Goal: Task Accomplishment & Management: Complete application form

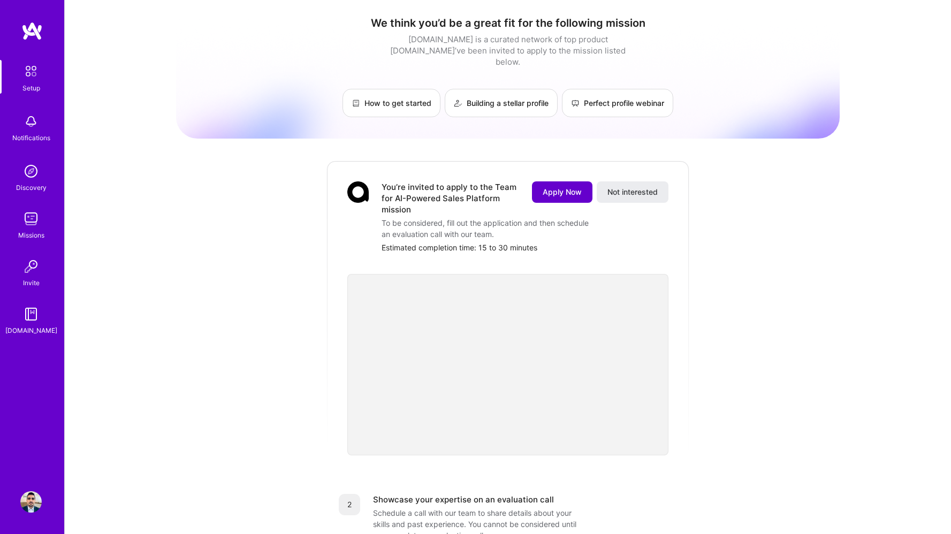
click at [572, 187] on span "Apply Now" at bounding box center [562, 192] width 39 height 11
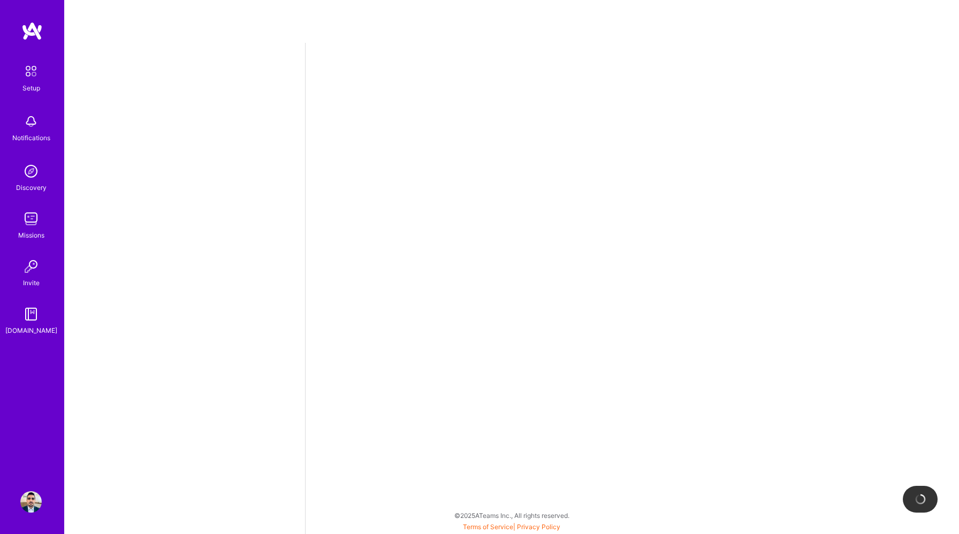
select select "US"
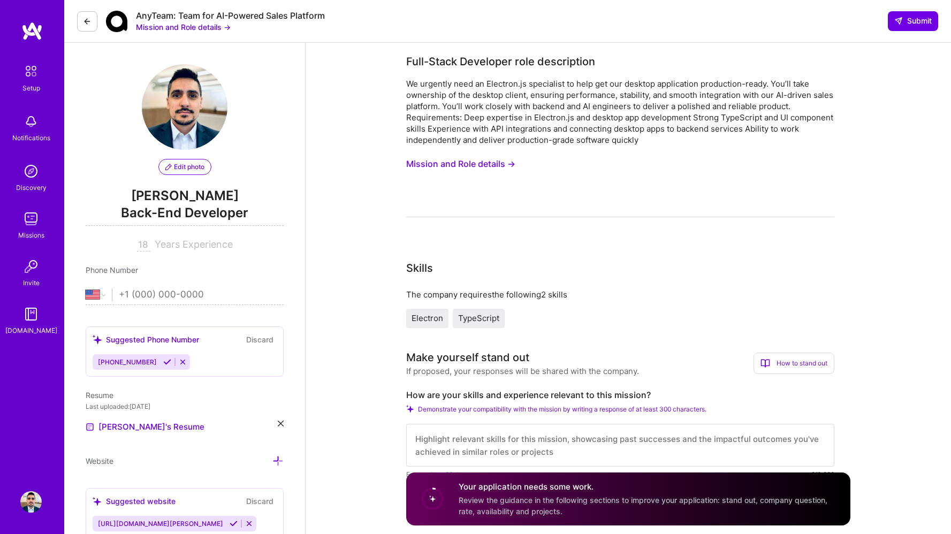
click at [157, 292] on input "tel" at bounding box center [201, 294] width 165 height 31
type input "[PHONE_NUMBER]"
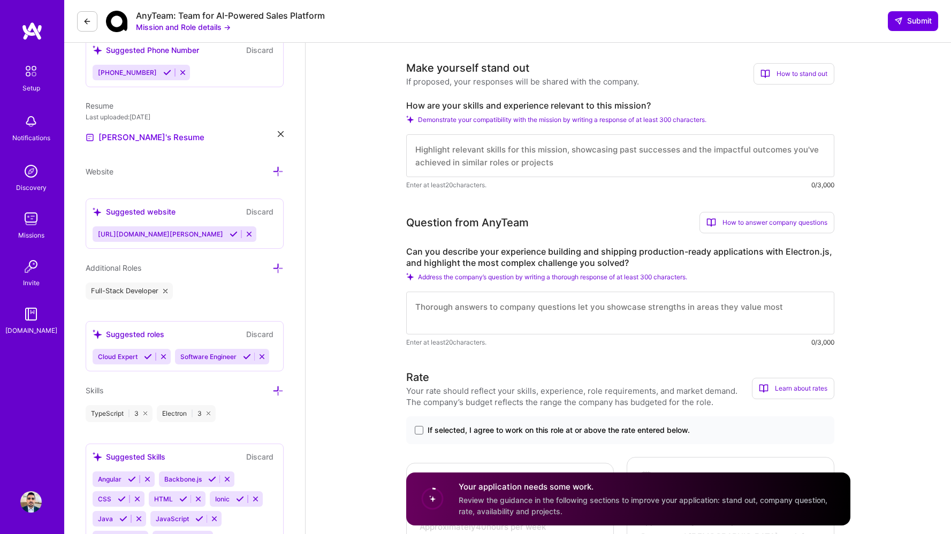
scroll to position [290, 0]
click at [276, 168] on icon at bounding box center [277, 171] width 11 height 11
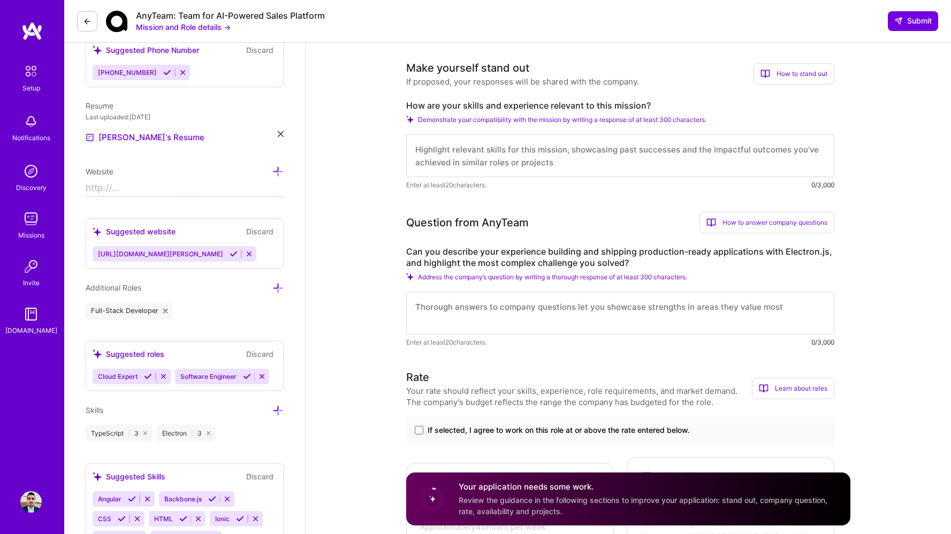
click at [181, 195] on input at bounding box center [185, 188] width 198 height 17
type input "[URL][DOMAIN_NAME]"
click at [277, 172] on icon at bounding box center [277, 171] width 11 height 11
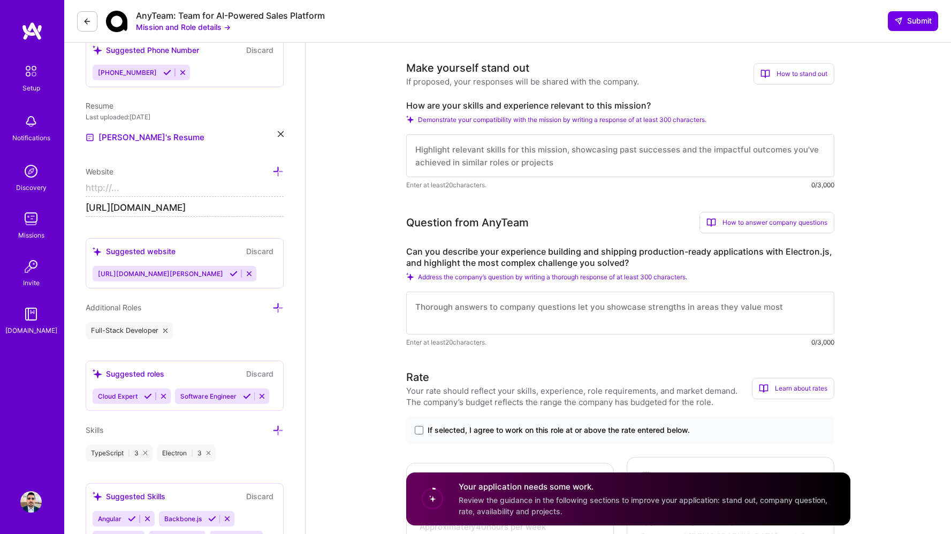
click at [241, 188] on input at bounding box center [185, 188] width 198 height 17
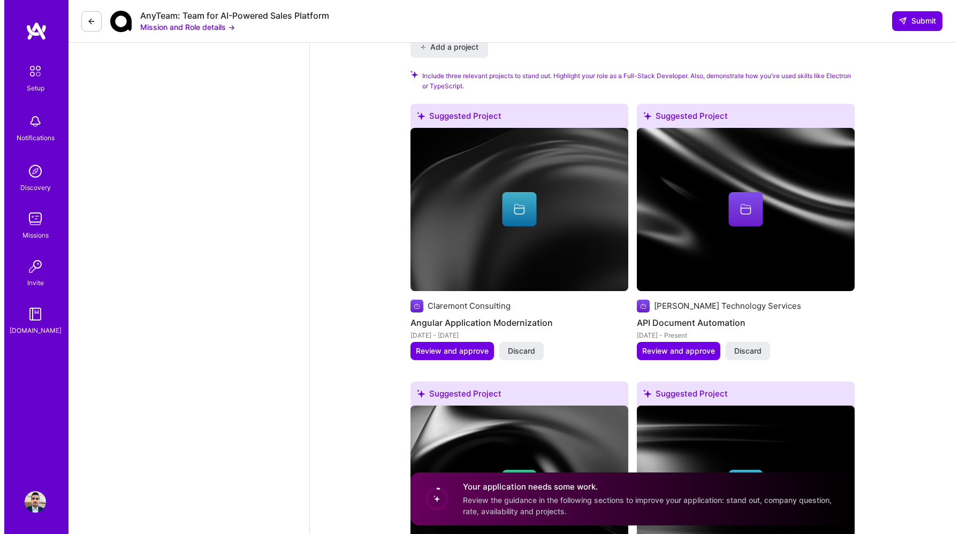
scroll to position [1266, 0]
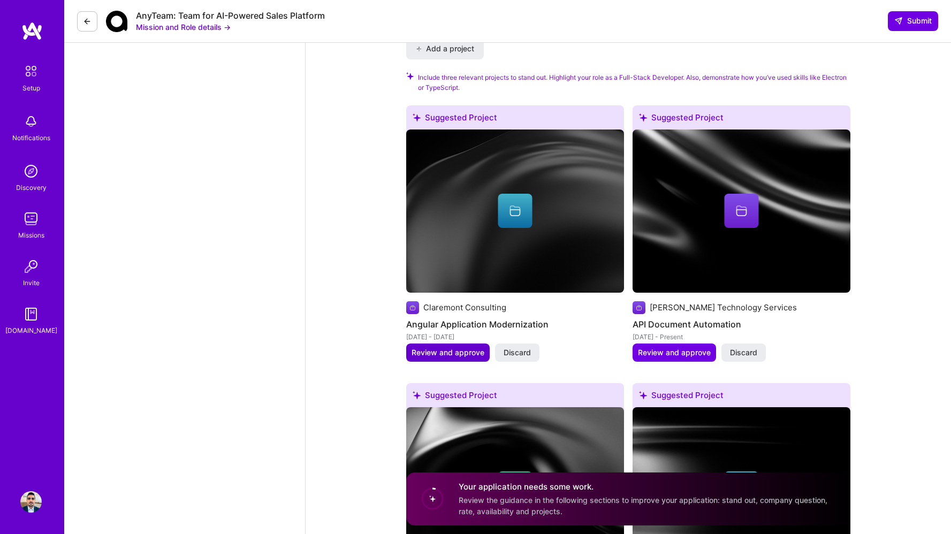
type input "https://"
click at [447, 347] on span "Review and approve" at bounding box center [448, 352] width 73 height 11
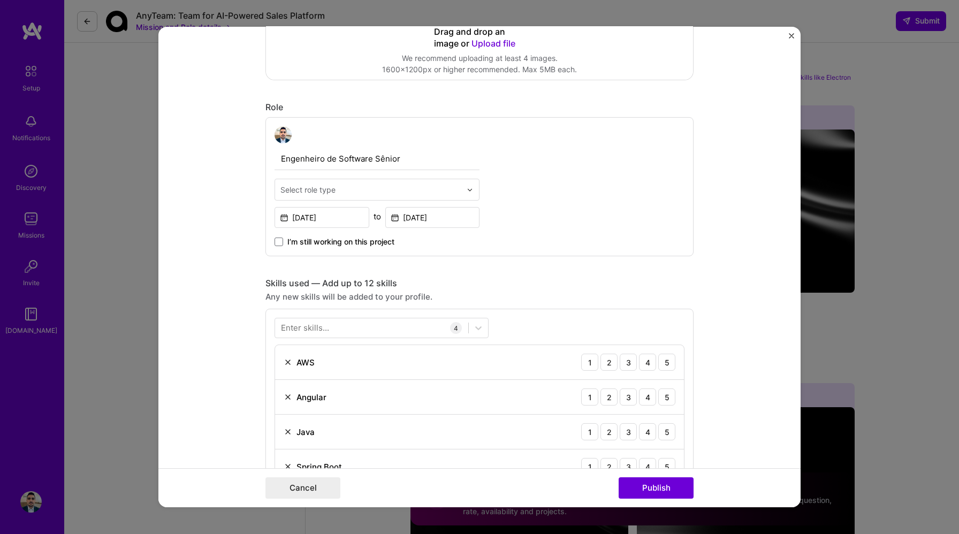
scroll to position [285, 0]
click at [363, 158] on input "Engenheiro de Software Sênior" at bounding box center [377, 158] width 205 height 22
click at [343, 160] on input "Engenheiro de Software Sênior" at bounding box center [377, 158] width 205 height 22
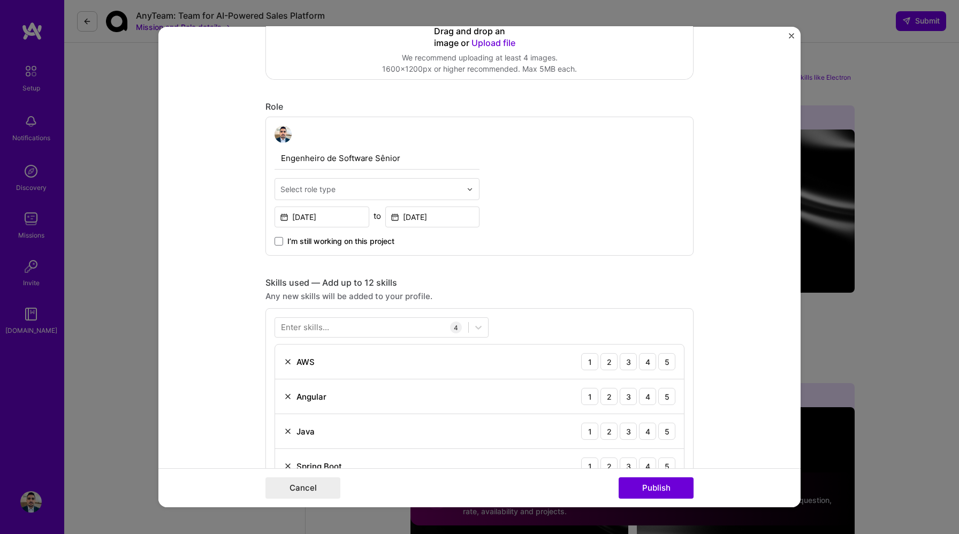
drag, startPoint x: 336, startPoint y: 158, endPoint x: 256, endPoint y: 155, distance: 80.4
click at [256, 155] on form "Editing suggested project This project is suggested based on your LinkedIn, res…" at bounding box center [479, 267] width 642 height 481
click at [318, 157] on input "Software Sênior" at bounding box center [377, 158] width 205 height 22
click at [360, 158] on input "Software Engineer Senior" at bounding box center [377, 158] width 205 height 22
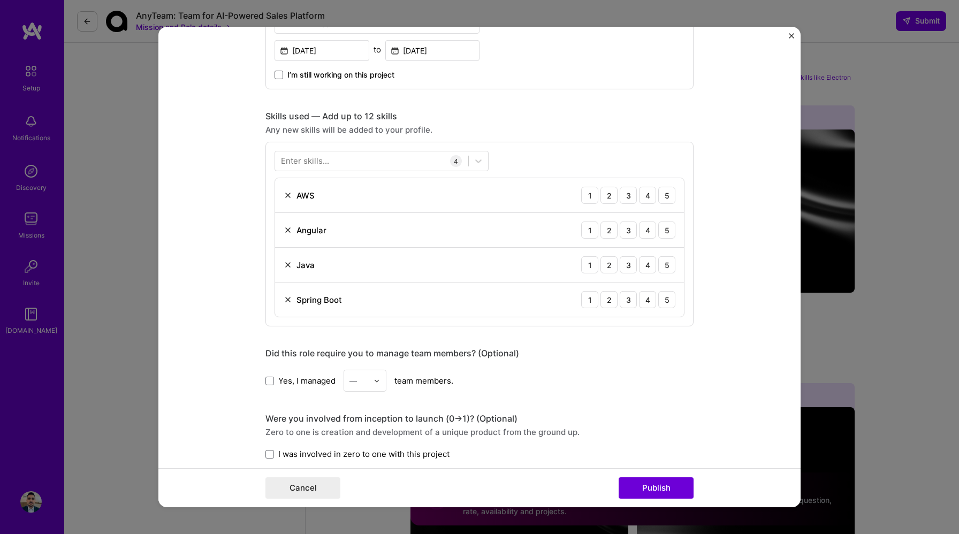
scroll to position [455, 0]
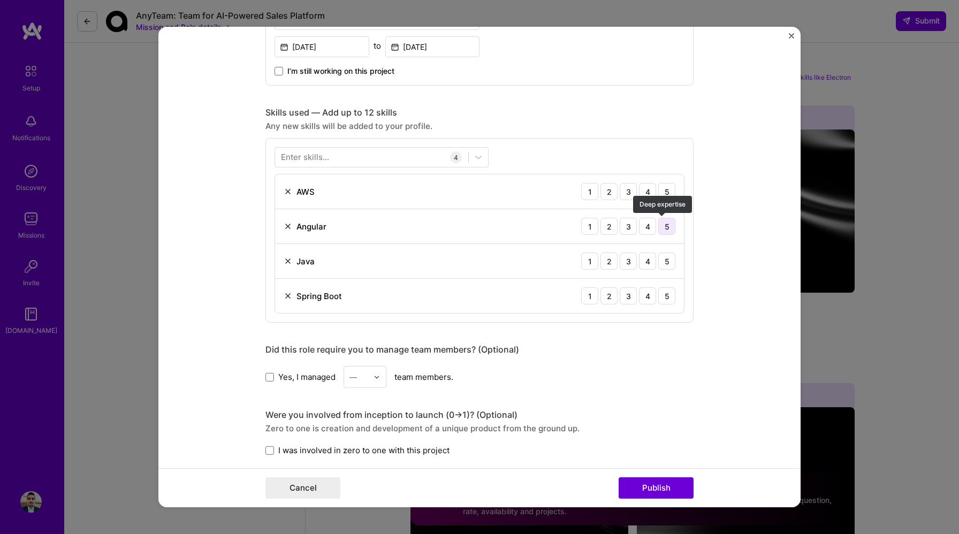
type input "Software Engineer"
click at [663, 225] on div "5" at bounding box center [666, 226] width 17 height 17
click at [608, 195] on div "2" at bounding box center [609, 191] width 17 height 17
click at [658, 263] on div "5" at bounding box center [666, 261] width 17 height 17
click at [644, 230] on div "4" at bounding box center [647, 226] width 17 height 17
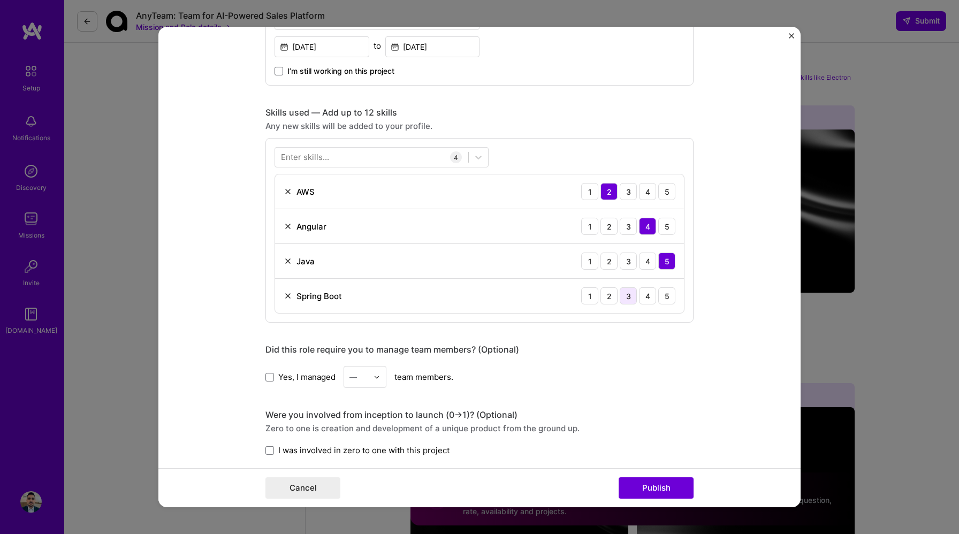
click at [629, 297] on div "3" at bounding box center [628, 295] width 17 height 17
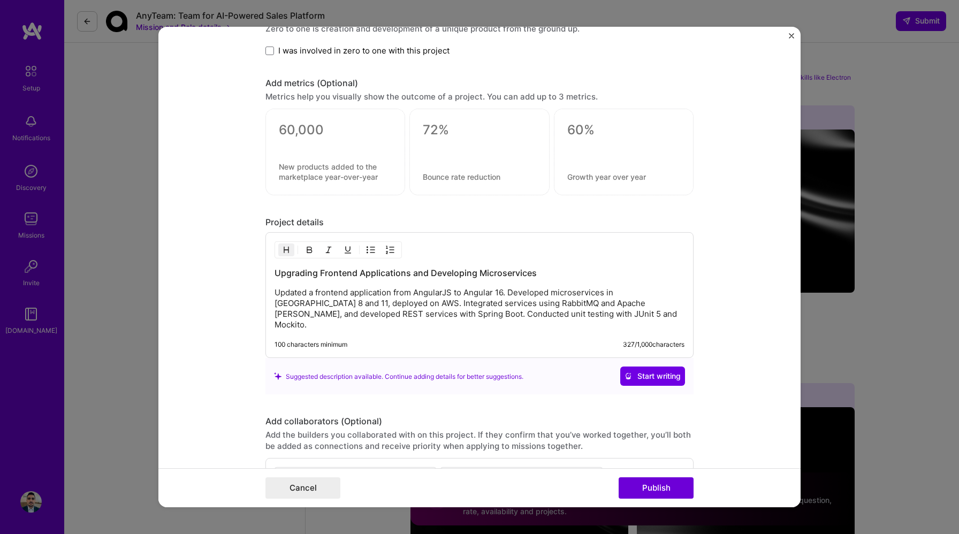
scroll to position [971, 0]
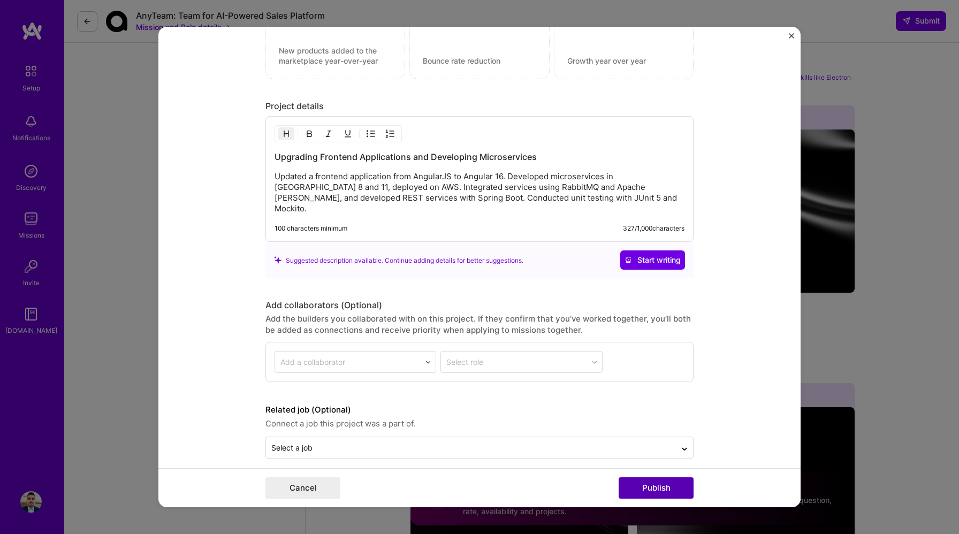
click at [663, 487] on button "Publish" at bounding box center [656, 487] width 75 height 21
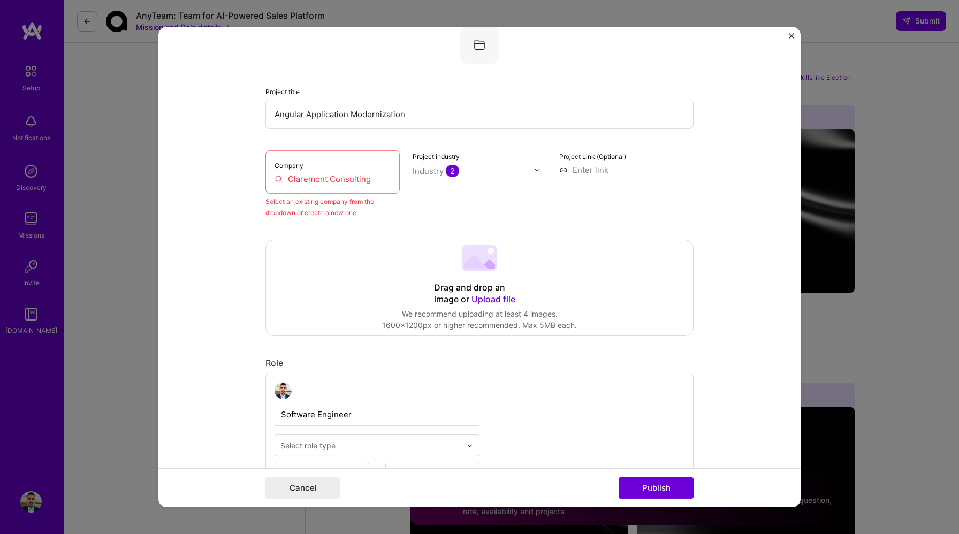
scroll to position [70, 0]
click at [344, 187] on div "Company Claremont Consulting" at bounding box center [332, 172] width 134 height 43
click at [370, 183] on input "Claremont Consulting" at bounding box center [333, 179] width 116 height 11
drag, startPoint x: 372, startPoint y: 182, endPoint x: 324, endPoint y: 183, distance: 47.7
click at [324, 183] on input "Claremont Consulting" at bounding box center [333, 179] width 116 height 11
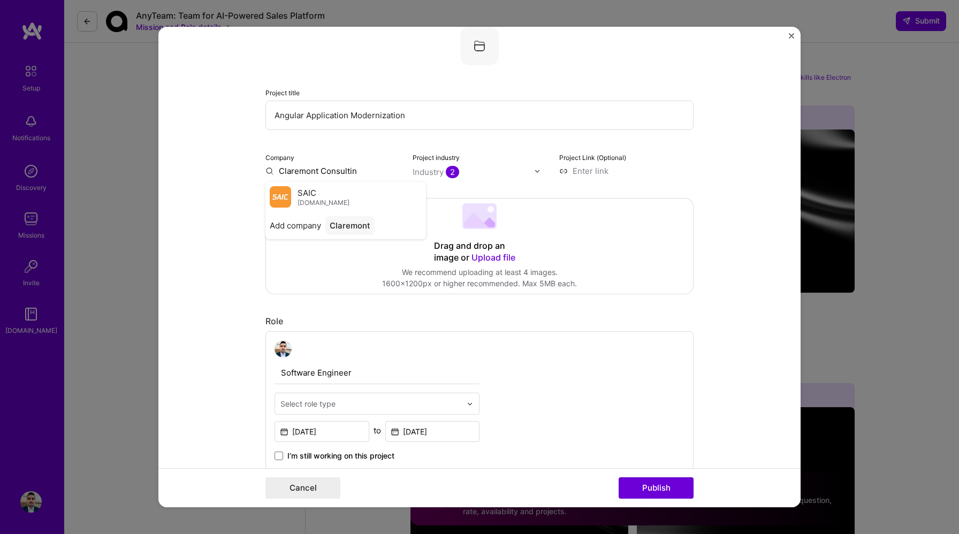
type input "Claremont Consulting"
click at [357, 194] on div "Claremont Consulting" at bounding box center [371, 195] width 93 height 19
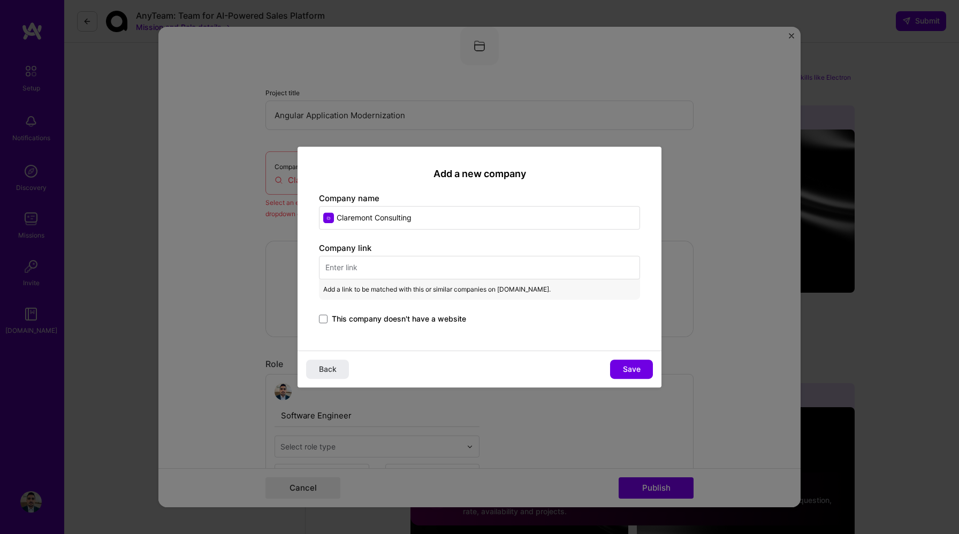
click at [436, 263] on input "text" at bounding box center [479, 268] width 321 height 24
paste input "[URL][DOMAIN_NAME]"
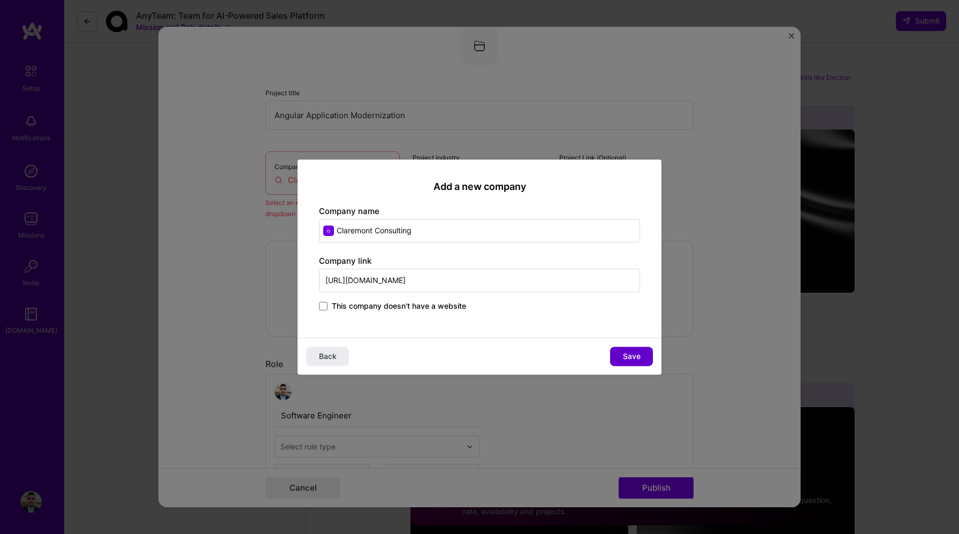
type input "[URL][DOMAIN_NAME]"
click at [626, 361] on span "Save" at bounding box center [632, 356] width 18 height 11
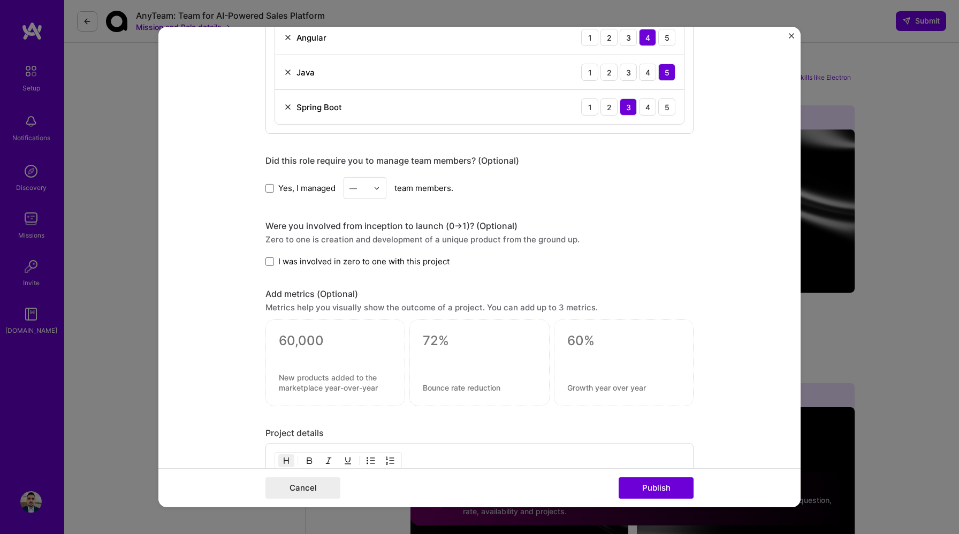
scroll to position [659, 0]
click at [267, 261] on span at bounding box center [269, 259] width 9 height 9
click at [0, 0] on input "I was involved in zero to one with this project" at bounding box center [0, 0] width 0 height 0
click at [655, 487] on button "Publish" at bounding box center [656, 487] width 75 height 21
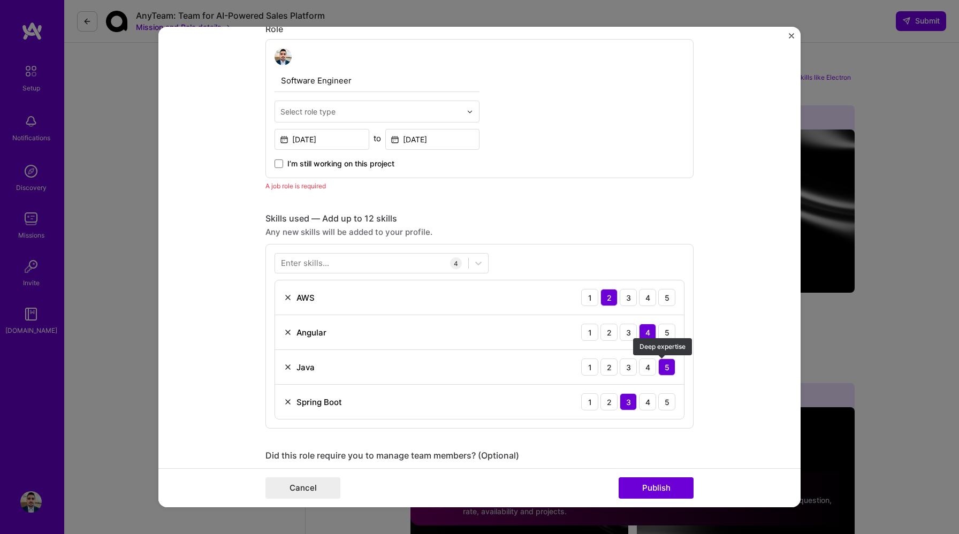
scroll to position [360, 0]
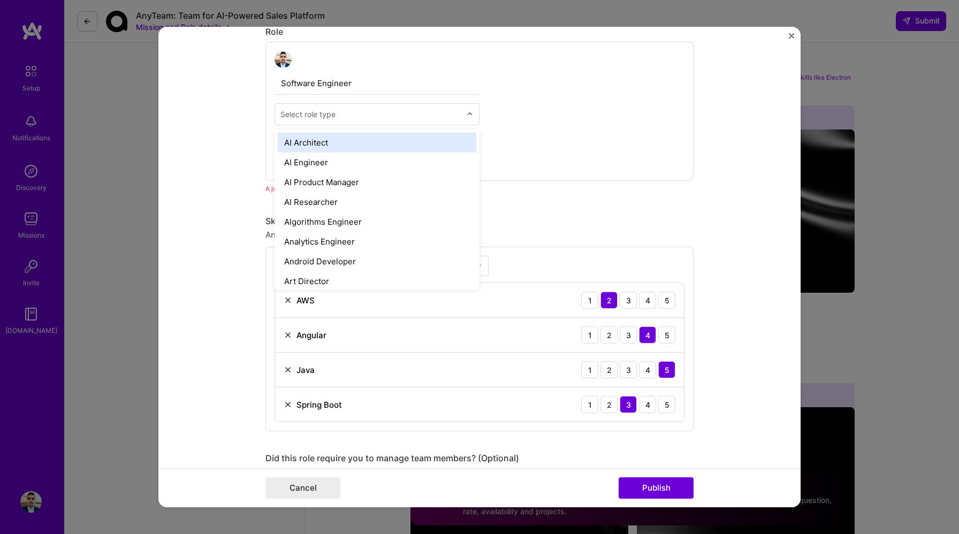
click at [328, 117] on div "Select role type" at bounding box center [307, 114] width 55 height 11
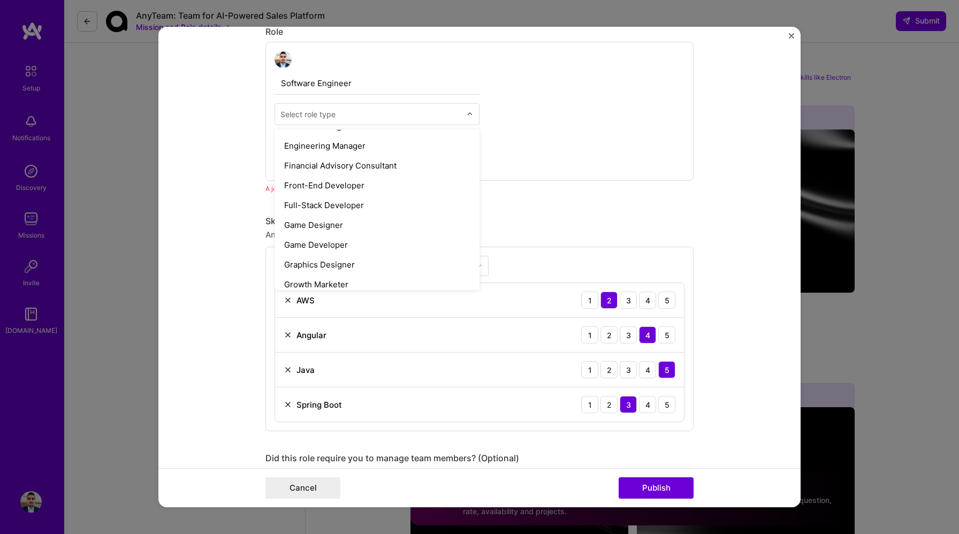
scroll to position [574, 0]
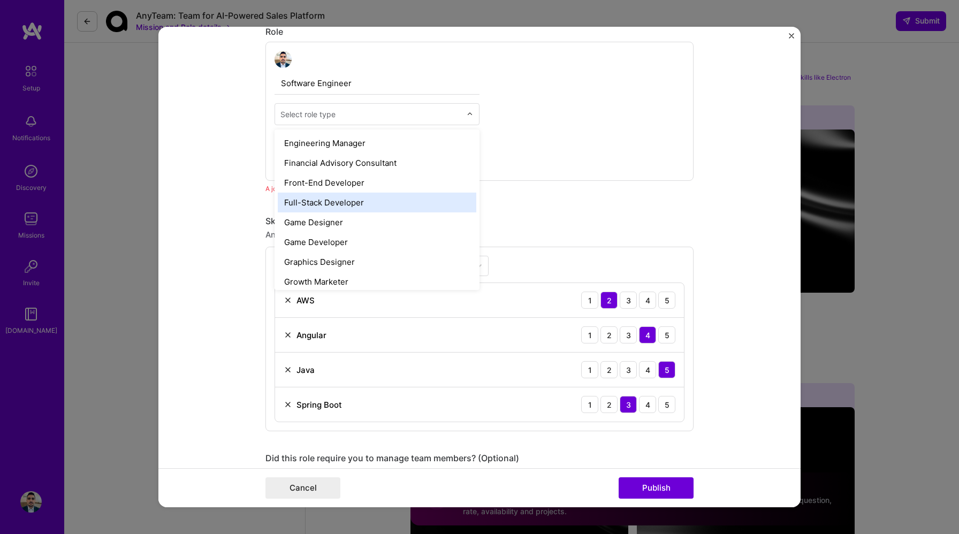
click at [335, 206] on div "Full-Stack Developer" at bounding box center [377, 203] width 199 height 20
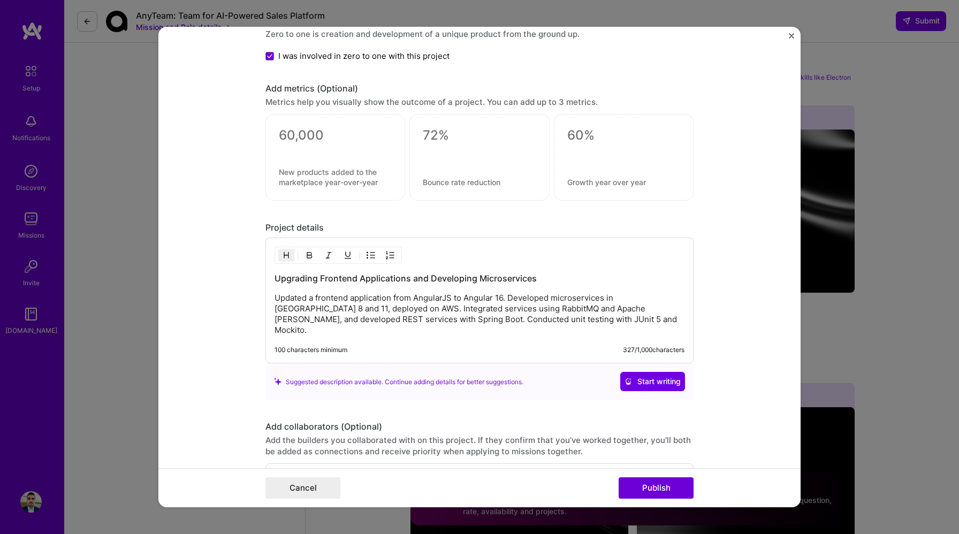
scroll to position [851, 0]
click at [652, 486] on button "Publish" at bounding box center [656, 487] width 75 height 21
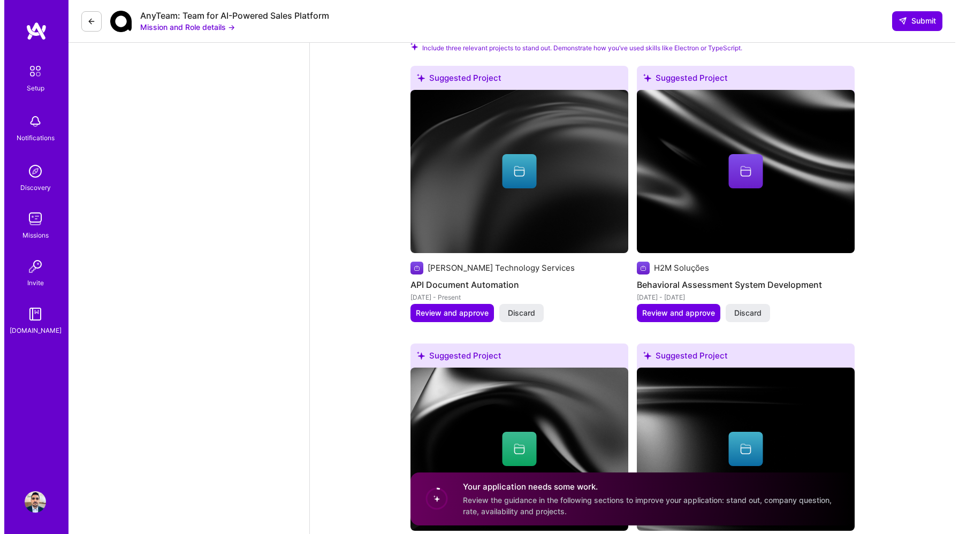
scroll to position [1319, 0]
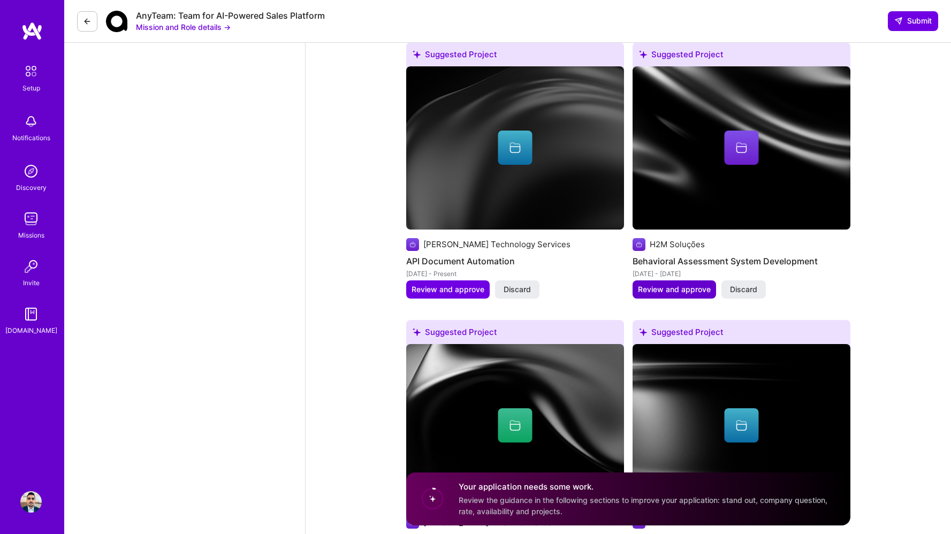
click at [700, 284] on span "Review and approve" at bounding box center [674, 289] width 73 height 11
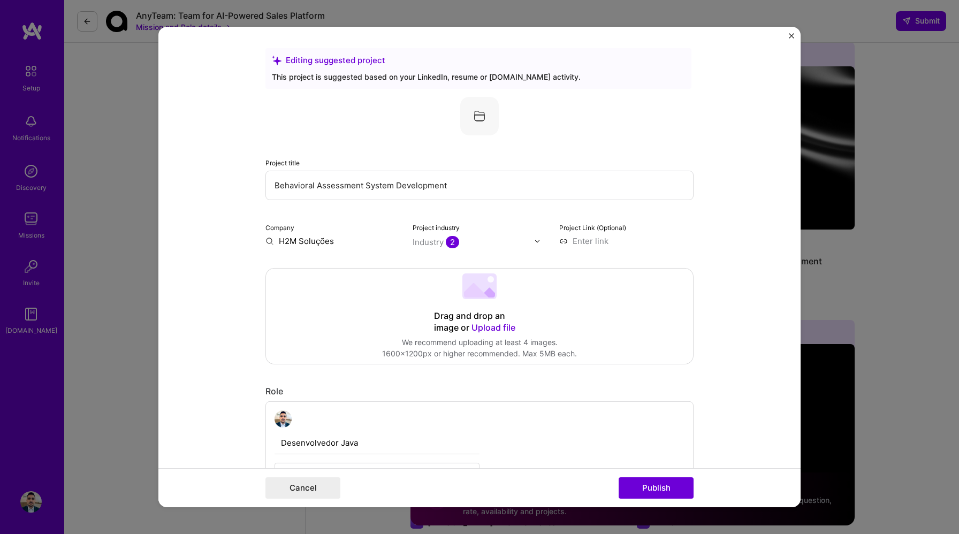
click at [321, 243] on input "H2M Soluções" at bounding box center [332, 241] width 134 height 11
click at [331, 242] on input "H2M Soluções" at bounding box center [332, 241] width 134 height 11
click at [265, 243] on input "H2M Soluções" at bounding box center [332, 241] width 134 height 11
click at [354, 240] on input "H2M Soluções" at bounding box center [332, 241] width 134 height 11
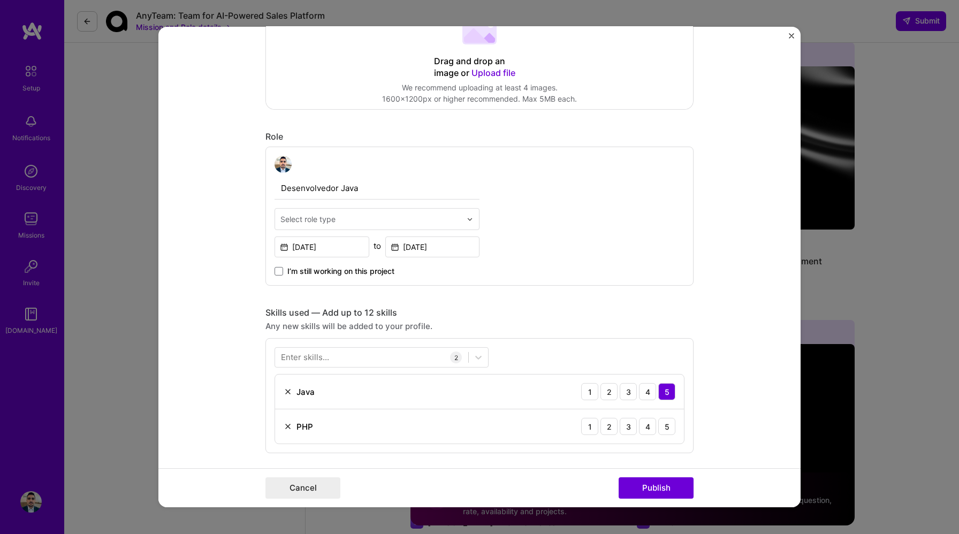
scroll to position [260, 0]
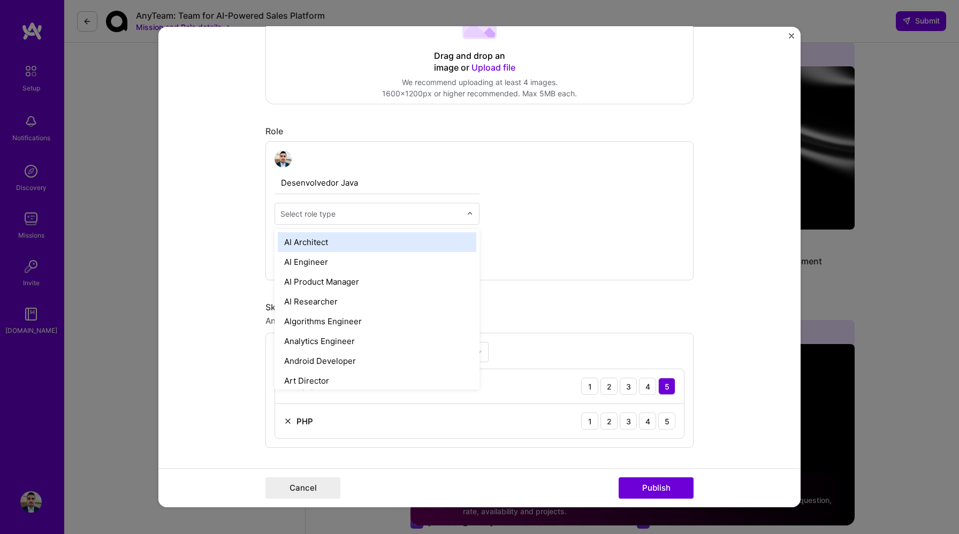
click at [374, 219] on div at bounding box center [370, 213] width 181 height 13
type input "Ba"
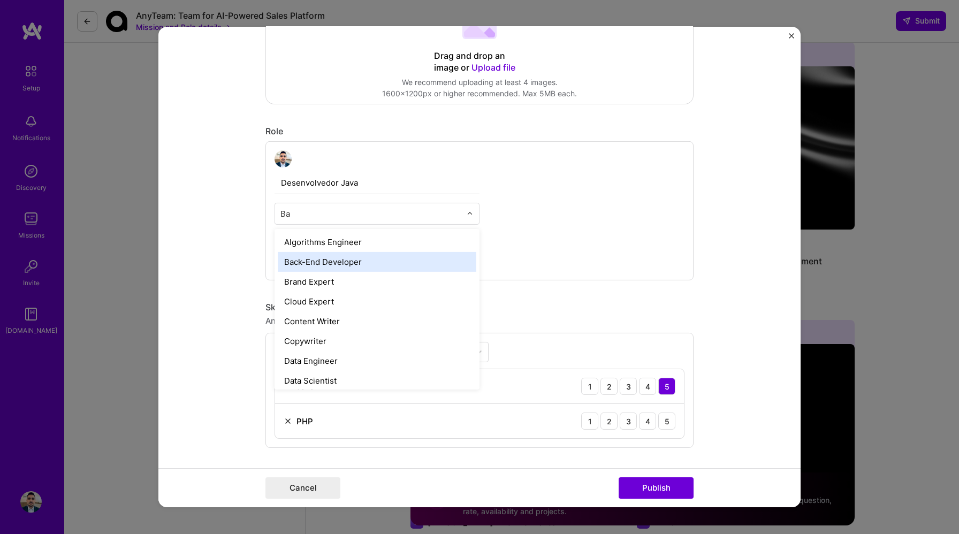
click at [371, 264] on div "Back-End Developer" at bounding box center [377, 262] width 199 height 20
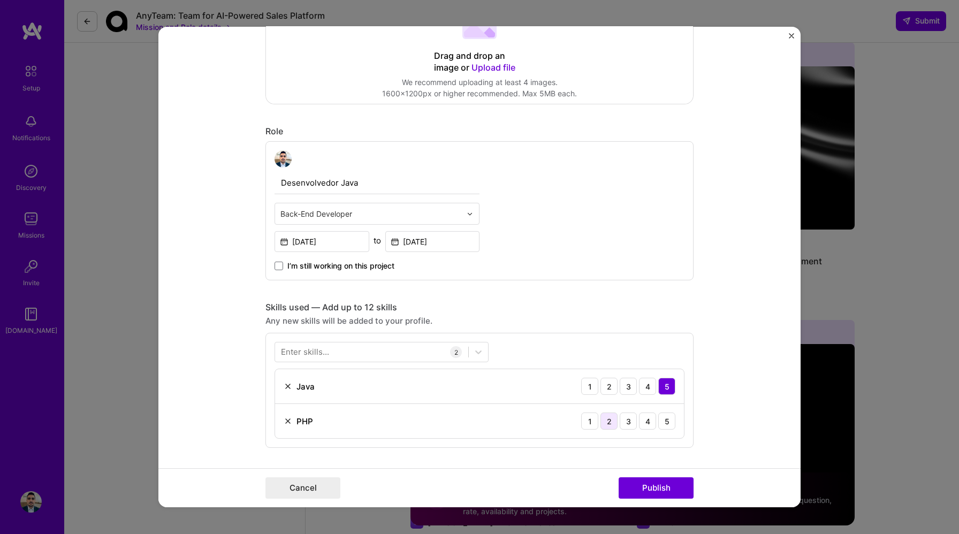
click at [611, 420] on div "2" at bounding box center [609, 421] width 17 height 17
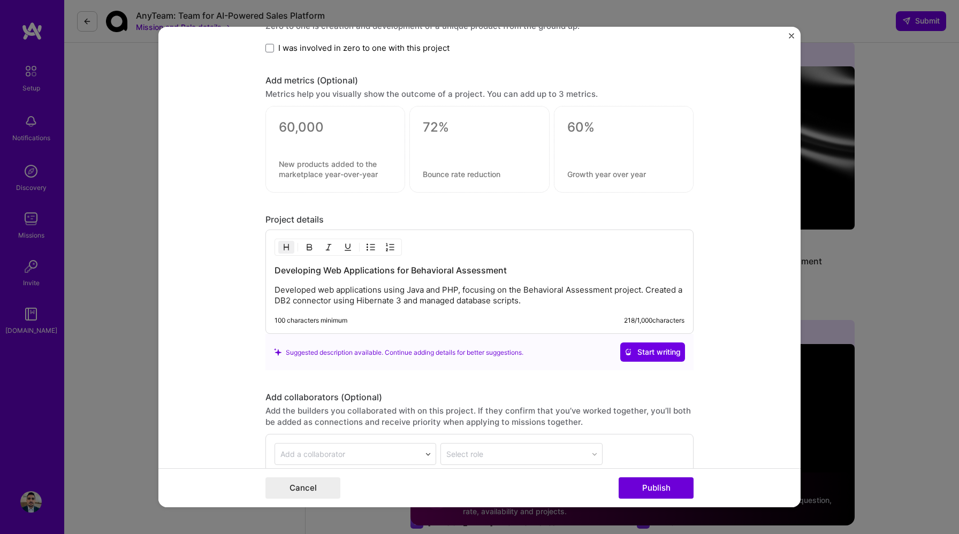
scroll to position [788, 0]
click at [667, 485] on button "Publish" at bounding box center [656, 487] width 75 height 21
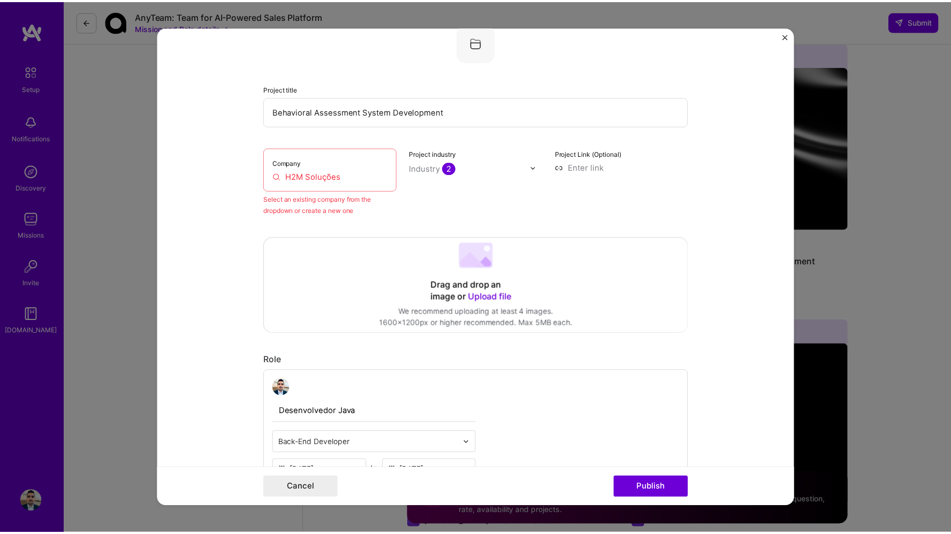
scroll to position [70, 0]
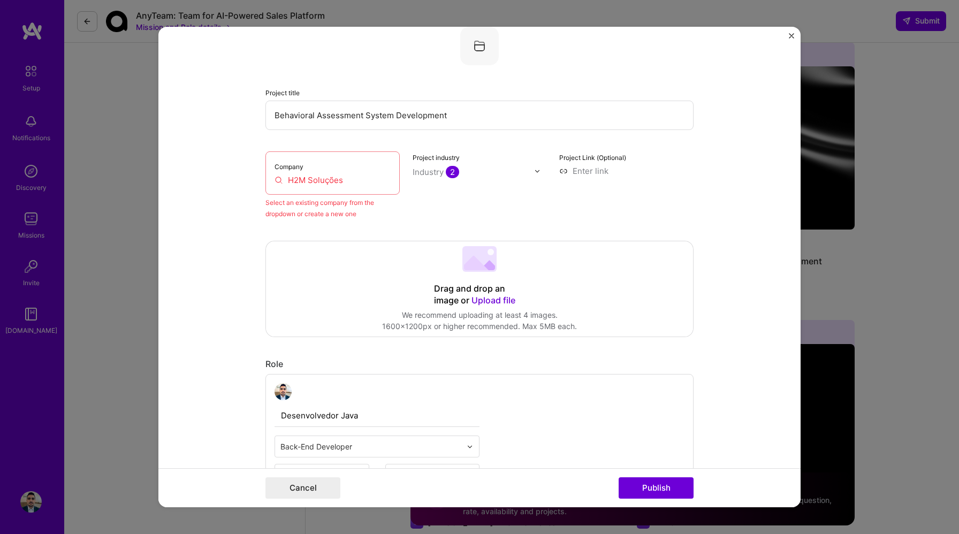
click at [358, 177] on input "H2M Soluções" at bounding box center [333, 179] width 116 height 11
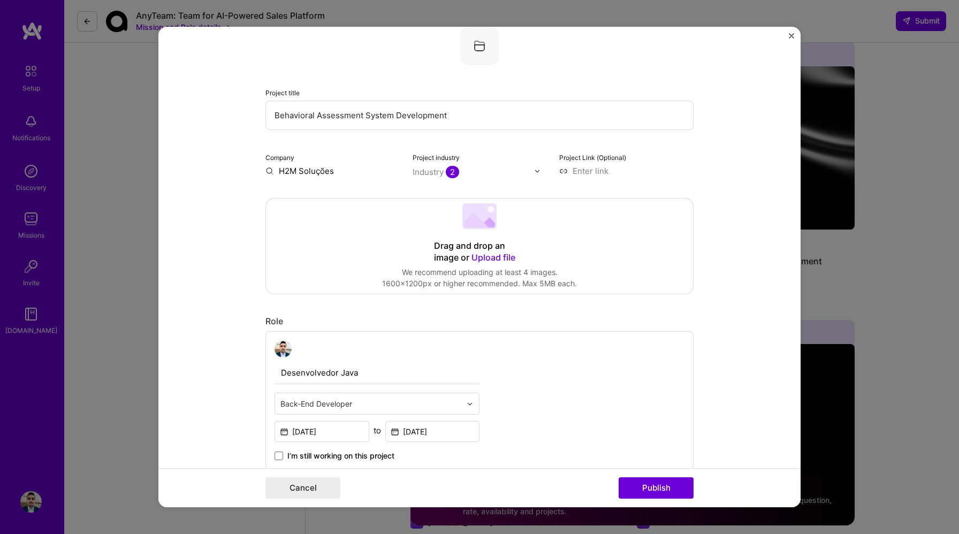
click at [339, 172] on input "H2M Soluções" at bounding box center [332, 170] width 134 height 11
click at [323, 172] on input "H2M Soluções" at bounding box center [332, 170] width 134 height 11
type input "H2M Solutions"
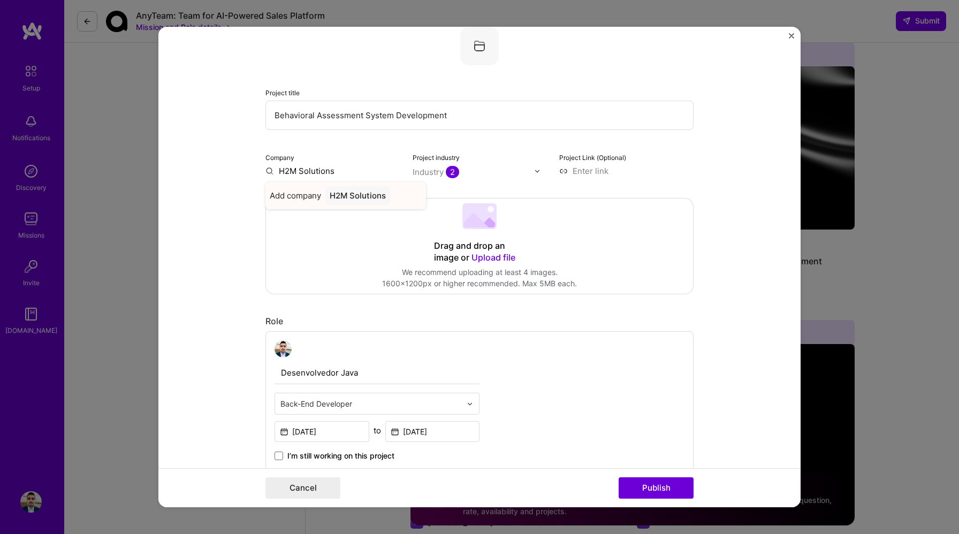
click at [357, 199] on div "H2M Solutions" at bounding box center [357, 195] width 65 height 19
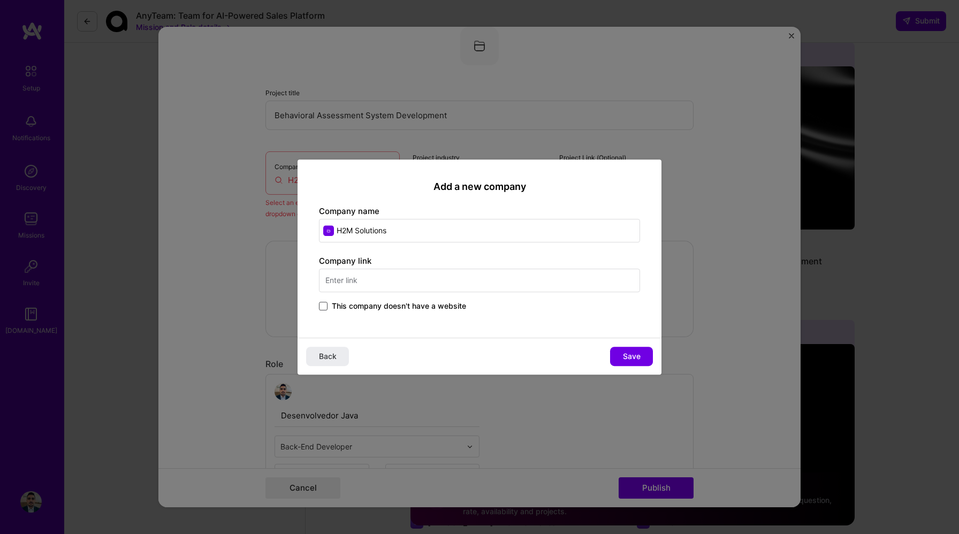
click at [326, 303] on span at bounding box center [323, 306] width 9 height 9
click at [0, 0] on input "This company doesn't have a website" at bounding box center [0, 0] width 0 height 0
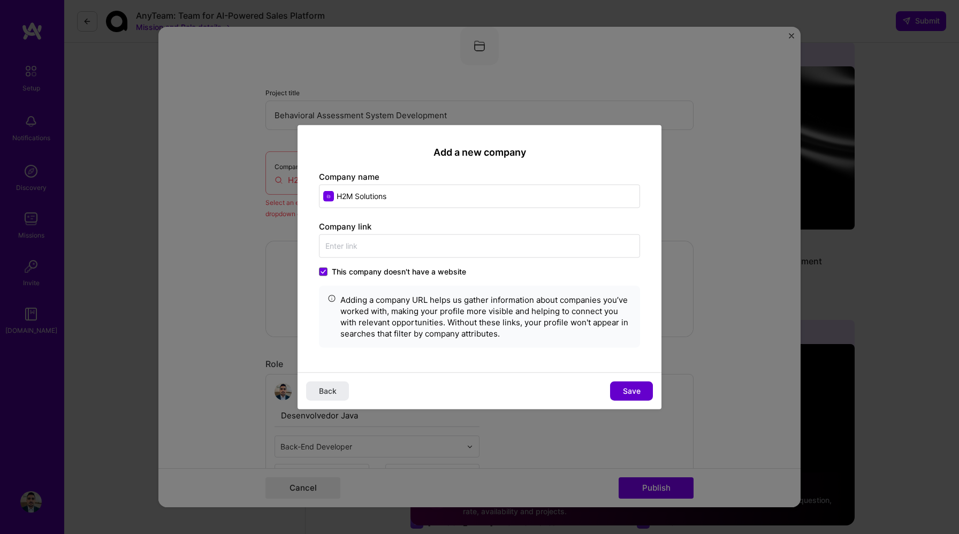
click at [630, 387] on span "Save" at bounding box center [632, 390] width 18 height 11
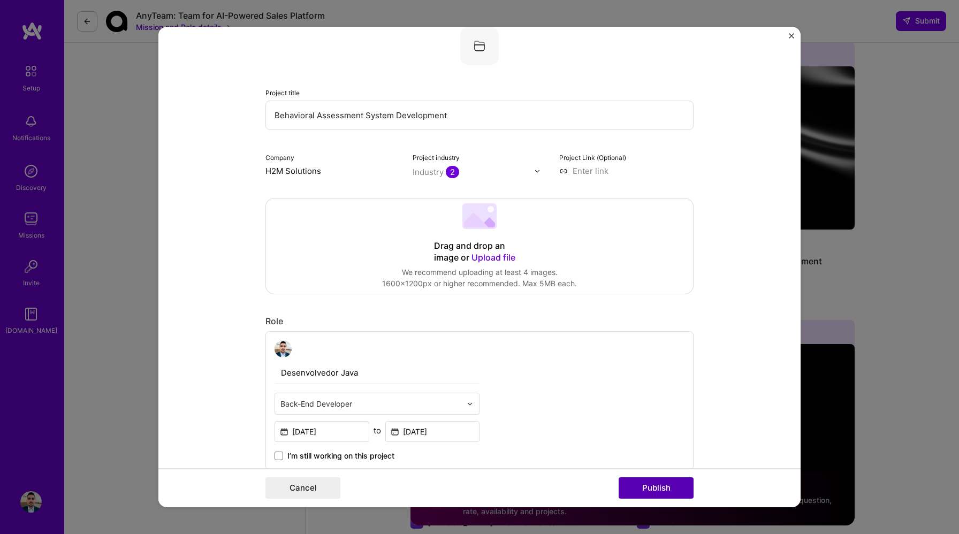
click at [644, 491] on button "Publish" at bounding box center [656, 487] width 75 height 21
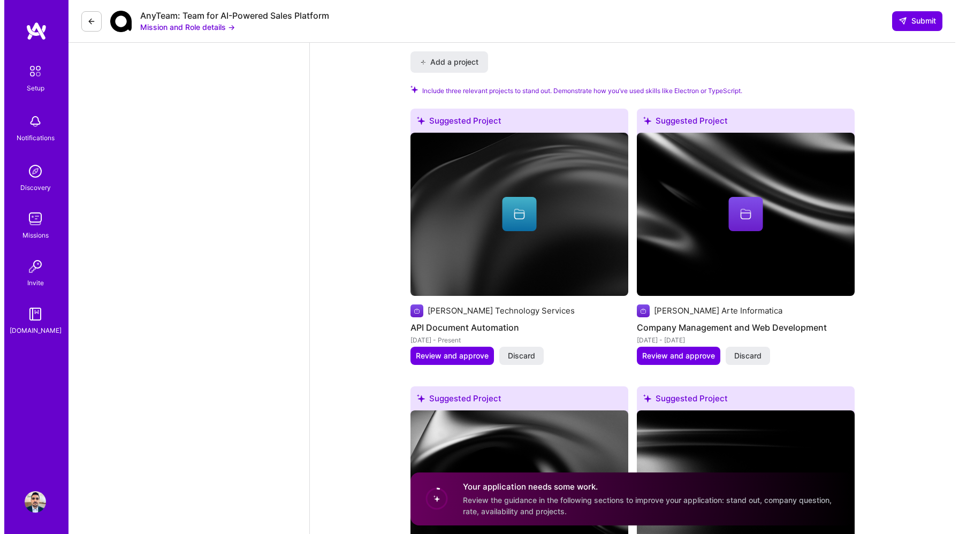
scroll to position [1247, 0]
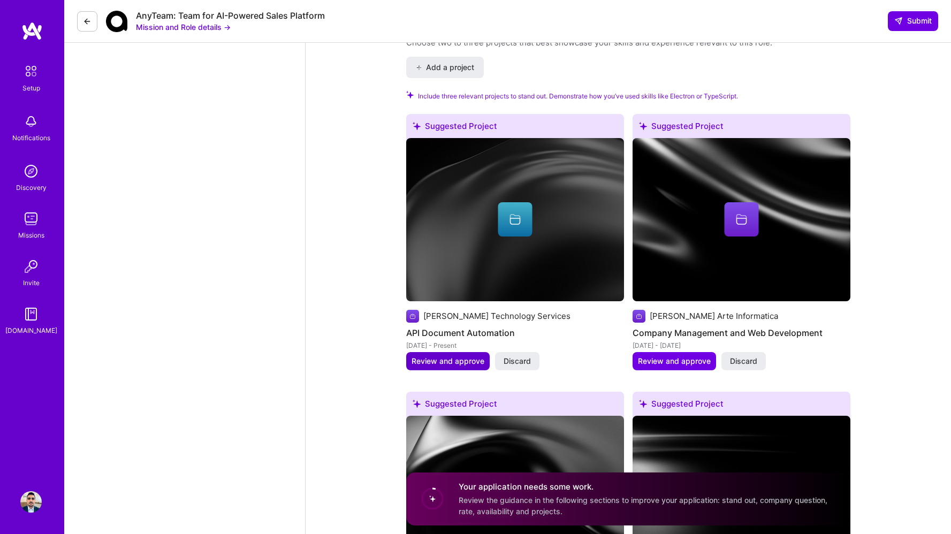
click at [442, 356] on span "Review and approve" at bounding box center [448, 361] width 73 height 11
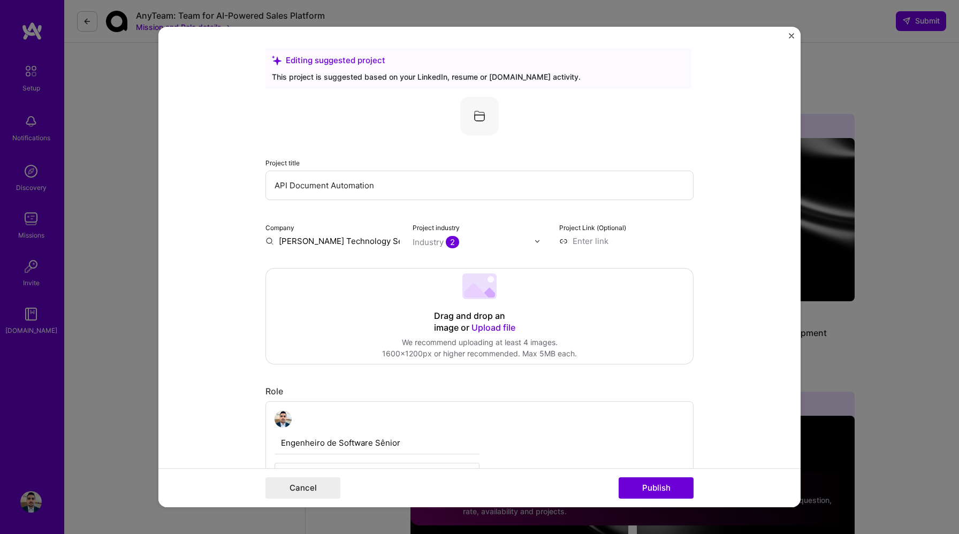
click at [375, 241] on input "[PERSON_NAME] Technology Services" at bounding box center [332, 241] width 134 height 11
click at [265, 240] on input "[PERSON_NAME] Technology Services" at bounding box center [332, 241] width 134 height 11
click at [371, 243] on input "[PERSON_NAME] Technology Services" at bounding box center [332, 241] width 134 height 11
click at [356, 244] on input "[PERSON_NAME] Technology Services" at bounding box center [332, 241] width 134 height 11
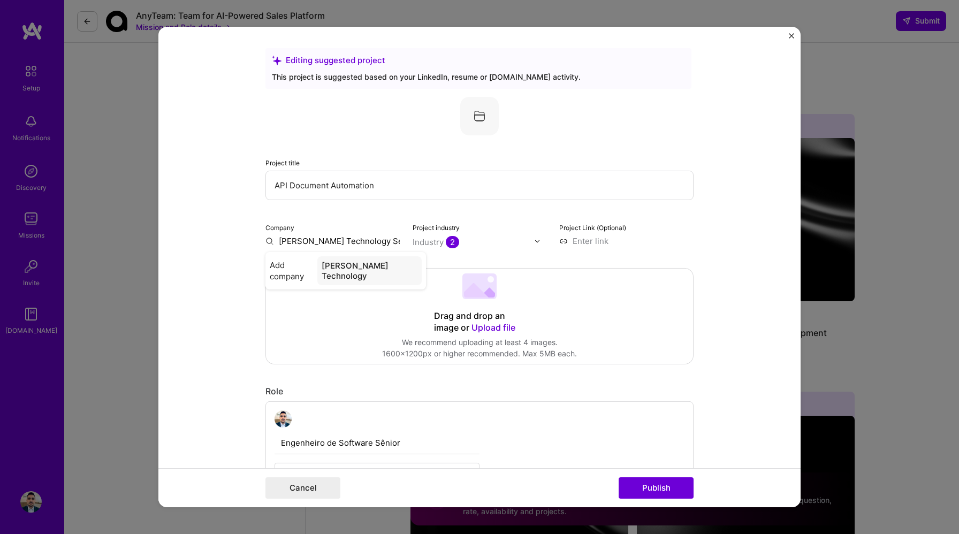
type input "[PERSON_NAME] Technology Services"
click at [360, 265] on div "[PERSON_NAME] Technology Services" at bounding box center [365, 270] width 112 height 29
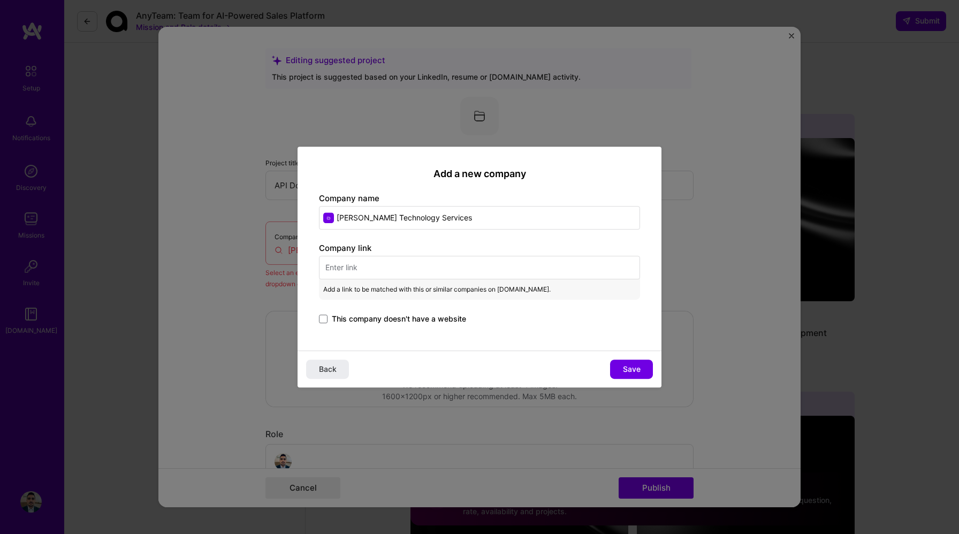
click at [456, 263] on input "text" at bounding box center [479, 268] width 321 height 24
paste input "[URL][DOMAIN_NAME]"
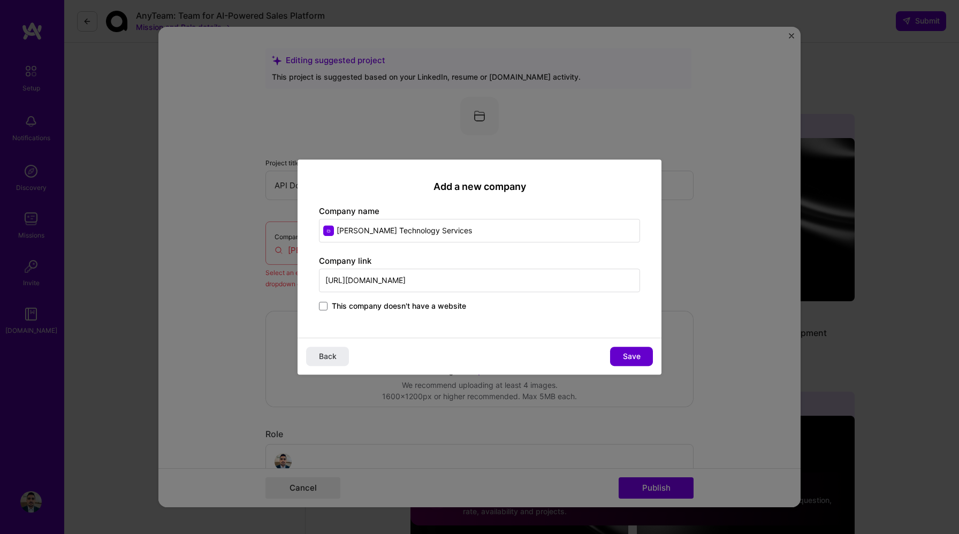
type input "[URL][DOMAIN_NAME]"
click at [636, 360] on span "Save" at bounding box center [632, 356] width 18 height 11
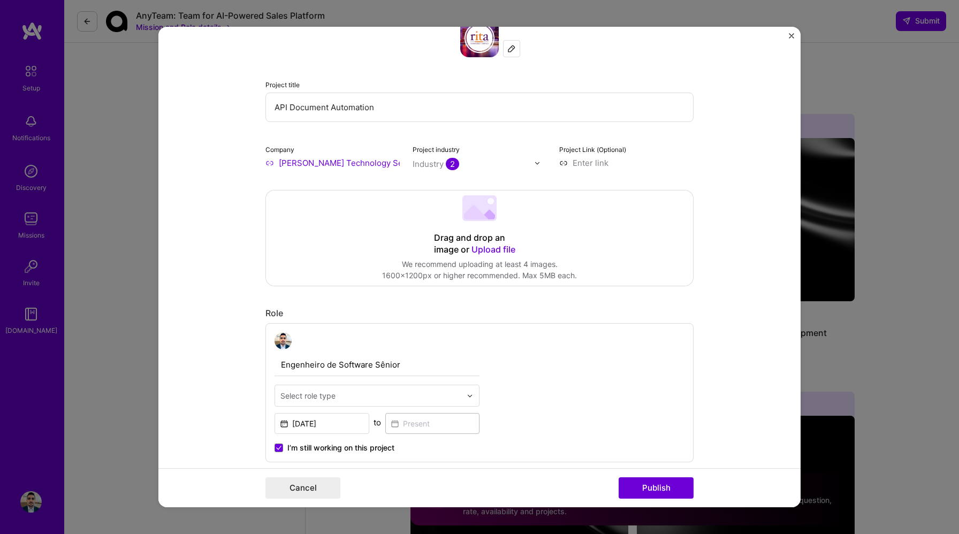
scroll to position [151, 0]
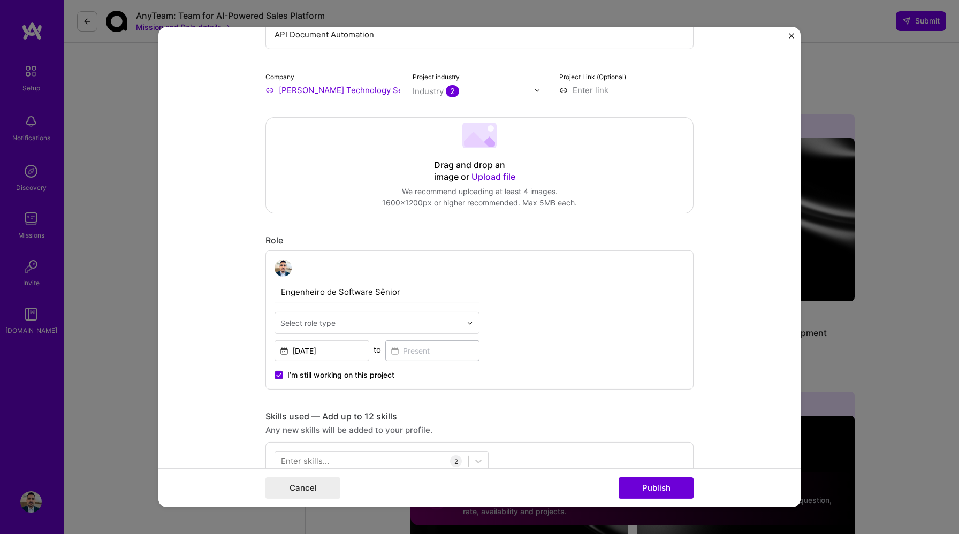
click at [425, 92] on div "Industry 2" at bounding box center [436, 91] width 47 height 11
type input "Hosp"
click at [422, 115] on span at bounding box center [426, 113] width 9 height 9
click at [423, 113] on span at bounding box center [426, 113] width 9 height 9
click at [424, 111] on span at bounding box center [426, 113] width 9 height 9
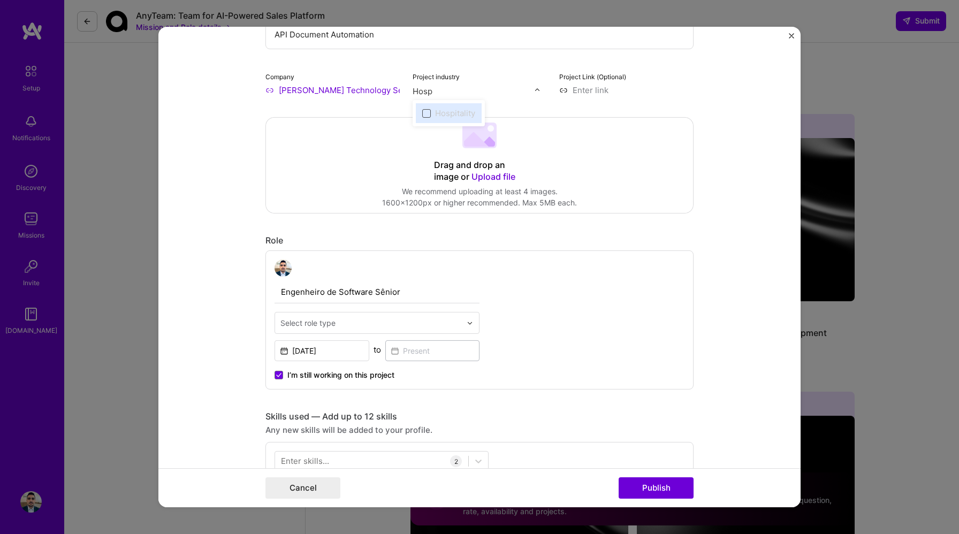
click at [424, 111] on span at bounding box center [426, 113] width 9 height 9
click at [515, 92] on input "Hosp" at bounding box center [474, 91] width 122 height 11
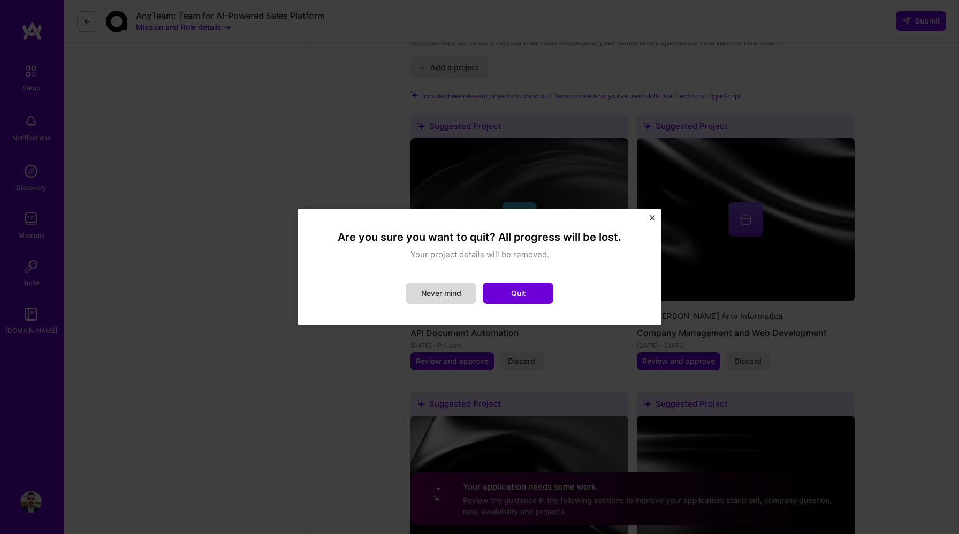
click at [429, 293] on button "Never mind" at bounding box center [441, 293] width 71 height 21
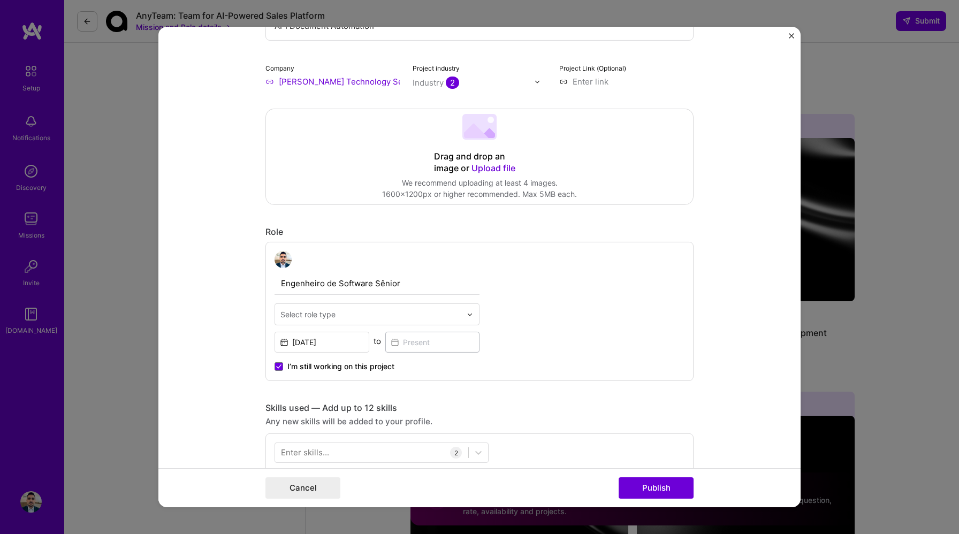
scroll to position [170, 0]
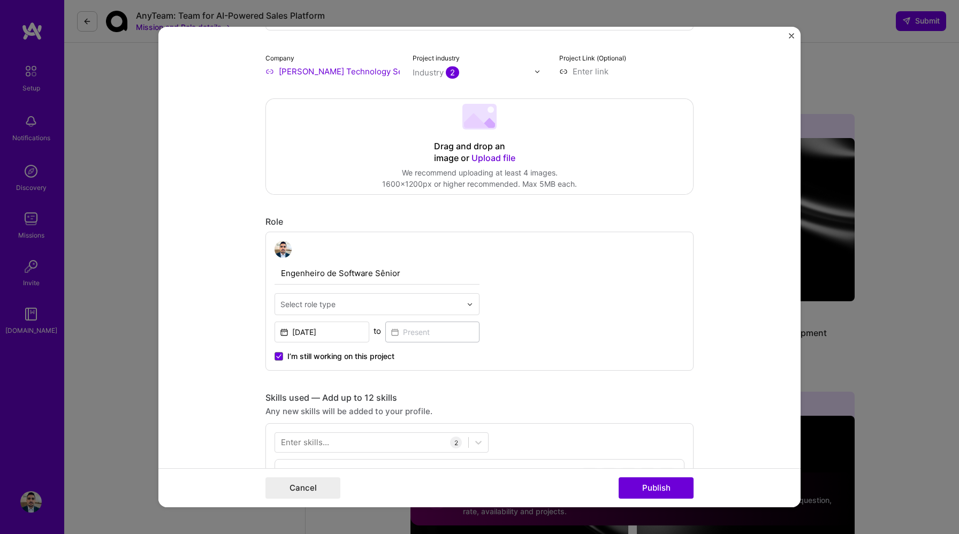
click at [349, 279] on input "Engenheiro de Software Sênior" at bounding box center [377, 273] width 205 height 22
type input "Software Engineer"
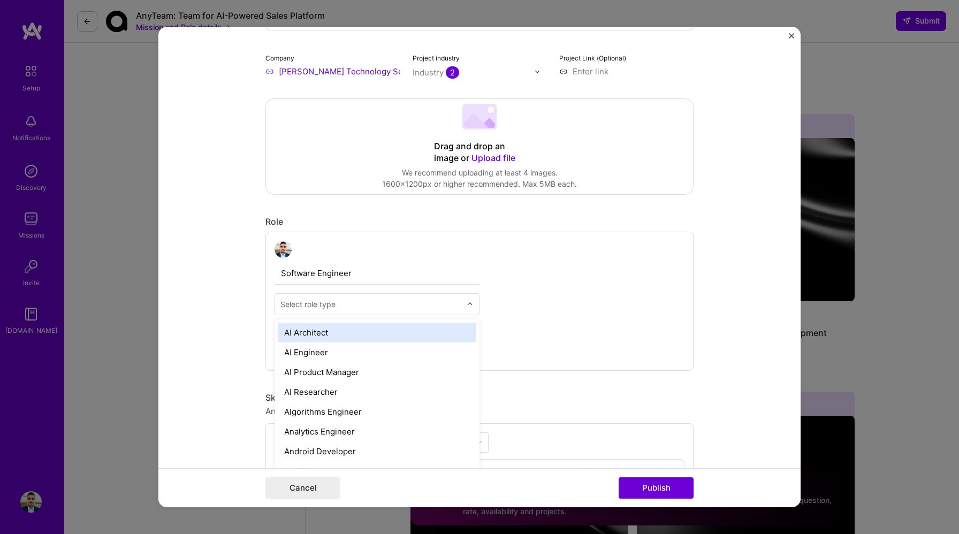
click at [372, 303] on input "text" at bounding box center [370, 304] width 181 height 11
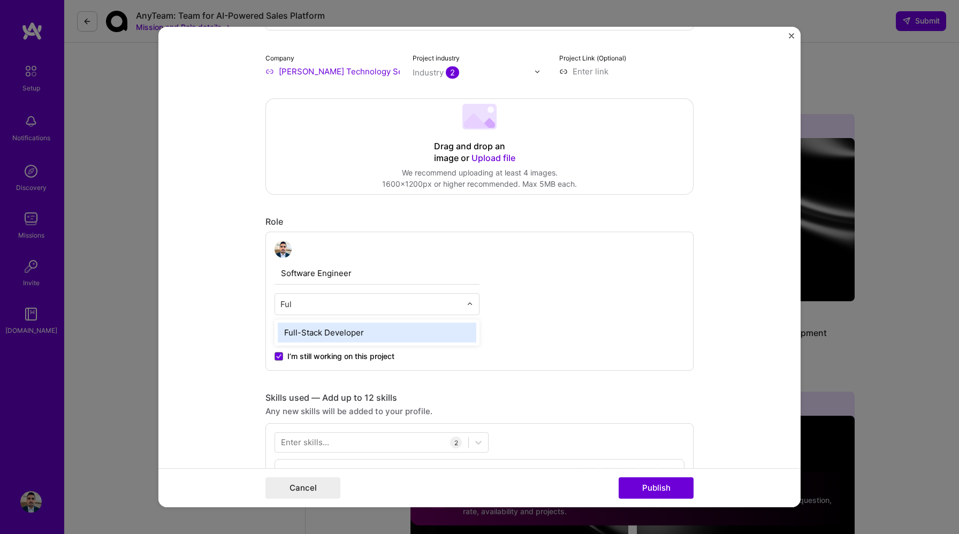
type input "Full"
click at [339, 332] on div "Full-Stack Developer" at bounding box center [377, 333] width 199 height 20
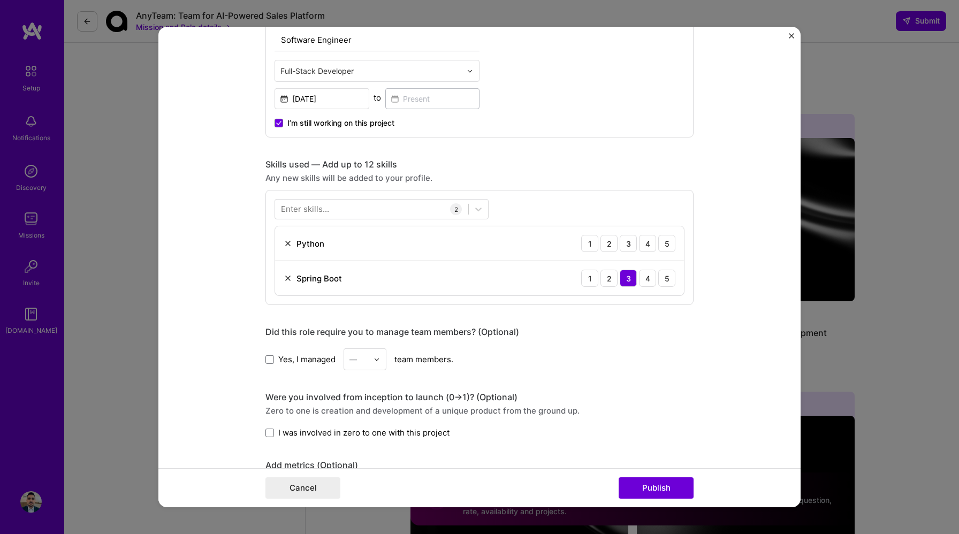
scroll to position [409, 0]
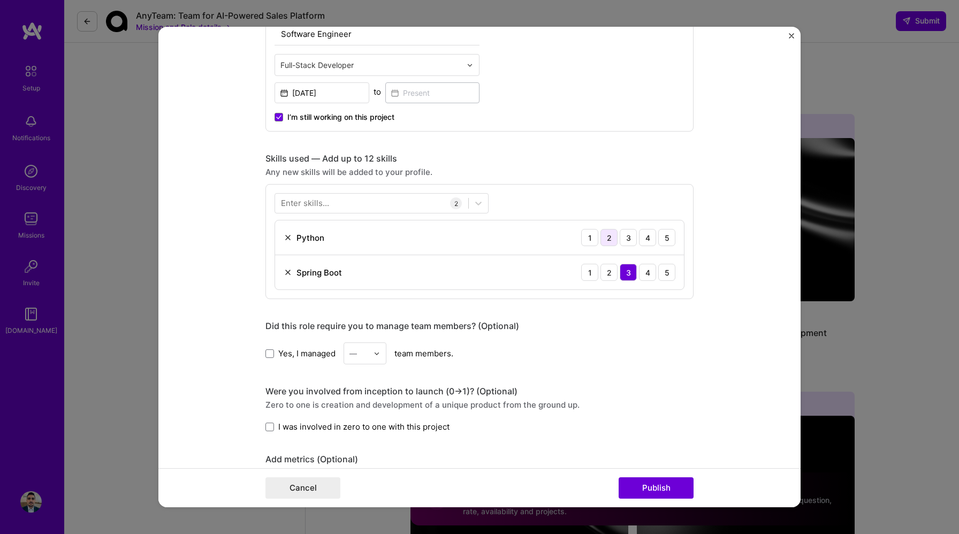
click at [609, 237] on div "2" at bounding box center [609, 237] width 17 height 17
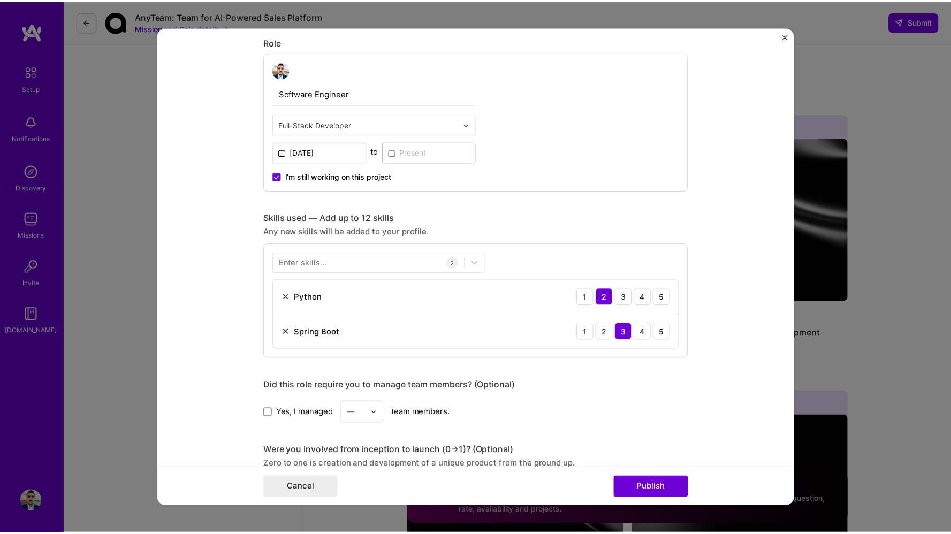
scroll to position [345, 0]
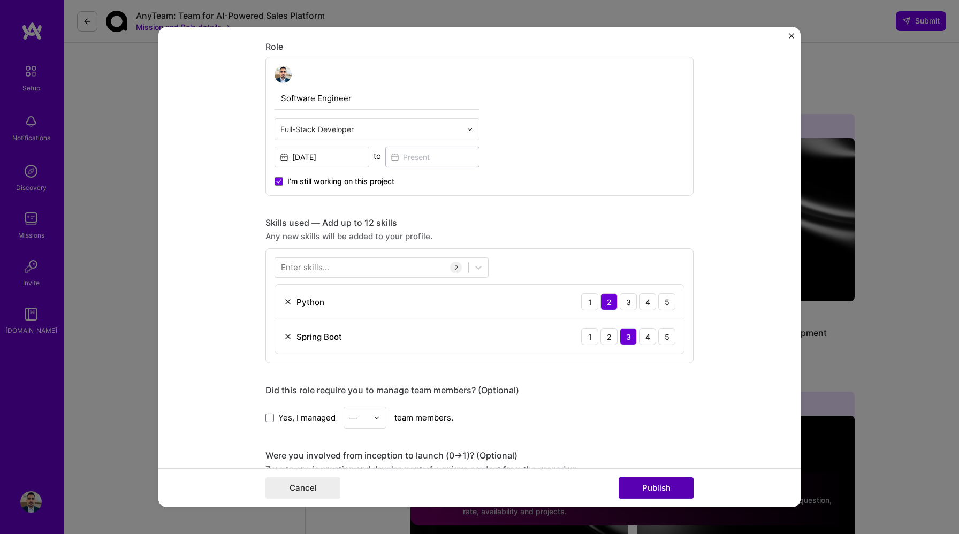
click at [651, 487] on button "Publish" at bounding box center [656, 487] width 75 height 21
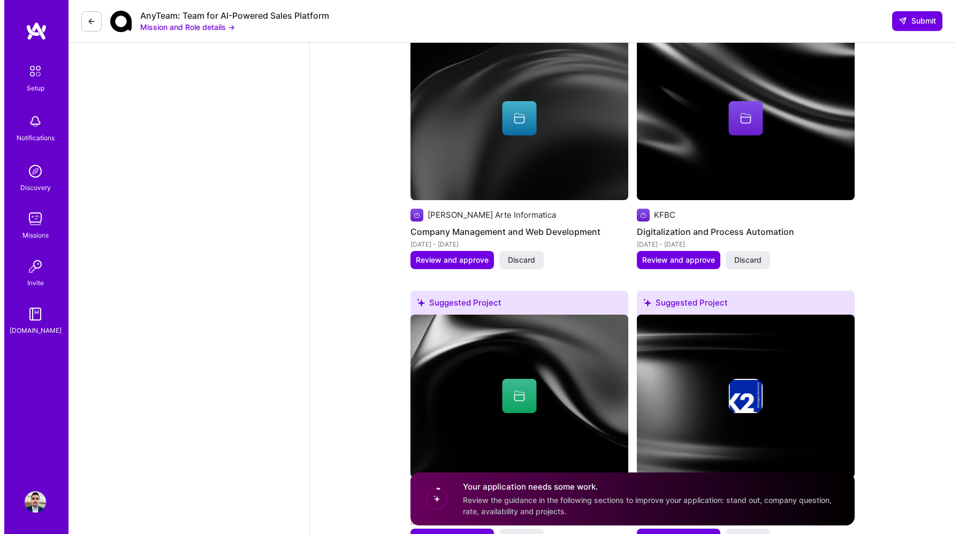
scroll to position [1401, 0]
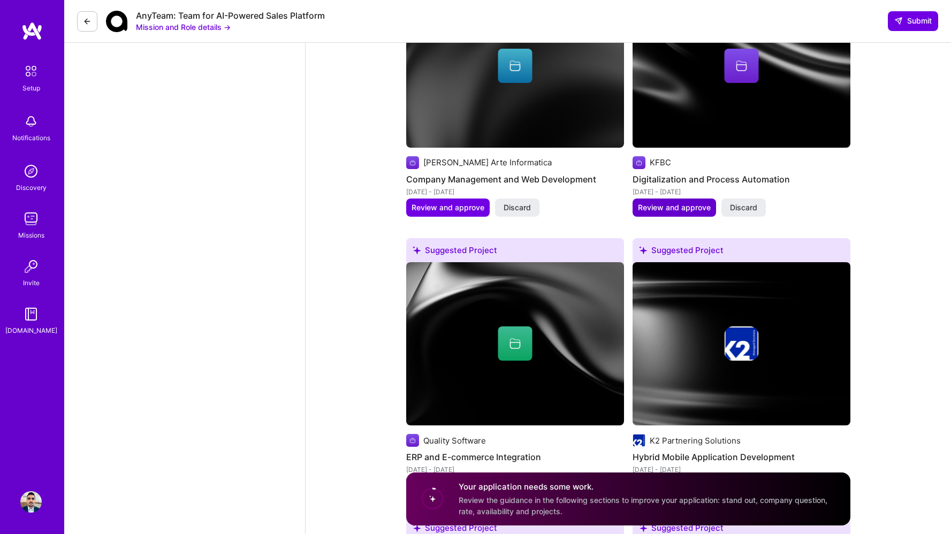
click at [686, 202] on span "Review and approve" at bounding box center [674, 207] width 73 height 11
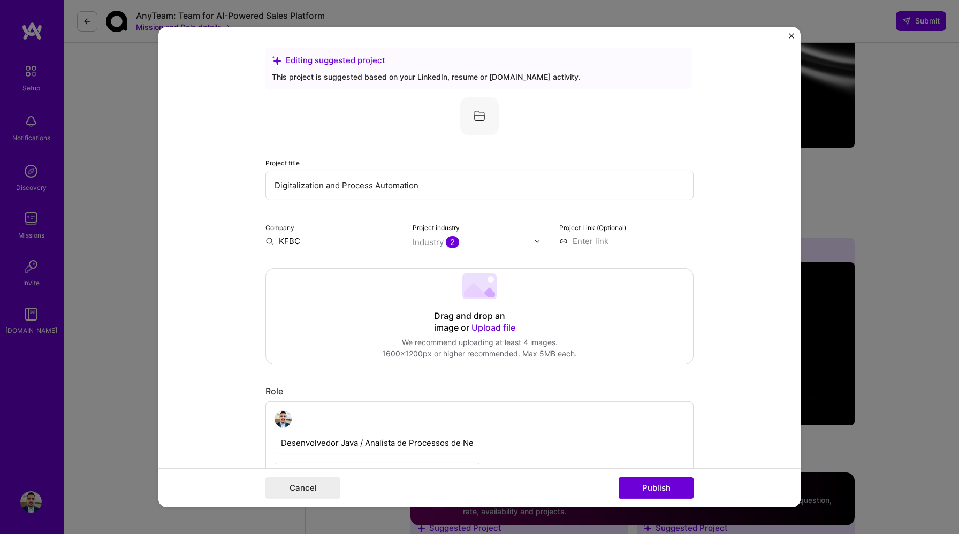
click at [299, 244] on input "KFBC" at bounding box center [332, 241] width 134 height 11
type input "KFBC Consulting"
click at [342, 265] on div "KFBC Consulting" at bounding box center [362, 265] width 74 height 19
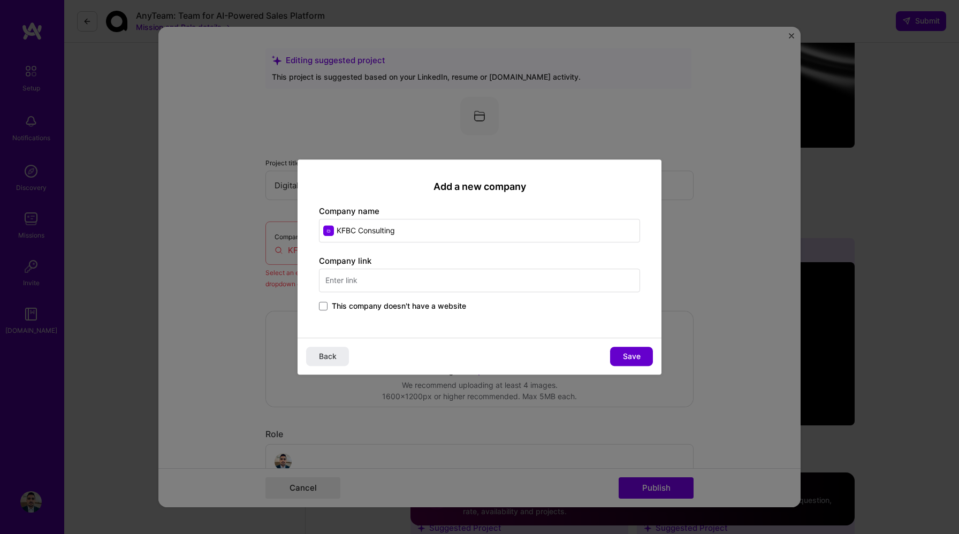
click at [628, 351] on span "Save" at bounding box center [632, 356] width 18 height 11
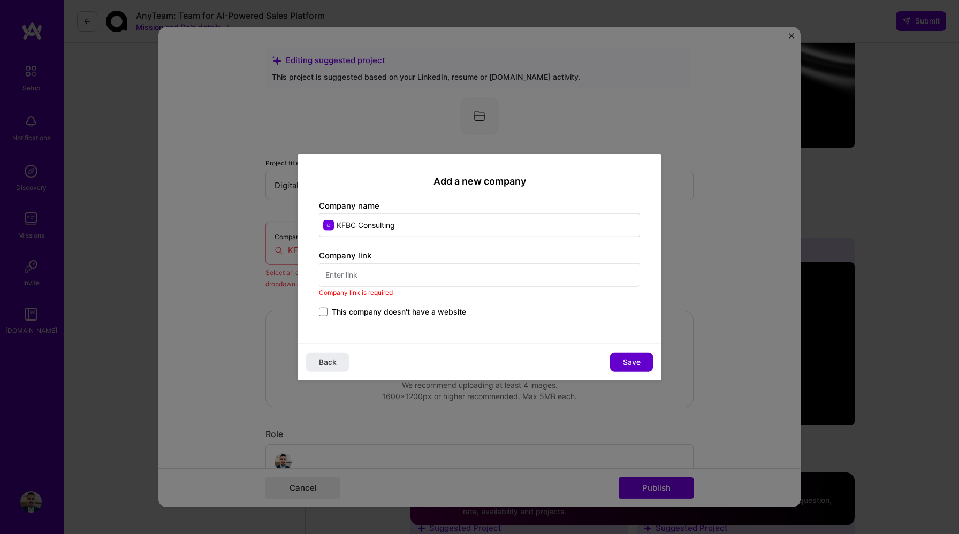
click at [626, 361] on span "Save" at bounding box center [632, 361] width 18 height 11
click at [414, 280] on input "text" at bounding box center [479, 275] width 321 height 24
click at [321, 310] on span at bounding box center [323, 311] width 9 height 9
click at [0, 0] on input "This company doesn't have a website" at bounding box center [0, 0] width 0 height 0
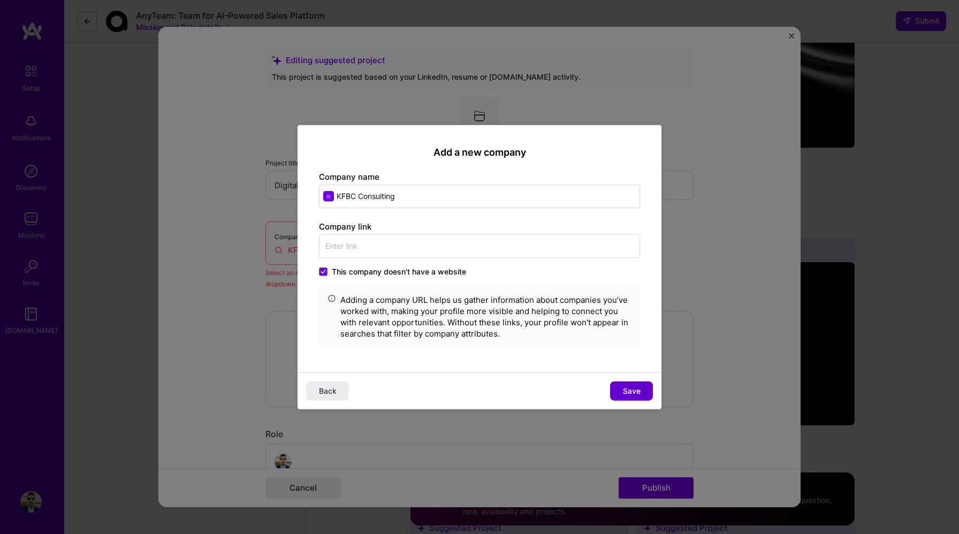
click at [627, 388] on span "Save" at bounding box center [632, 390] width 18 height 11
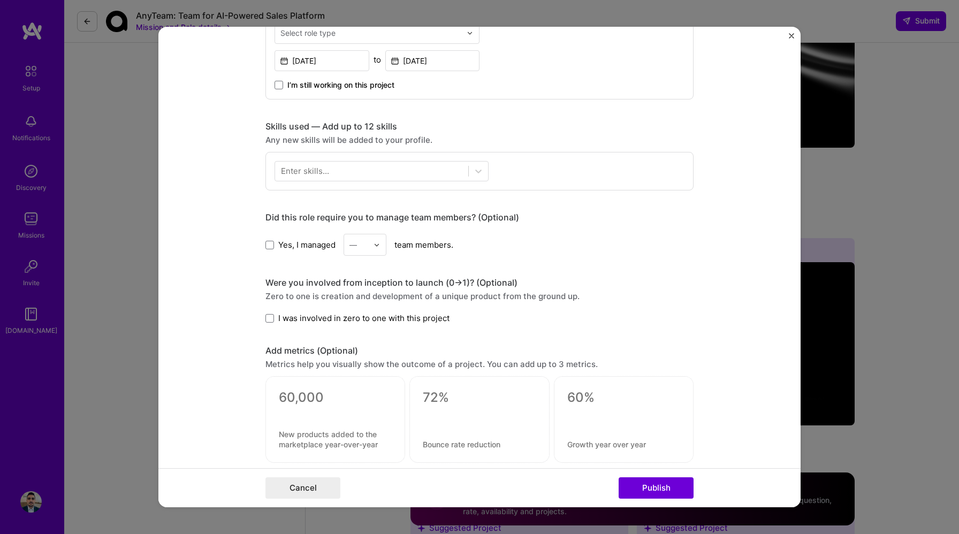
scroll to position [455, 0]
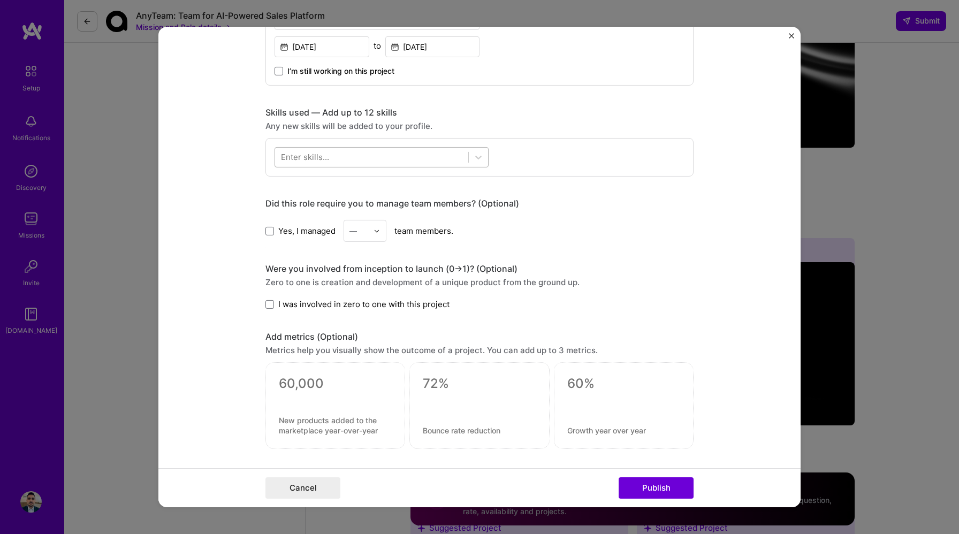
click at [371, 161] on div at bounding box center [371, 157] width 193 height 18
type input "B"
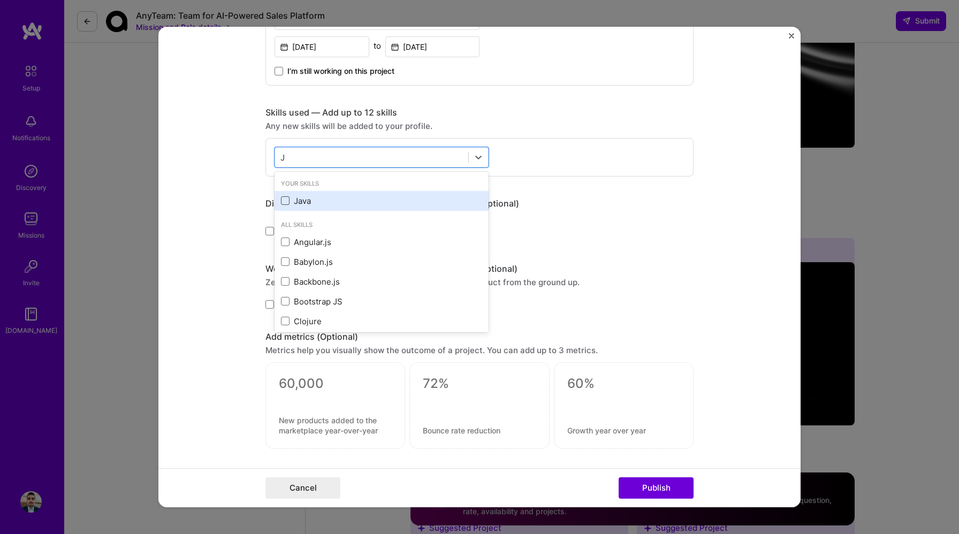
click at [281, 202] on span at bounding box center [285, 200] width 9 height 9
click at [0, 0] on input "checkbox" at bounding box center [0, 0] width 0 height 0
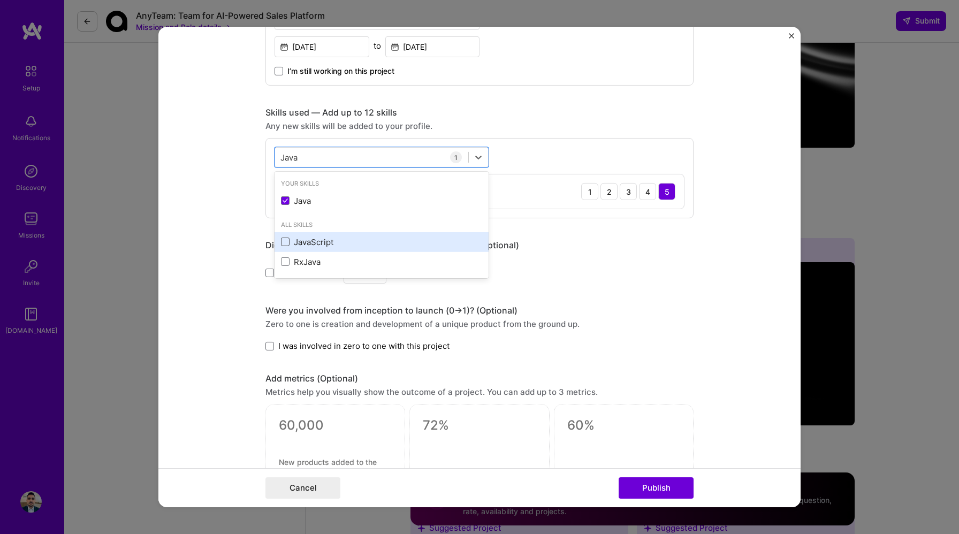
click at [281, 240] on span at bounding box center [285, 242] width 9 height 9
click at [0, 0] on input "checkbox" at bounding box center [0, 0] width 0 height 0
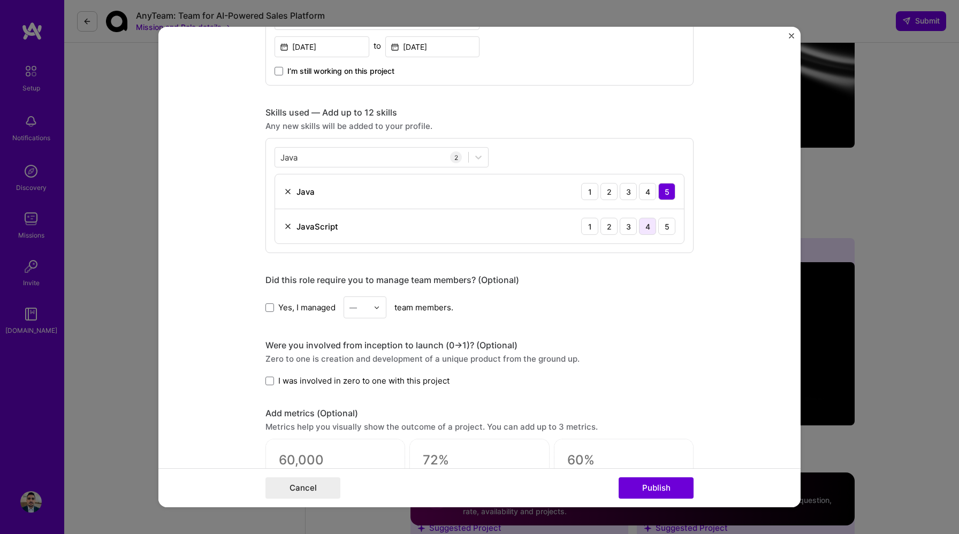
click at [644, 227] on div "4" at bounding box center [647, 226] width 17 height 17
click at [631, 229] on div "3" at bounding box center [628, 226] width 17 height 17
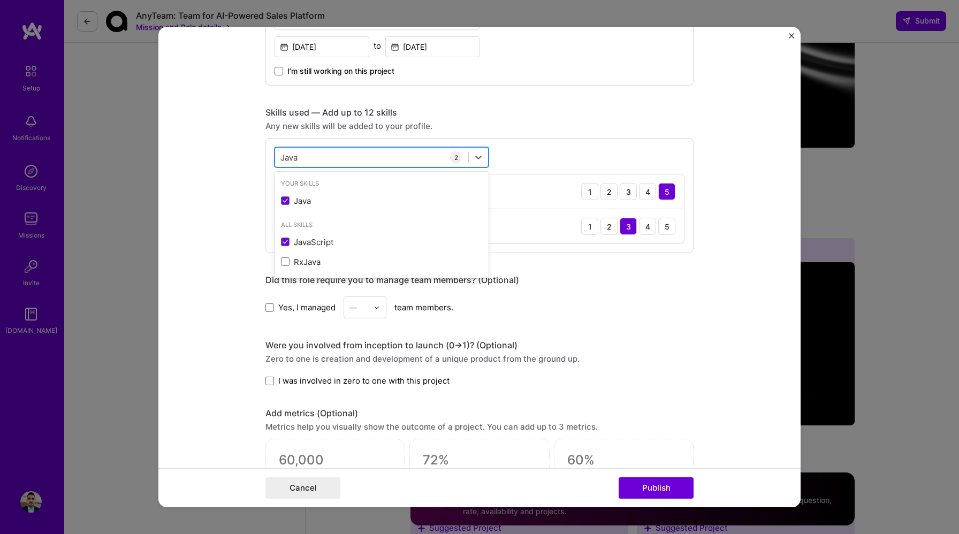
click at [408, 159] on div "Java Java" at bounding box center [371, 157] width 193 height 18
type input "J"
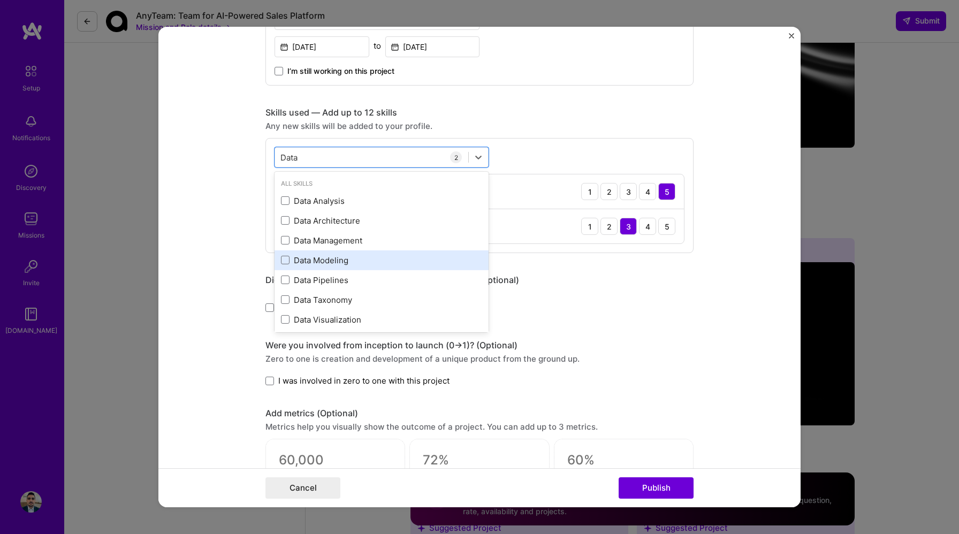
click at [282, 255] on div "Data Modeling" at bounding box center [381, 260] width 201 height 11
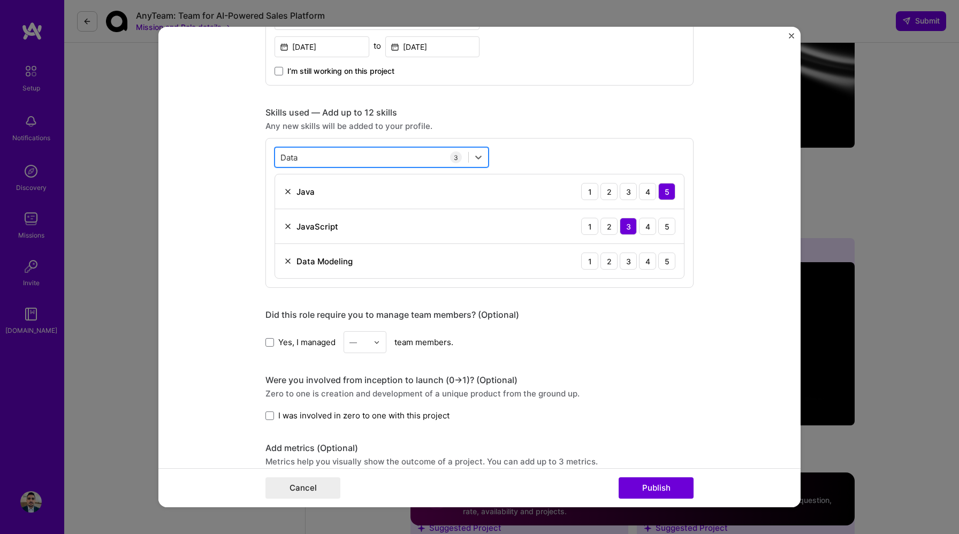
drag, startPoint x: 302, startPoint y: 162, endPoint x: 282, endPoint y: 159, distance: 20.5
click at [282, 159] on div "Data Data" at bounding box center [371, 157] width 193 height 18
click at [282, 158] on input "Data" at bounding box center [289, 156] width 19 height 11
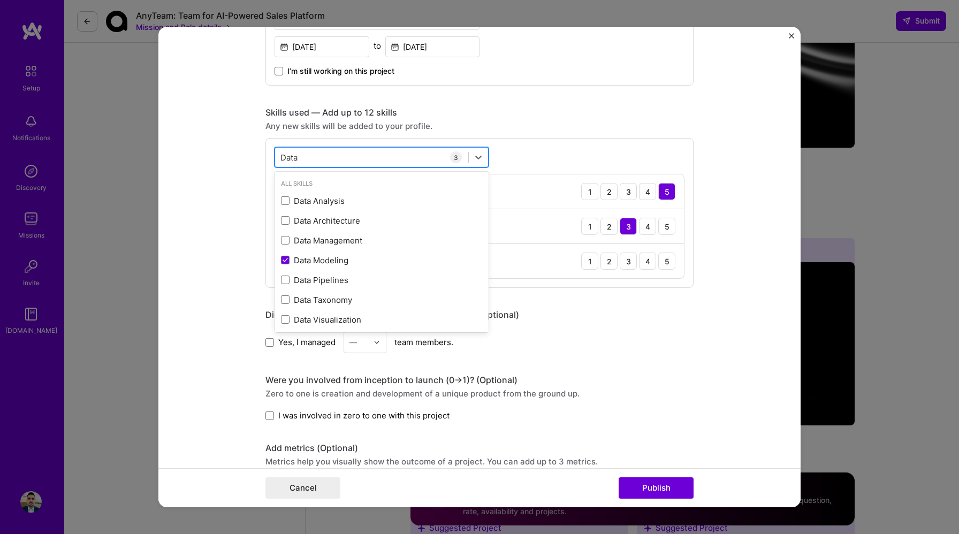
click at [282, 158] on input "Data" at bounding box center [289, 156] width 19 height 11
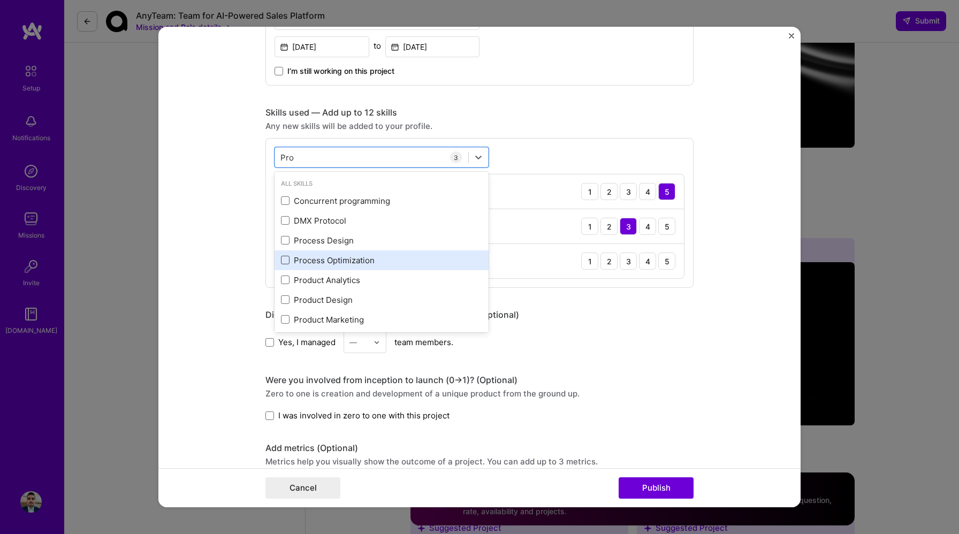
click at [284, 261] on span at bounding box center [285, 260] width 9 height 9
click at [0, 0] on input "checkbox" at bounding box center [0, 0] width 0 height 0
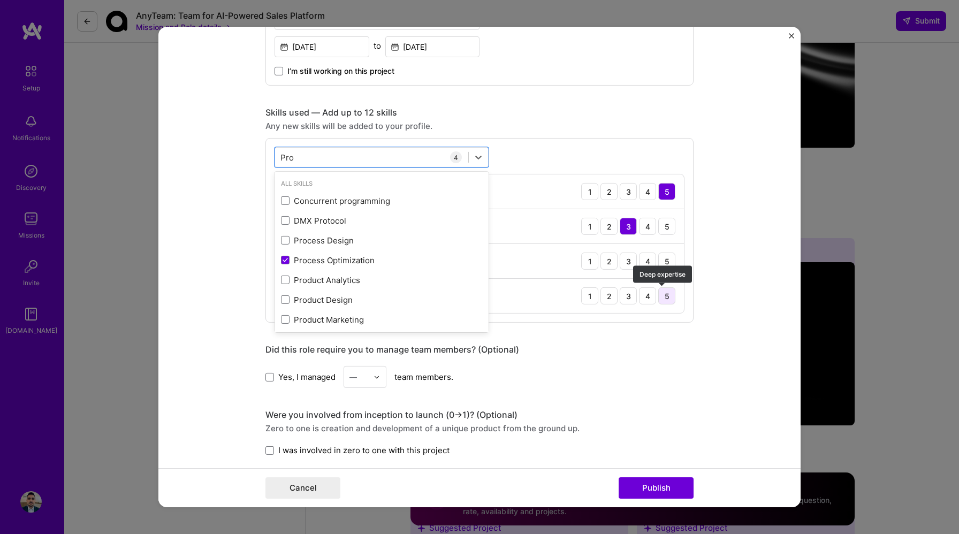
click at [663, 297] on div "5" at bounding box center [666, 295] width 17 height 17
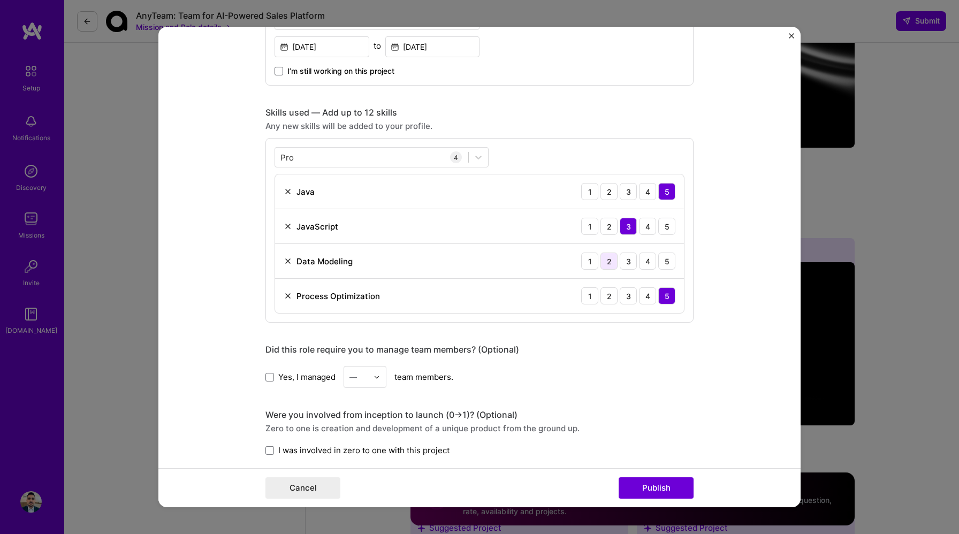
click at [609, 261] on div "2" at bounding box center [609, 261] width 17 height 17
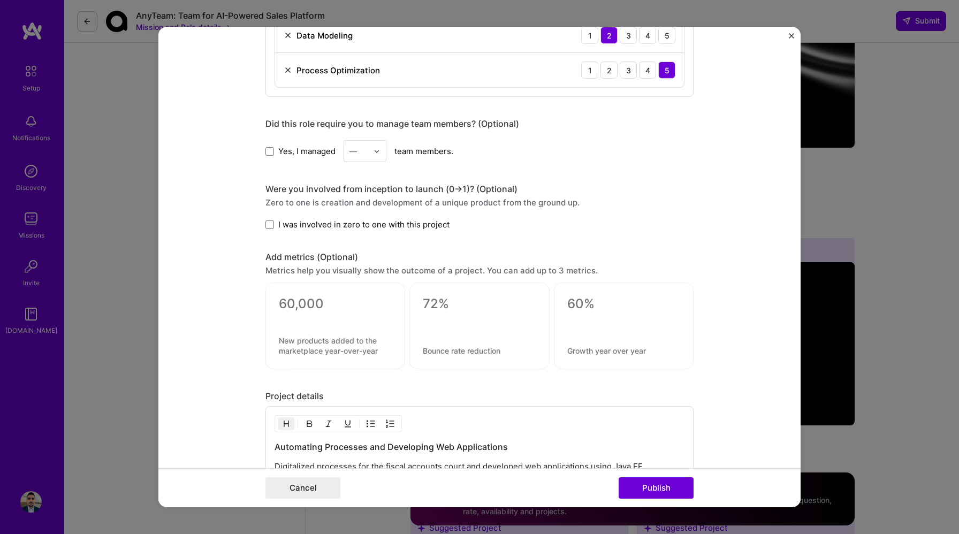
scroll to position [682, 0]
click at [269, 225] on span at bounding box center [269, 223] width 9 height 9
click at [0, 0] on input "I was involved in zero to one with this project" at bounding box center [0, 0] width 0 height 0
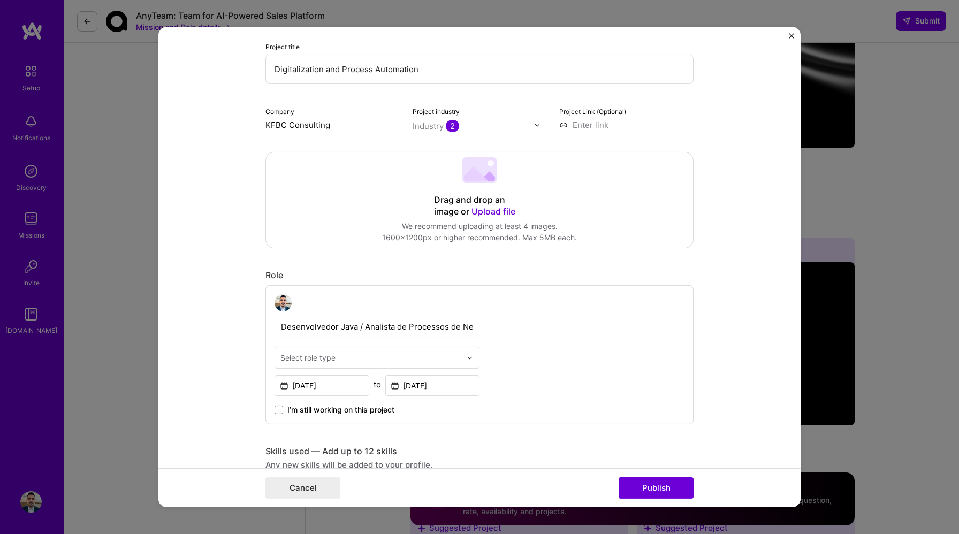
scroll to position [475, 0]
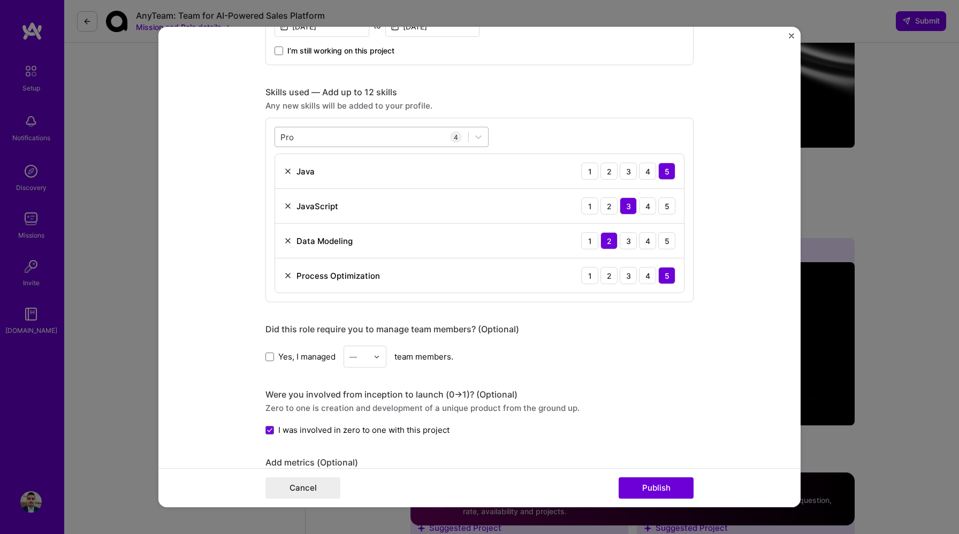
click at [410, 136] on div "Pro Pro" at bounding box center [371, 137] width 193 height 18
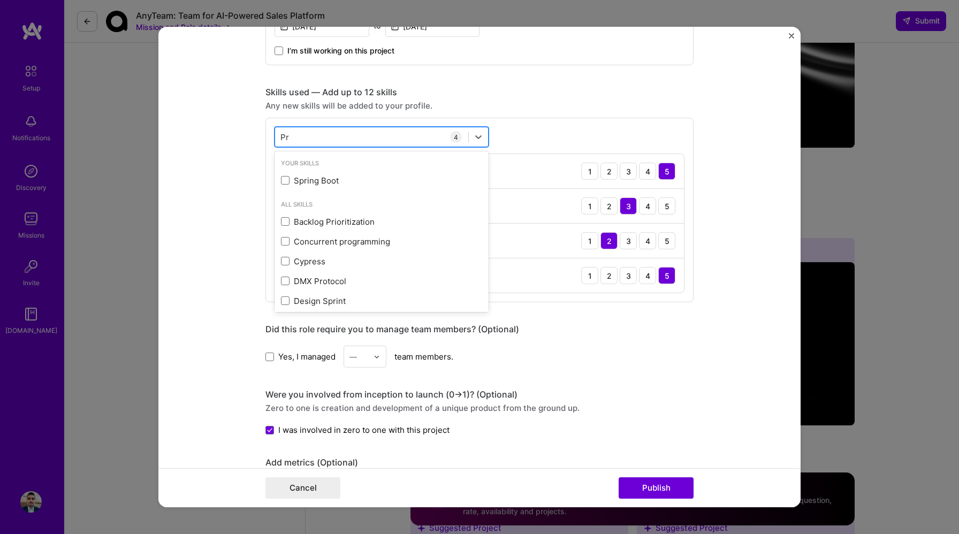
type input "P"
type input "S"
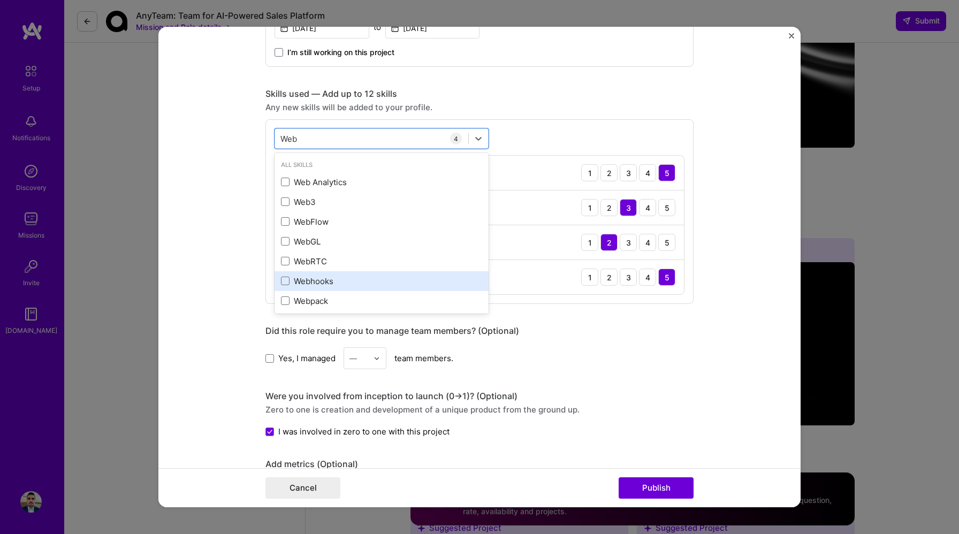
scroll to position [473, 0]
type input "W"
click at [737, 327] on form "Editing suggested project This project is suggested based on your LinkedIn, res…" at bounding box center [479, 267] width 642 height 481
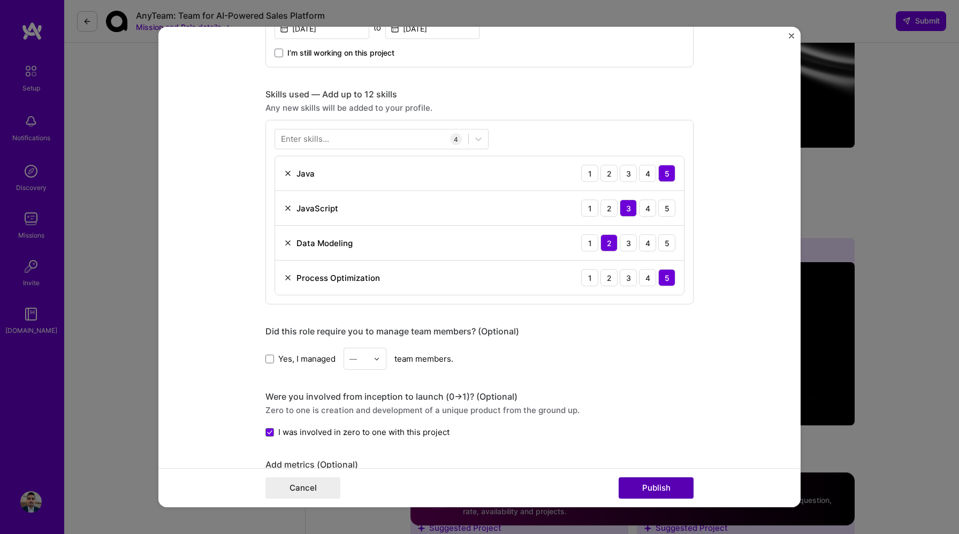
click at [645, 487] on button "Publish" at bounding box center [656, 487] width 75 height 21
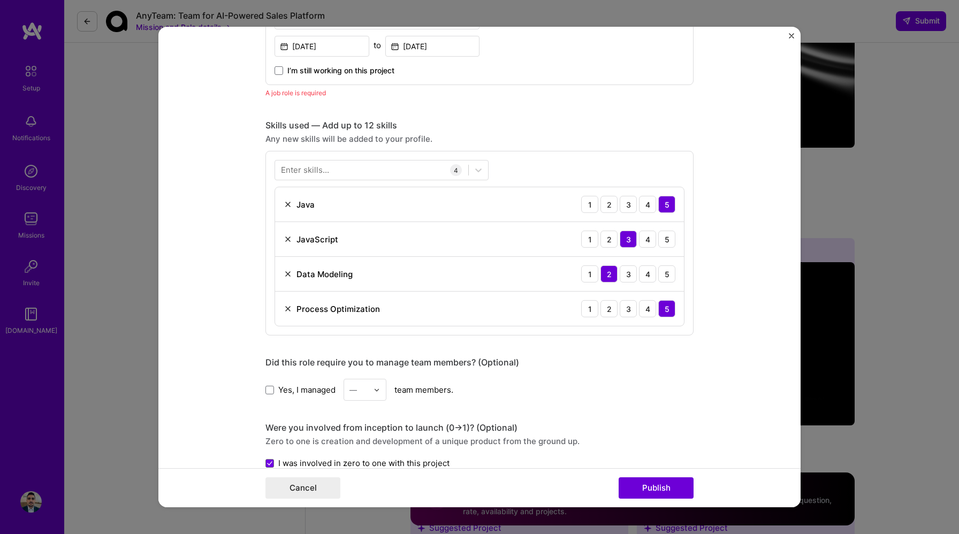
scroll to position [346, 0]
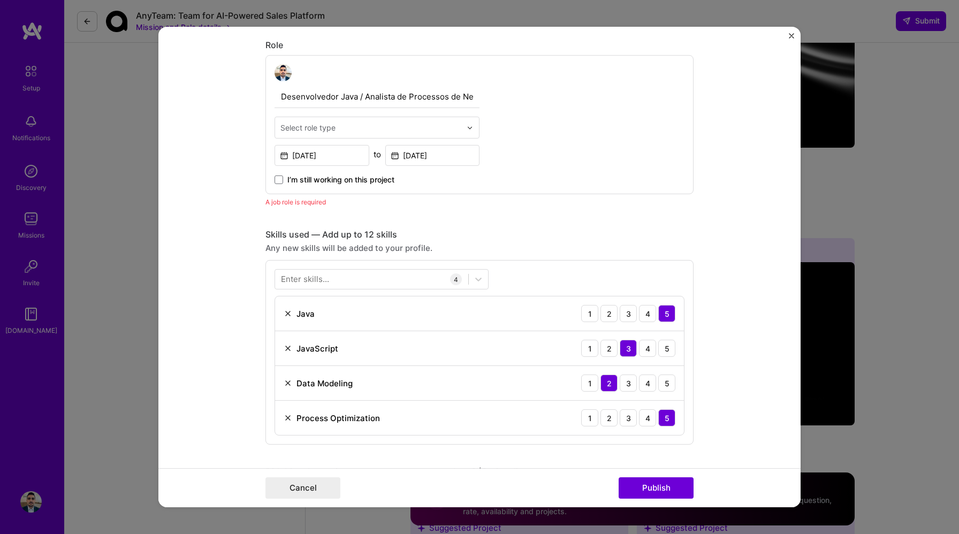
click at [385, 115] on div "Desenvolvedor Java / Analista de Processos de Negócios (BPM) Select role type […" at bounding box center [377, 124] width 205 height 121
click at [382, 128] on input "text" at bounding box center [370, 127] width 181 height 11
type input "Full"
click at [338, 159] on div "Full-Stack Developer" at bounding box center [377, 156] width 199 height 20
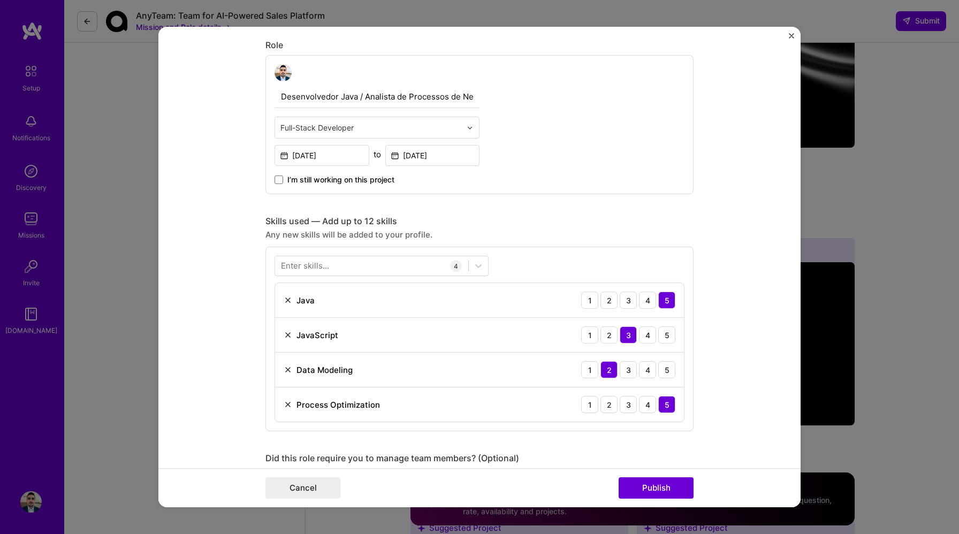
click at [329, 100] on input "Desenvolvedor Java / Analista de Processos de Negócios (BPM)" at bounding box center [377, 97] width 205 height 22
drag, startPoint x: 345, startPoint y: 97, endPoint x: 472, endPoint y: 97, distance: 127.4
click at [472, 97] on input "Java Developer / Analista de Processos de Negócios (BPM)" at bounding box center [377, 97] width 205 height 22
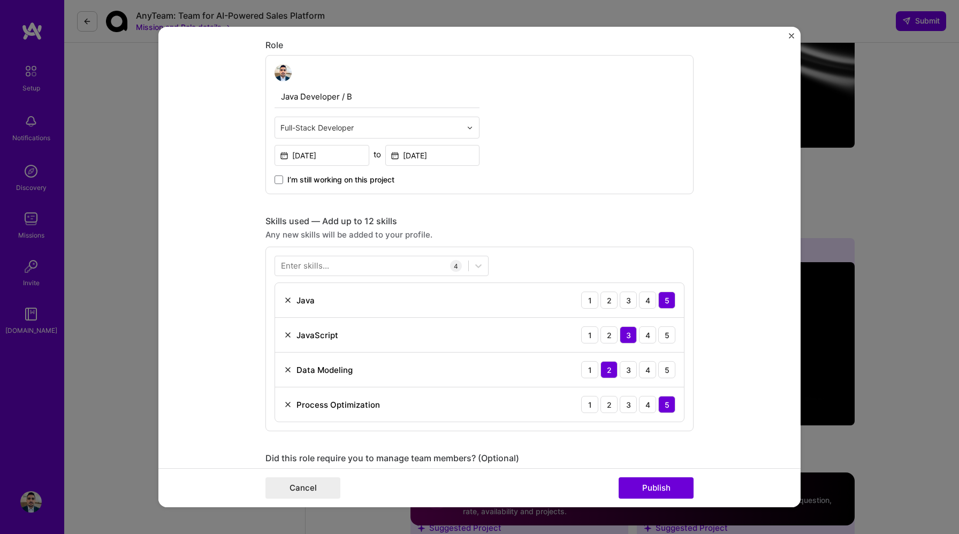
scroll to position [0, 0]
type input "Java Developer / BPM Analyst"
click at [664, 488] on button "Publish" at bounding box center [656, 487] width 75 height 21
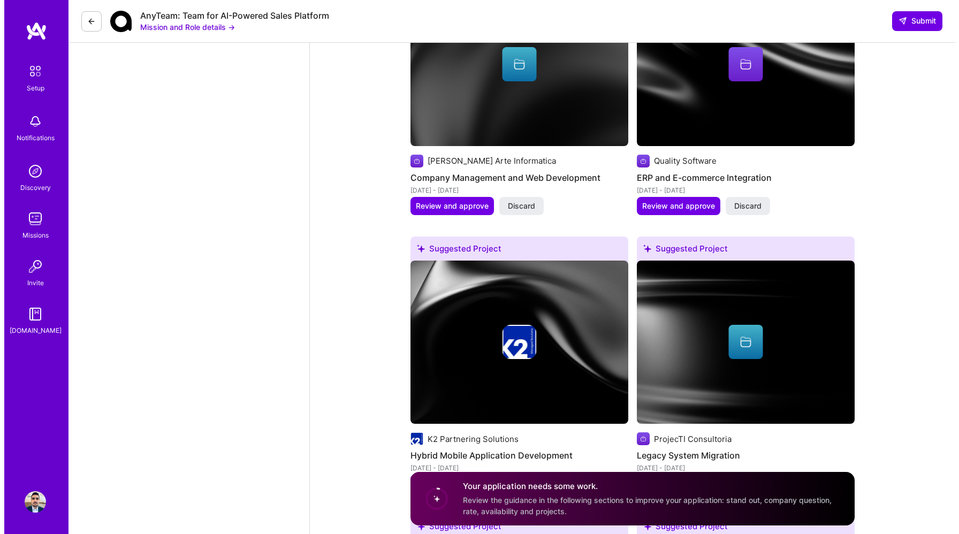
scroll to position [1403, 0]
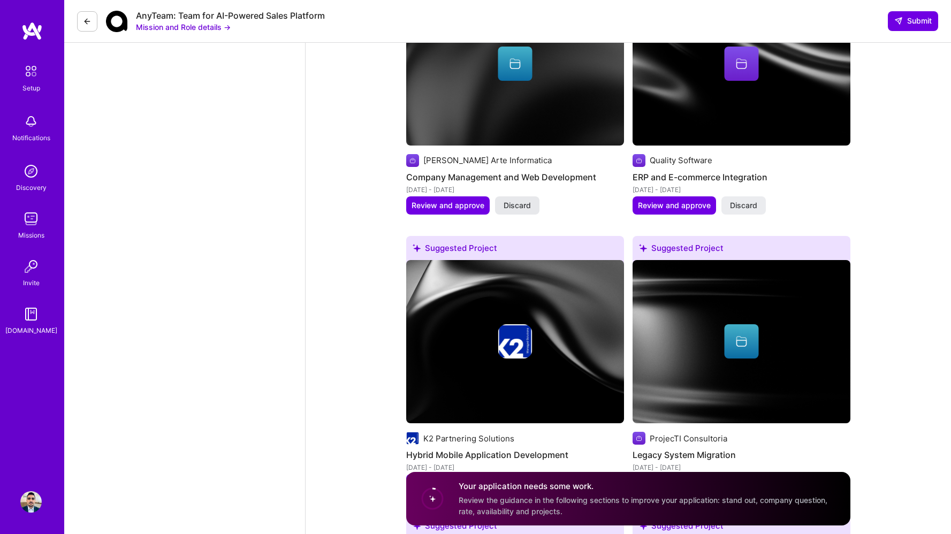
click at [508, 200] on span "Discard" at bounding box center [517, 205] width 27 height 11
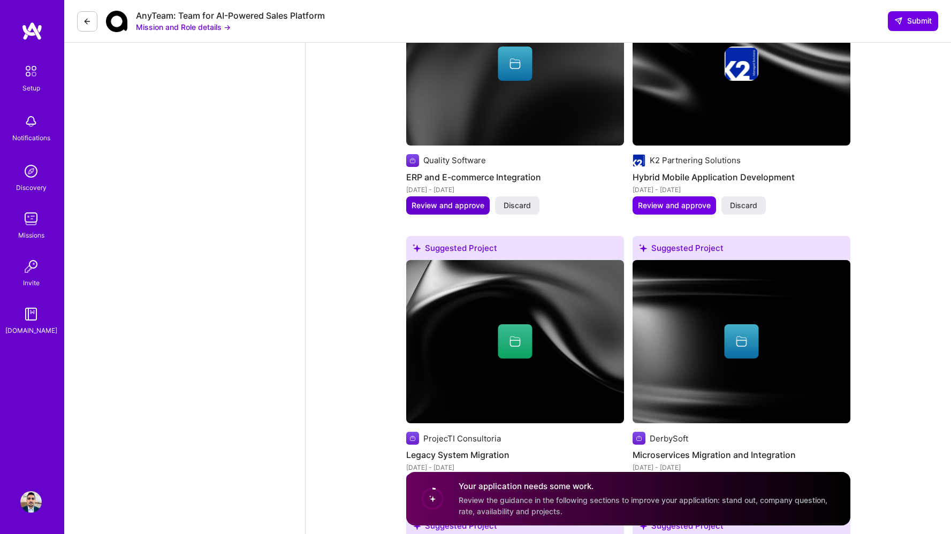
click at [456, 200] on span "Review and approve" at bounding box center [448, 205] width 73 height 11
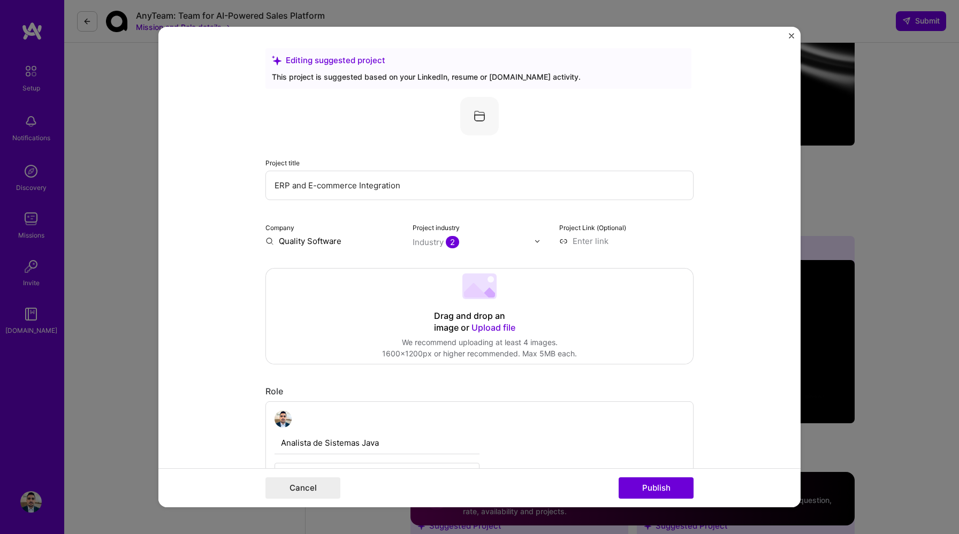
click at [333, 244] on input "Quality Software" at bounding box center [332, 241] width 134 height 11
click at [339, 244] on input "Quality Software" at bounding box center [332, 241] width 134 height 11
type input "Quality Software"
click at [344, 262] on div "Quality Software" at bounding box center [362, 265] width 75 height 19
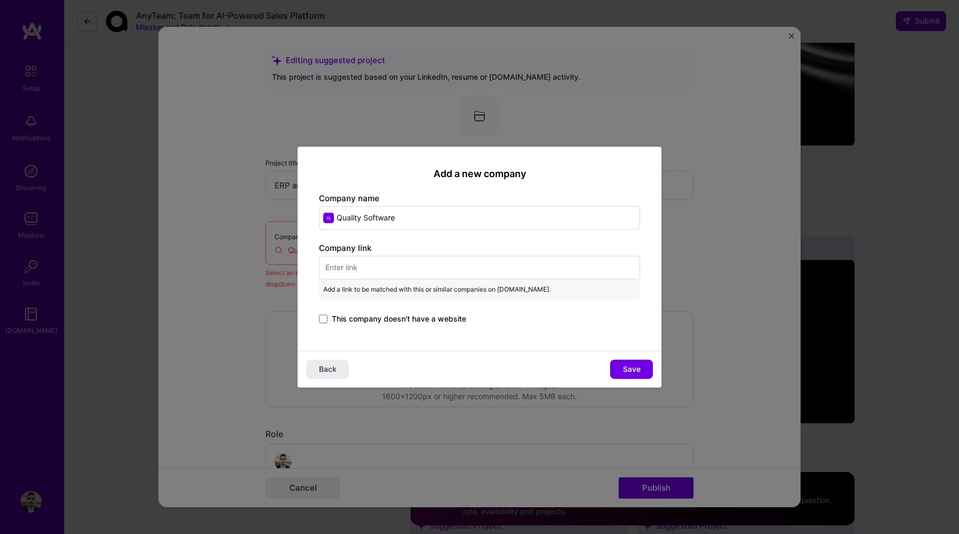
click at [428, 266] on input "text" at bounding box center [479, 268] width 321 height 24
paste input "[URL][DOMAIN_NAME]"
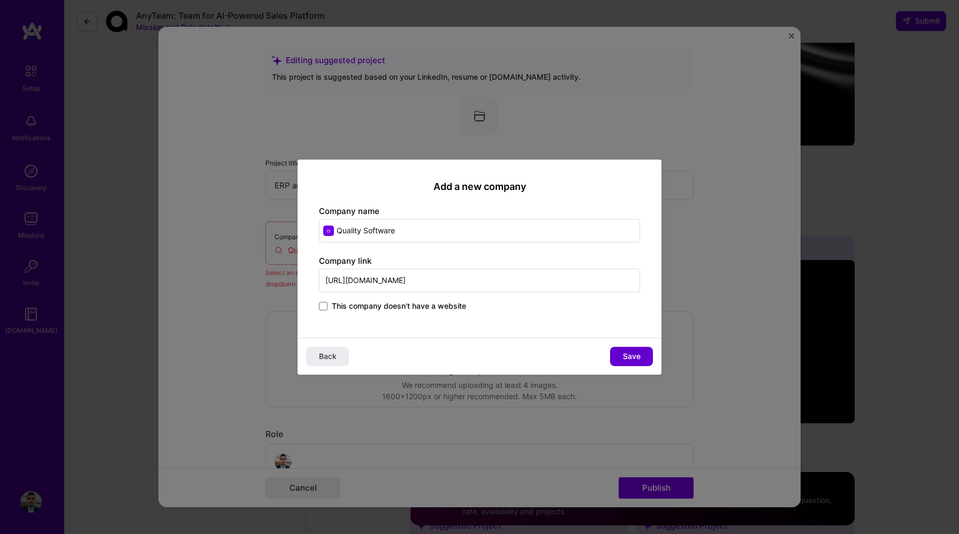
type input "[URL][DOMAIN_NAME]"
click at [641, 358] on button "Save" at bounding box center [631, 356] width 43 height 19
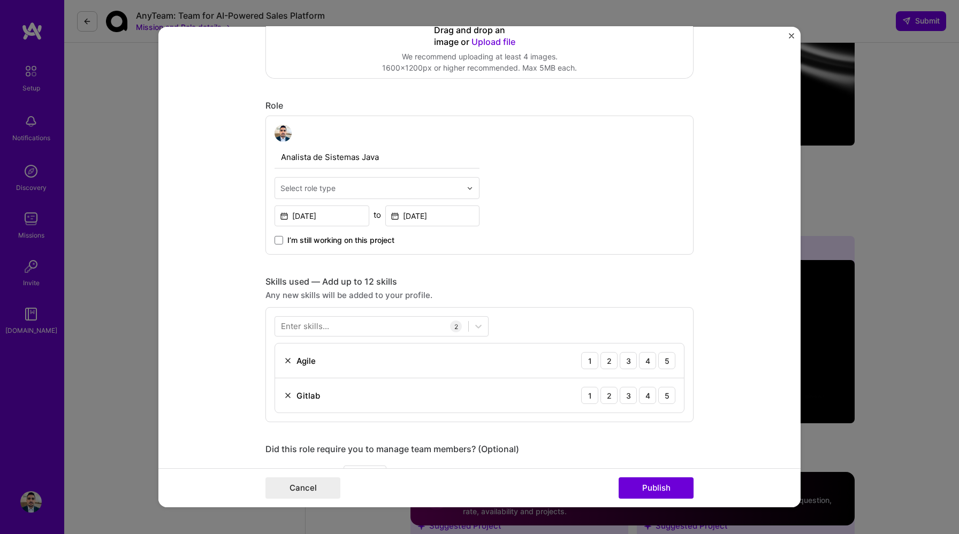
scroll to position [289, 0]
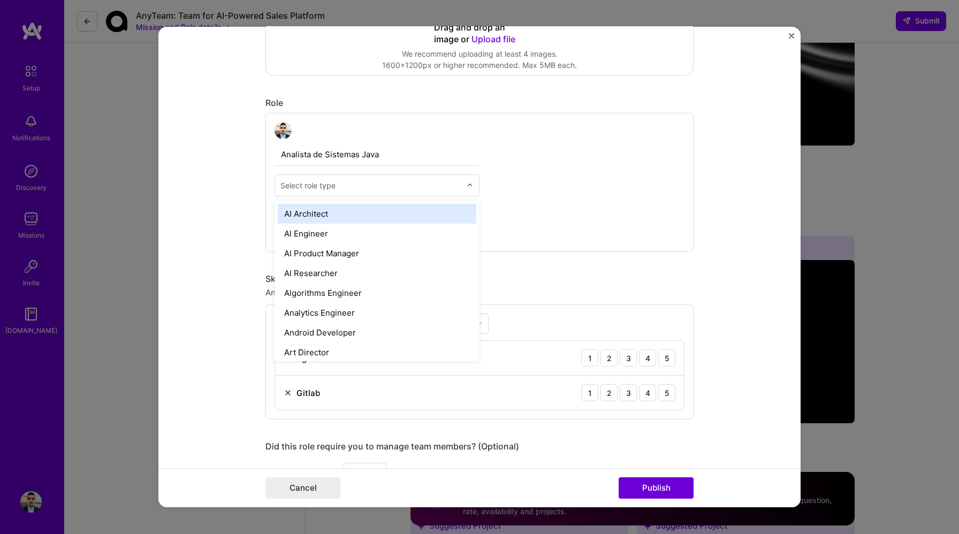
click at [322, 189] on div "Select role type" at bounding box center [307, 185] width 55 height 11
type input "bac"
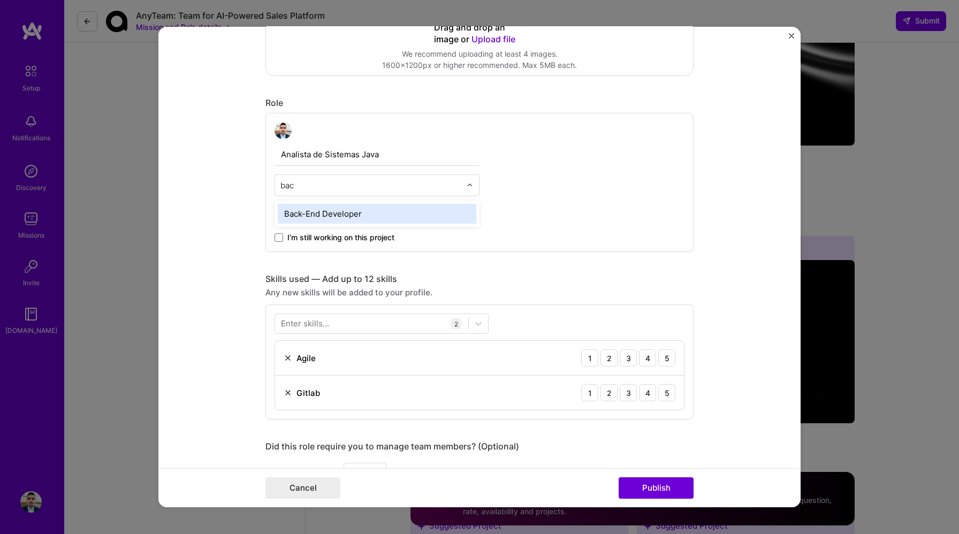
click at [348, 214] on div "Back-End Developer" at bounding box center [377, 214] width 199 height 20
click at [347, 158] on input "Analista de Sistemas Java" at bounding box center [377, 154] width 205 height 22
type input "Java Systems Analyst"
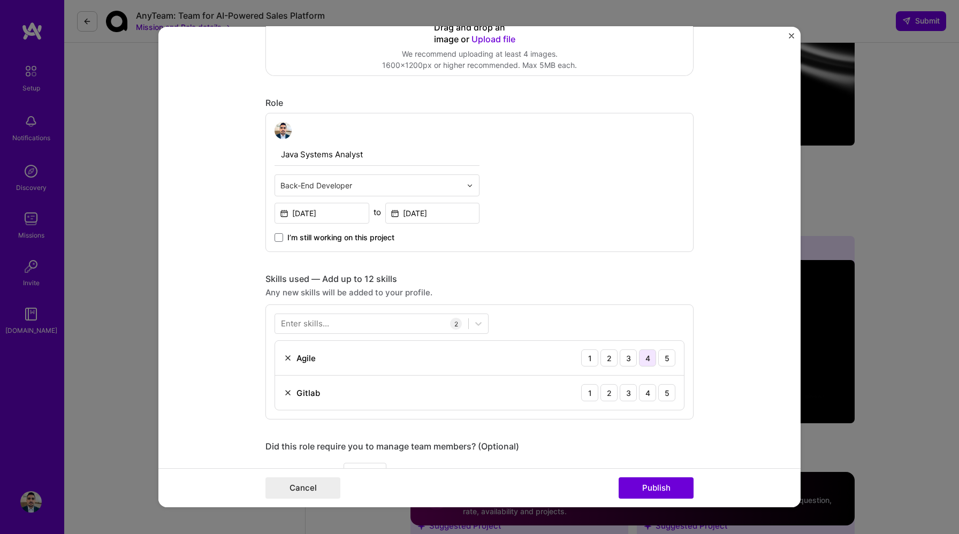
click at [643, 359] on div "4" at bounding box center [647, 358] width 17 height 17
click at [646, 394] on div "4" at bounding box center [647, 392] width 17 height 17
click at [379, 328] on div at bounding box center [371, 324] width 193 height 18
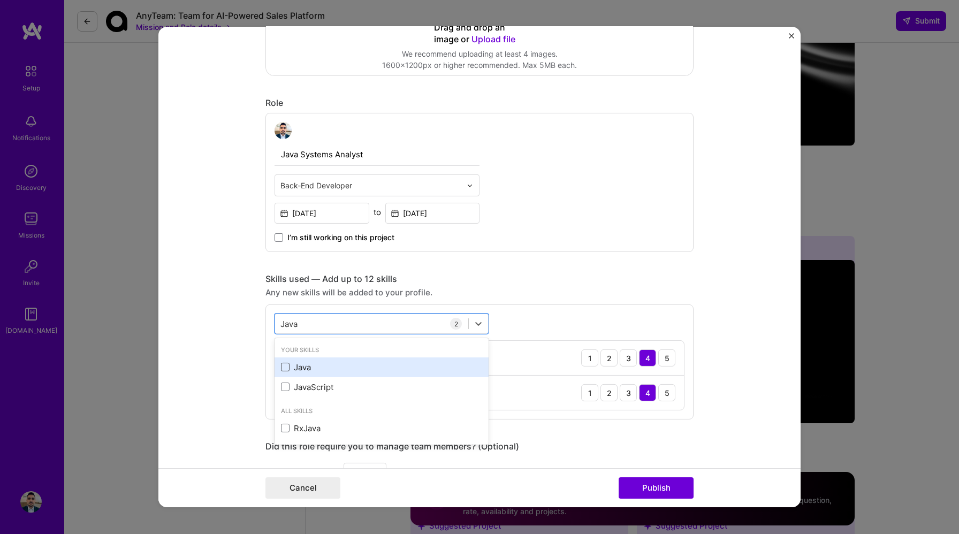
click at [282, 368] on span at bounding box center [285, 367] width 9 height 9
click at [0, 0] on input "checkbox" at bounding box center [0, 0] width 0 height 0
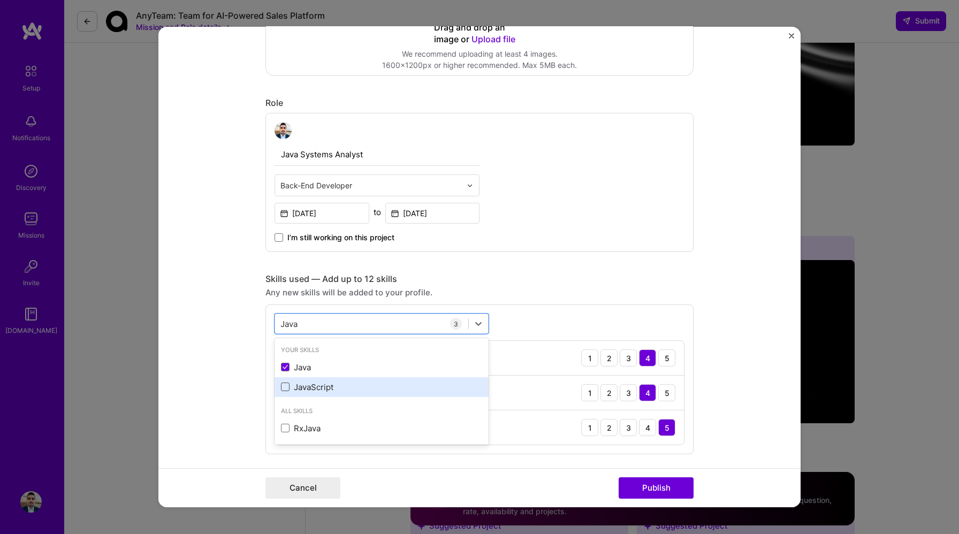
click at [284, 385] on span at bounding box center [285, 387] width 9 height 9
click at [0, 0] on input "checkbox" at bounding box center [0, 0] width 0 height 0
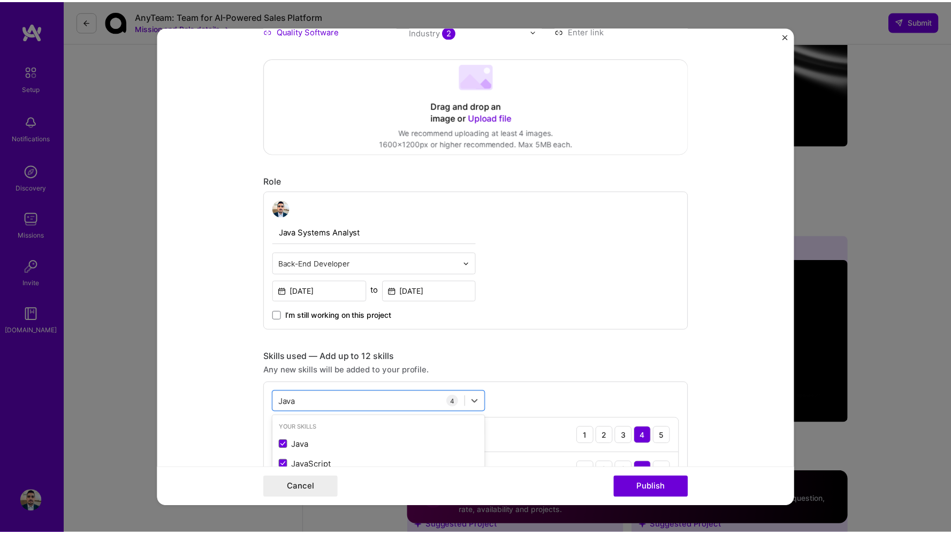
scroll to position [574, 0]
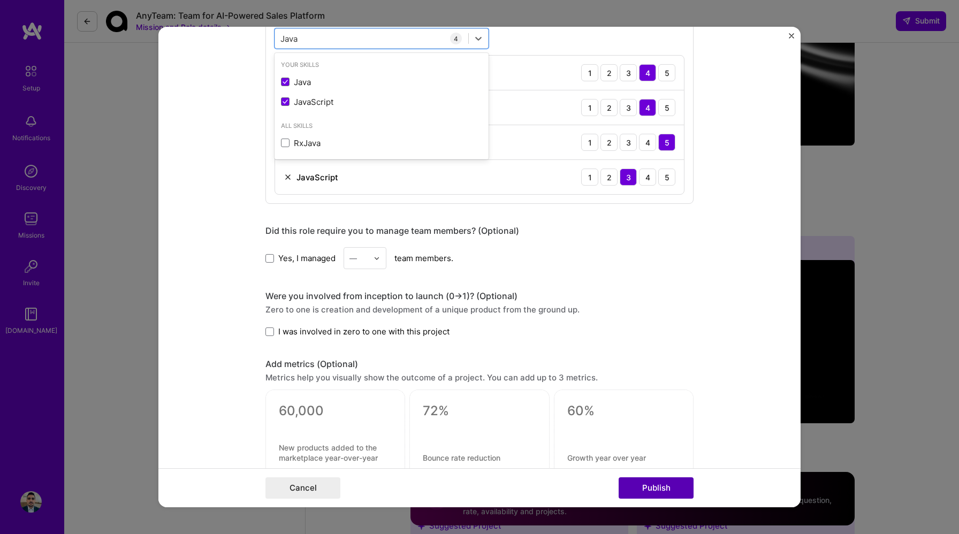
type input "Java"
click at [662, 491] on button "Publish" at bounding box center [656, 487] width 75 height 21
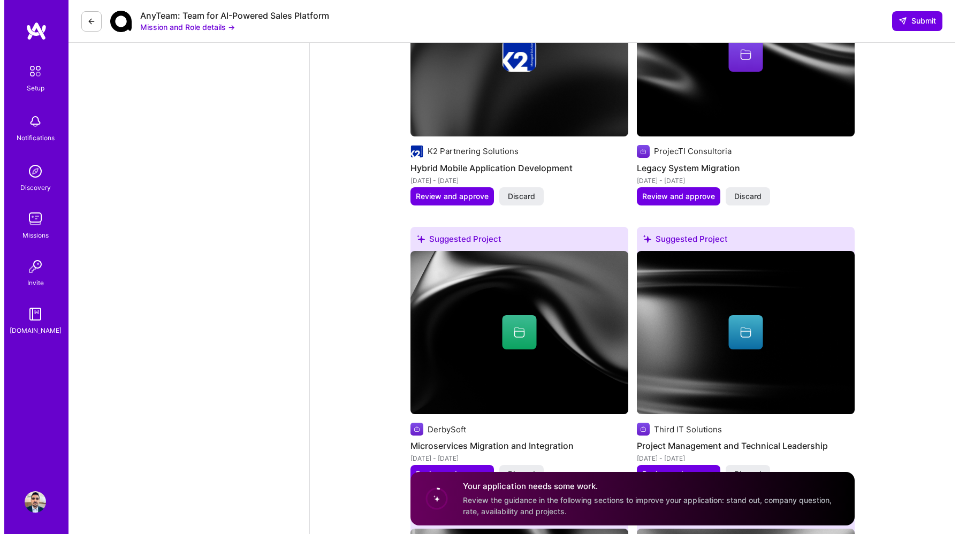
scroll to position [1400, 0]
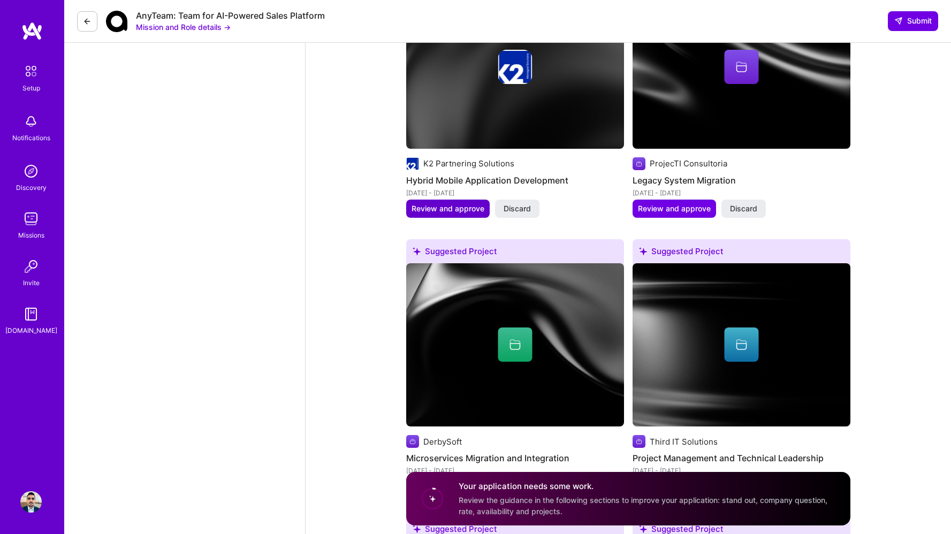
click at [462, 203] on span "Review and approve" at bounding box center [448, 208] width 73 height 11
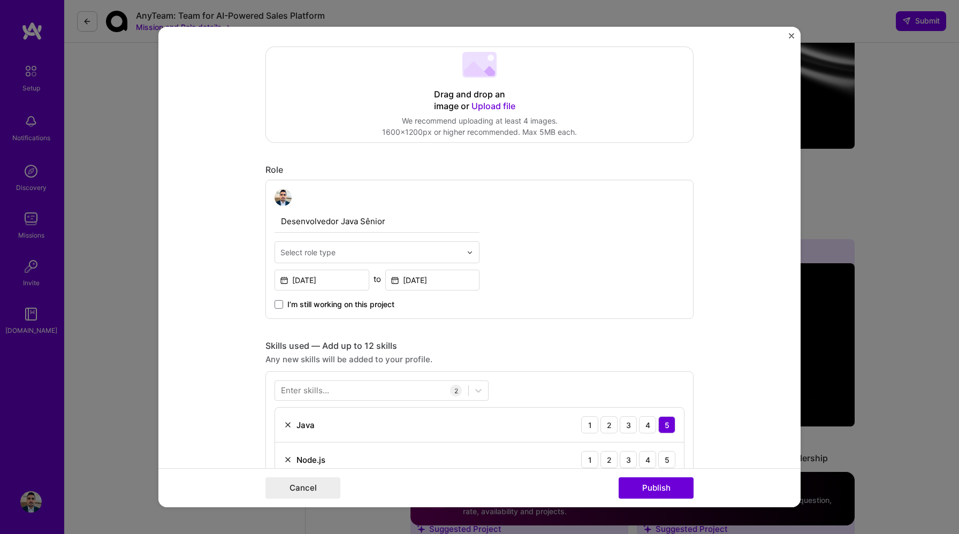
scroll to position [286, 0]
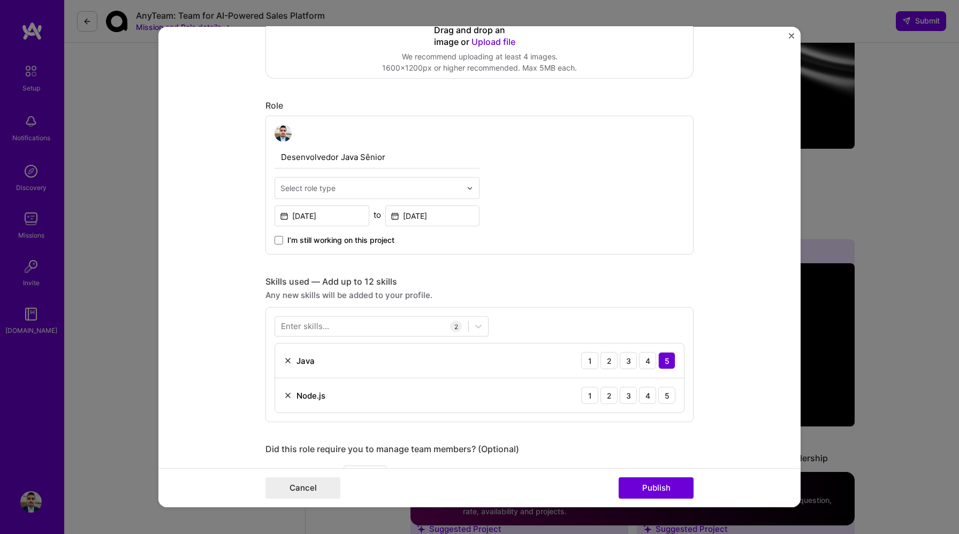
click at [369, 160] on input "Desenvolvedor Java Sênior" at bounding box center [377, 157] width 205 height 22
type input "Senior Java Developer"
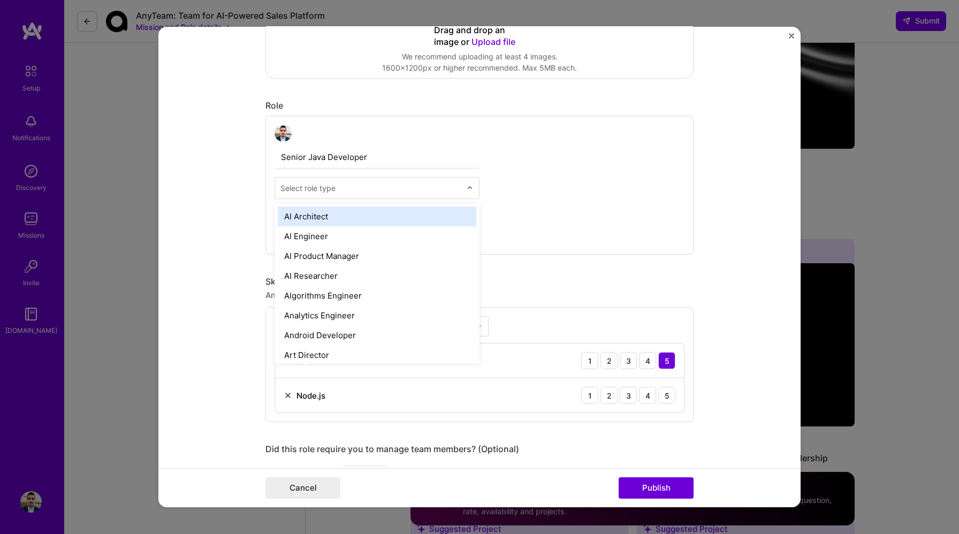
click at [349, 187] on input "text" at bounding box center [370, 188] width 181 height 11
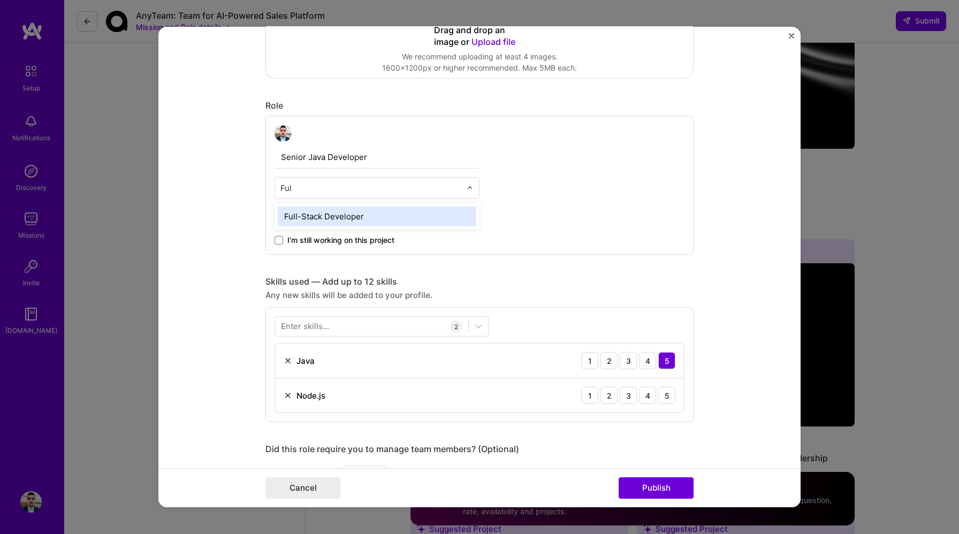
type input "Full"
click at [348, 211] on div "Full-Stack Developer" at bounding box center [377, 217] width 199 height 20
click at [409, 160] on input "Senior Java Developer" at bounding box center [377, 157] width 205 height 22
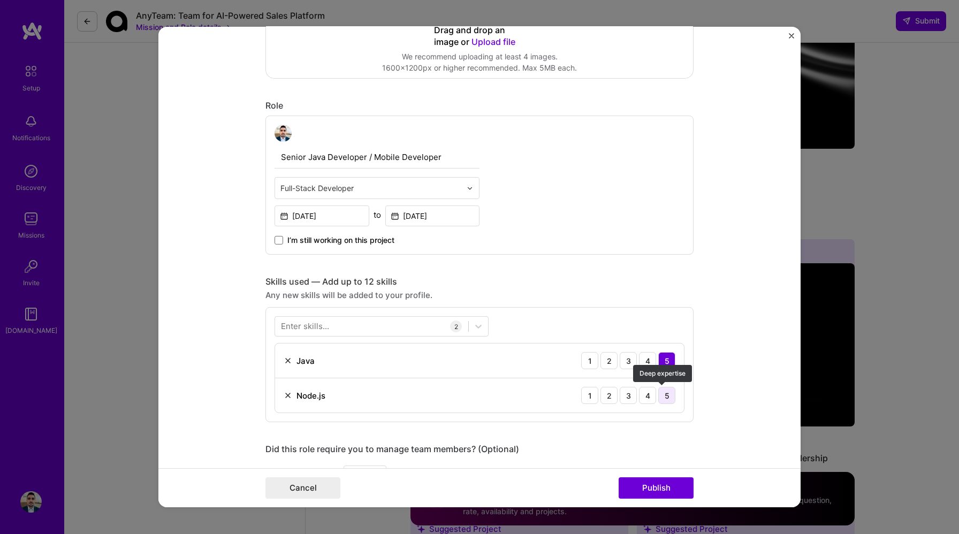
type input "Senior Java Developer / Mobile Developer"
click at [669, 393] on div "5" at bounding box center [666, 395] width 17 height 17
click at [649, 396] on div "4" at bounding box center [647, 395] width 17 height 17
click at [375, 328] on div at bounding box center [371, 326] width 193 height 18
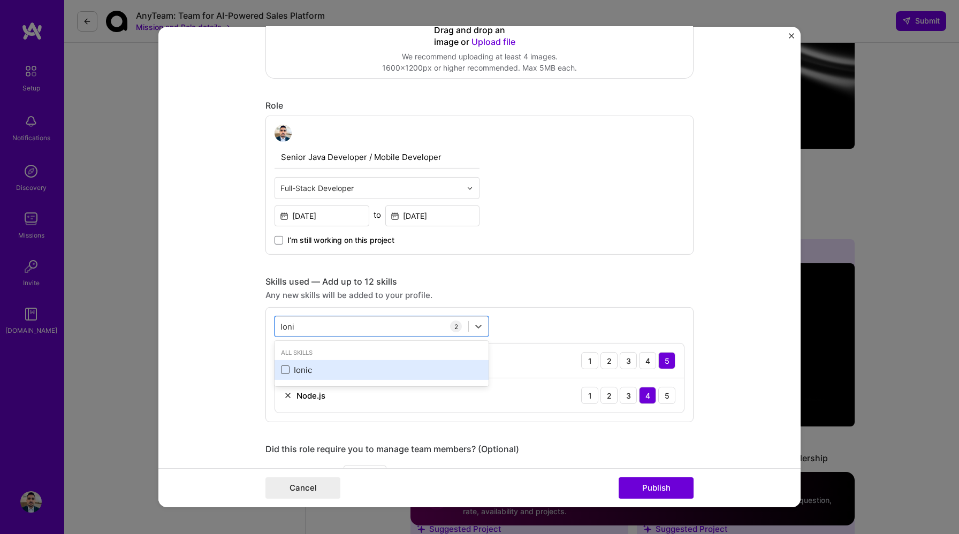
click at [281, 370] on span at bounding box center [285, 370] width 9 height 9
click at [0, 0] on input "checkbox" at bounding box center [0, 0] width 0 height 0
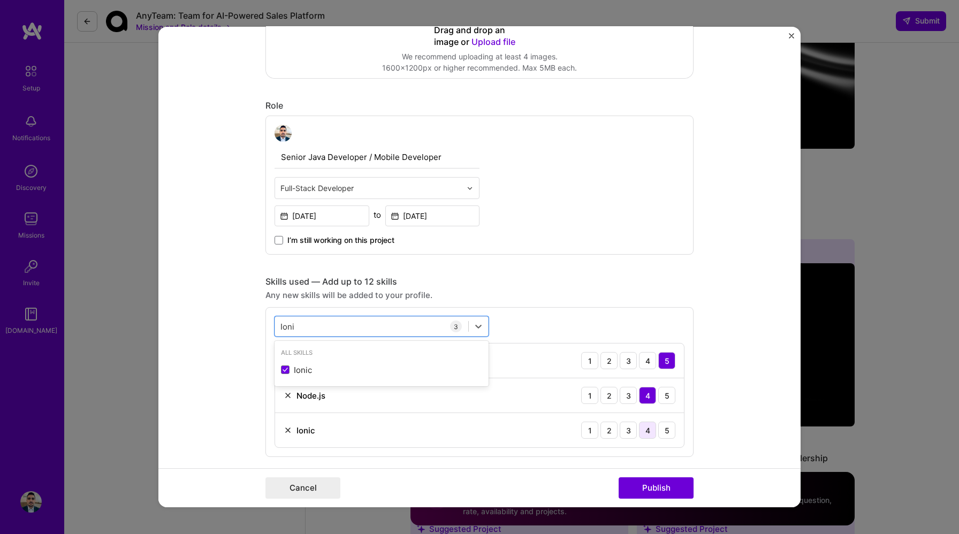
click at [644, 431] on div "4" at bounding box center [647, 430] width 17 height 17
click at [337, 327] on div "[PERSON_NAME]" at bounding box center [371, 326] width 193 height 18
type input "I"
click at [285, 369] on span at bounding box center [285, 370] width 9 height 9
click at [0, 0] on input "checkbox" at bounding box center [0, 0] width 0 height 0
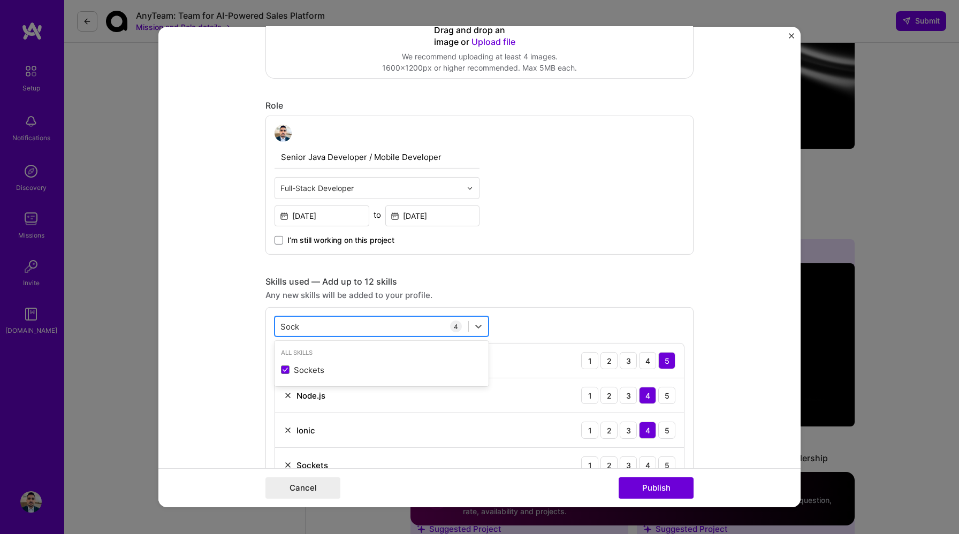
click at [288, 330] on input "Sock" at bounding box center [290, 326] width 20 height 11
click at [293, 328] on input "Mobile" at bounding box center [293, 326] width 26 height 11
click at [293, 327] on input "Mobile" at bounding box center [293, 326] width 26 height 11
click at [282, 369] on span at bounding box center [285, 370] width 9 height 9
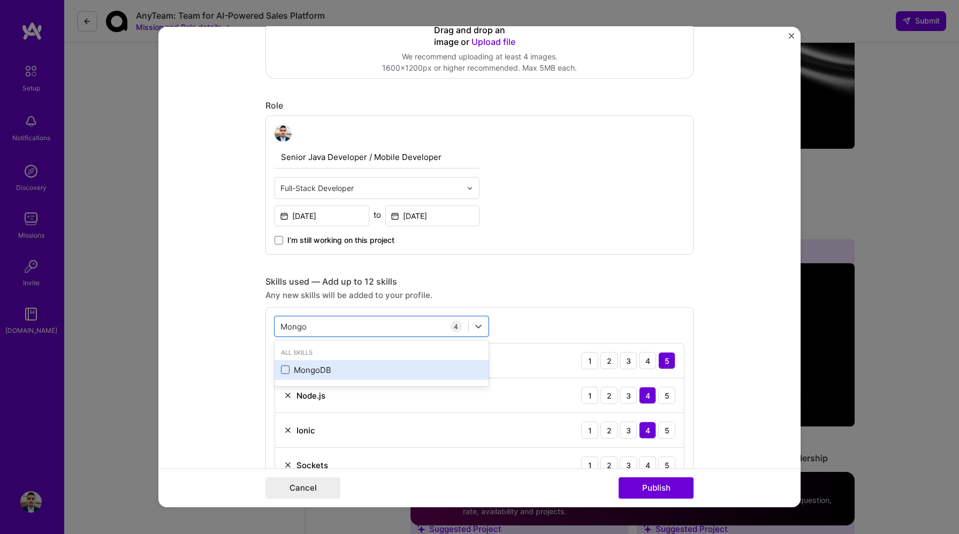
click at [0, 0] on input "checkbox" at bounding box center [0, 0] width 0 height 0
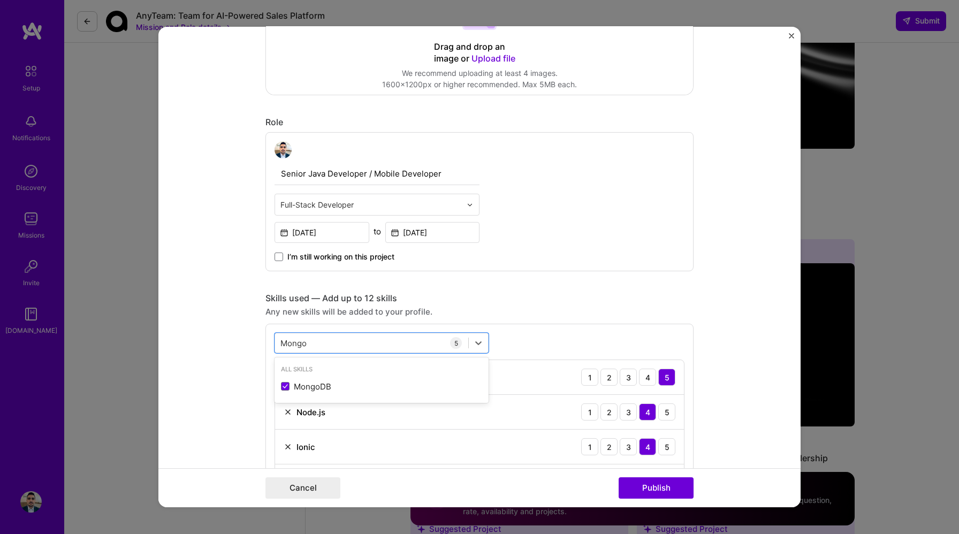
scroll to position [459, 0]
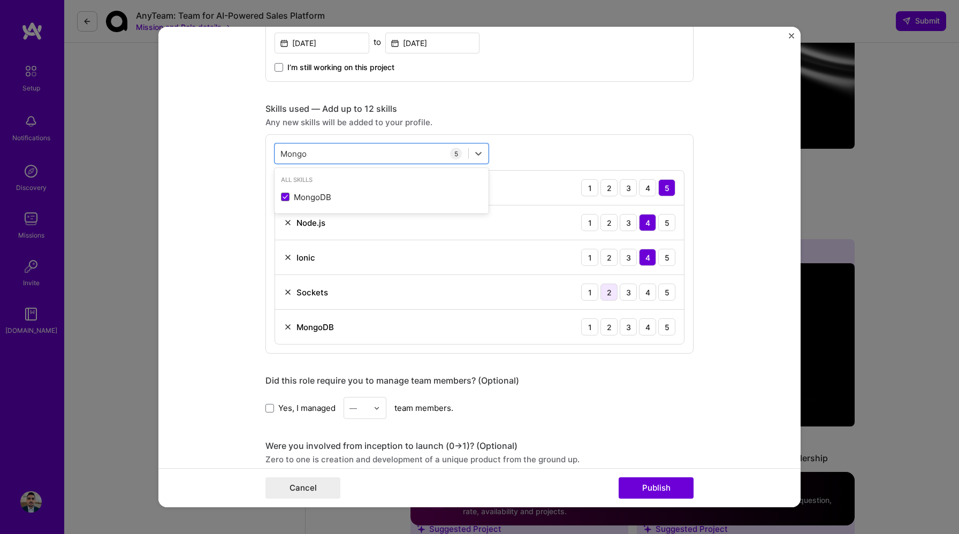
type input "Mongo"
click at [602, 297] on div "2" at bounding box center [609, 292] width 17 height 17
click at [612, 295] on div "2" at bounding box center [609, 292] width 17 height 17
click at [609, 332] on div "2" at bounding box center [609, 326] width 17 height 17
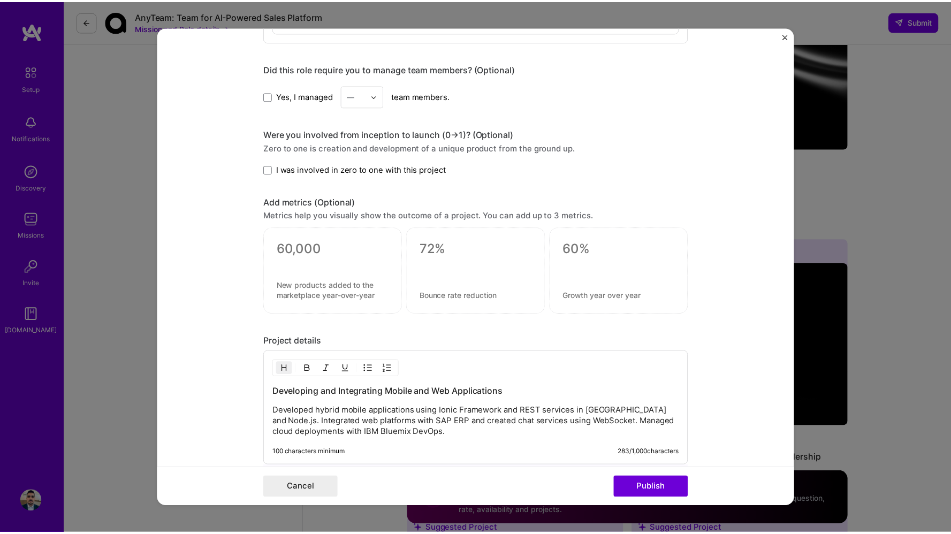
scroll to position [1006, 0]
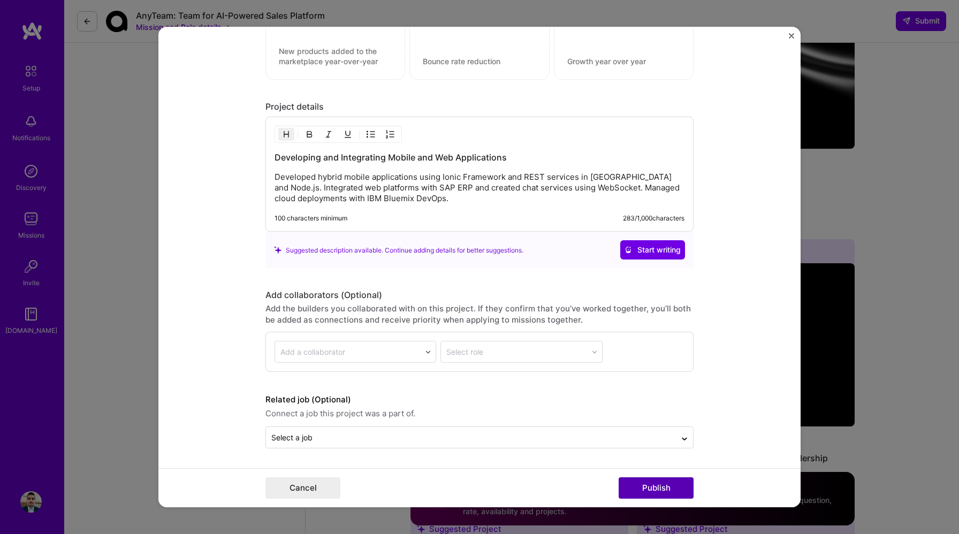
click at [652, 488] on button "Publish" at bounding box center [656, 487] width 75 height 21
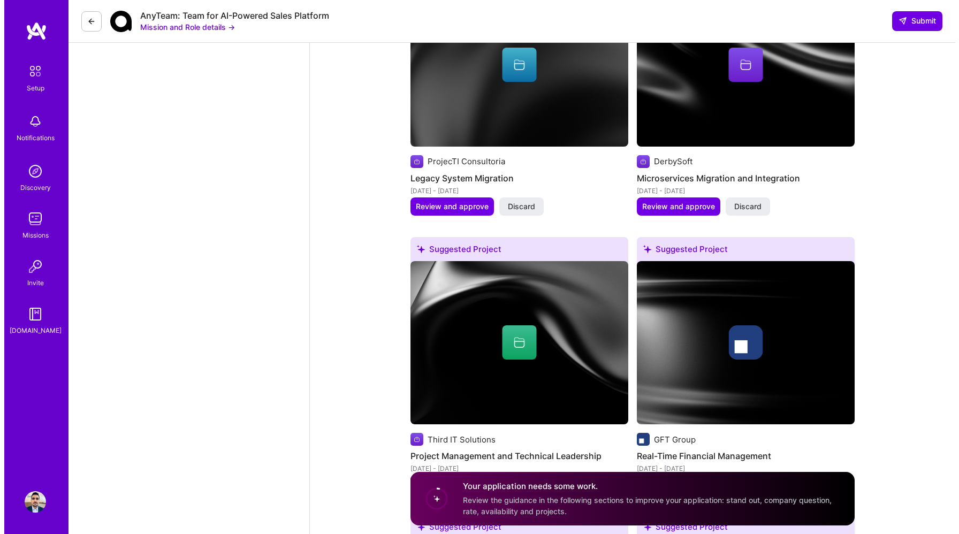
scroll to position [1402, 0]
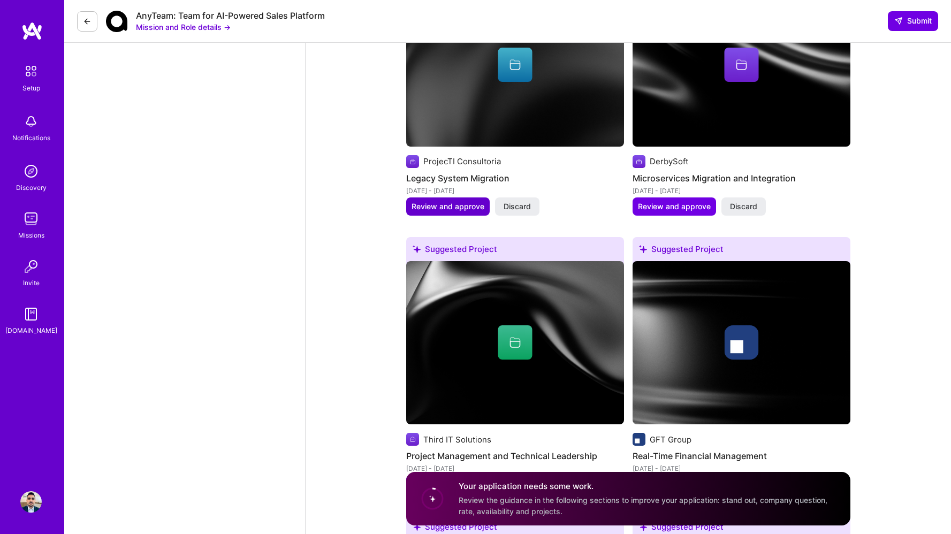
click at [466, 201] on span "Review and approve" at bounding box center [448, 206] width 73 height 11
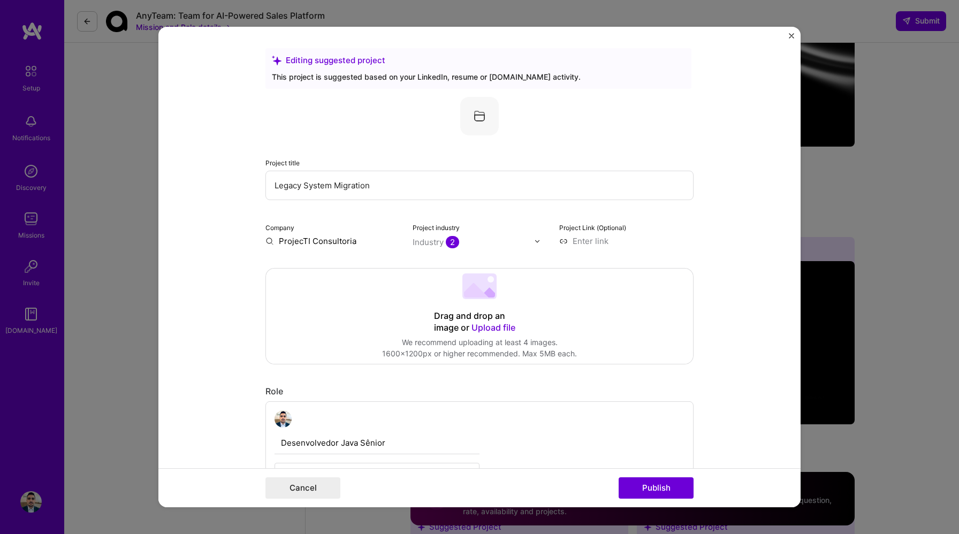
click at [350, 444] on input "Desenvolvedor Java Sênior" at bounding box center [377, 443] width 205 height 22
type input "S"
type input "Senior Java Developer / Frontend Developer"
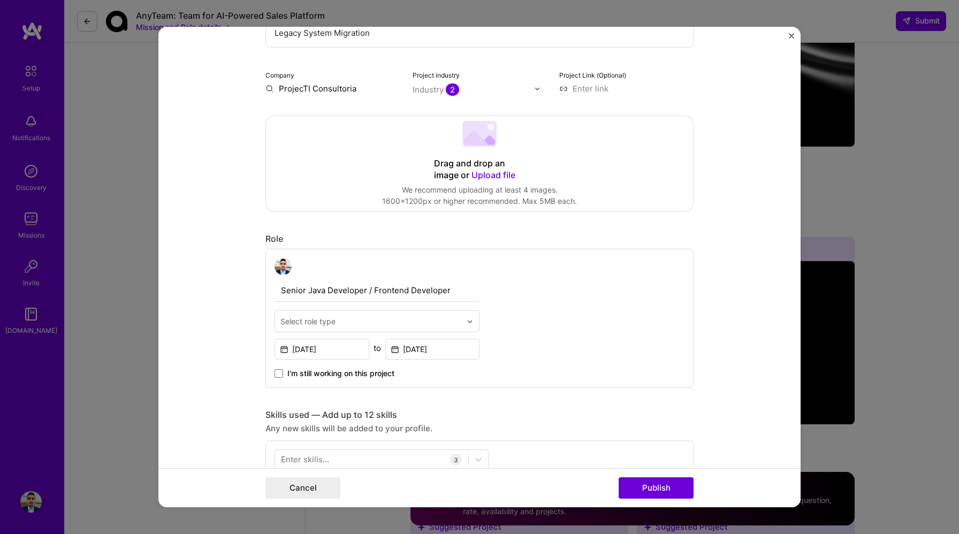
scroll to position [353, 0]
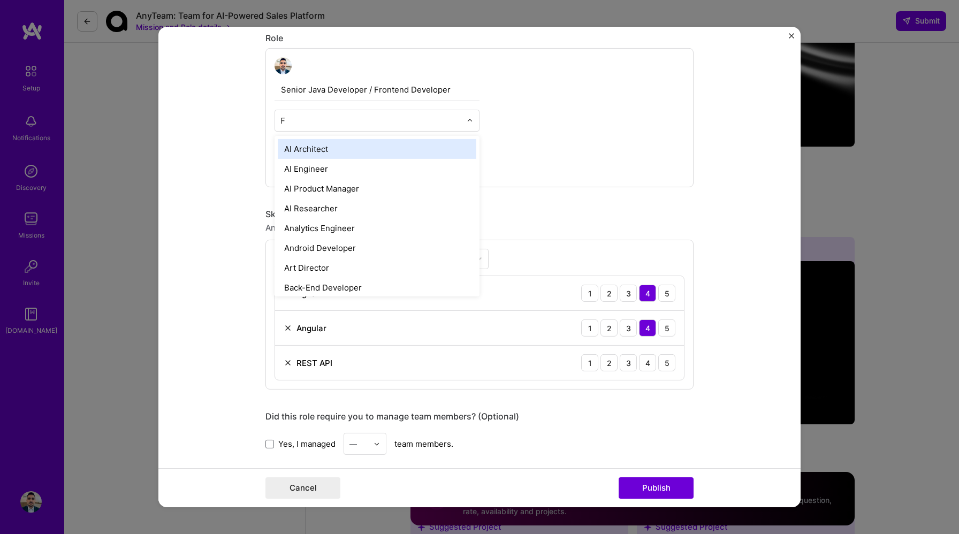
type input "Fu"
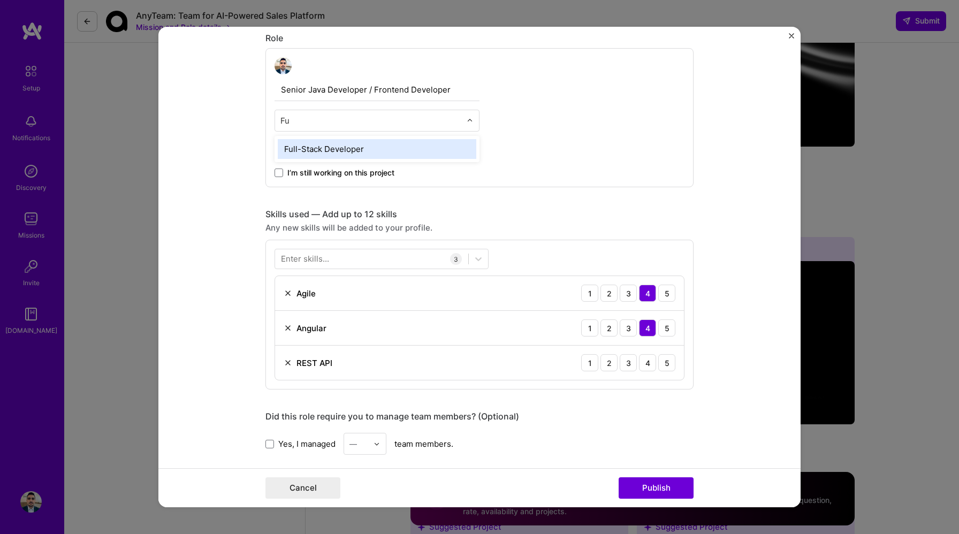
click at [352, 149] on div "Full-Stack Developer" at bounding box center [377, 149] width 199 height 20
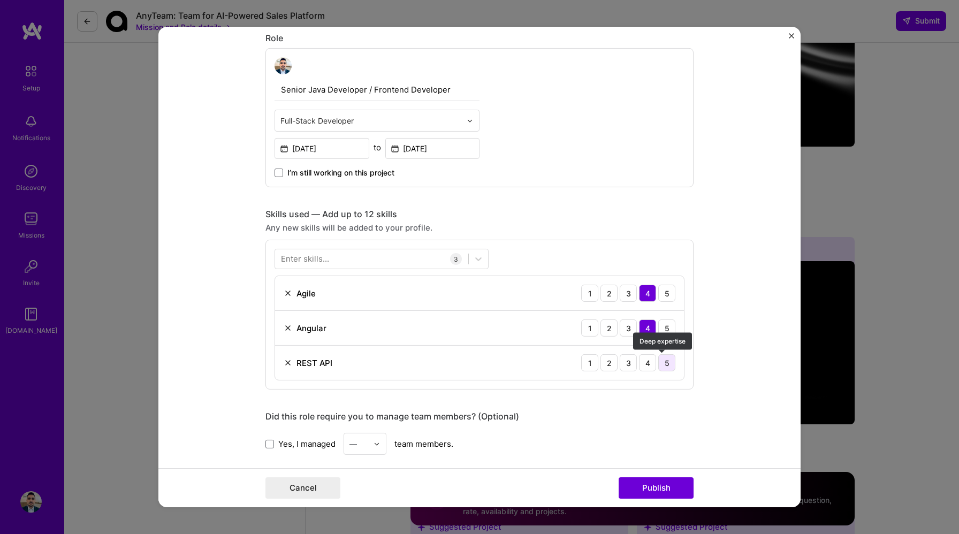
click at [663, 368] on div "5" at bounding box center [666, 362] width 17 height 17
click at [384, 255] on div at bounding box center [371, 259] width 193 height 18
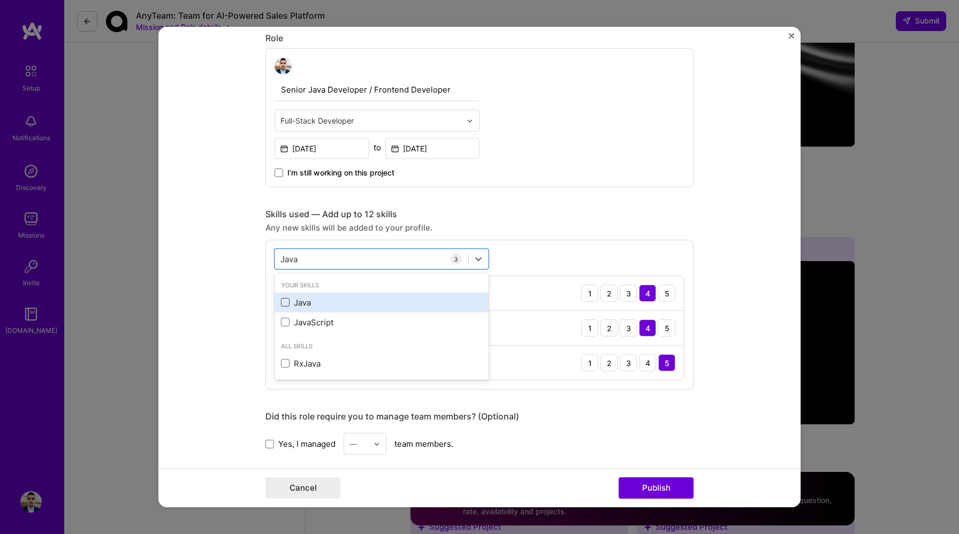
click at [281, 307] on span at bounding box center [285, 302] width 9 height 9
click at [0, 0] on input "checkbox" at bounding box center [0, 0] width 0 height 0
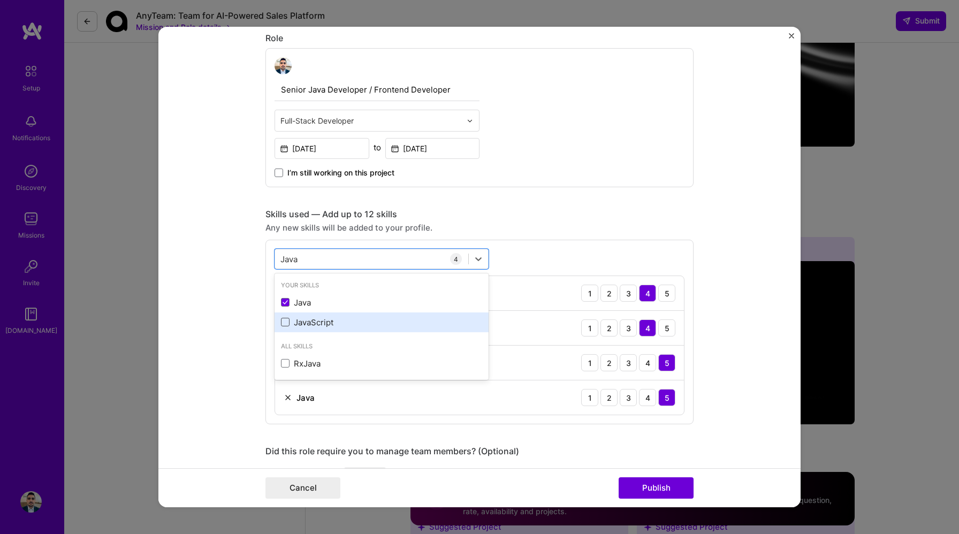
click at [281, 319] on span at bounding box center [285, 322] width 9 height 9
click at [0, 0] on input "checkbox" at bounding box center [0, 0] width 0 height 0
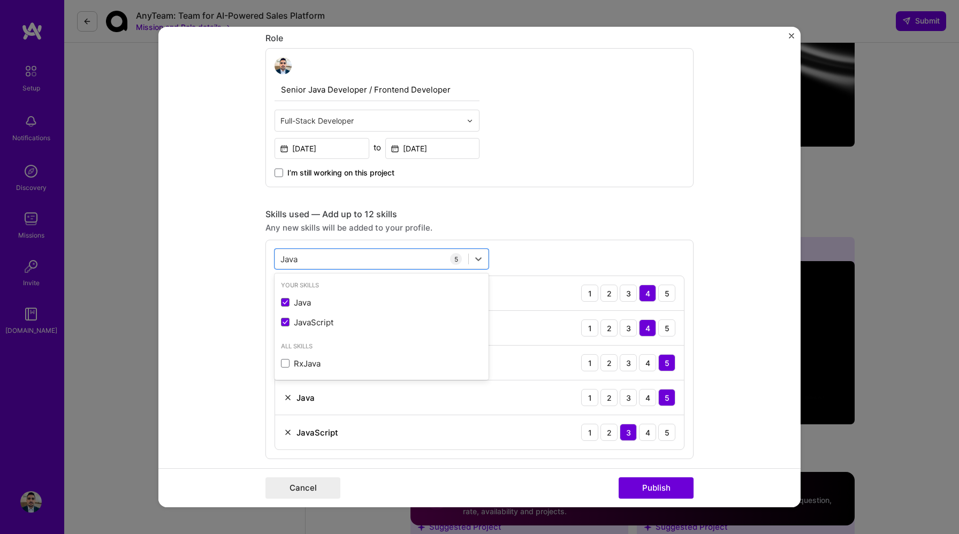
click at [584, 236] on div "Skills used — Add up to 12 skills Any new skills will be added to your profile.…" at bounding box center [479, 334] width 428 height 251
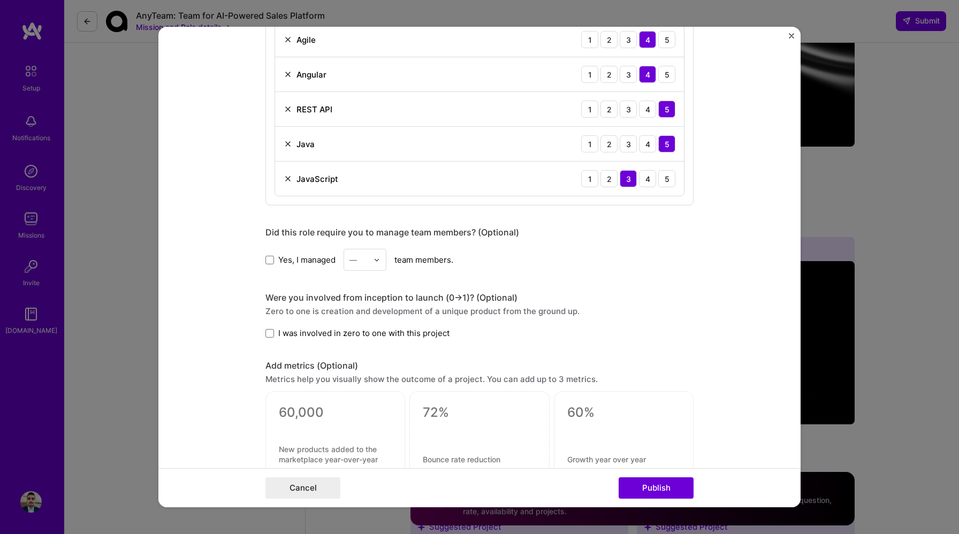
scroll to position [517, 0]
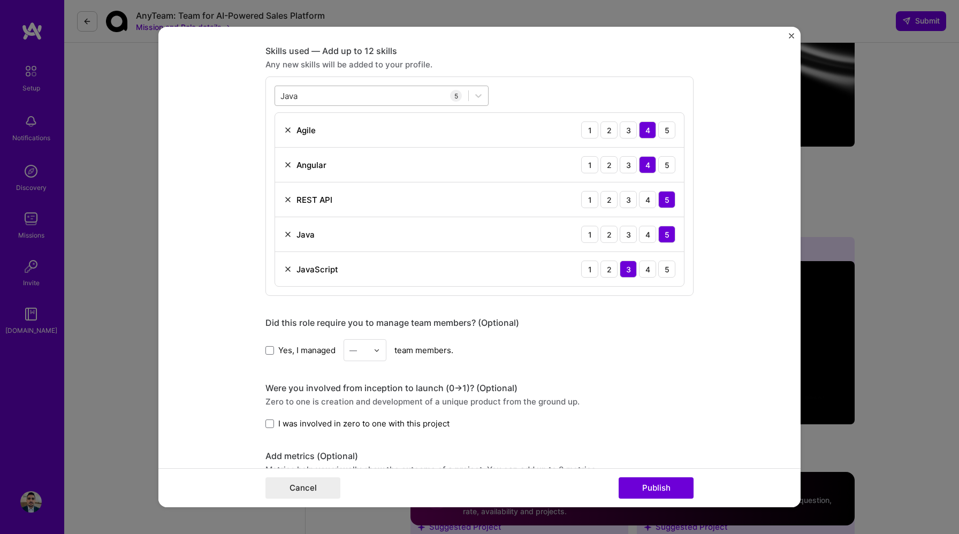
click at [345, 93] on div "Java Java" at bounding box center [371, 96] width 193 height 18
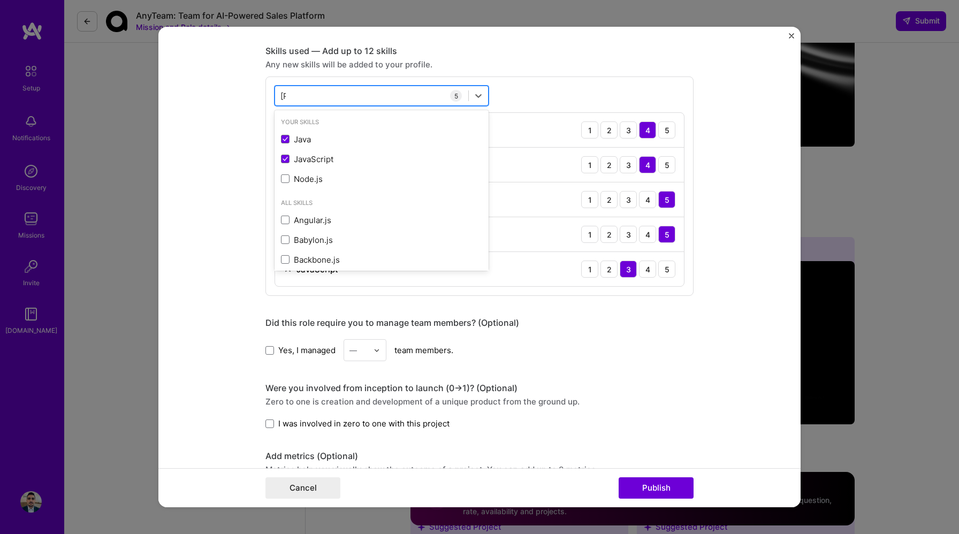
type input "J"
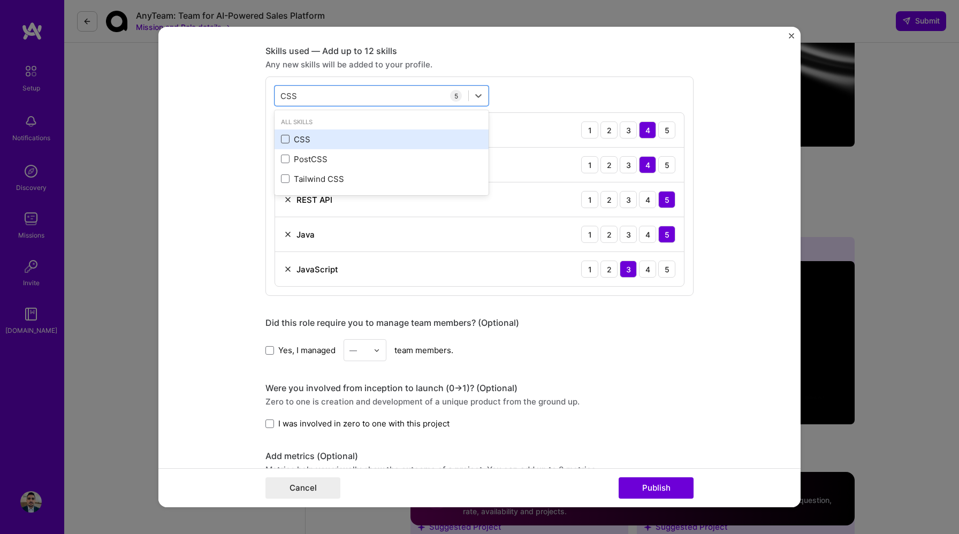
click at [285, 137] on span at bounding box center [285, 139] width 9 height 9
click at [0, 0] on input "checkbox" at bounding box center [0, 0] width 0 height 0
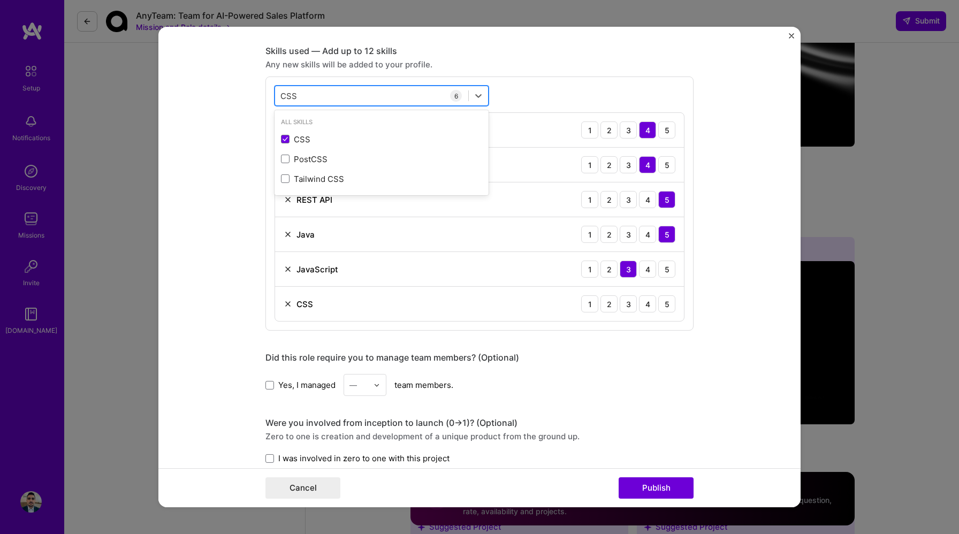
click at [286, 97] on input "CSS" at bounding box center [288, 95] width 17 height 11
click at [282, 140] on span at bounding box center [285, 139] width 9 height 9
click at [0, 0] on input "checkbox" at bounding box center [0, 0] width 0 height 0
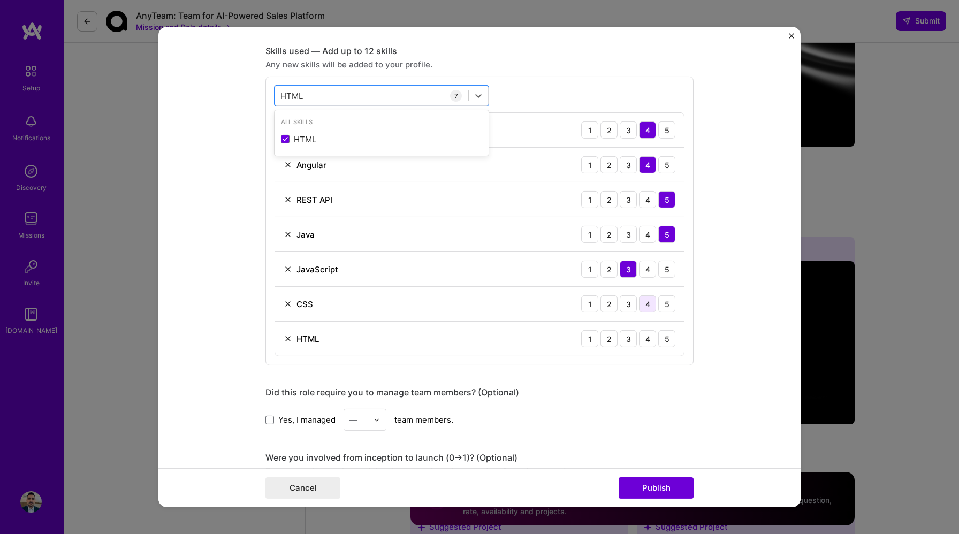
type input "HTML"
click at [648, 306] on div "4" at bounding box center [647, 303] width 17 height 17
click at [647, 340] on div "4" at bounding box center [647, 338] width 17 height 17
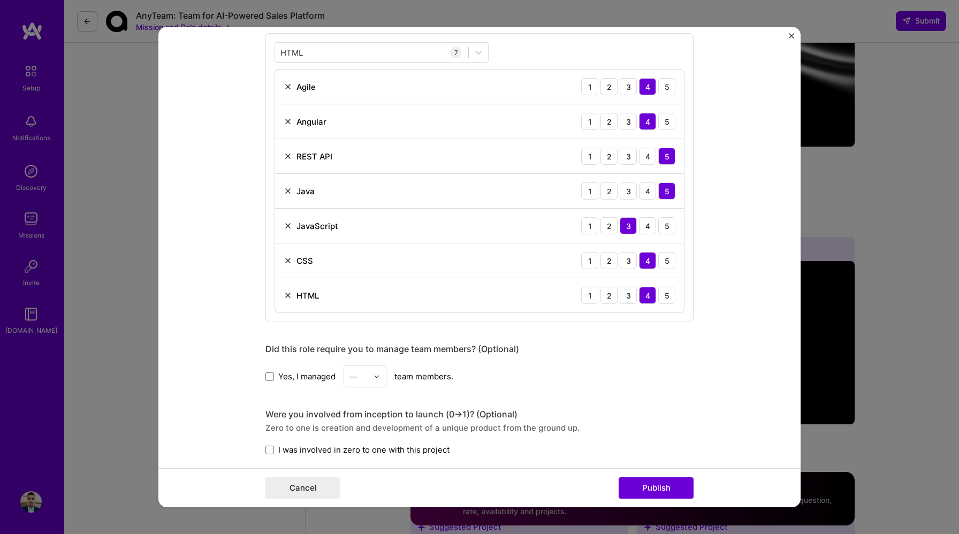
scroll to position [604, 0]
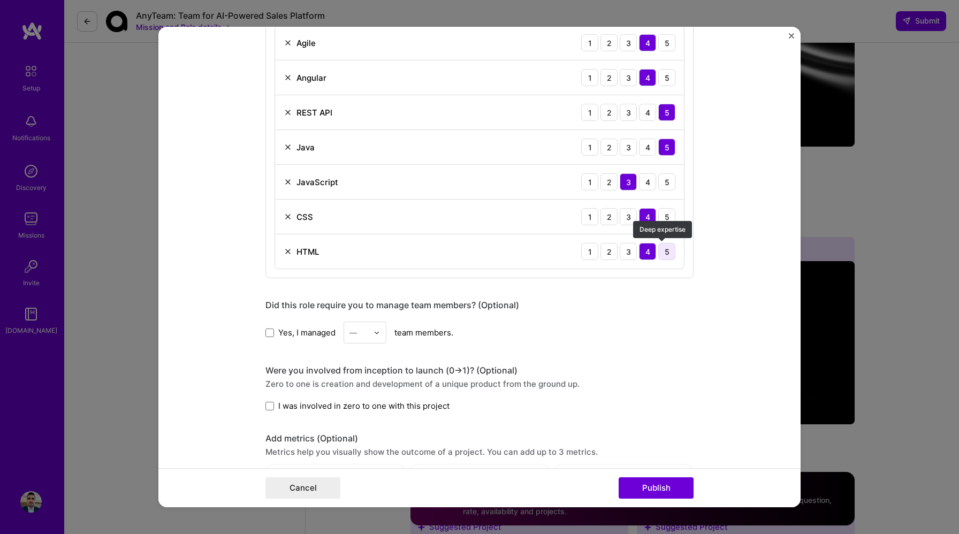
click at [662, 257] on div "5" at bounding box center [666, 251] width 17 height 17
click at [664, 223] on div "5" at bounding box center [666, 216] width 17 height 17
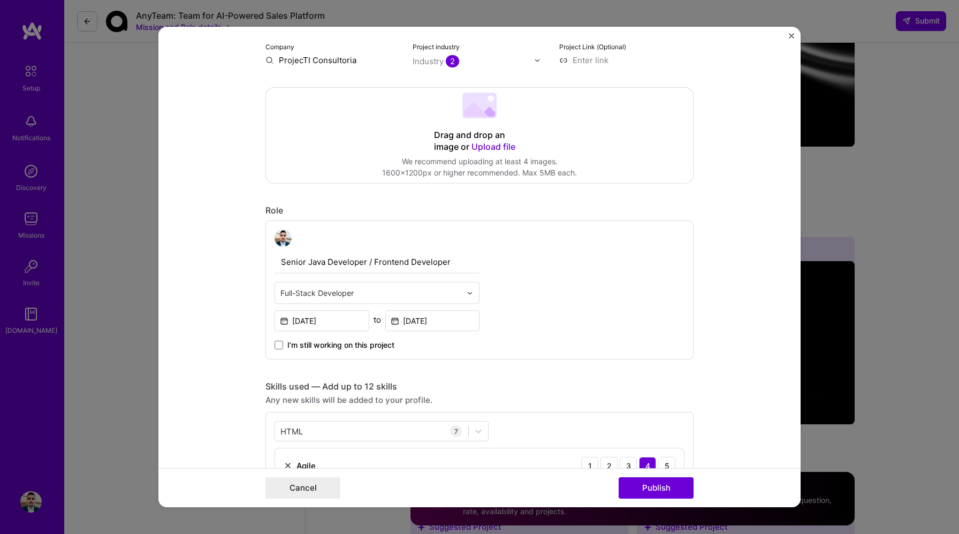
scroll to position [87, 0]
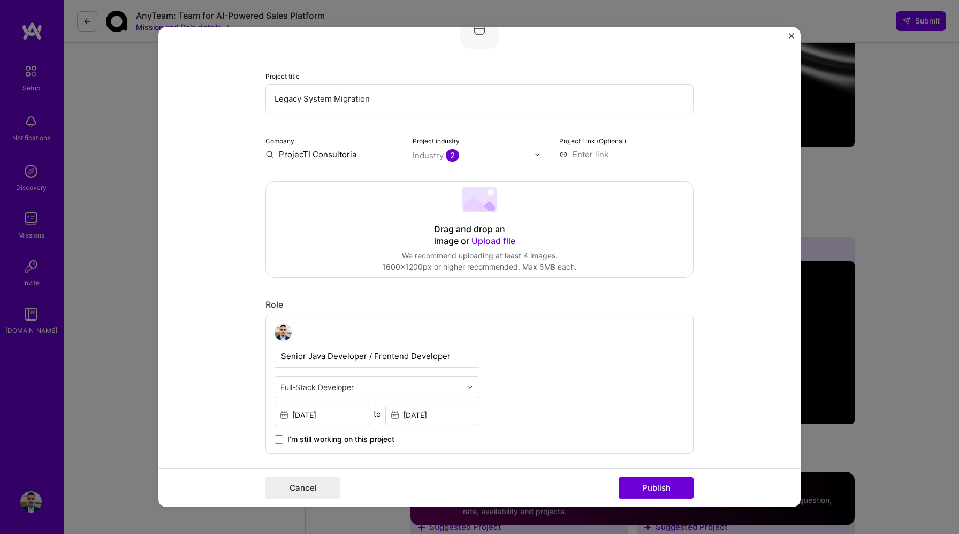
click at [351, 155] on input "ProjecTI Consultoria" at bounding box center [332, 154] width 134 height 11
type input "ProjecTI Consultoria"
click at [345, 176] on div "ProjecTI Consultoria" at bounding box center [369, 179] width 88 height 19
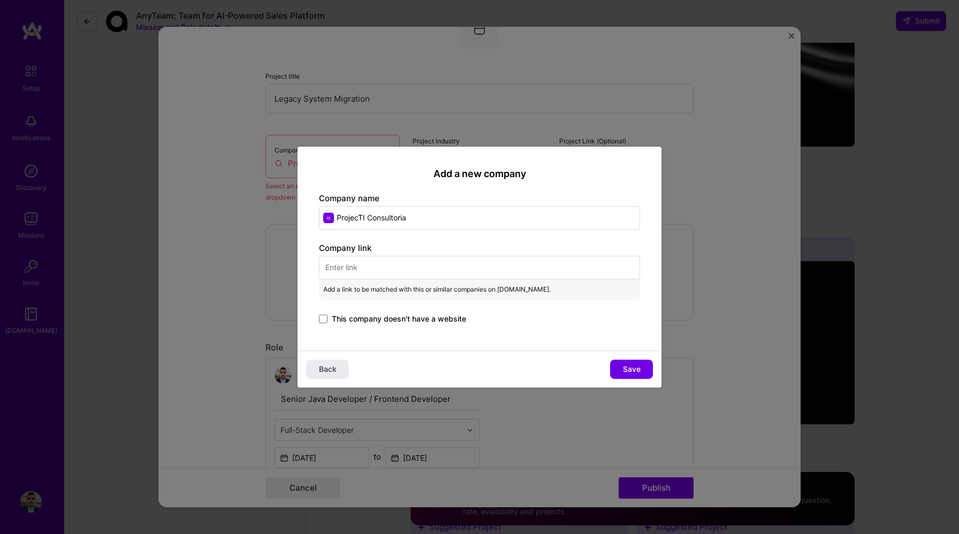
click at [464, 272] on input "text" at bounding box center [479, 268] width 321 height 24
paste input "[URL][DOMAIN_NAME]"
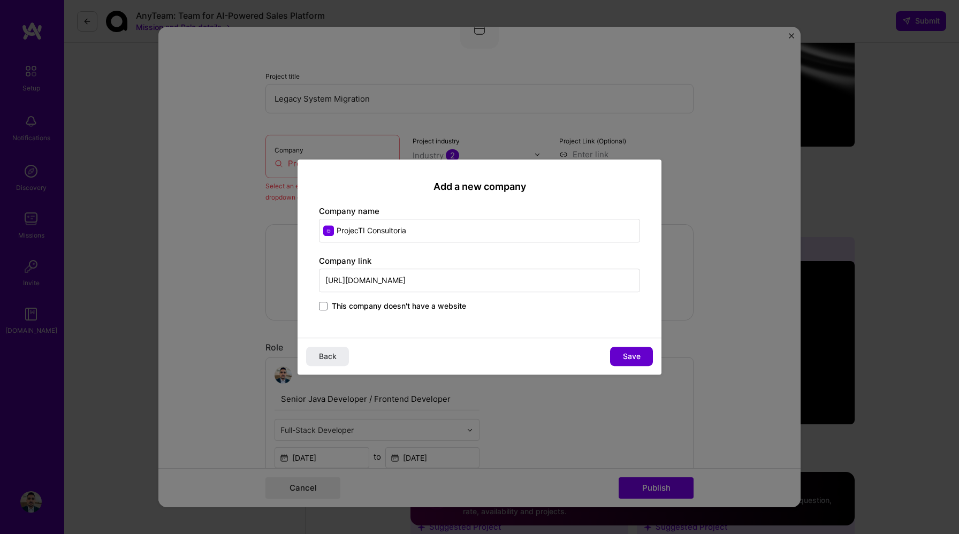
type input "[URL][DOMAIN_NAME]"
click at [642, 355] on button "Save" at bounding box center [631, 356] width 43 height 19
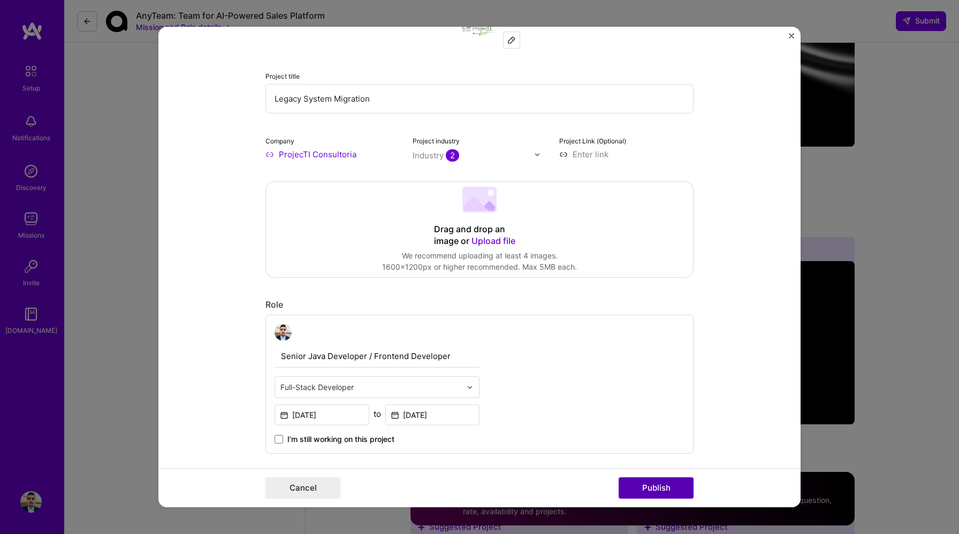
click at [657, 488] on button "Publish" at bounding box center [656, 487] width 75 height 21
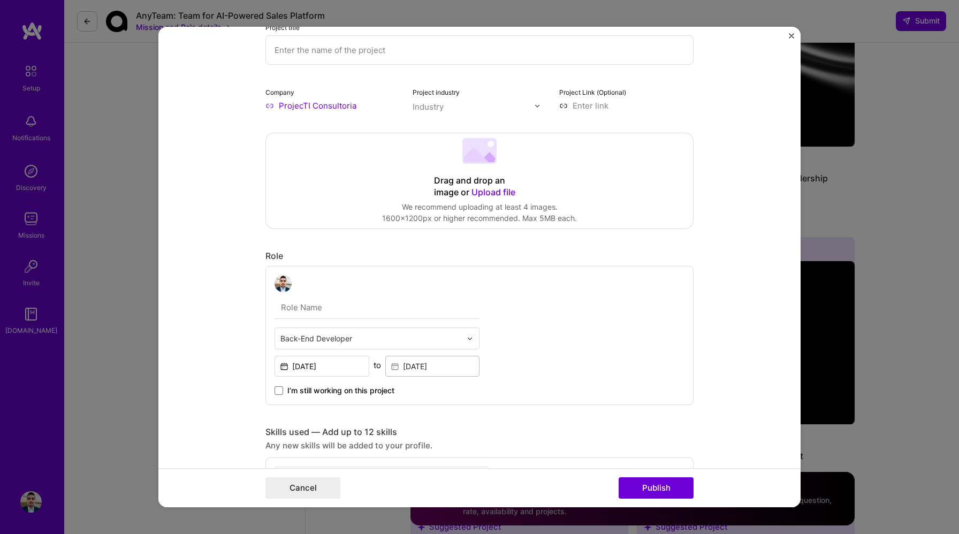
scroll to position [38, 0]
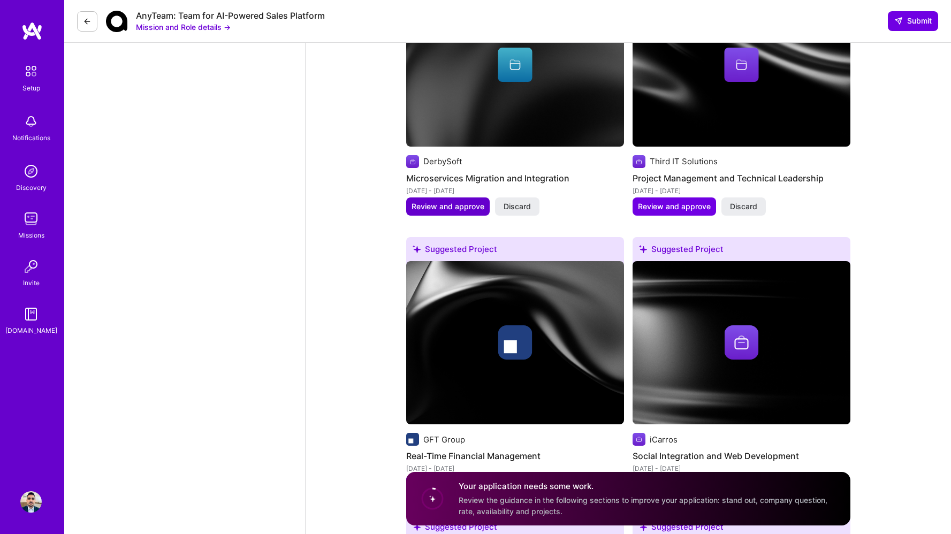
click at [470, 201] on span "Review and approve" at bounding box center [448, 206] width 73 height 11
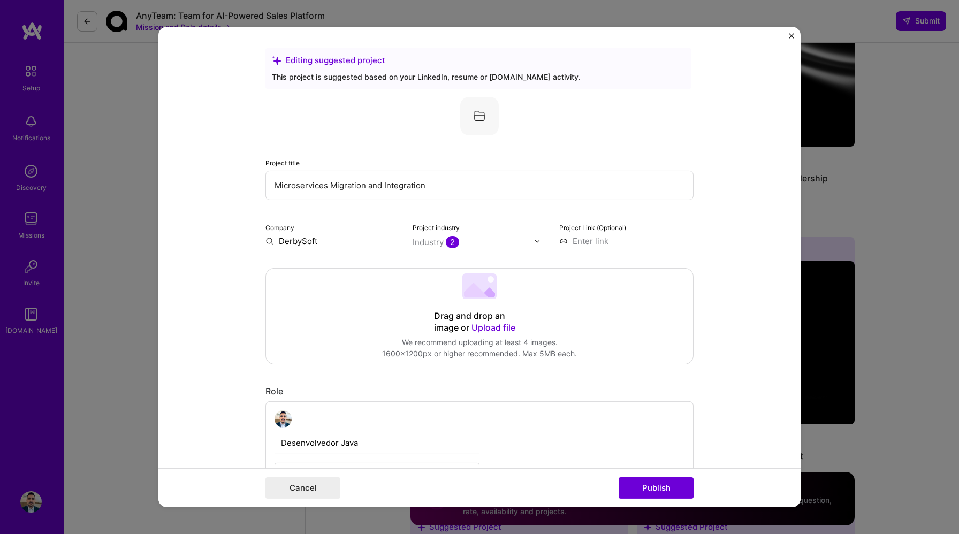
scroll to position [352, 0]
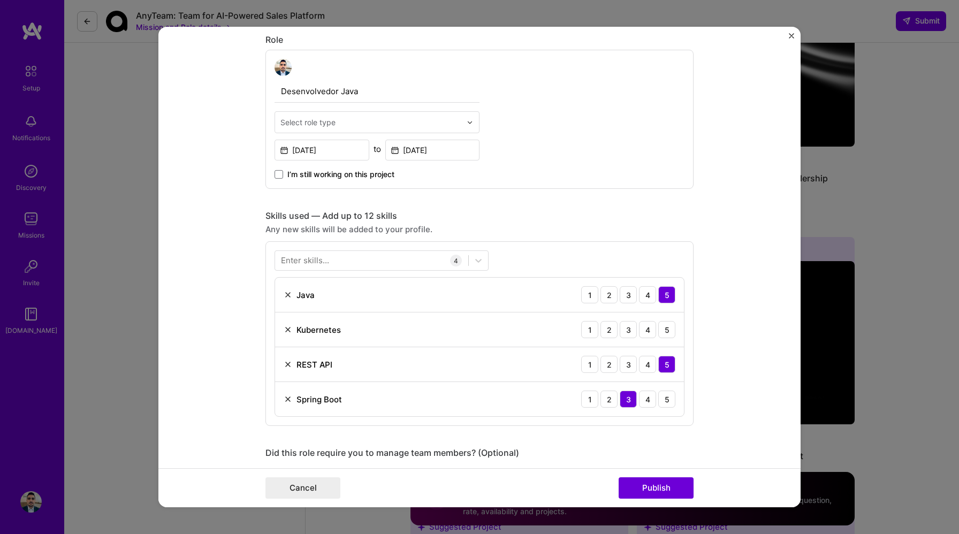
click at [302, 126] on div "Select role type" at bounding box center [307, 122] width 55 height 11
type input "J"
type input "Bac"
click at [303, 152] on div "Back-End Developer" at bounding box center [377, 151] width 199 height 20
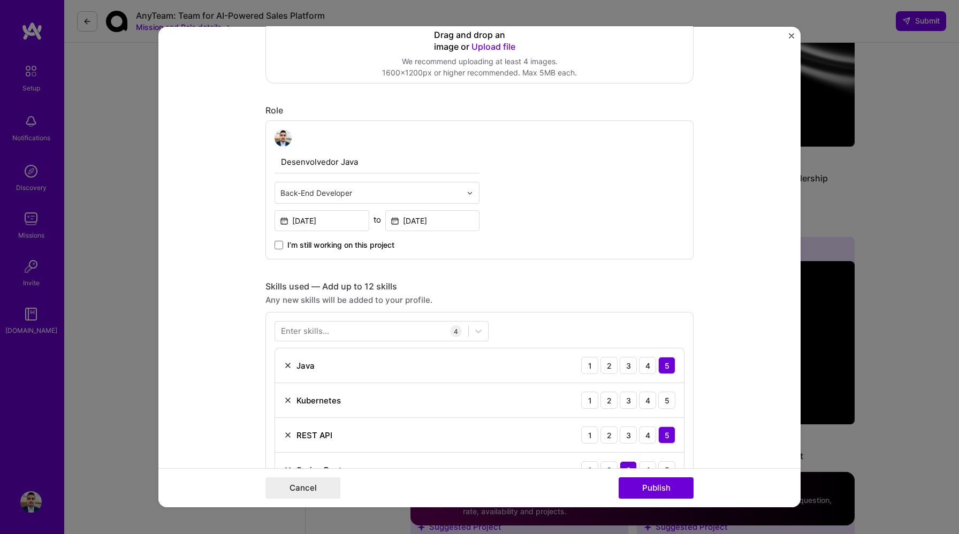
scroll to position [809, 0]
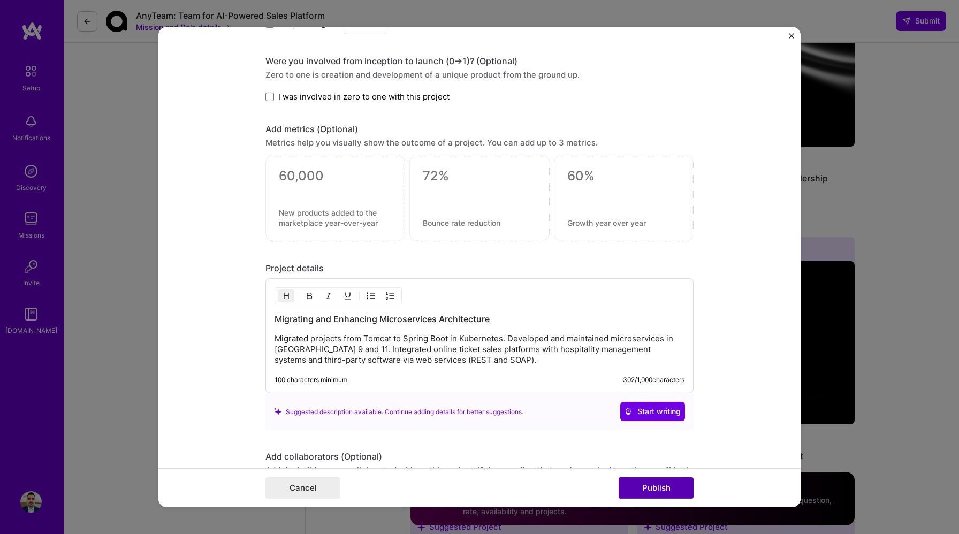
click at [654, 483] on button "Publish" at bounding box center [656, 487] width 75 height 21
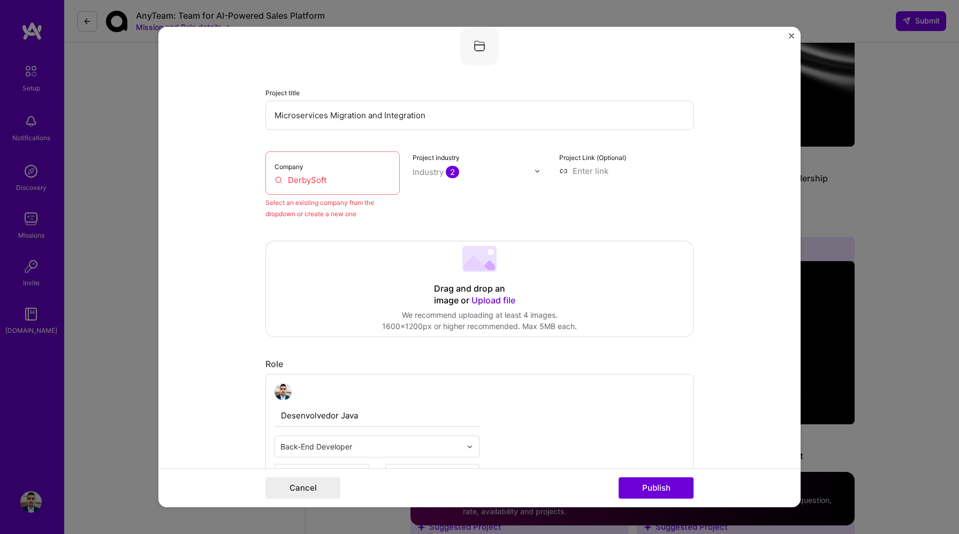
scroll to position [70, 0]
click at [339, 181] on input "DerbySoft" at bounding box center [333, 179] width 116 height 11
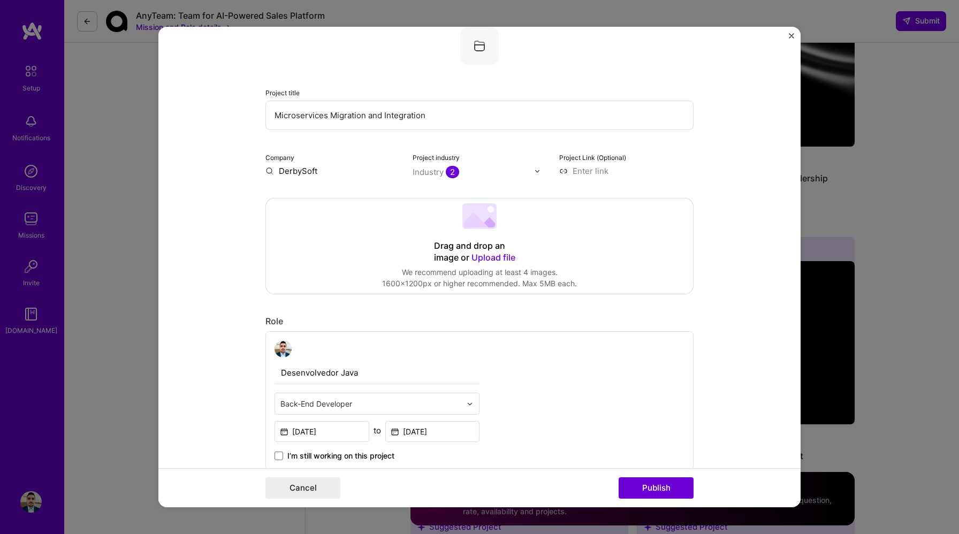
type input "DerbySoft"
click at [349, 198] on div "DerbySoft" at bounding box center [349, 195] width 49 height 19
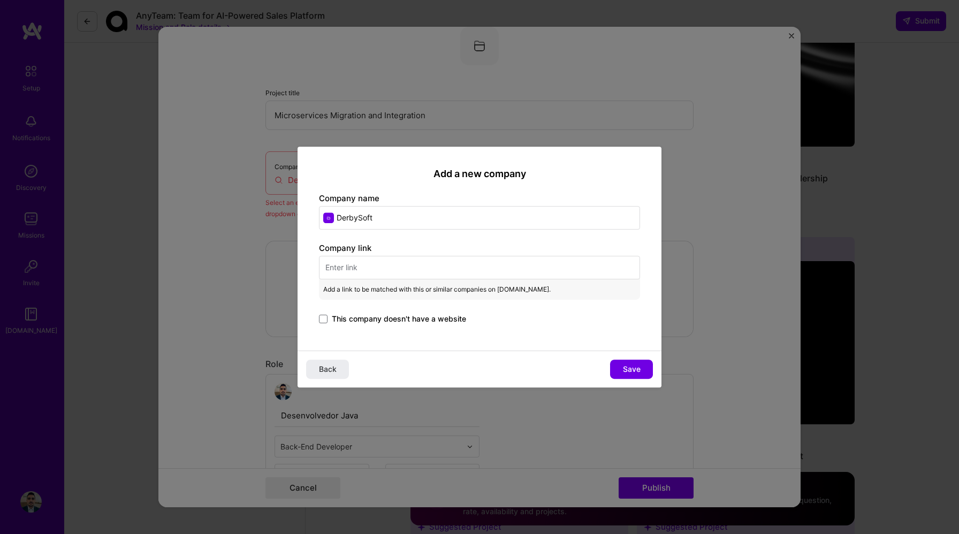
click at [413, 266] on input "text" at bounding box center [479, 268] width 321 height 24
paste input "[URL][DOMAIN_NAME]"
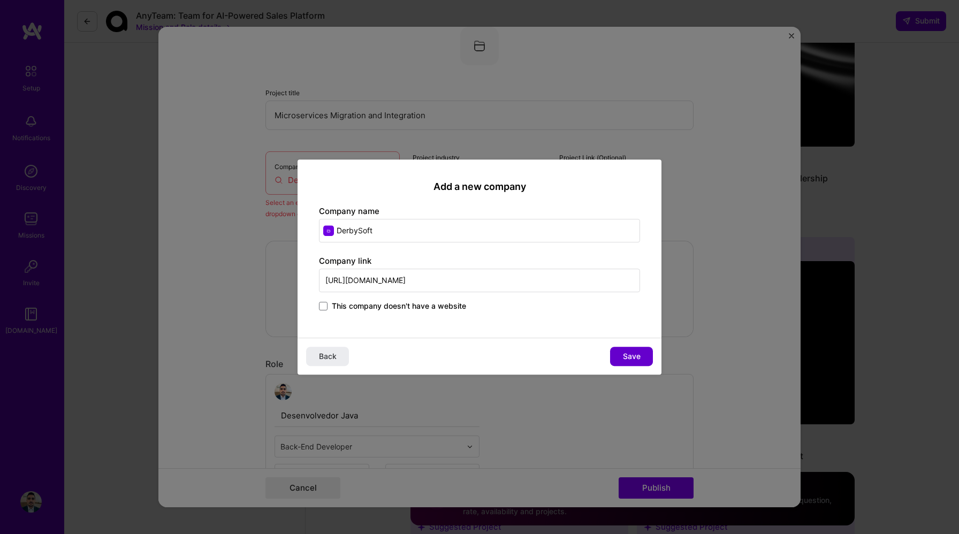
type input "[URL][DOMAIN_NAME]"
click at [635, 357] on span "Save" at bounding box center [632, 356] width 18 height 11
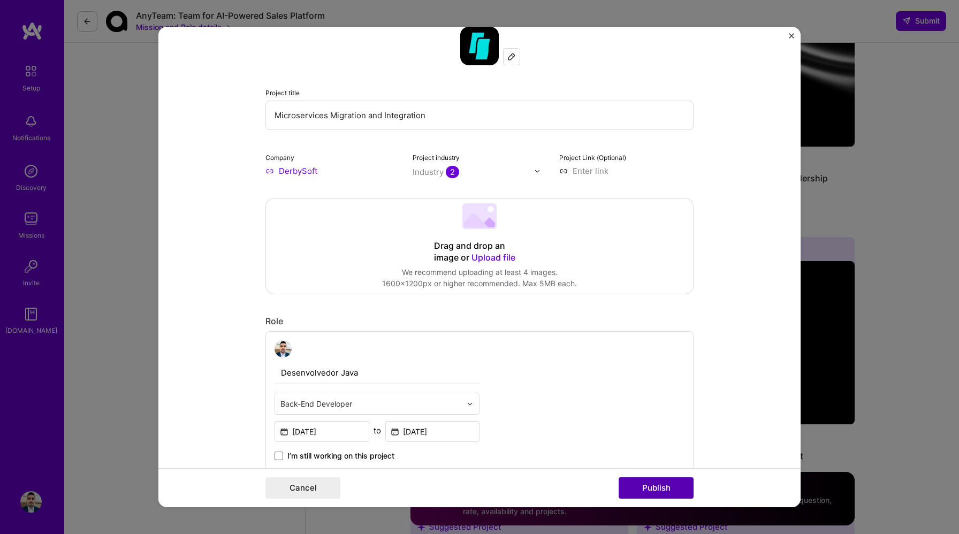
click at [655, 485] on button "Publish" at bounding box center [656, 487] width 75 height 21
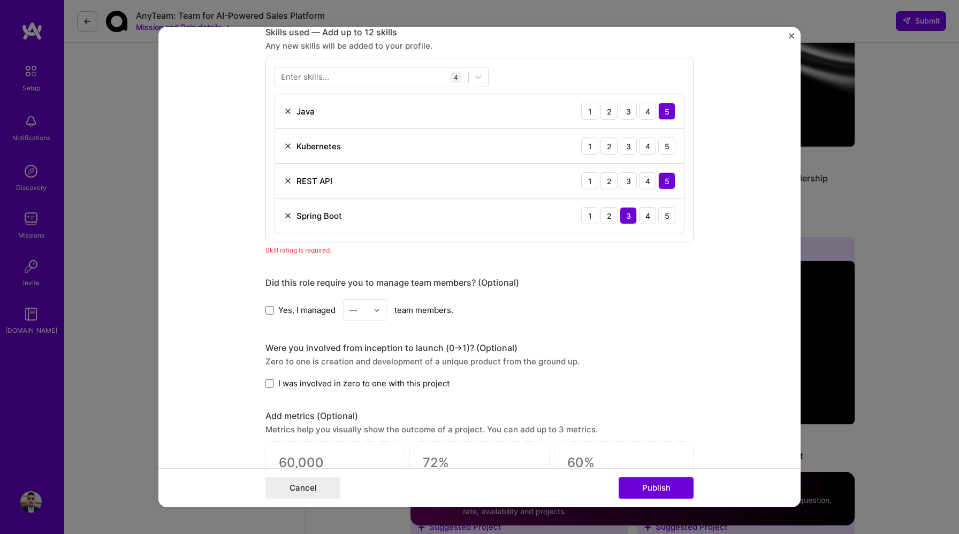
scroll to position [536, 0]
click at [621, 146] on div "3" at bounding box center [628, 145] width 17 height 17
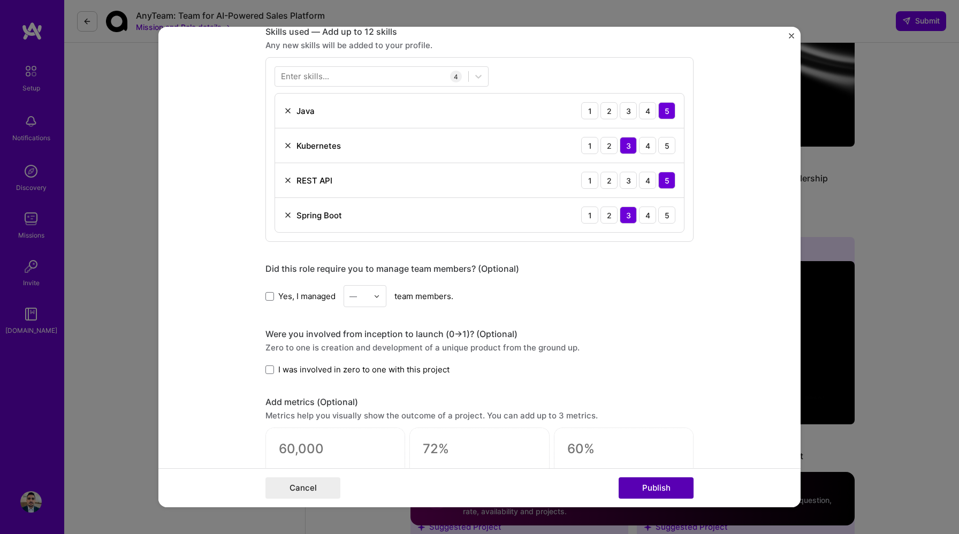
click at [657, 487] on button "Publish" at bounding box center [656, 487] width 75 height 21
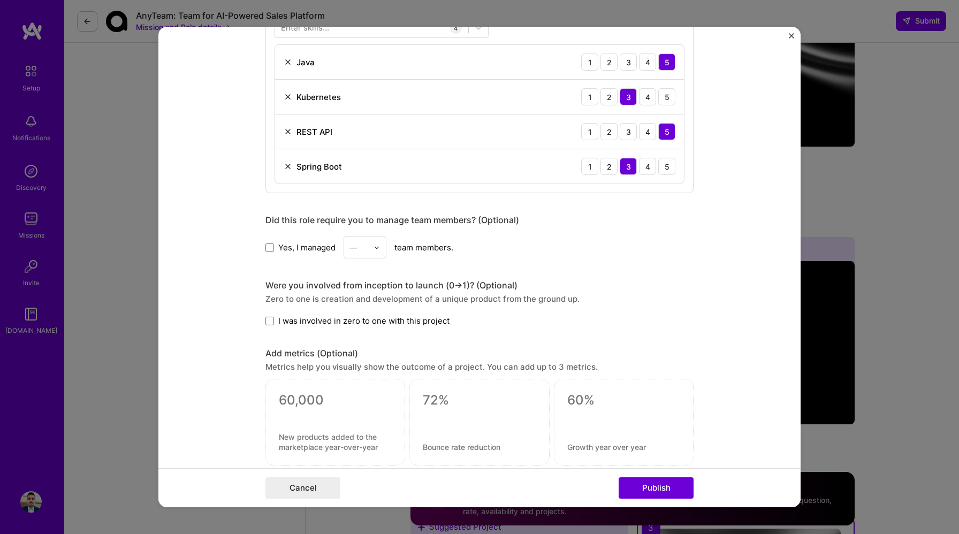
scroll to position [487, 0]
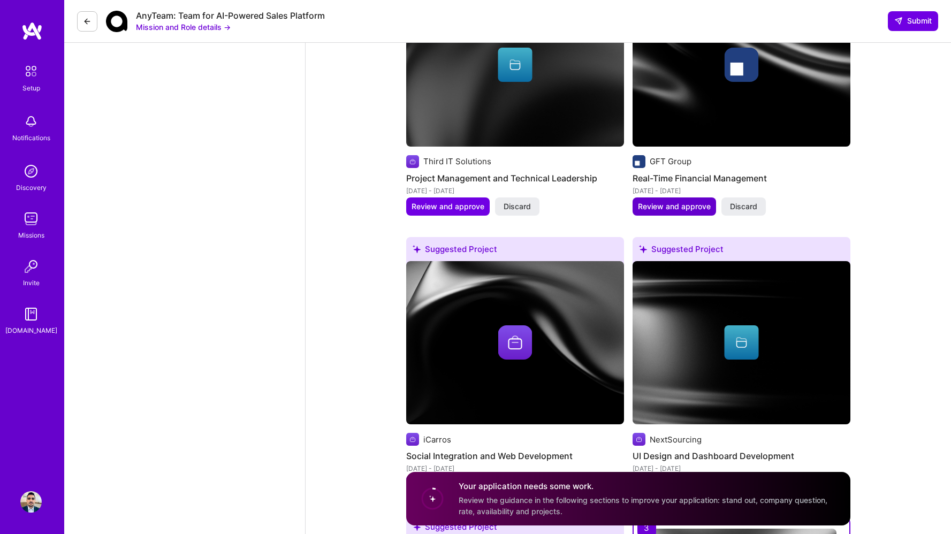
click at [674, 201] on span "Review and approve" at bounding box center [674, 206] width 73 height 11
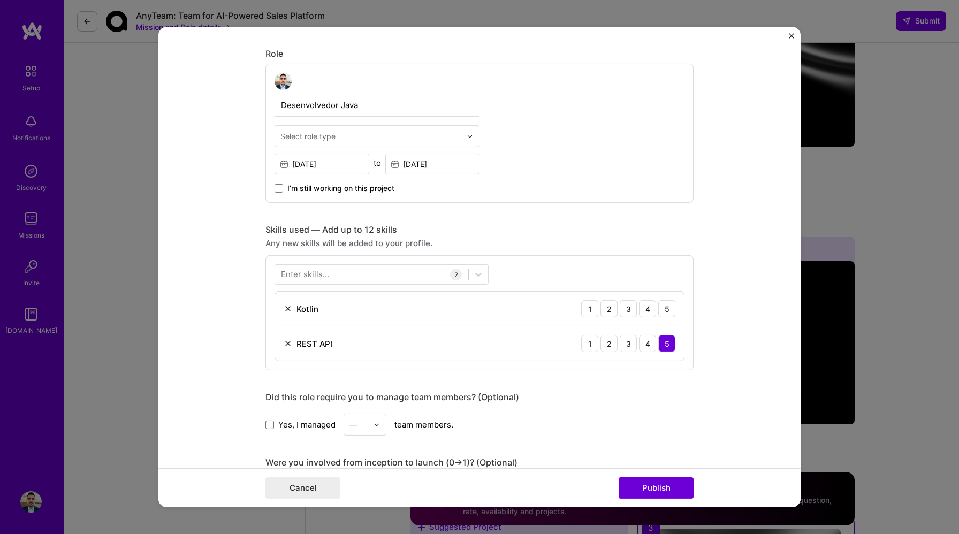
scroll to position [328, 0]
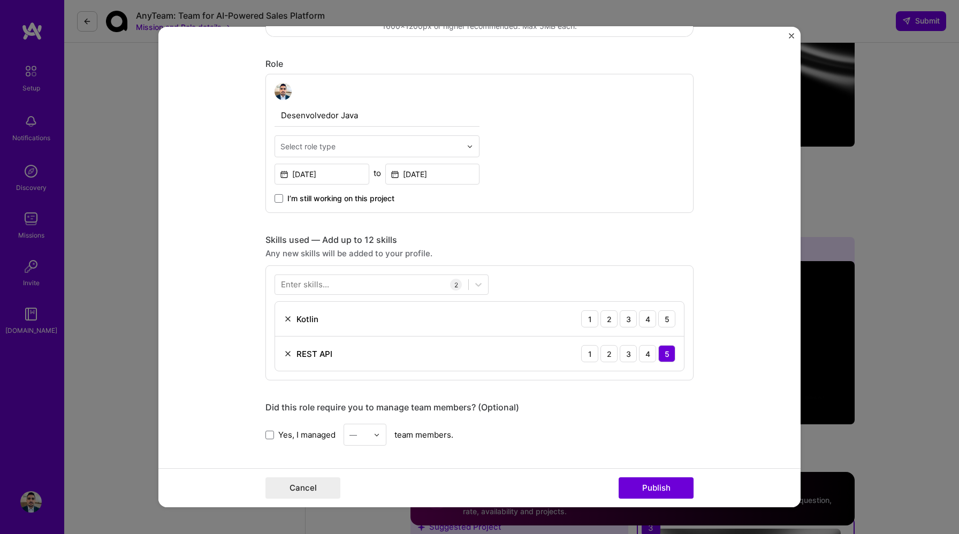
click at [343, 115] on input "Desenvolvedor Java" at bounding box center [377, 115] width 205 height 22
type input "J"
type input "Full-stack Developer"
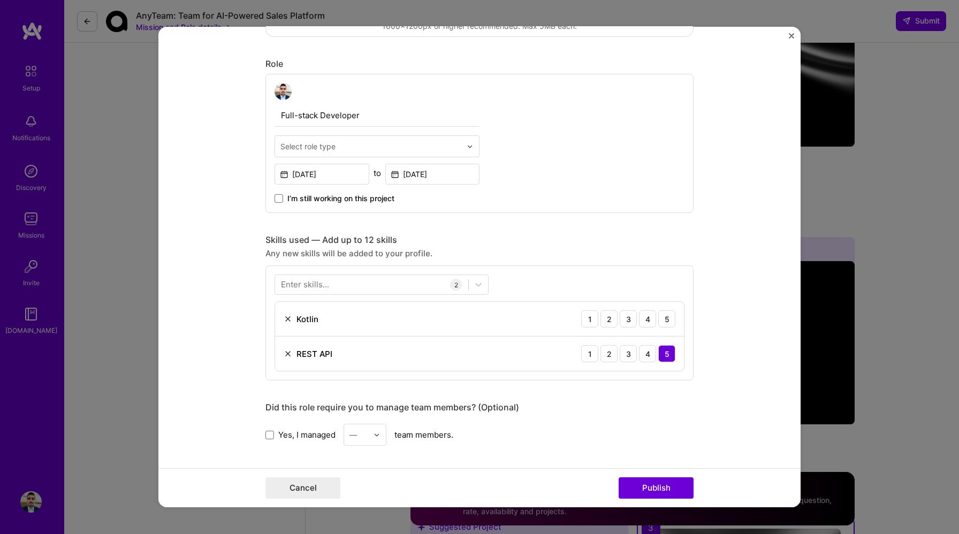
click at [340, 147] on input "text" at bounding box center [370, 146] width 181 height 11
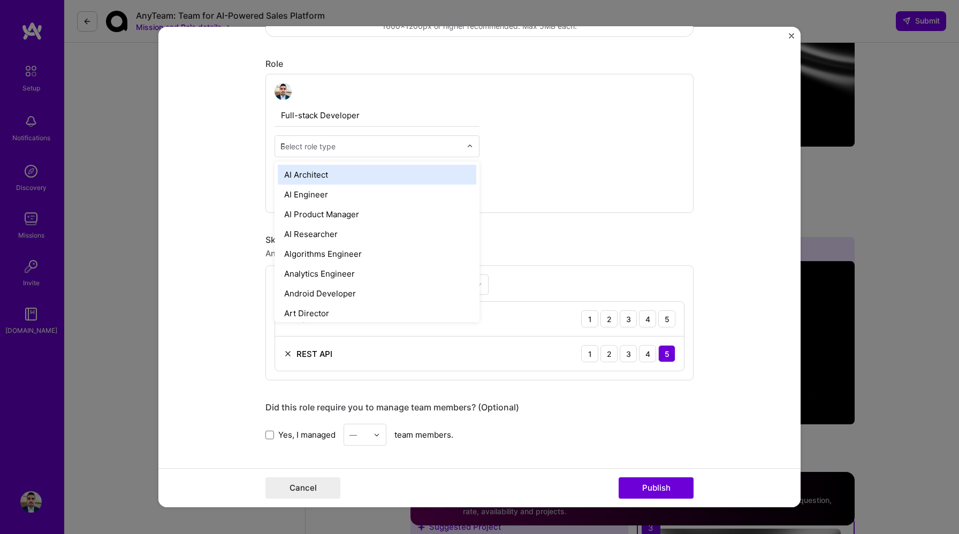
type input "Fu"
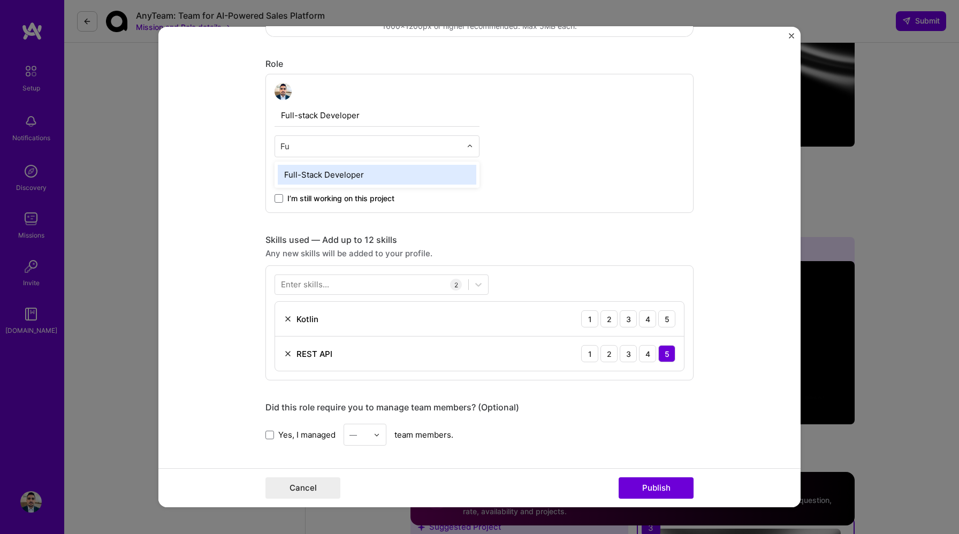
click at [333, 173] on div "Full-Stack Developer" at bounding box center [377, 175] width 199 height 20
click at [647, 322] on div "4" at bounding box center [647, 318] width 17 height 17
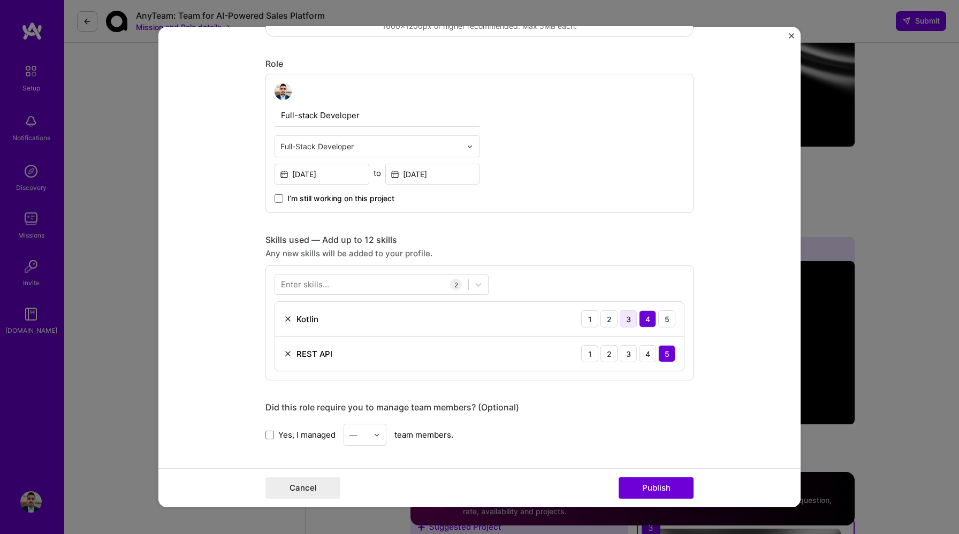
click at [629, 321] on div "3" at bounding box center [628, 318] width 17 height 17
click at [381, 288] on div at bounding box center [371, 285] width 193 height 18
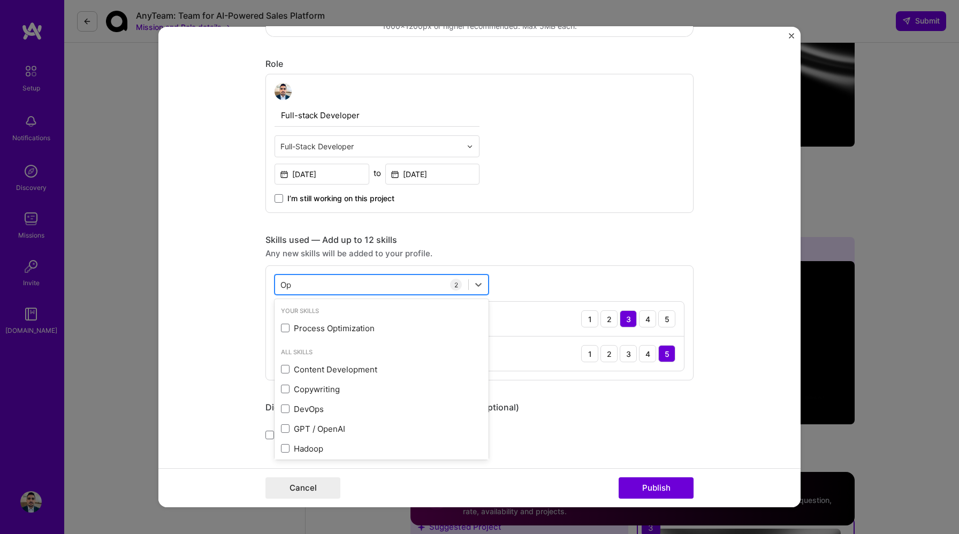
type input "O"
type input "C"
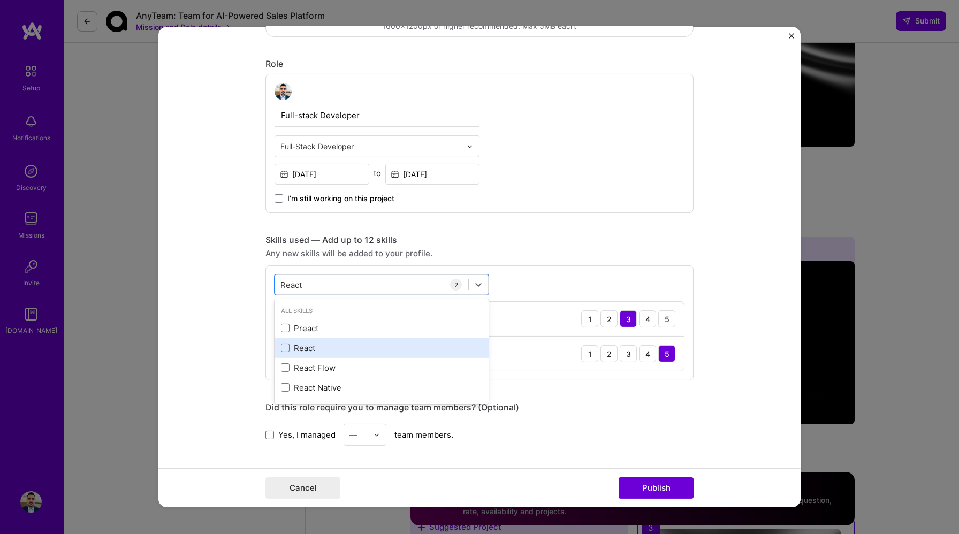
click at [286, 345] on div "React" at bounding box center [381, 348] width 201 height 11
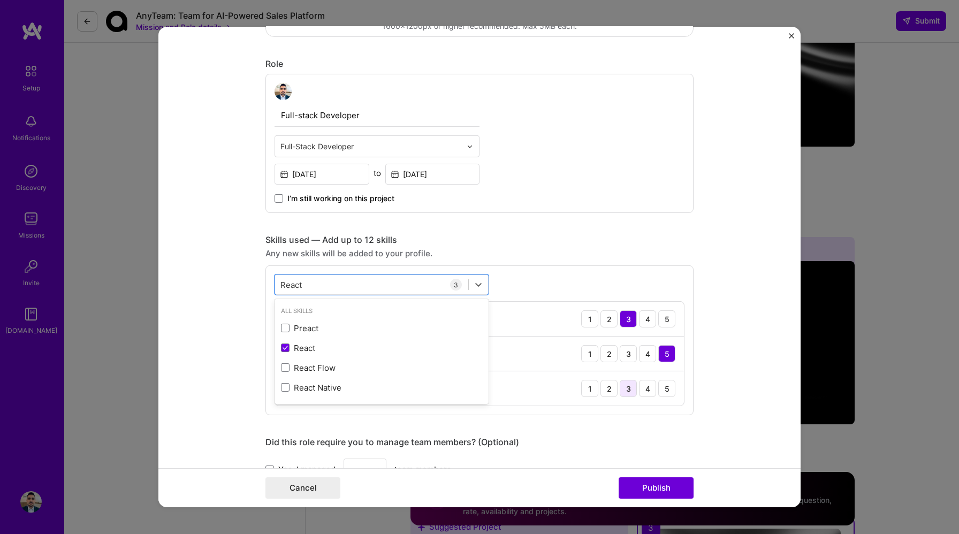
type input "React"
click at [624, 389] on div "3" at bounding box center [628, 388] width 17 height 17
click at [336, 283] on div "React React" at bounding box center [371, 285] width 193 height 18
click at [754, 361] on form "Editing suggested project This project is suggested based on your LinkedIn, res…" at bounding box center [479, 267] width 642 height 481
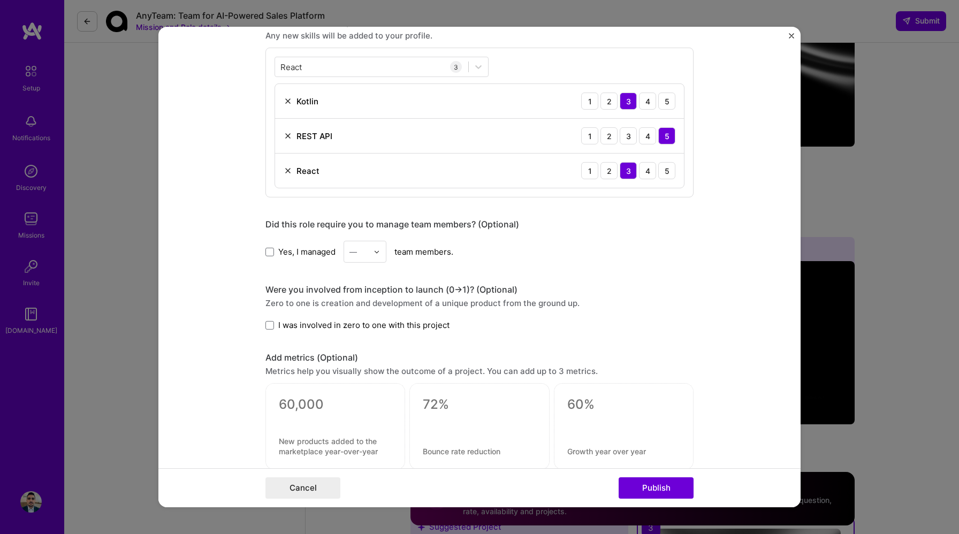
scroll to position [545, 0]
click at [656, 492] on button "Publish" at bounding box center [656, 487] width 75 height 21
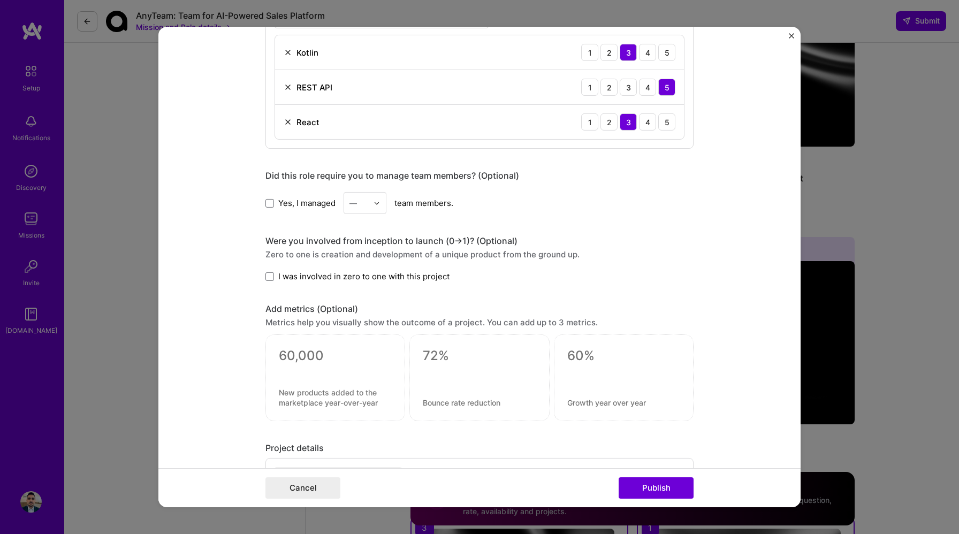
scroll to position [497, 0]
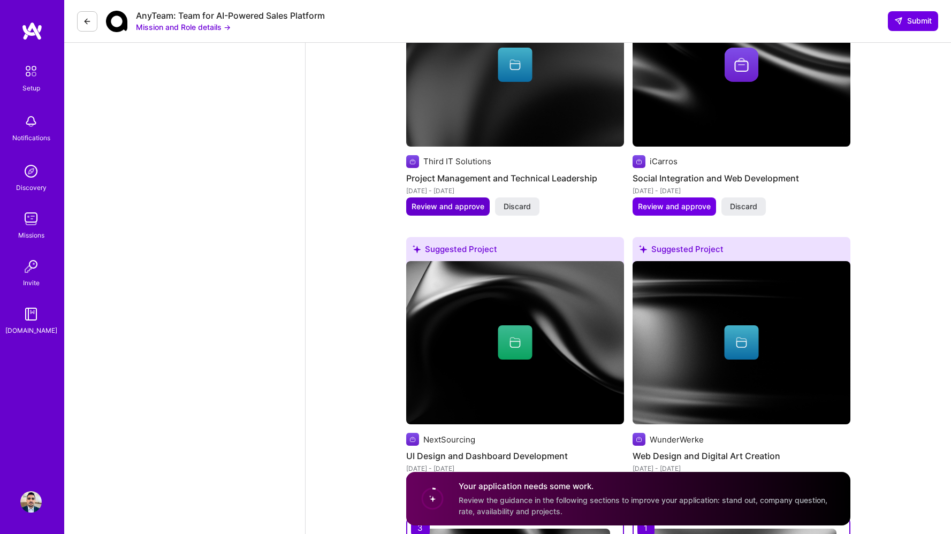
click at [440, 201] on span "Review and approve" at bounding box center [448, 206] width 73 height 11
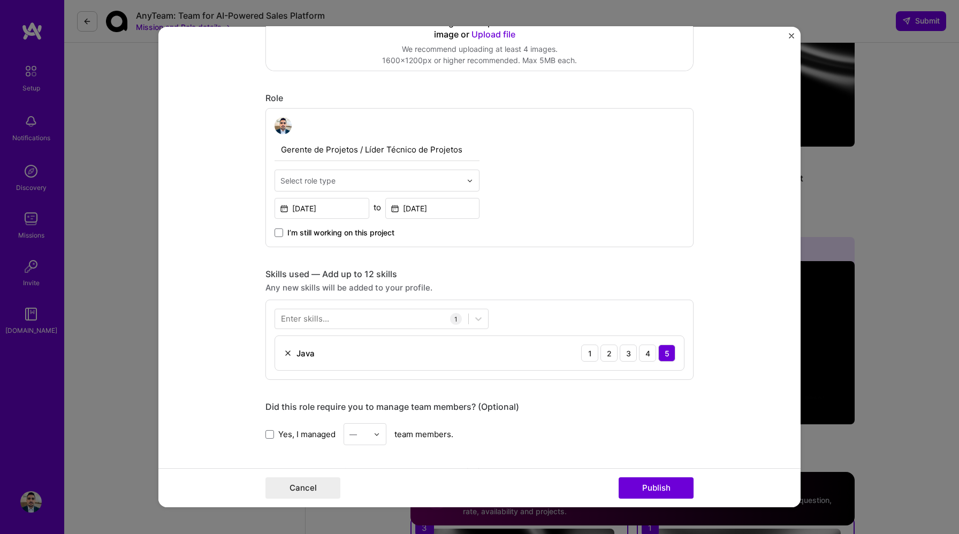
scroll to position [513, 0]
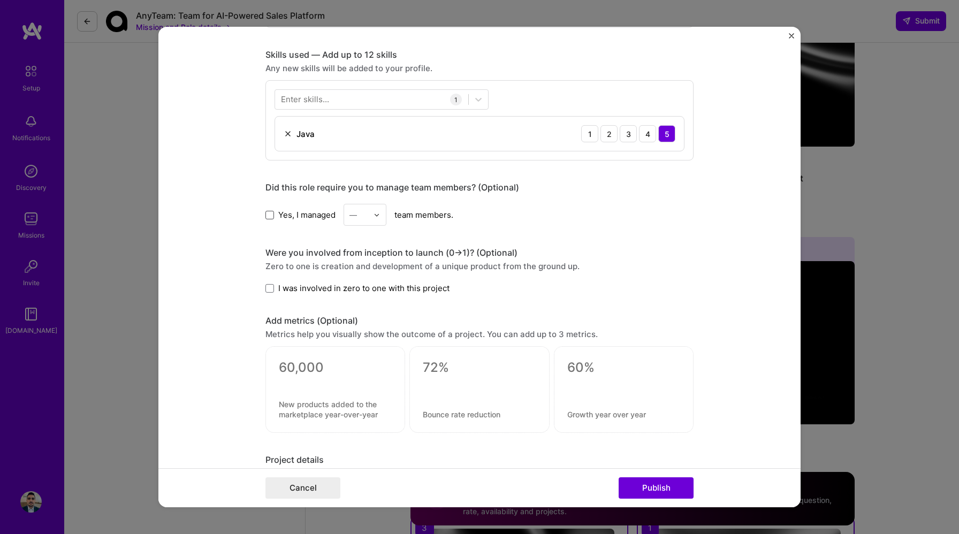
click at [267, 213] on span at bounding box center [269, 214] width 9 height 9
click at [0, 0] on input "Yes, I managed" at bounding box center [0, 0] width 0 height 0
click at [361, 210] on input "text" at bounding box center [359, 214] width 19 height 11
click at [360, 274] on div "3" at bounding box center [365, 283] width 36 height 20
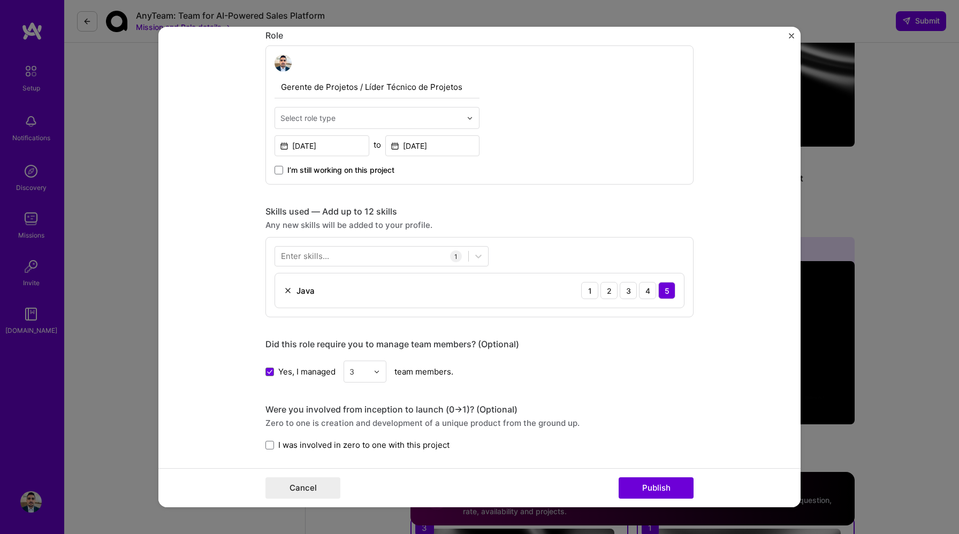
scroll to position [297, 0]
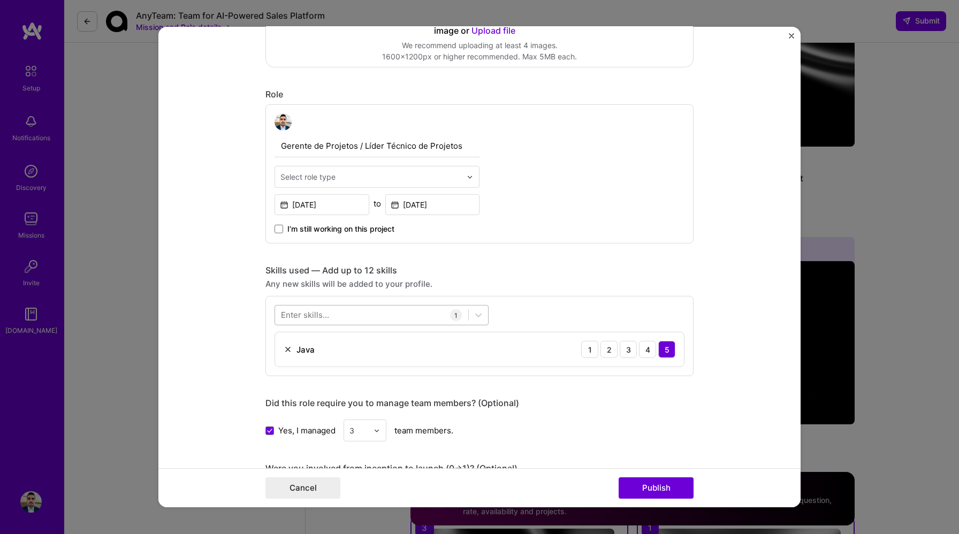
click at [397, 321] on div at bounding box center [371, 315] width 193 height 18
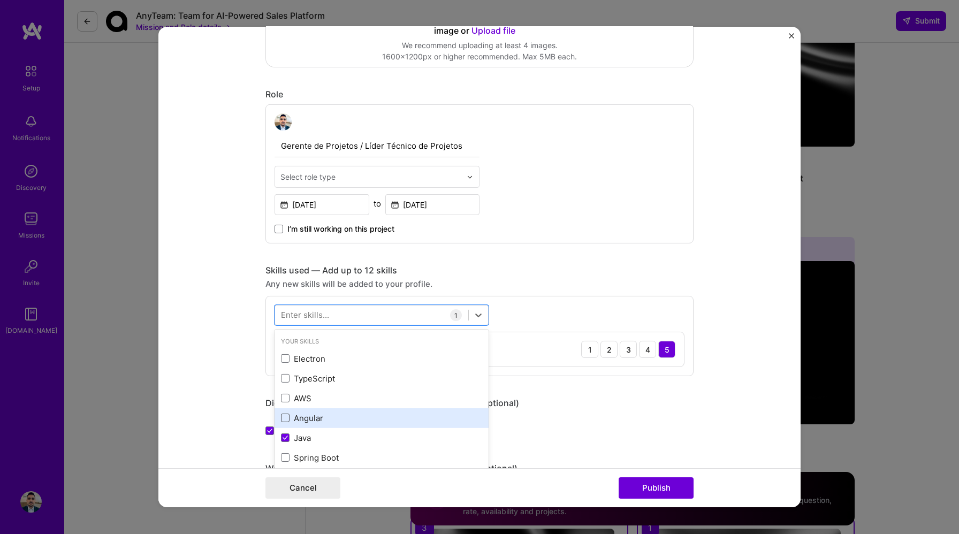
click at [283, 418] on span at bounding box center [285, 418] width 9 height 9
click at [0, 0] on input "checkbox" at bounding box center [0, 0] width 0 height 0
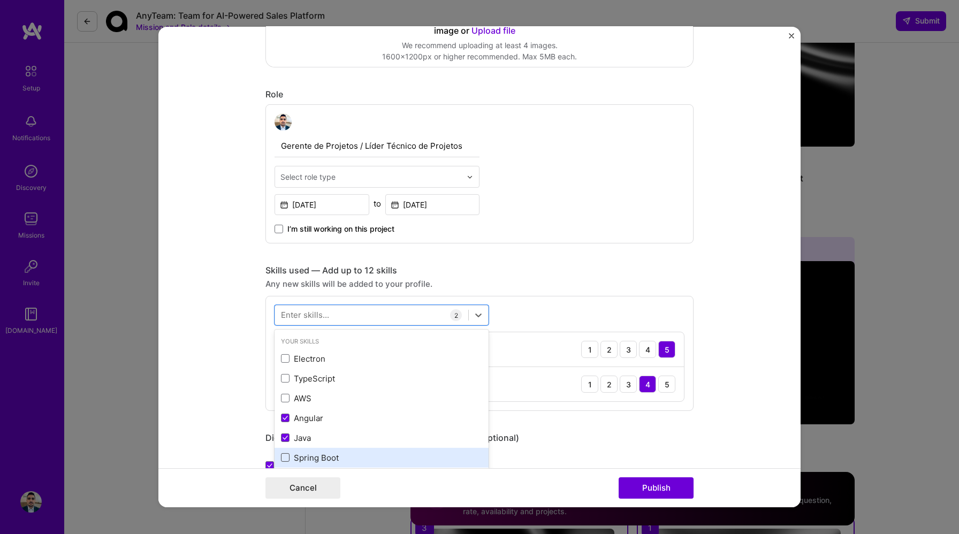
click at [282, 460] on span at bounding box center [285, 457] width 9 height 9
click at [0, 0] on input "checkbox" at bounding box center [0, 0] width 0 height 0
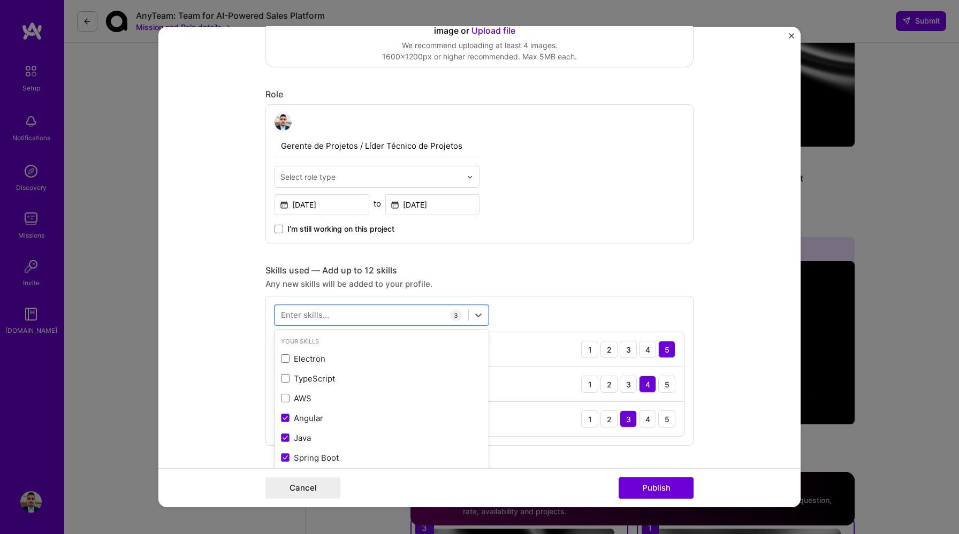
click at [349, 179] on input "text" at bounding box center [370, 176] width 181 height 11
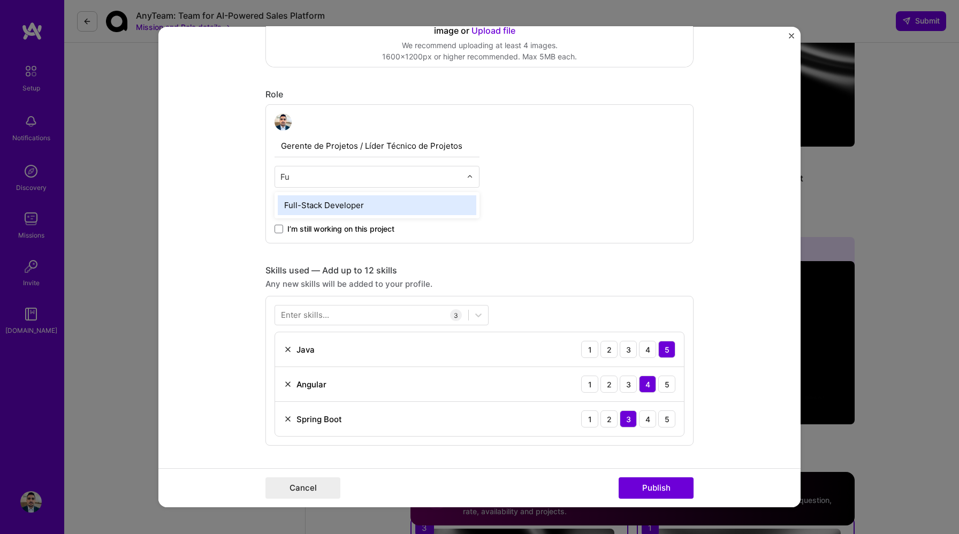
type input "F"
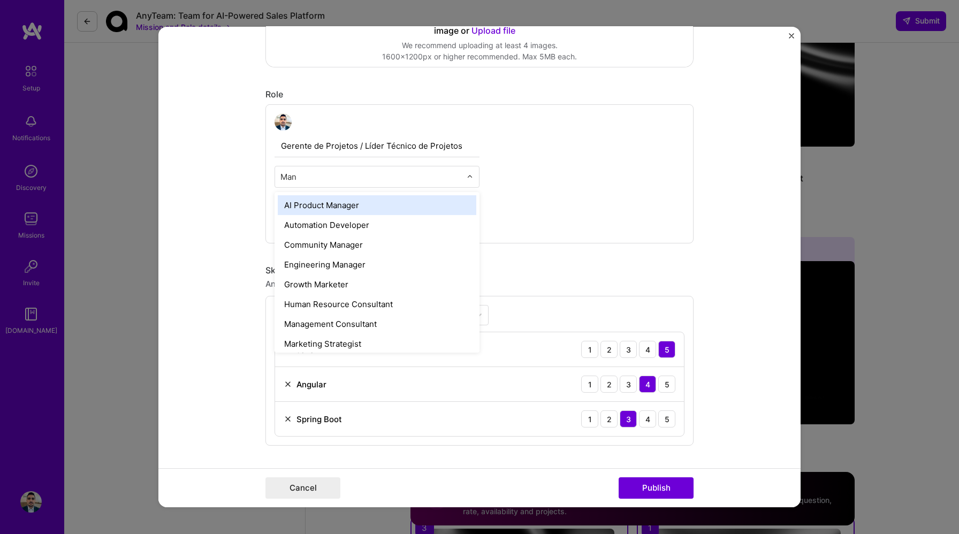
type input "Mana"
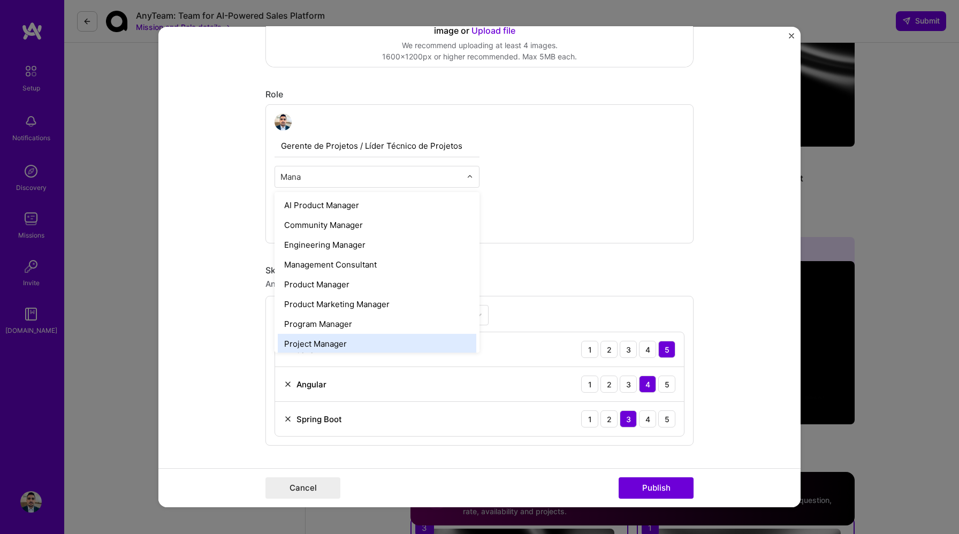
click at [343, 344] on div "Project Manager" at bounding box center [377, 344] width 199 height 20
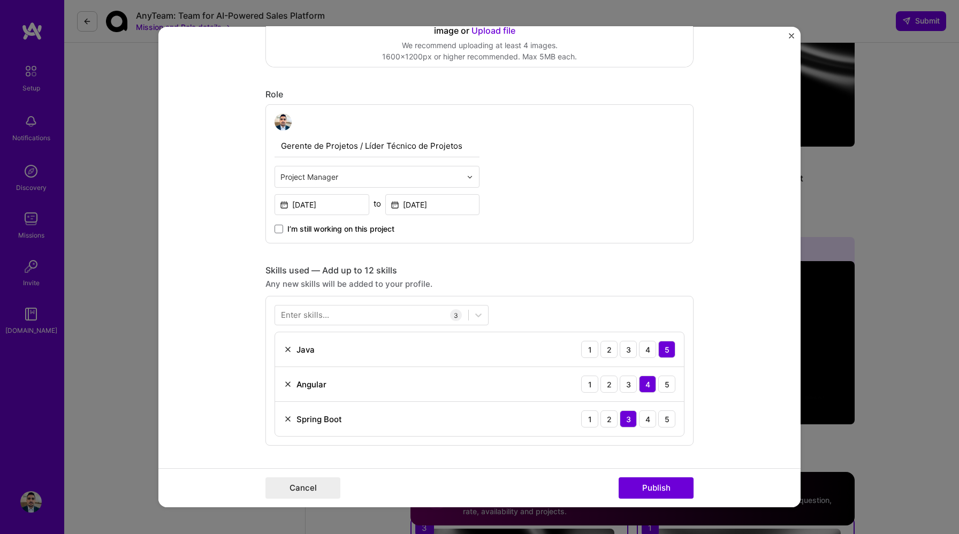
click at [381, 142] on input "Gerente de Projetos / Líder Técnico de Projetos" at bounding box center [377, 146] width 205 height 22
click at [392, 147] on input "Project Manager / Project Team Lead" at bounding box center [377, 146] width 205 height 22
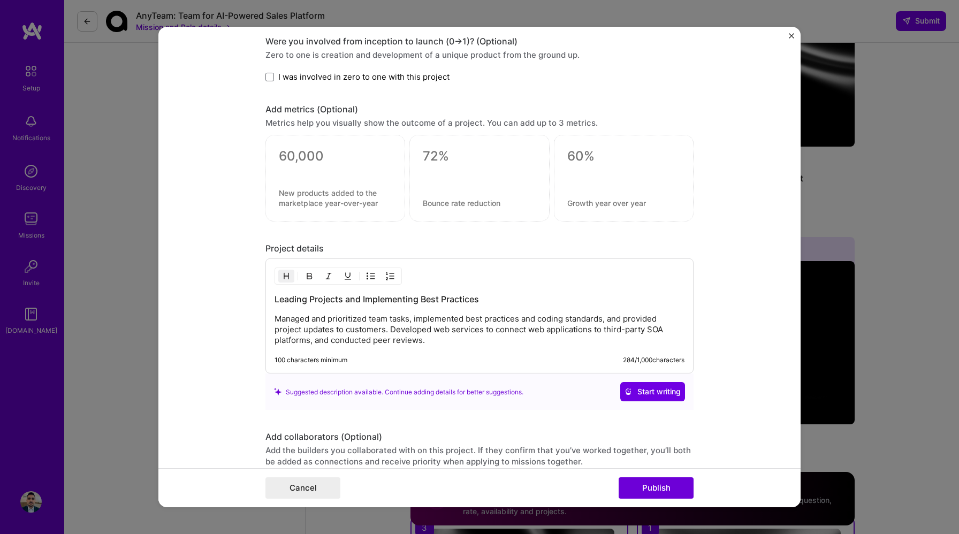
scroll to position [936, 0]
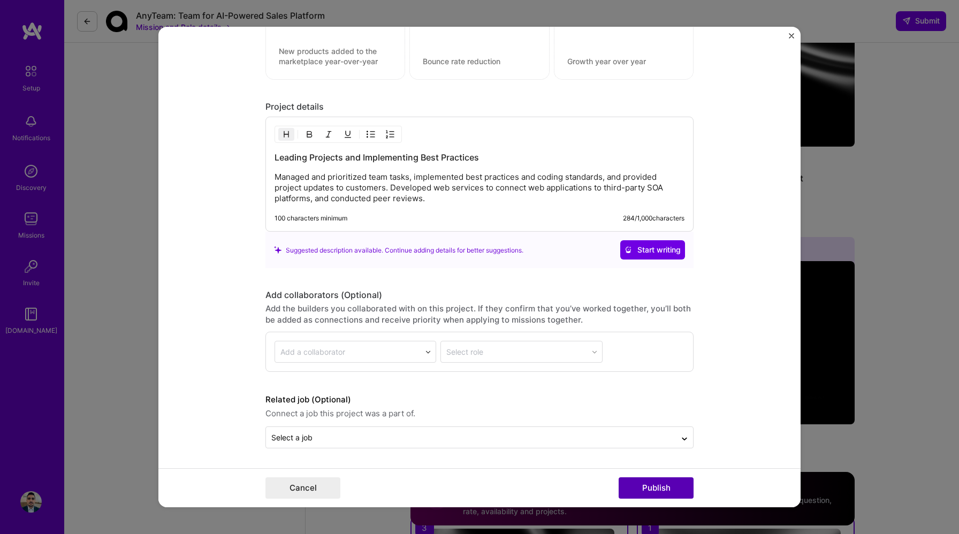
type input "Project Manager / Tech Lead"
click at [650, 483] on button "Publish" at bounding box center [656, 487] width 75 height 21
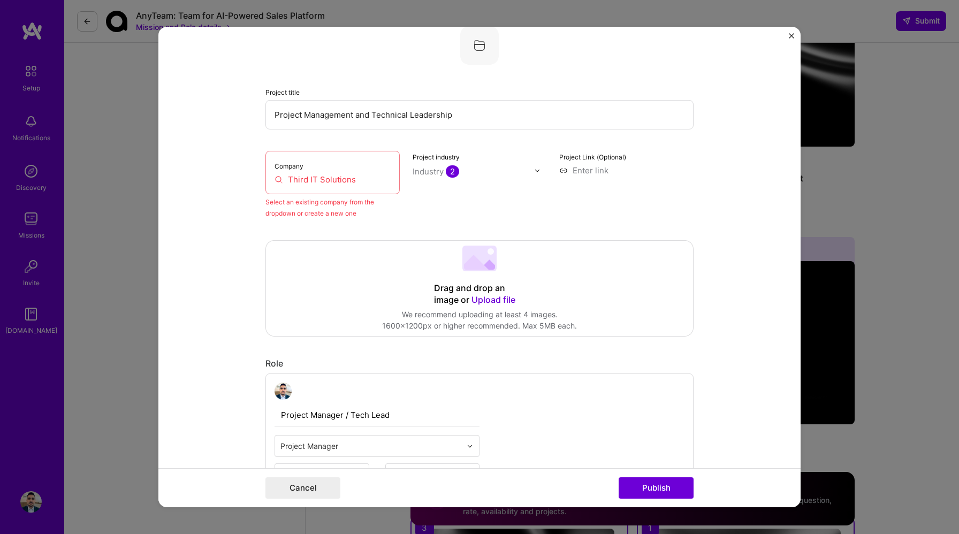
scroll to position [70, 0]
click at [352, 182] on input "Third IT Solutions" at bounding box center [333, 179] width 116 height 11
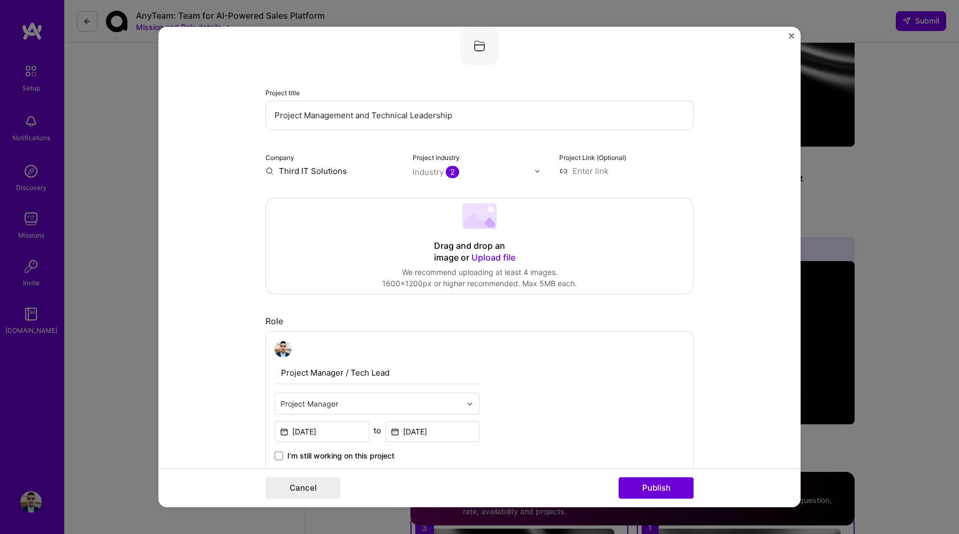
click at [332, 170] on input "Third IT Solutions" at bounding box center [332, 170] width 134 height 11
type input "Third IT Solutions"
click at [350, 192] on div "Third IT Solutions" at bounding box center [363, 195] width 77 height 19
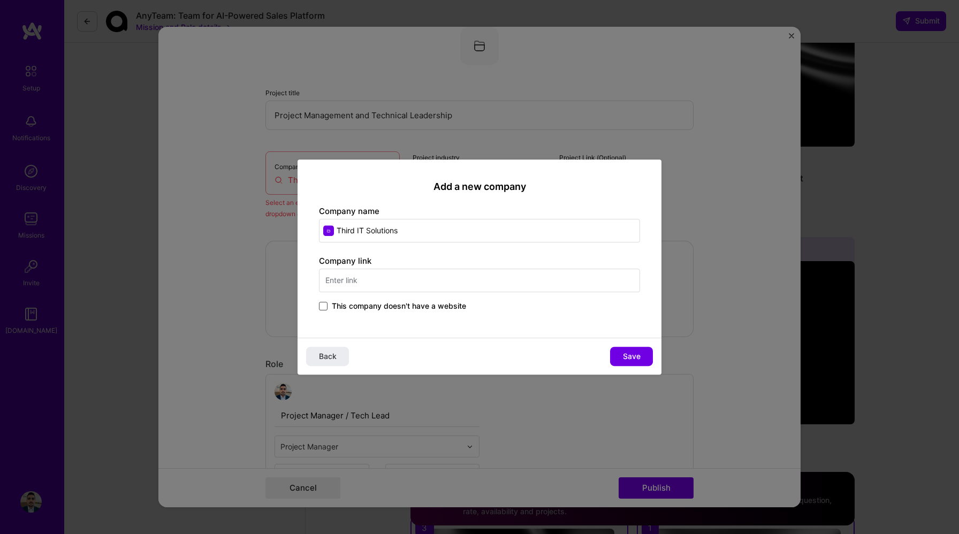
click at [326, 306] on span at bounding box center [323, 306] width 9 height 9
click at [0, 0] on input "This company doesn't have a website" at bounding box center [0, 0] width 0 height 0
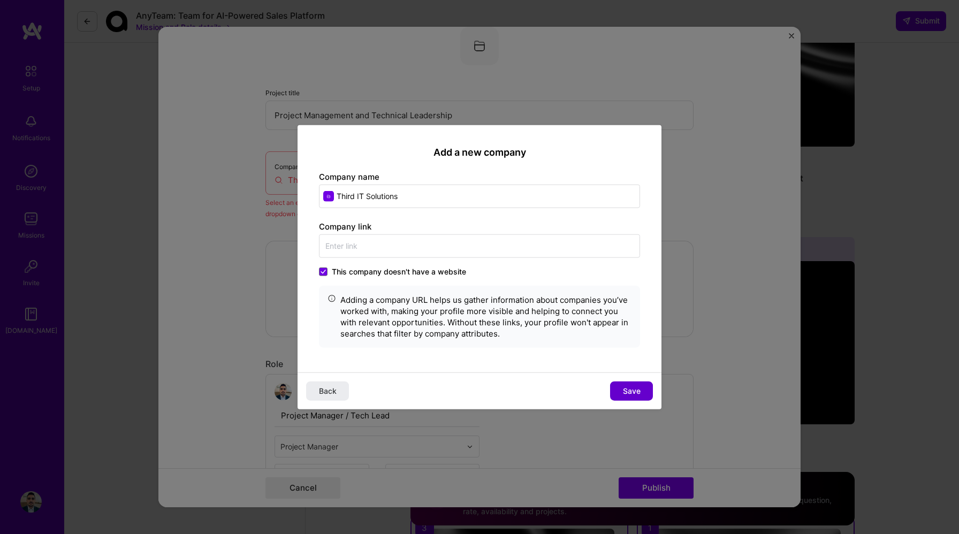
click at [645, 390] on button "Save" at bounding box center [631, 390] width 43 height 19
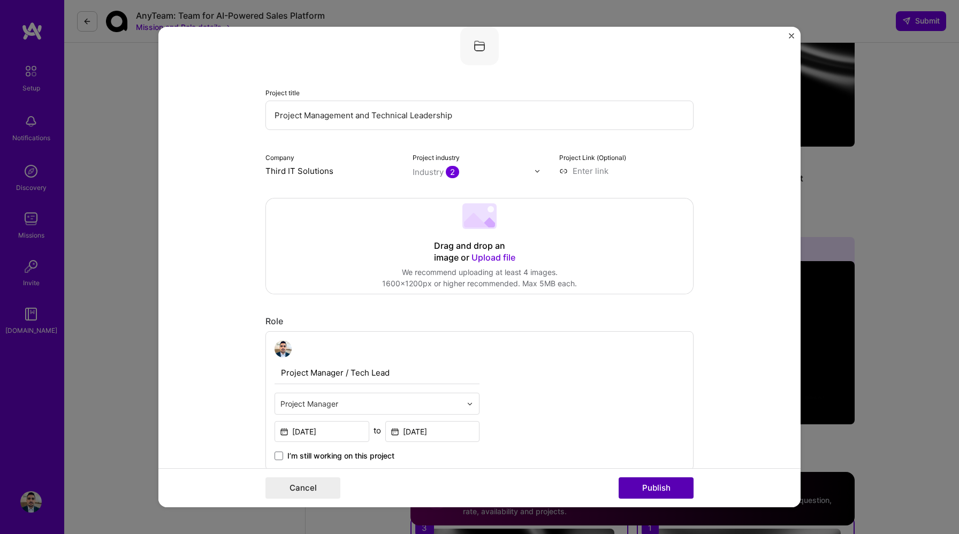
click at [664, 485] on button "Publish" at bounding box center [656, 487] width 75 height 21
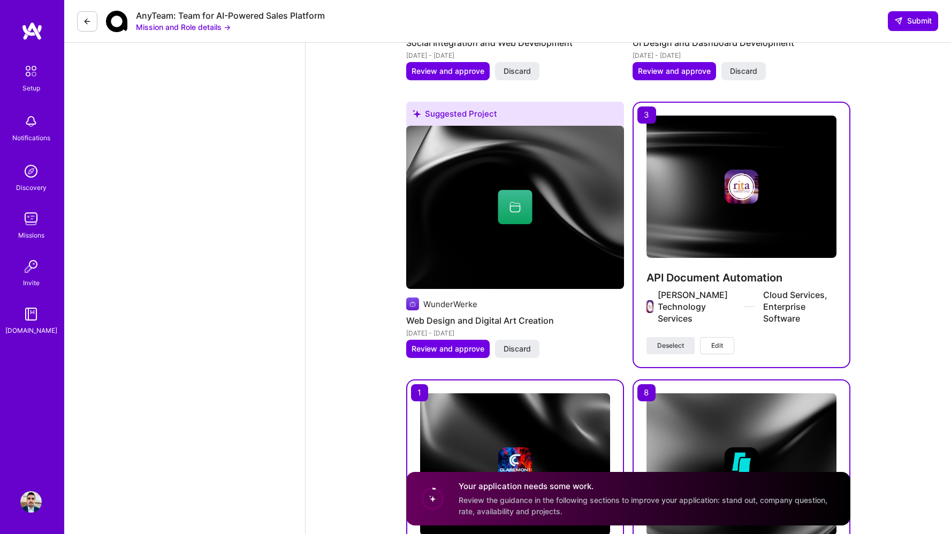
scroll to position [1539, 0]
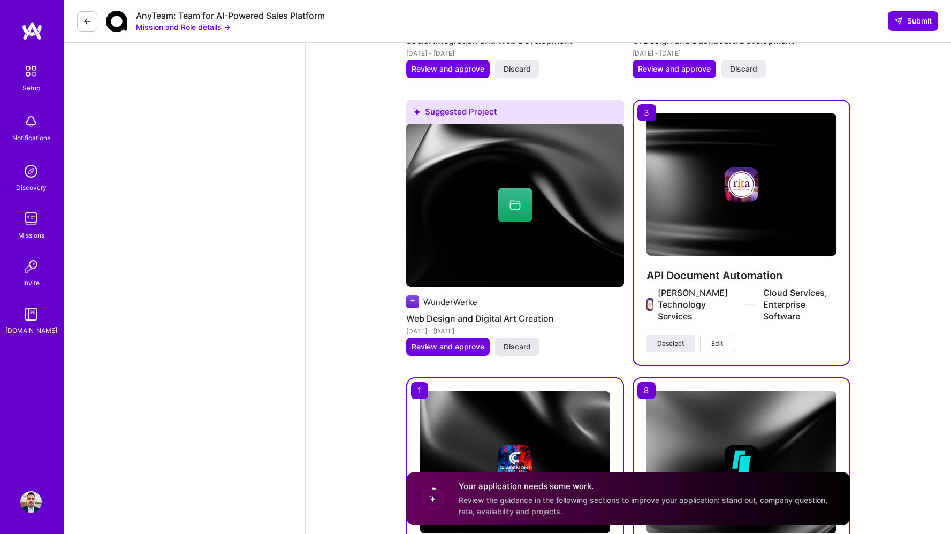
click at [506, 341] on span "Discard" at bounding box center [517, 346] width 27 height 11
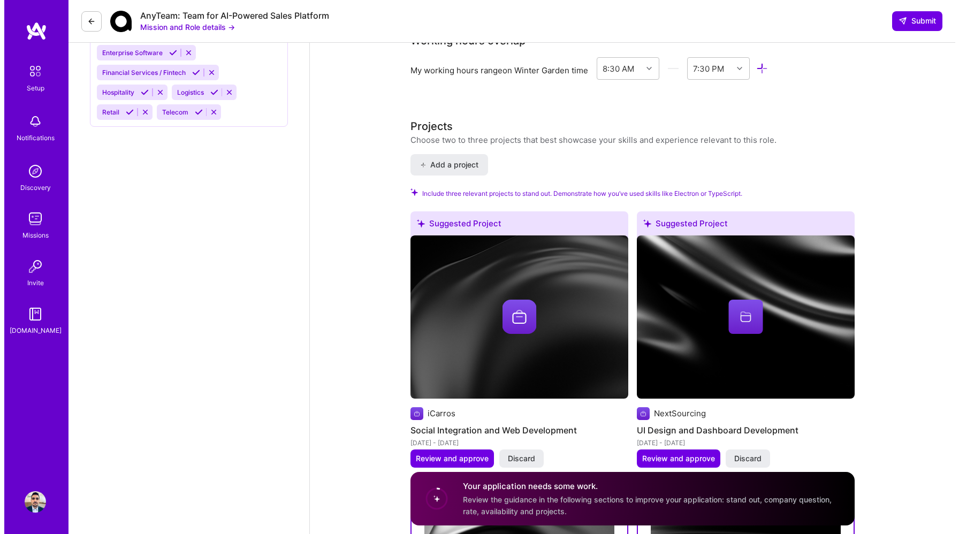
scroll to position [1156, 0]
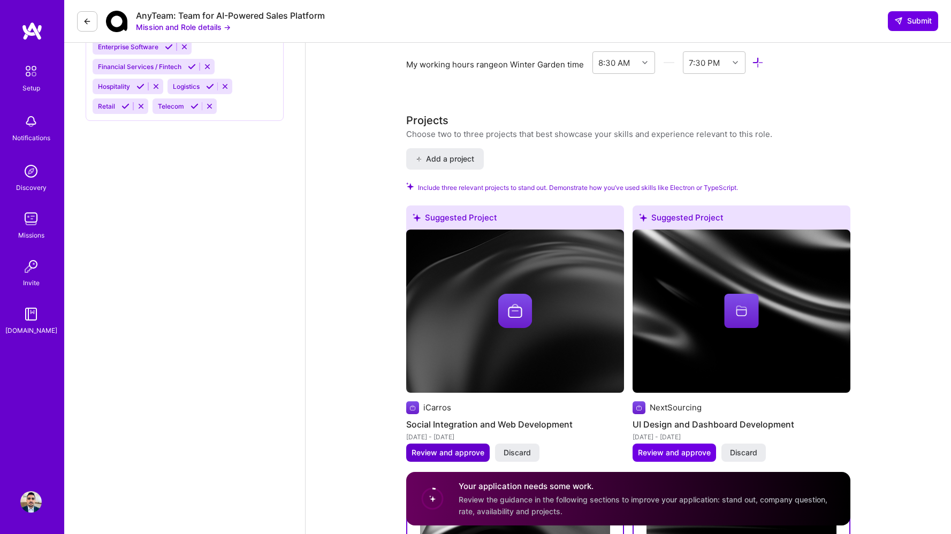
click at [457, 447] on span "Review and approve" at bounding box center [448, 452] width 73 height 11
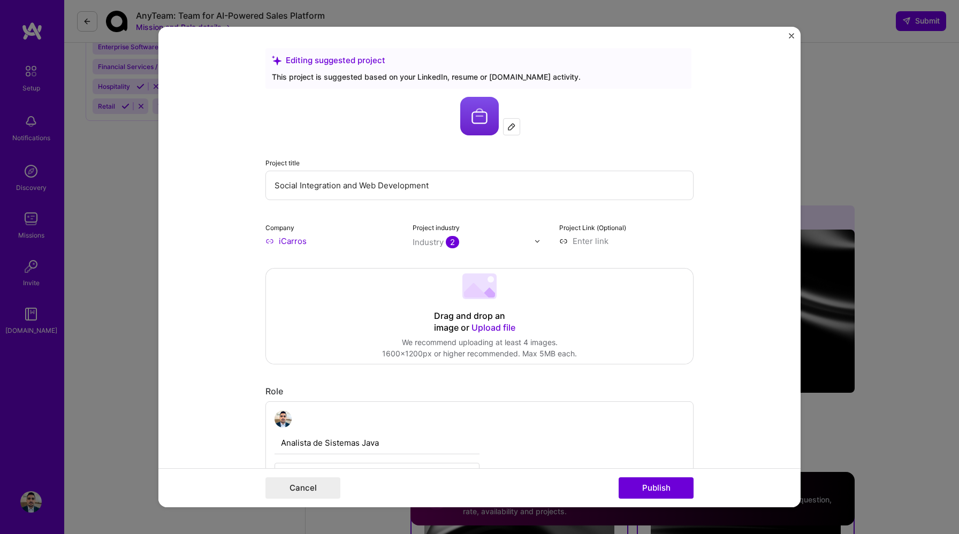
click at [316, 246] on input "iCarros" at bounding box center [332, 241] width 134 height 11
click at [309, 490] on button "Cancel" at bounding box center [302, 487] width 75 height 21
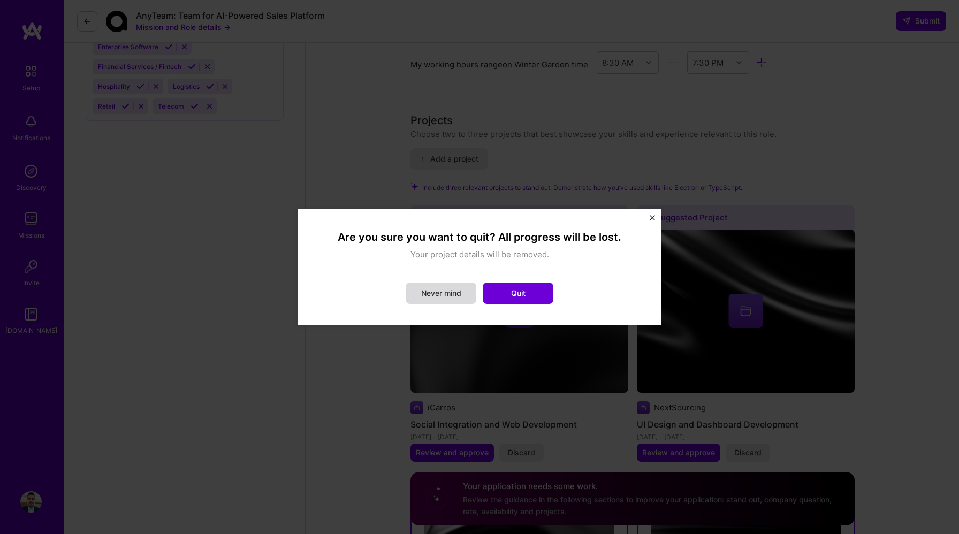
click at [437, 298] on button "Never mind" at bounding box center [441, 293] width 71 height 21
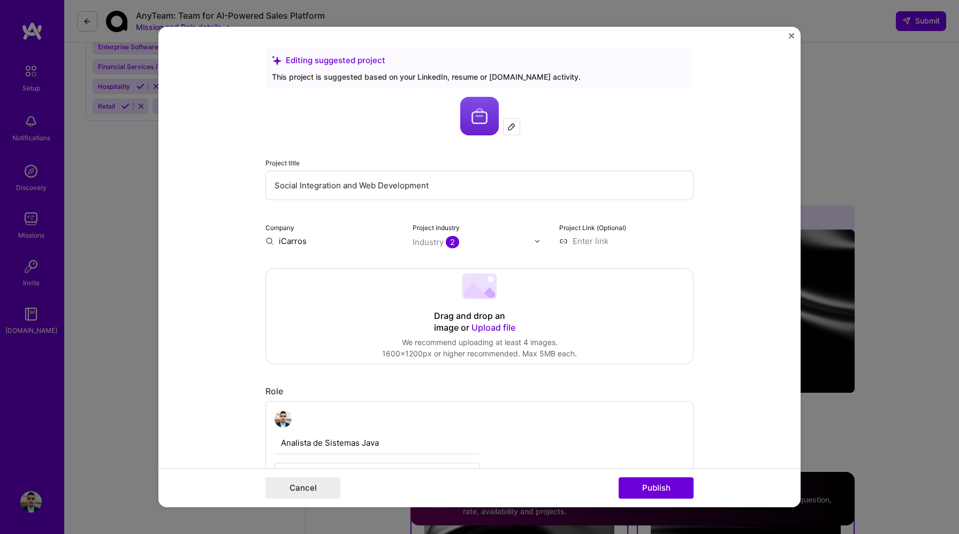
click at [312, 242] on input "iCarros" at bounding box center [332, 241] width 134 height 11
click at [322, 274] on span "[DOMAIN_NAME]" at bounding box center [324, 272] width 52 height 9
type input "Icarros"
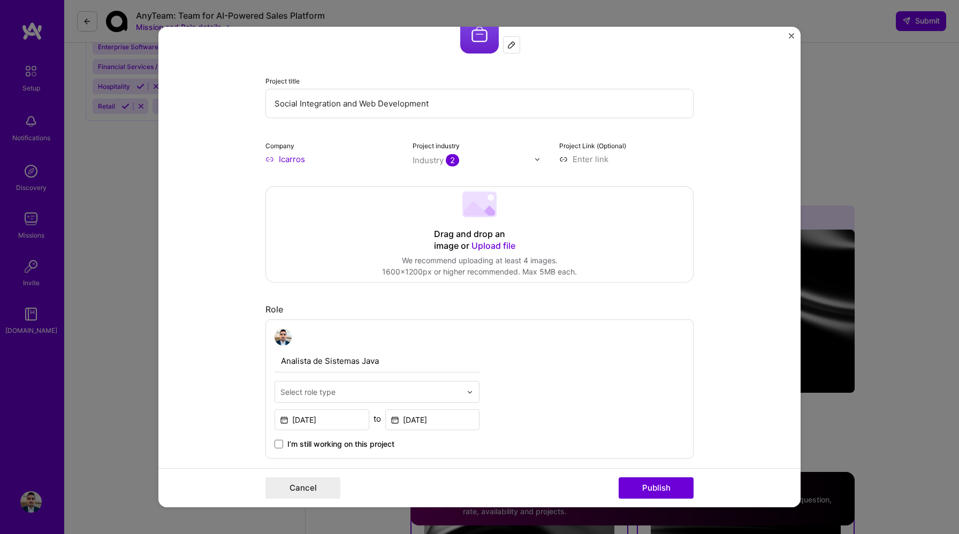
scroll to position [83, 0]
click at [593, 157] on input at bounding box center [626, 158] width 134 height 11
paste input "[URL][DOMAIN_NAME]"
type input "[URL][DOMAIN_NAME]"
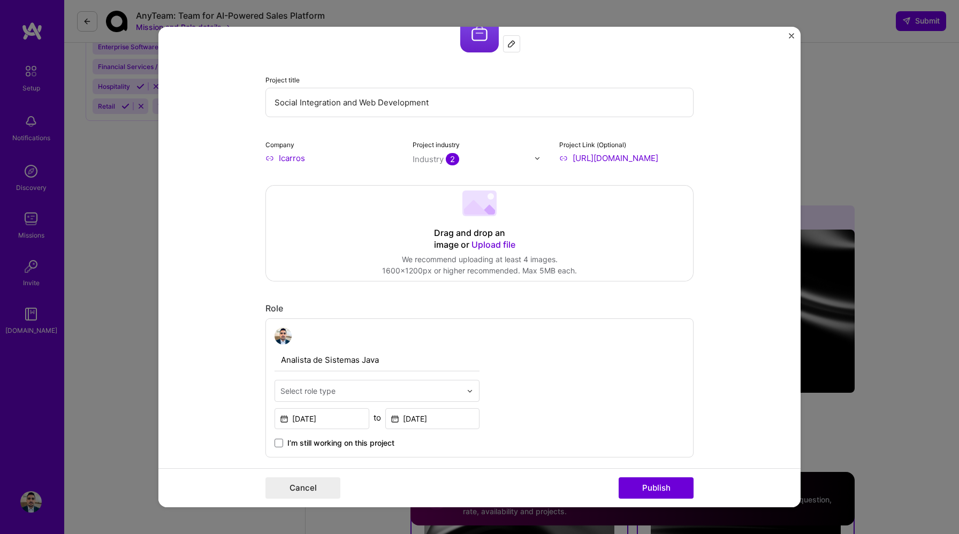
click at [736, 183] on form "Editing suggested project This project is suggested based on your LinkedIn, res…" at bounding box center [479, 267] width 642 height 481
click at [694, 162] on form "Editing suggested project This project is suggested based on your LinkedIn, res…" at bounding box center [479, 267] width 642 height 481
click at [689, 159] on input "[URL][DOMAIN_NAME]" at bounding box center [626, 158] width 134 height 11
click at [686, 158] on input "[URL][DOMAIN_NAME]" at bounding box center [626, 158] width 134 height 11
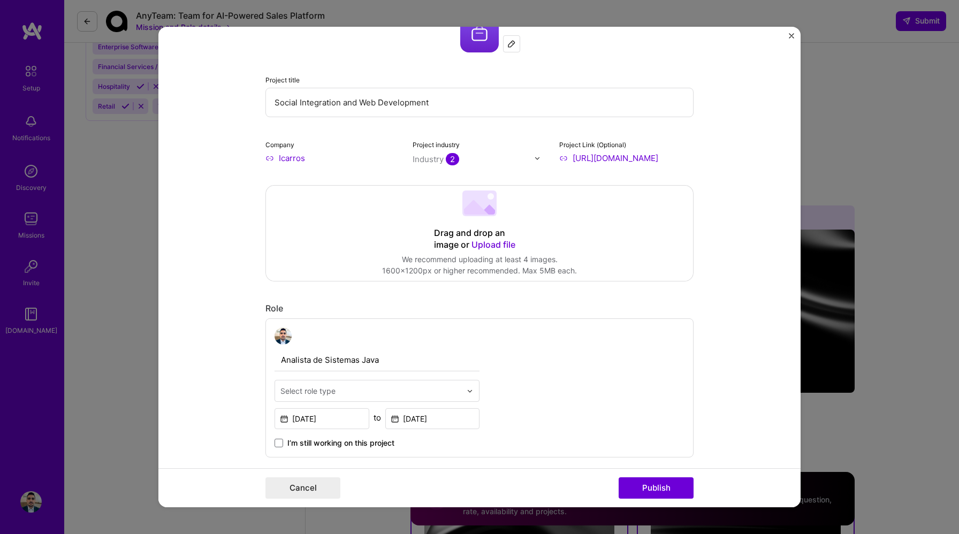
click at [686, 158] on input "[URL][DOMAIN_NAME]" at bounding box center [626, 158] width 134 height 11
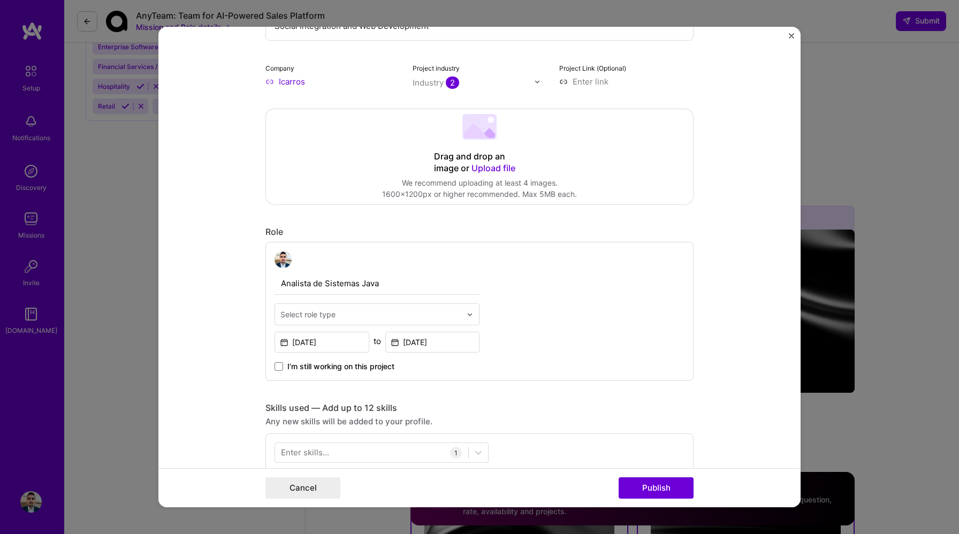
scroll to position [360, 0]
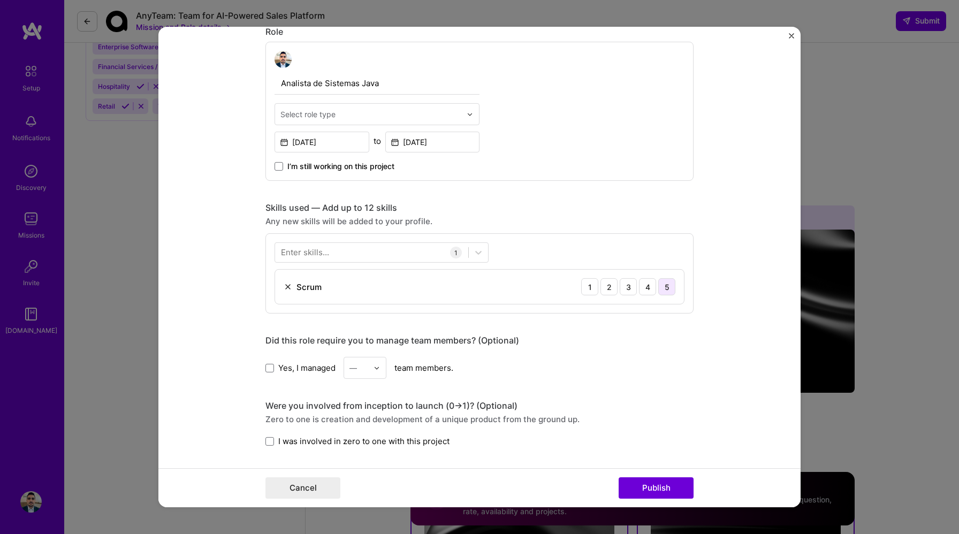
click at [661, 287] on div "5" at bounding box center [666, 286] width 17 height 17
click at [383, 253] on div at bounding box center [371, 253] width 193 height 18
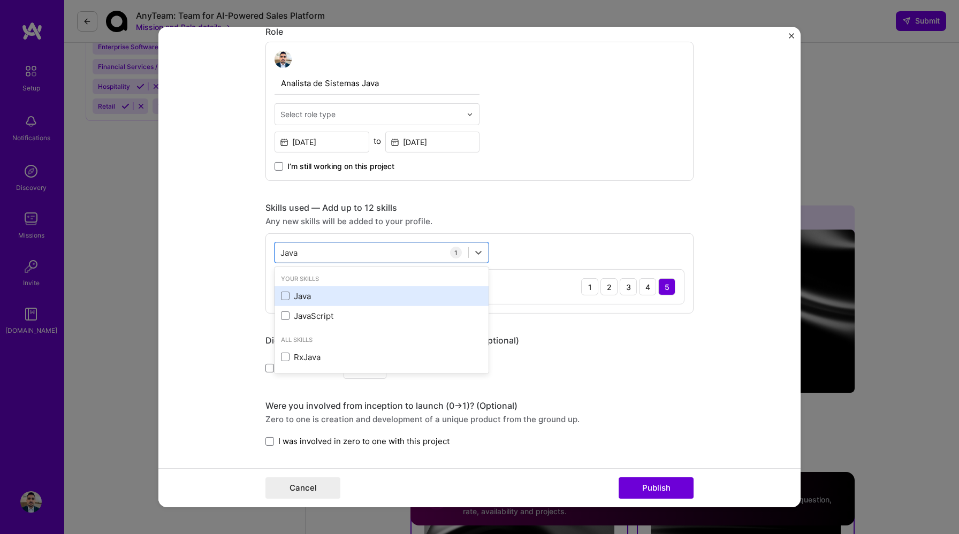
click at [286, 294] on div "Java" at bounding box center [381, 296] width 201 height 11
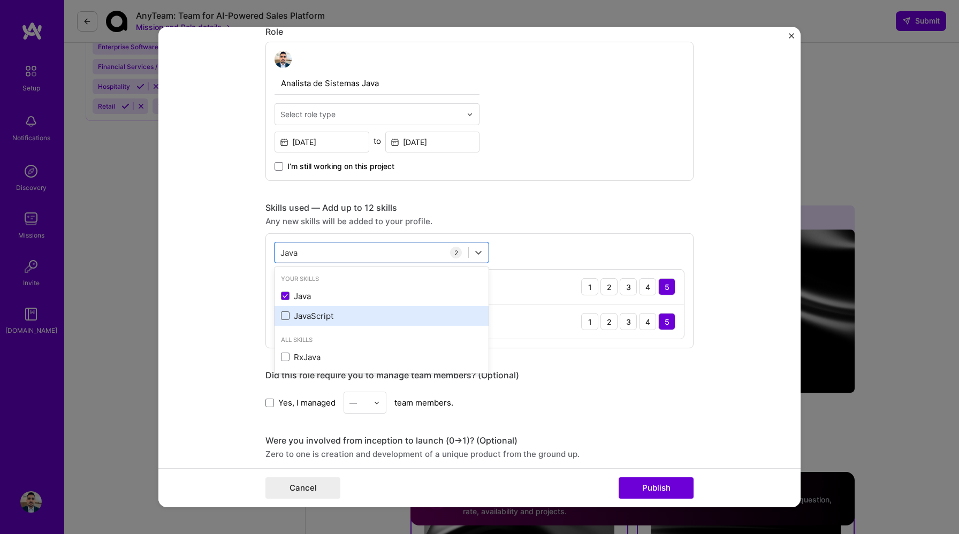
click at [284, 315] on span at bounding box center [285, 316] width 9 height 9
click at [0, 0] on input "checkbox" at bounding box center [0, 0] width 0 height 0
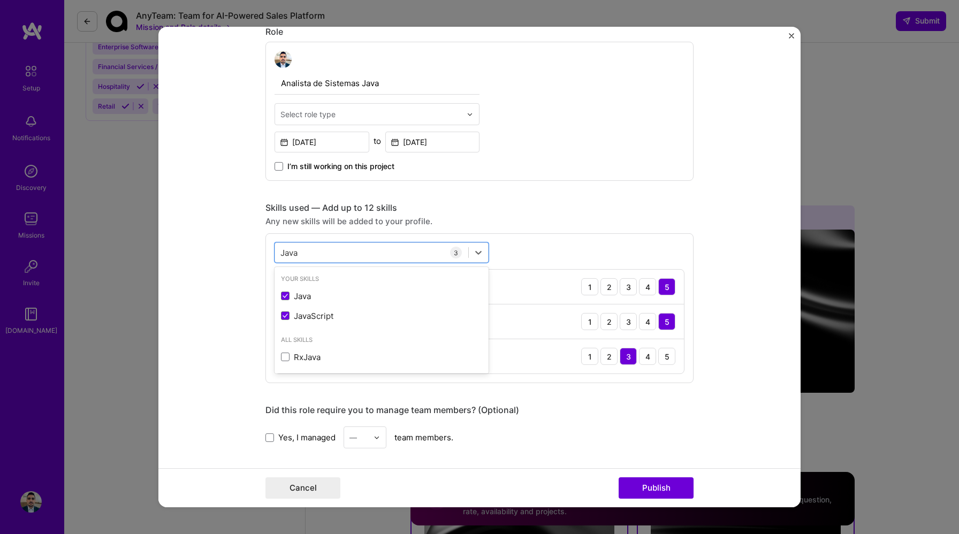
type input "Java"
click at [725, 315] on form "Editing suggested project This project is suggested based on your LinkedIn, res…" at bounding box center [479, 267] width 642 height 481
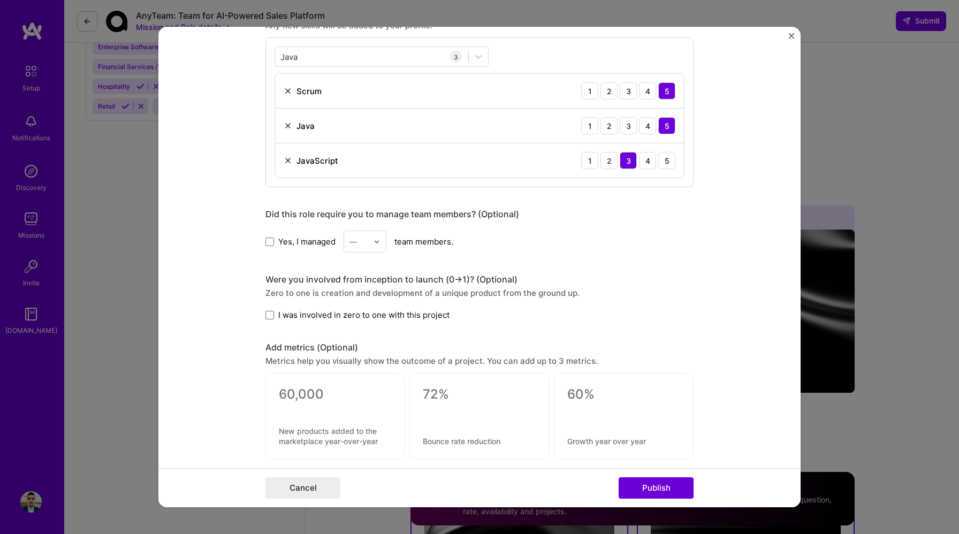
scroll to position [919, 0]
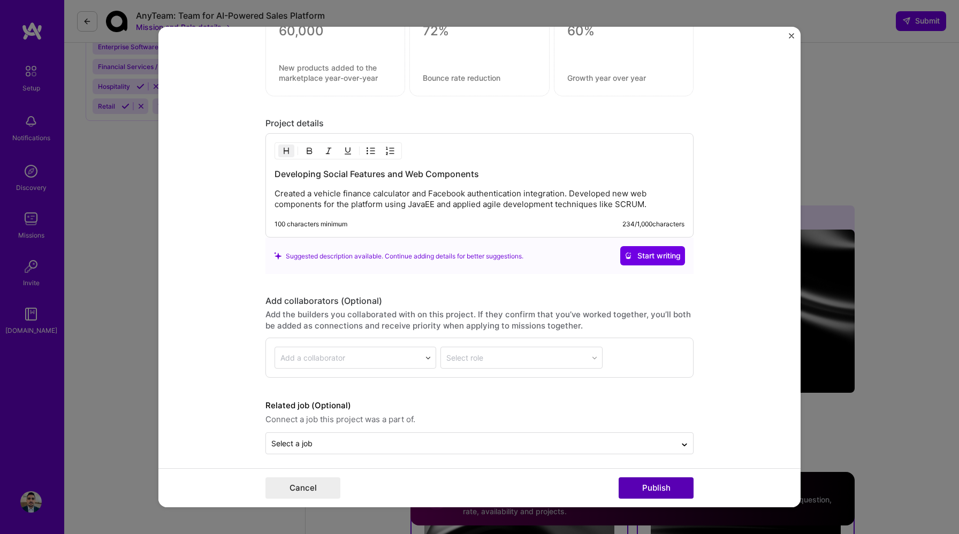
click at [654, 484] on button "Publish" at bounding box center [656, 487] width 75 height 21
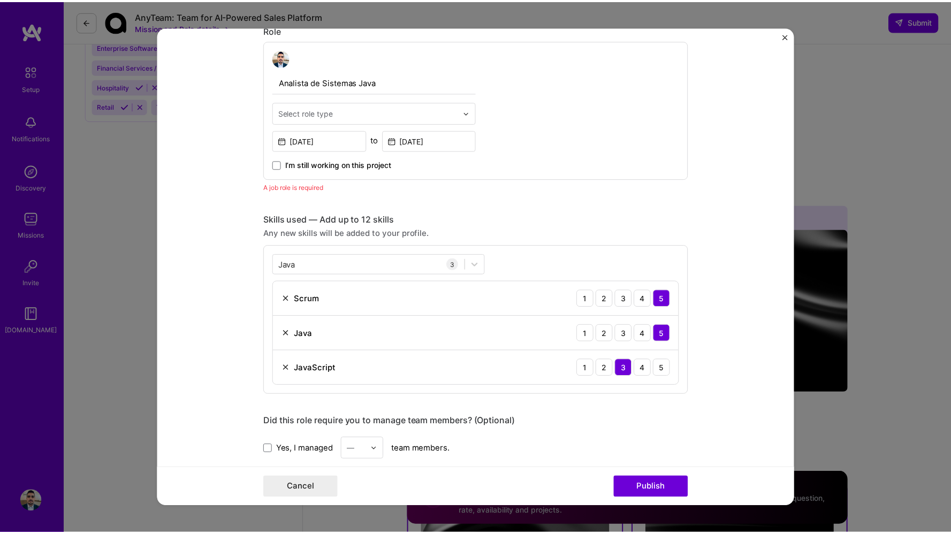
scroll to position [360, 0]
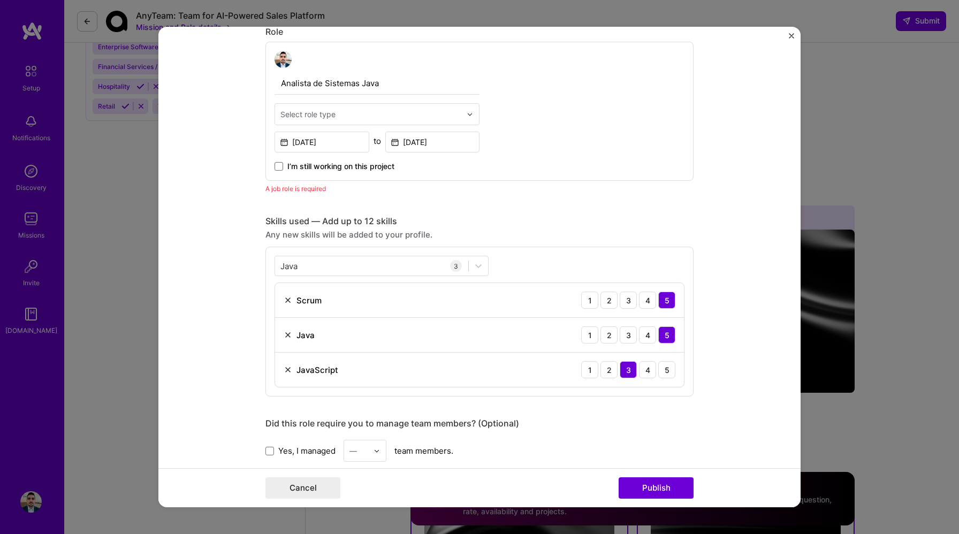
click at [360, 113] on input "text" at bounding box center [370, 114] width 181 height 11
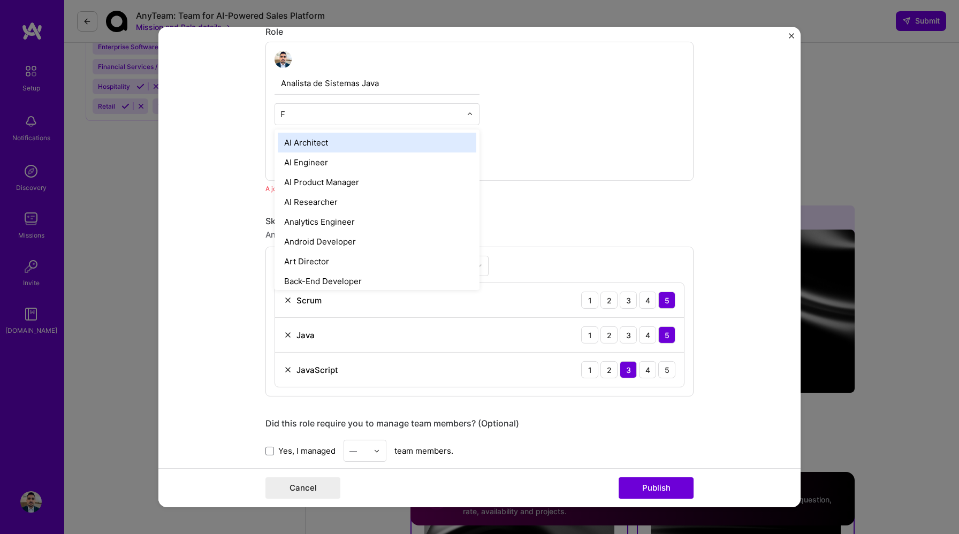
type input "Fu"
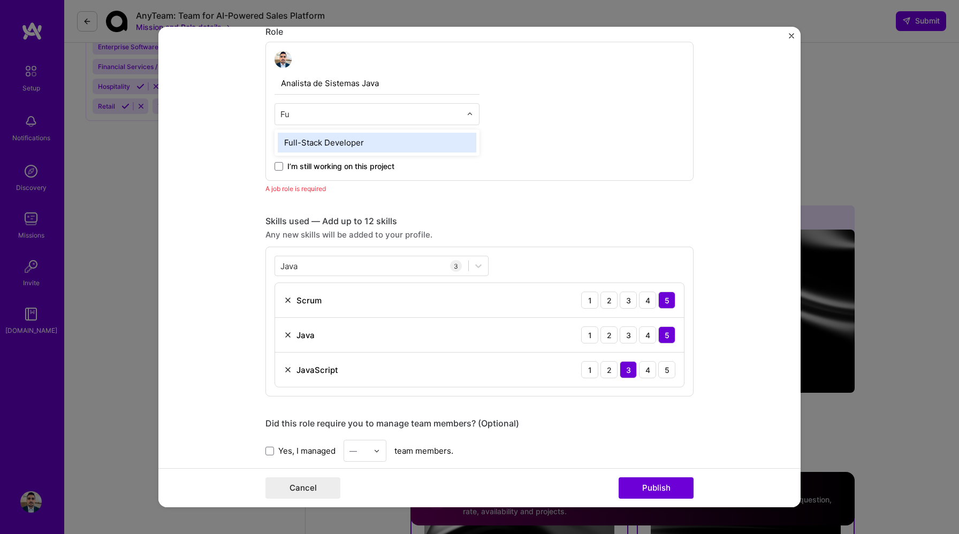
click at [341, 138] on div "Full-Stack Developer" at bounding box center [377, 143] width 199 height 20
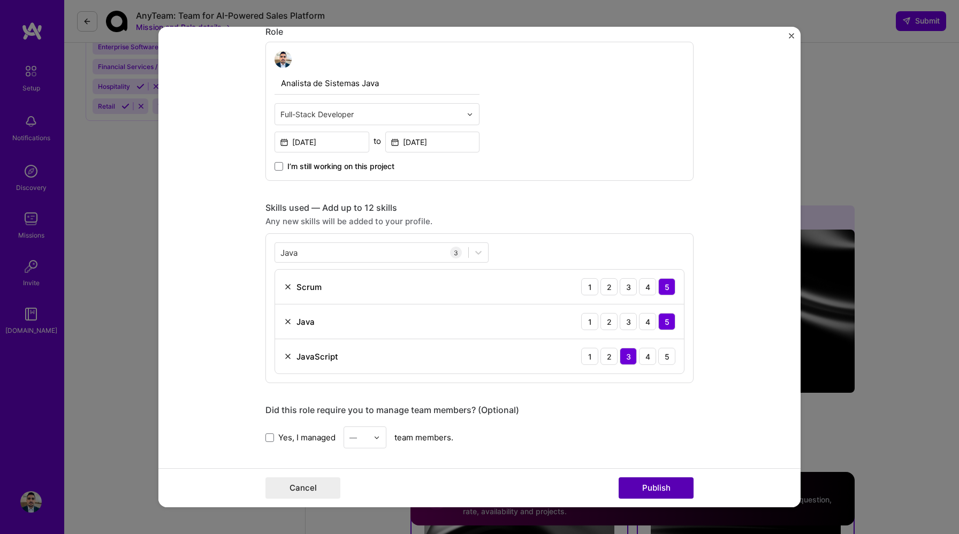
click at [640, 489] on button "Publish" at bounding box center [656, 487] width 75 height 21
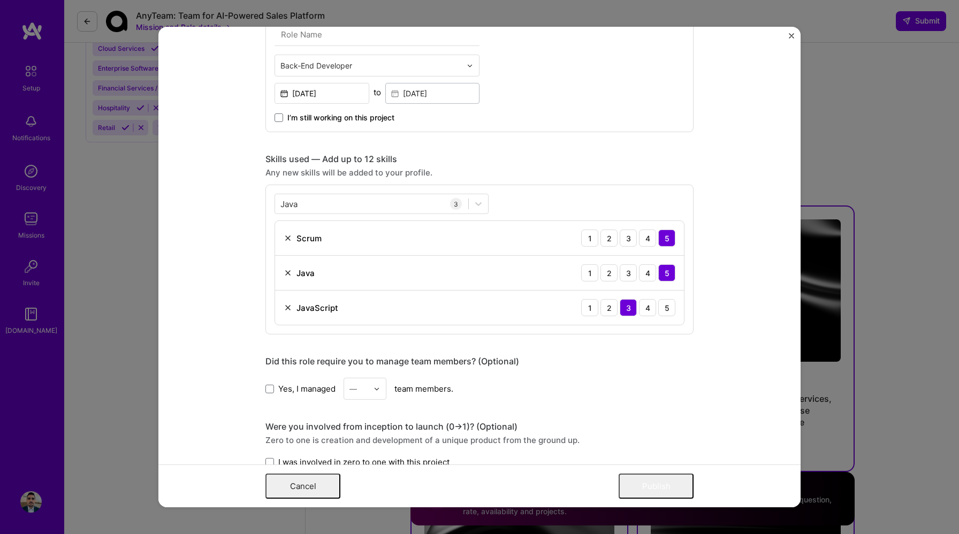
scroll to position [0, 0]
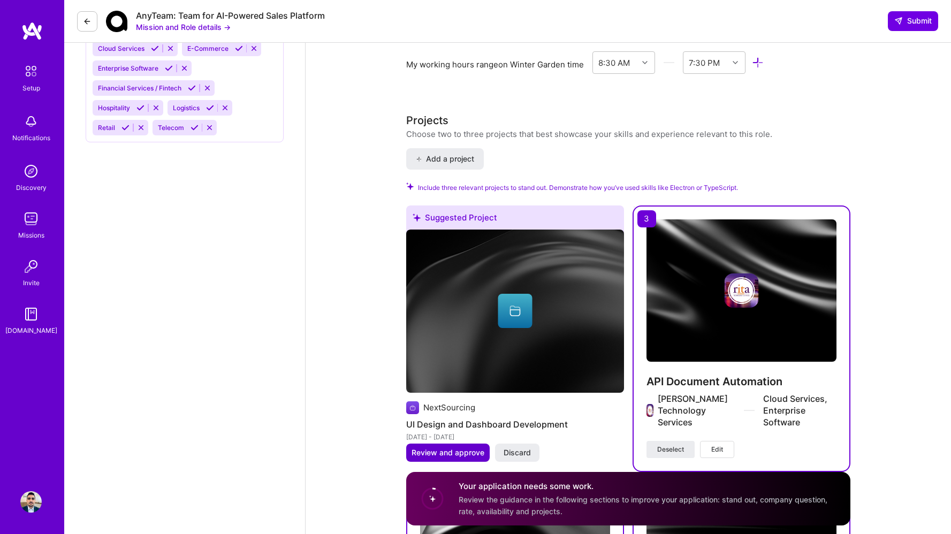
click at [451, 447] on span "Review and approve" at bounding box center [448, 452] width 73 height 11
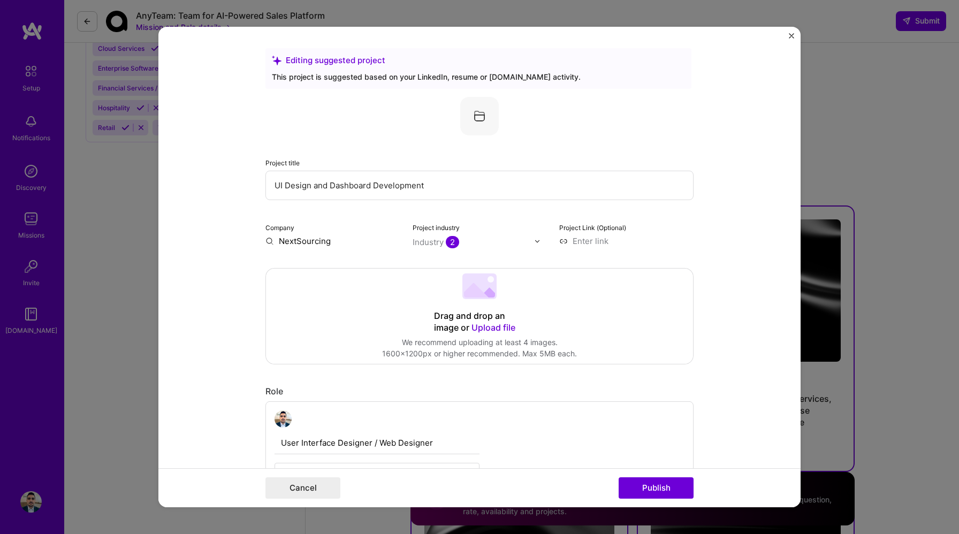
click at [323, 241] on input "NextSourcing" at bounding box center [332, 241] width 134 height 11
click at [330, 241] on input "NextSourcing" at bounding box center [332, 241] width 134 height 11
type input "NextSourcing Consulting"
click at [344, 267] on div "NextSourcing Consulting" at bounding box center [372, 270] width 100 height 29
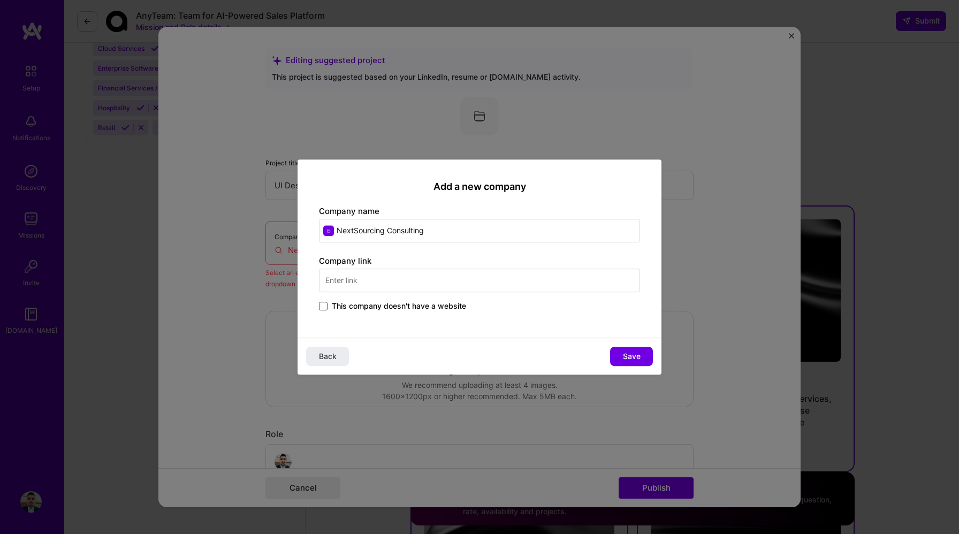
click at [327, 308] on span at bounding box center [323, 306] width 9 height 9
click at [0, 0] on input "This company doesn't have a website" at bounding box center [0, 0] width 0 height 0
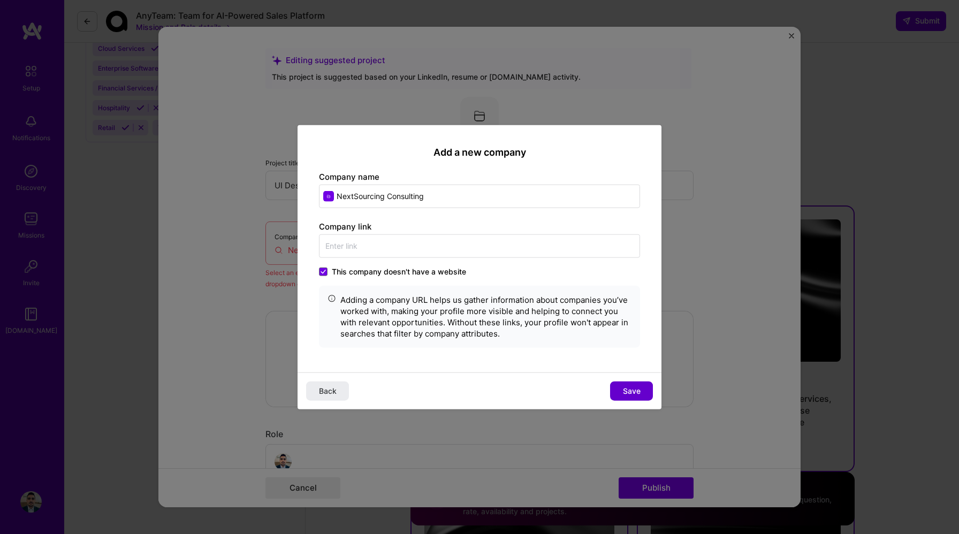
click at [636, 392] on span "Save" at bounding box center [632, 390] width 18 height 11
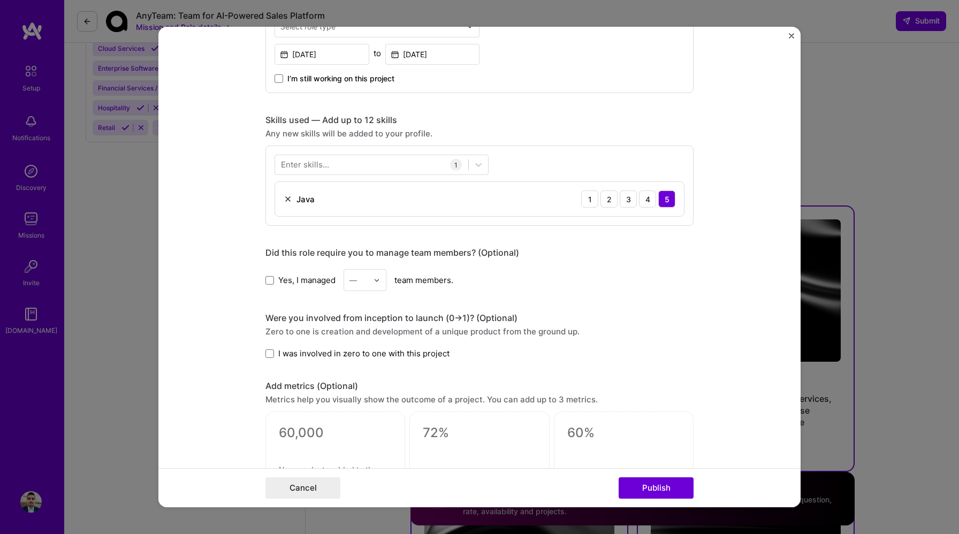
scroll to position [564, 0]
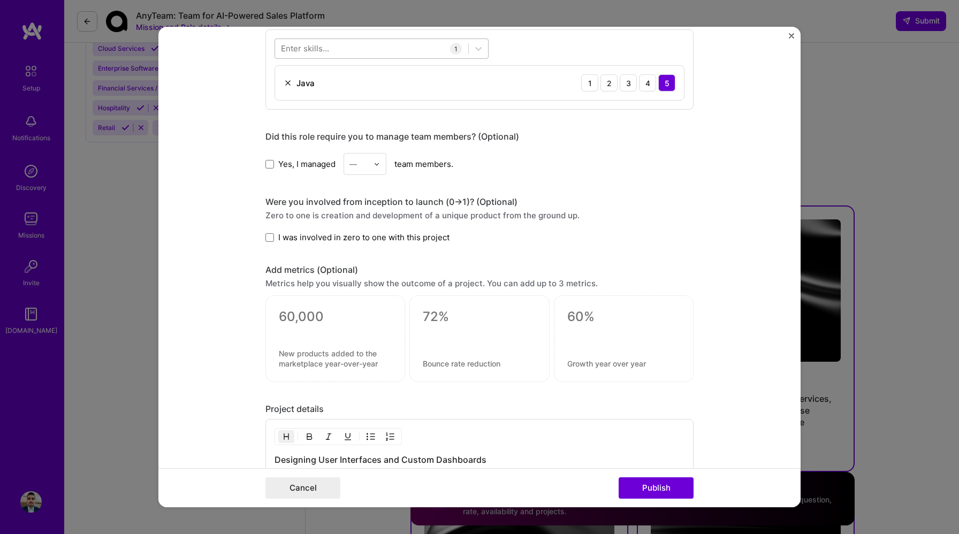
click at [418, 51] on div at bounding box center [371, 49] width 193 height 18
click at [284, 92] on span at bounding box center [285, 92] width 9 height 9
click at [0, 0] on input "checkbox" at bounding box center [0, 0] width 0 height 0
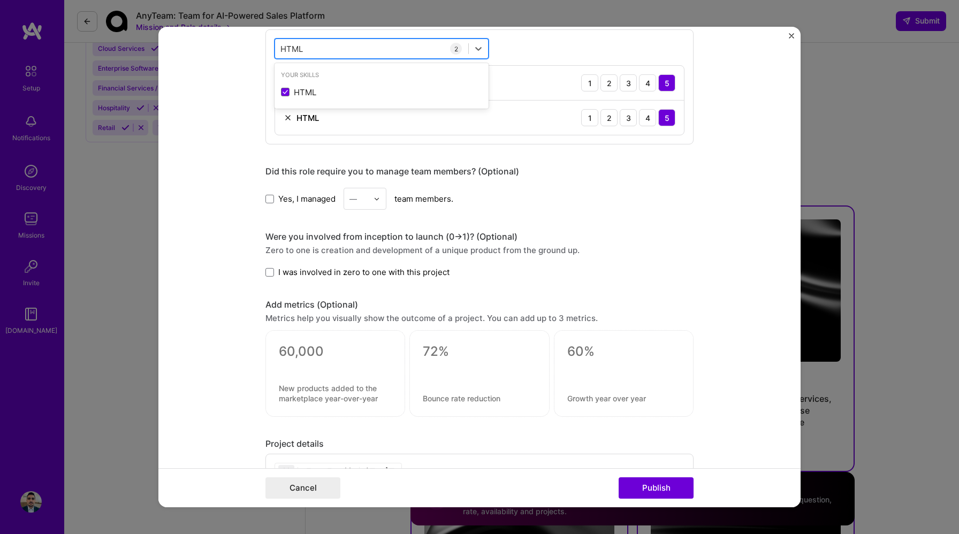
click at [282, 45] on input "HTML" at bounding box center [292, 48] width 24 height 11
click at [284, 92] on span at bounding box center [285, 92] width 9 height 9
click at [0, 0] on input "checkbox" at bounding box center [0, 0] width 0 height 0
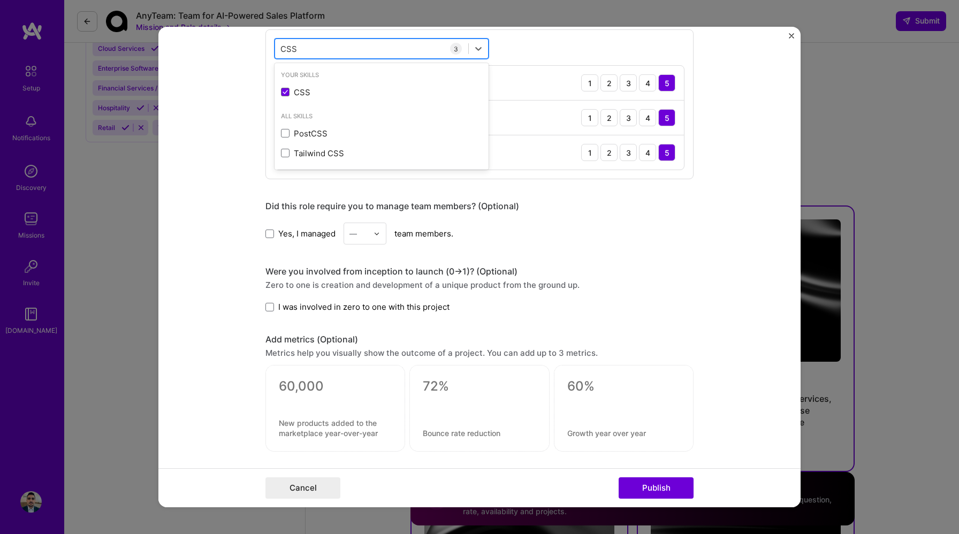
click at [292, 48] on input "CSS" at bounding box center [288, 48] width 17 height 11
click at [283, 112] on span at bounding box center [285, 112] width 9 height 9
click at [0, 0] on input "checkbox" at bounding box center [0, 0] width 0 height 0
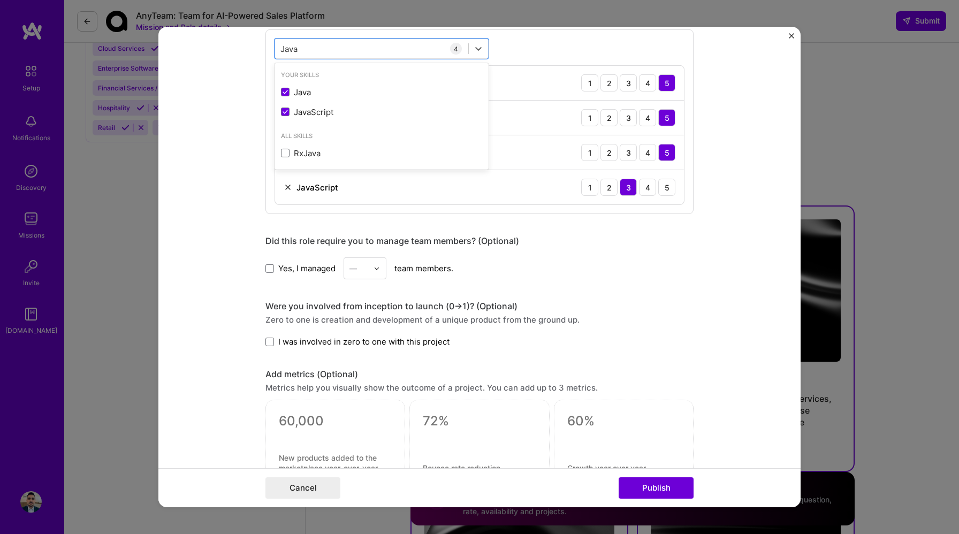
type input "Java"
click at [729, 172] on form "Editing suggested project This project is suggested based on your LinkedIn, res…" at bounding box center [479, 267] width 642 height 481
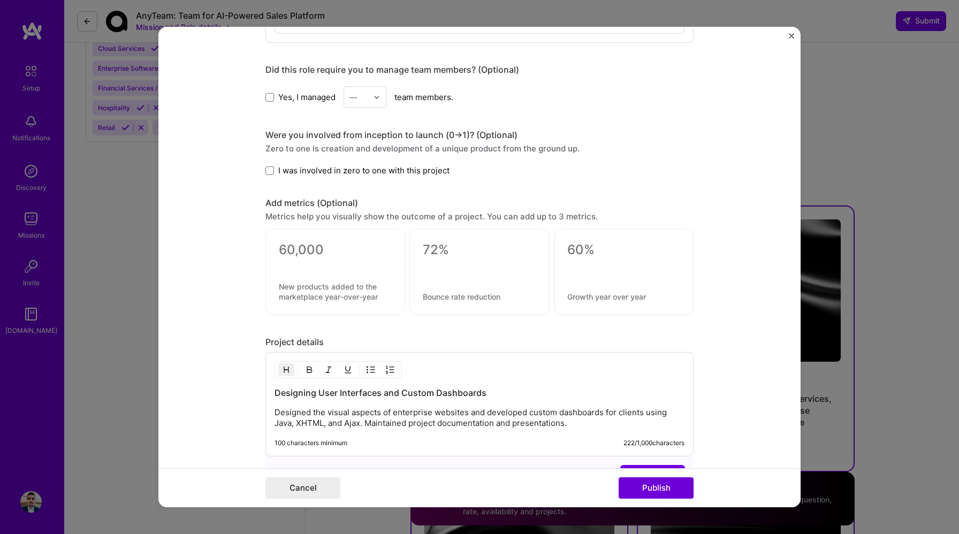
scroll to position [933, 0]
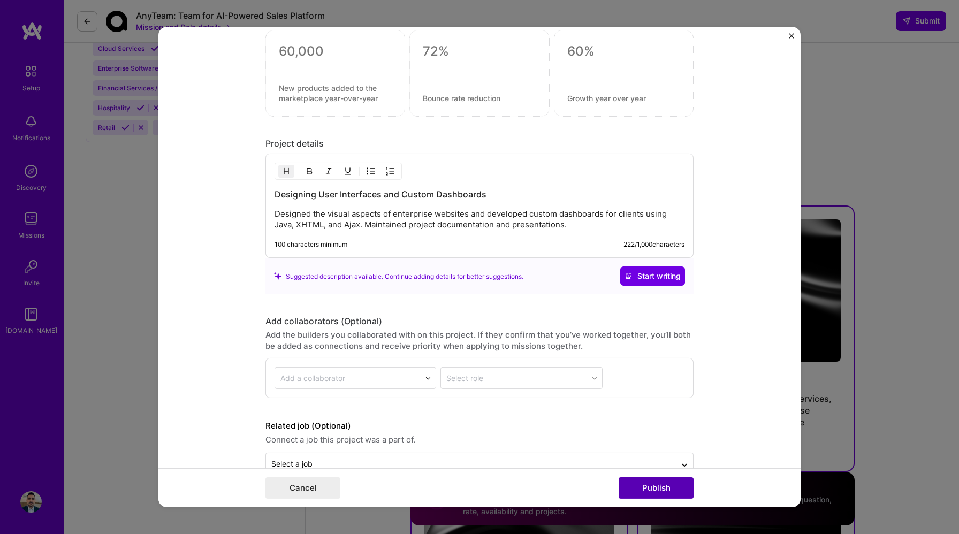
click at [665, 482] on button "Publish" at bounding box center [656, 487] width 75 height 21
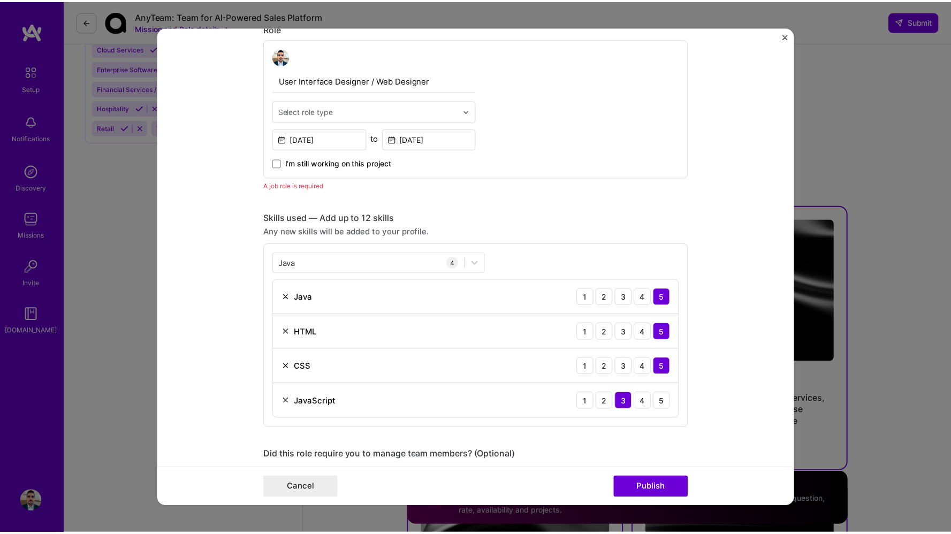
scroll to position [360, 0]
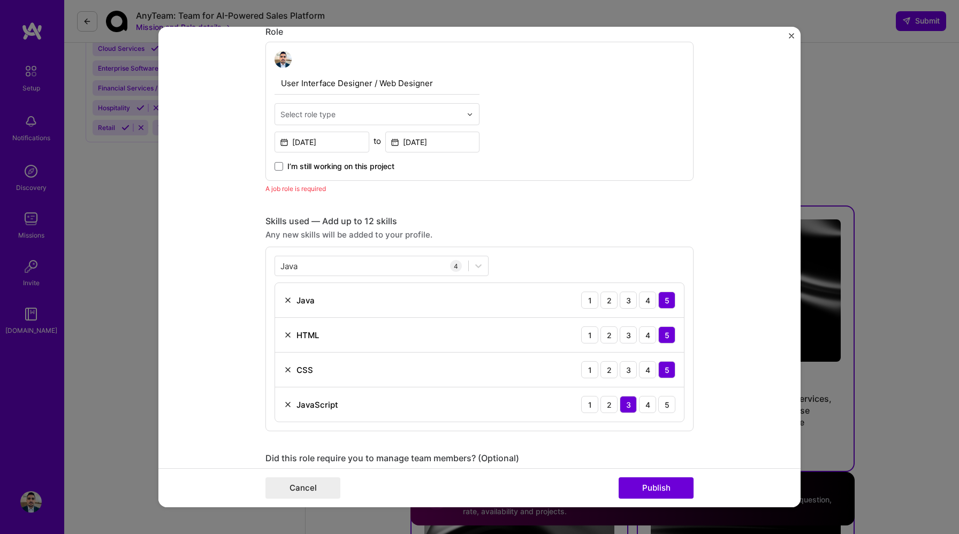
click at [303, 110] on div "Select role type" at bounding box center [307, 114] width 55 height 11
type input "J"
type input "W"
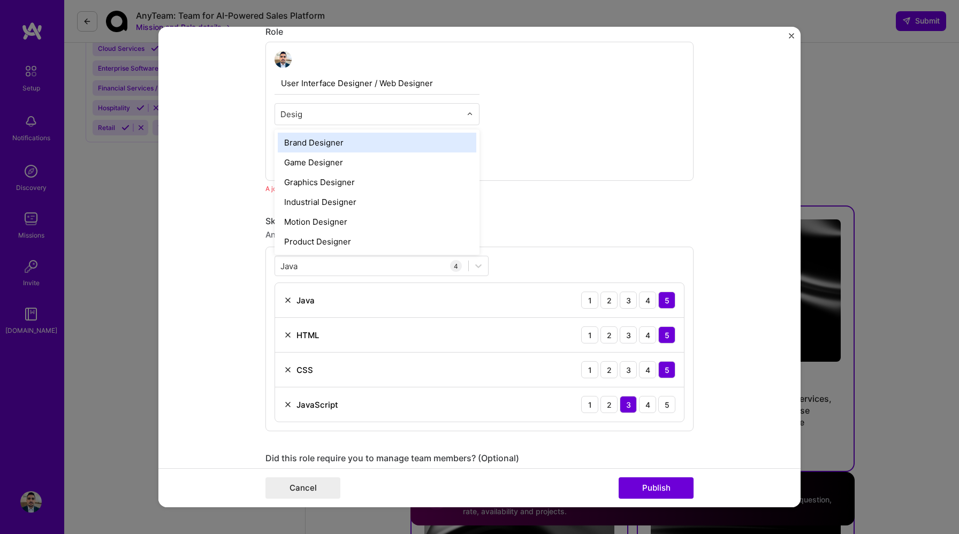
type input "Design"
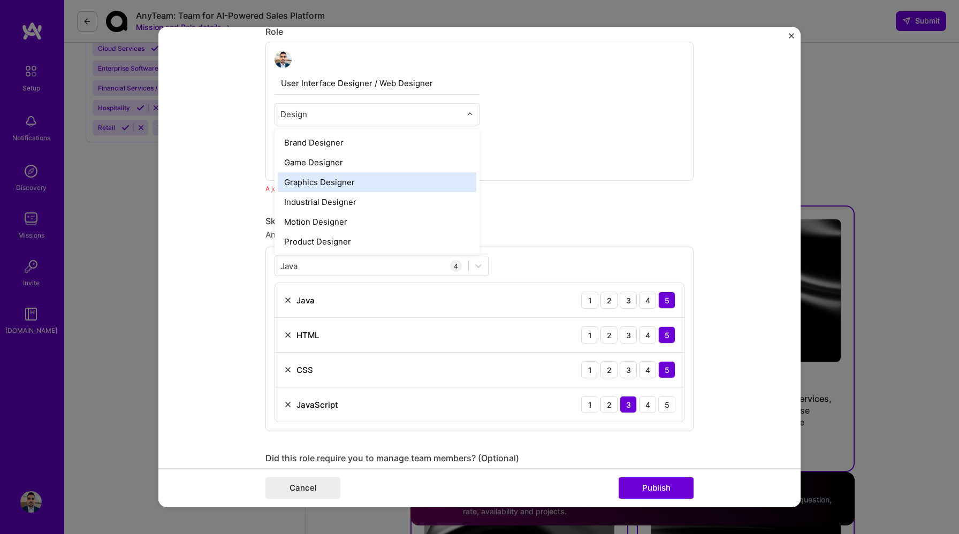
click at [316, 187] on div "Graphics Designer" at bounding box center [377, 182] width 199 height 20
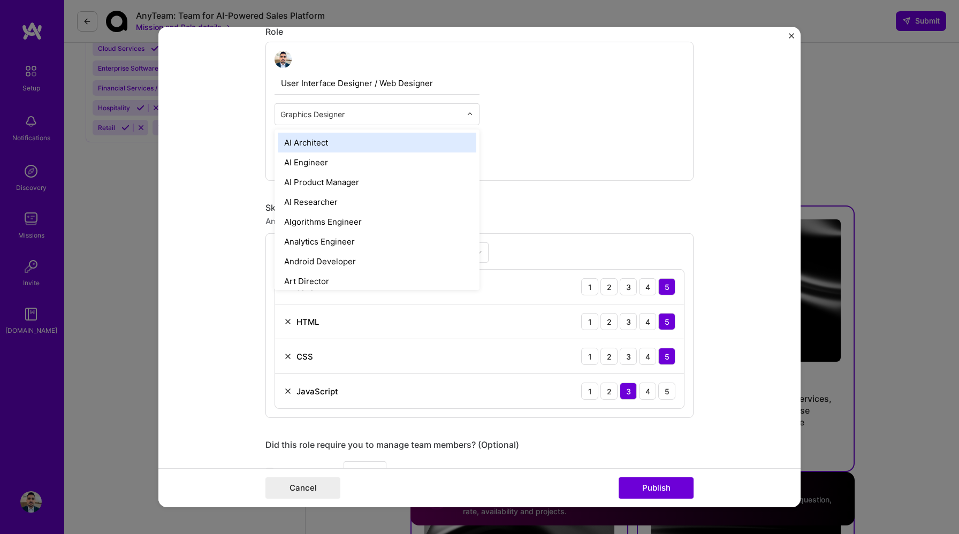
click at [334, 112] on input "text" at bounding box center [370, 114] width 181 height 11
type input "Desig"
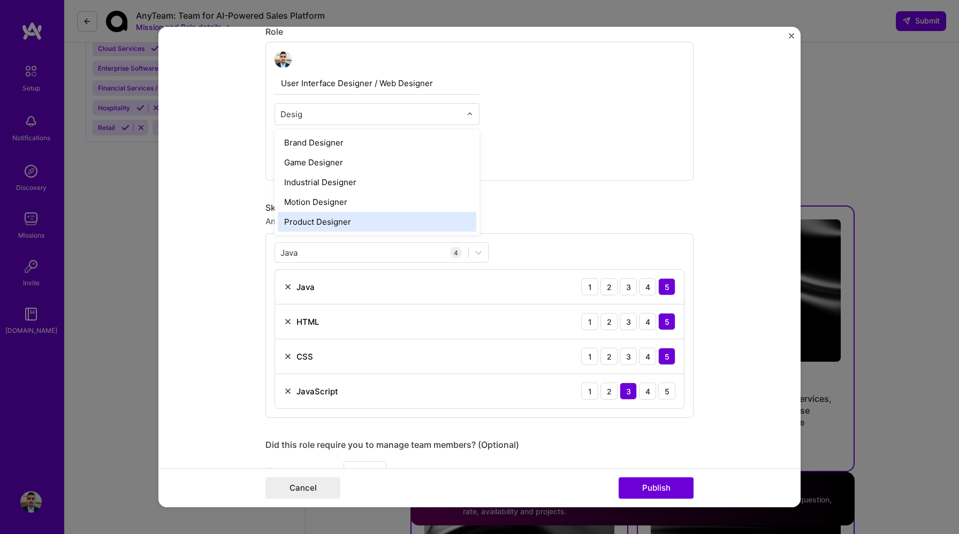
click at [330, 222] on div "Product Designer" at bounding box center [377, 222] width 199 height 20
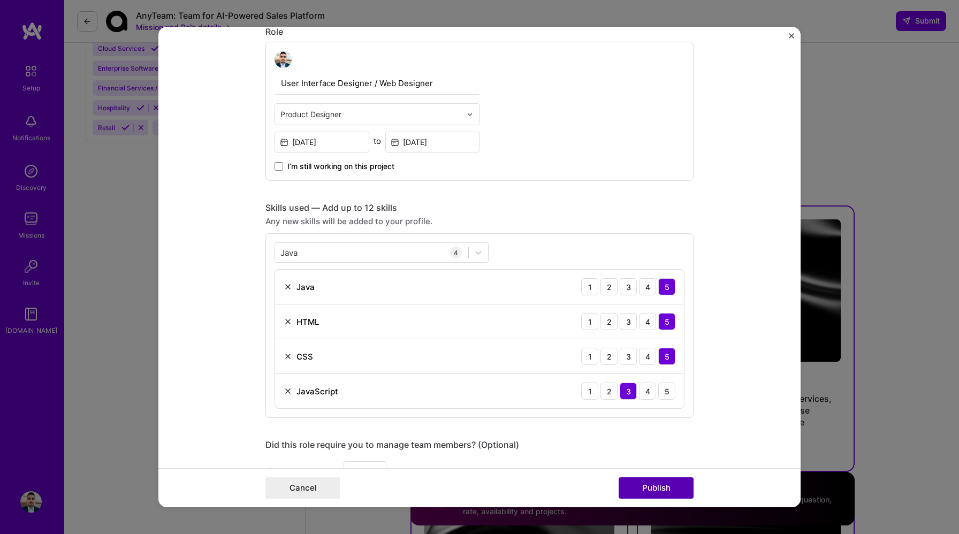
click at [655, 490] on button "Publish" at bounding box center [656, 487] width 75 height 21
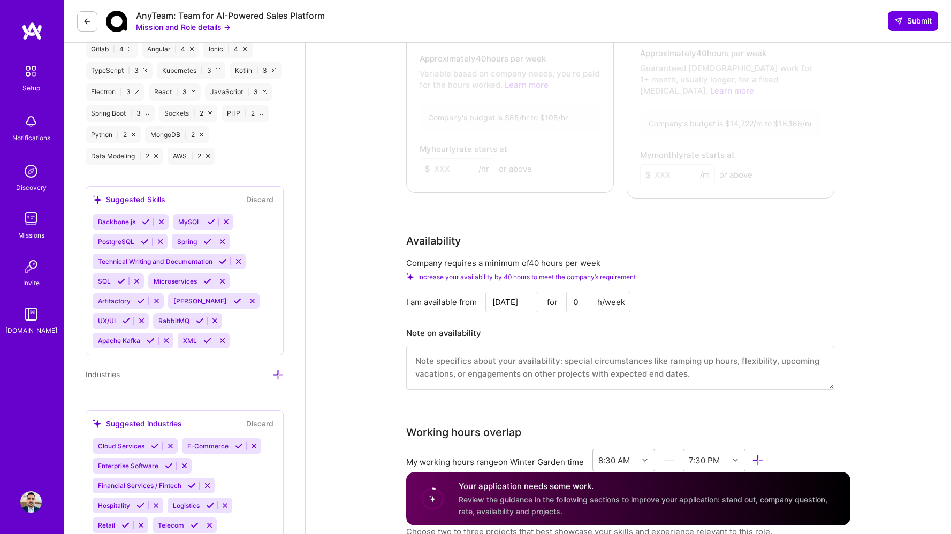
scroll to position [750, 0]
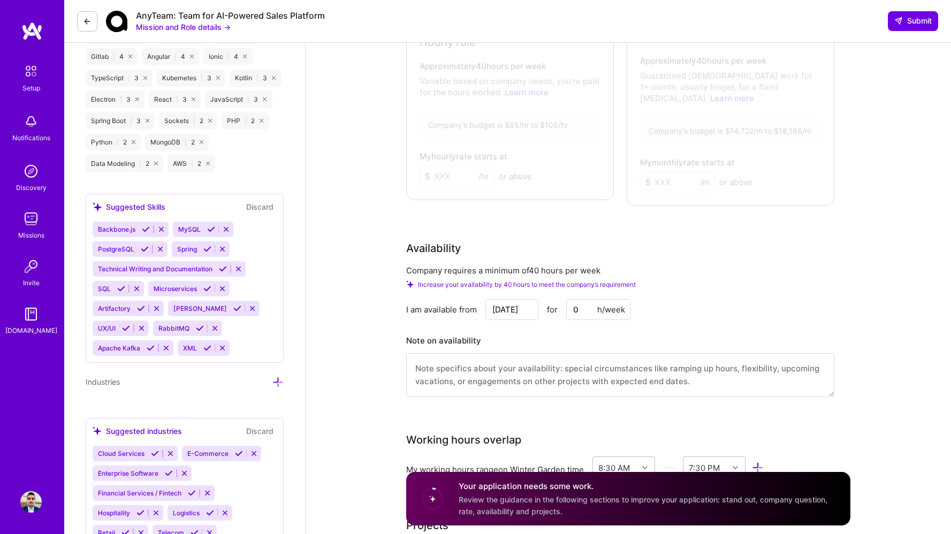
click at [576, 299] on input "0" at bounding box center [598, 309] width 64 height 21
click at [575, 299] on input "0" at bounding box center [598, 309] width 64 height 21
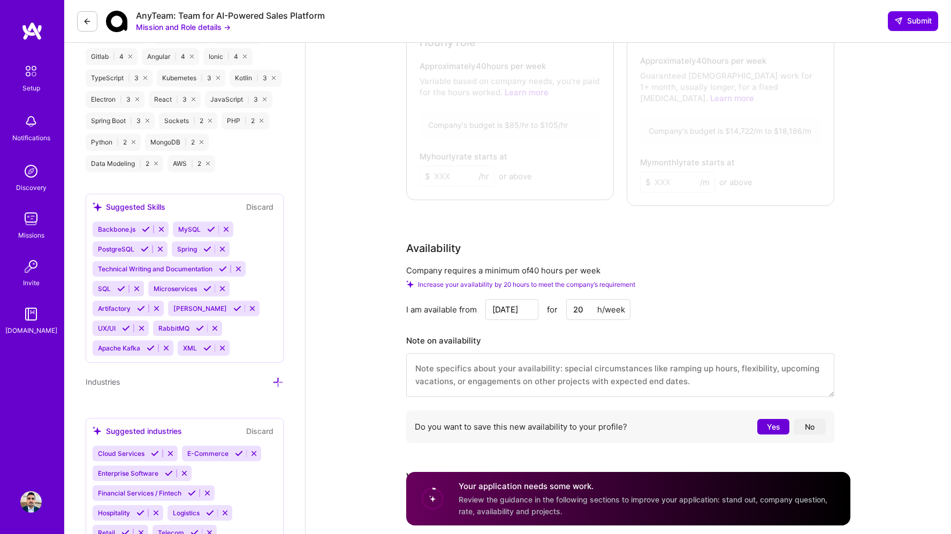
type input "20"
click at [812, 282] on div "Company requires a minimum of 40 hours per week Increase your availability by 2…" at bounding box center [620, 356] width 428 height 183
click at [605, 365] on textarea at bounding box center [620, 375] width 428 height 44
click at [766, 419] on button "Yes" at bounding box center [773, 427] width 32 height 16
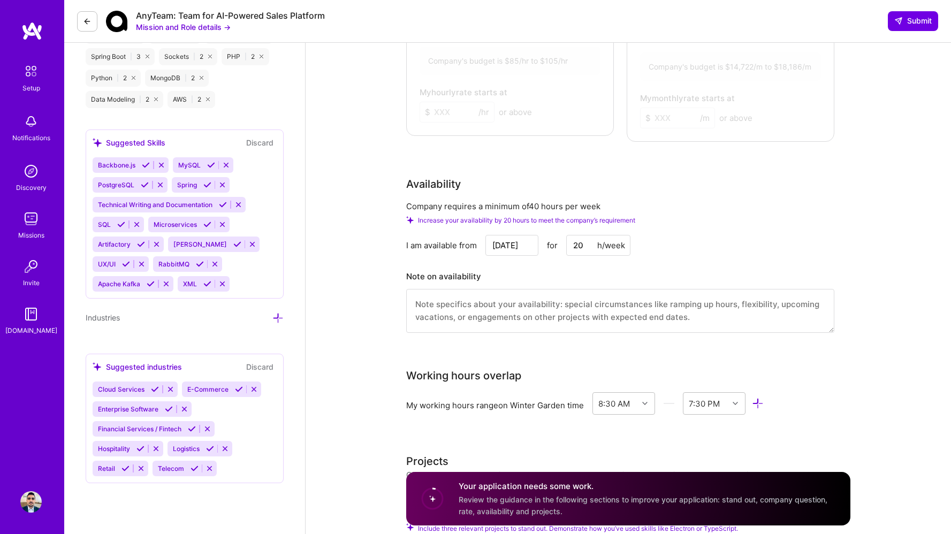
scroll to position [841, 0]
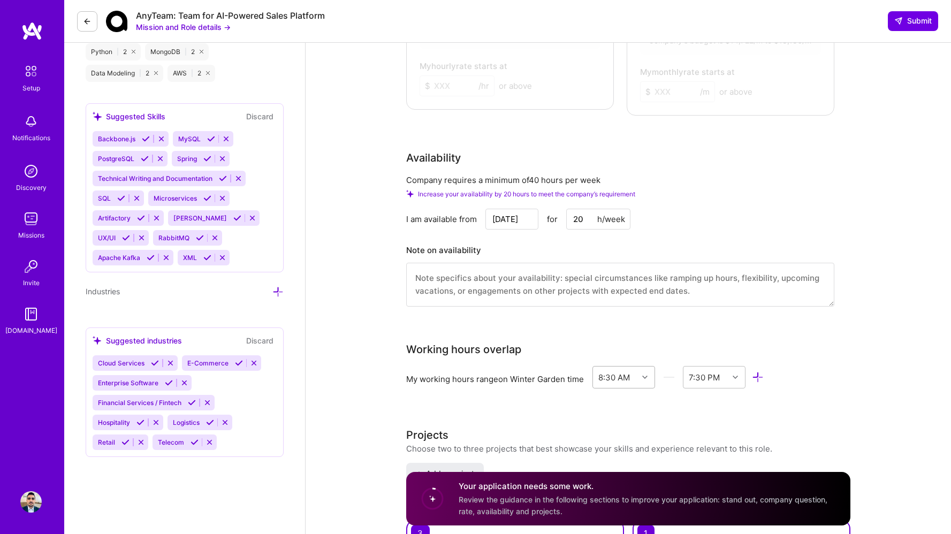
click at [613, 367] on div "8:30 AM" at bounding box center [615, 377] width 45 height 21
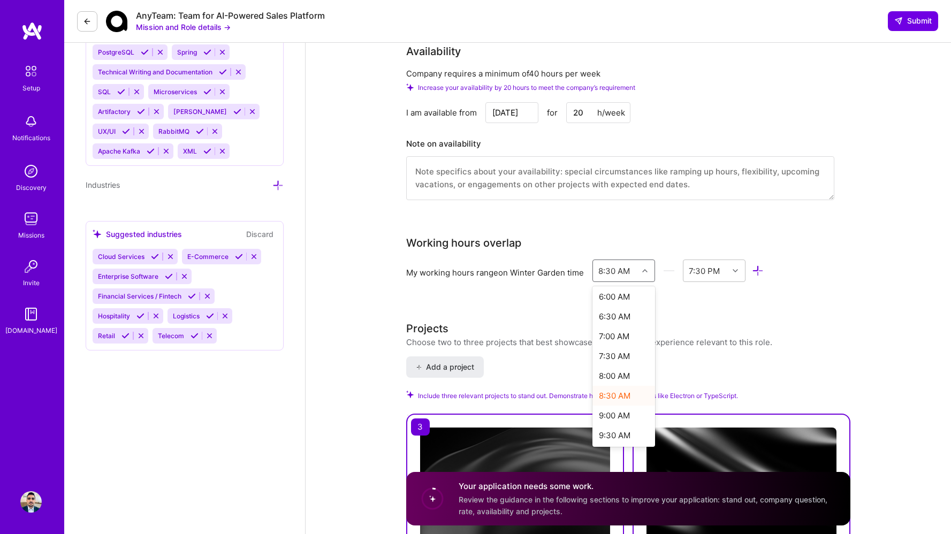
scroll to position [242, 0]
click at [633, 363] on div "8:00 AM" at bounding box center [624, 373] width 63 height 20
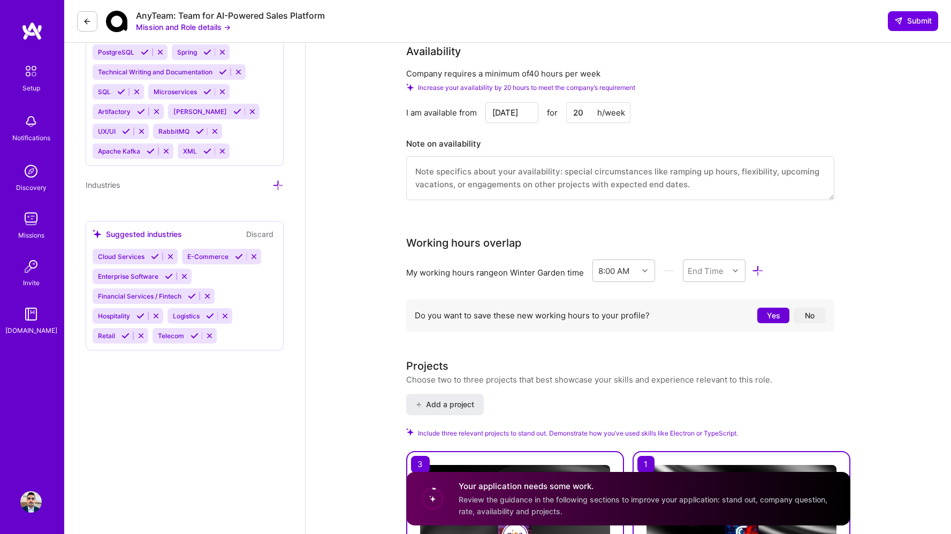
click at [764, 308] on button "Yes" at bounding box center [773, 316] width 32 height 16
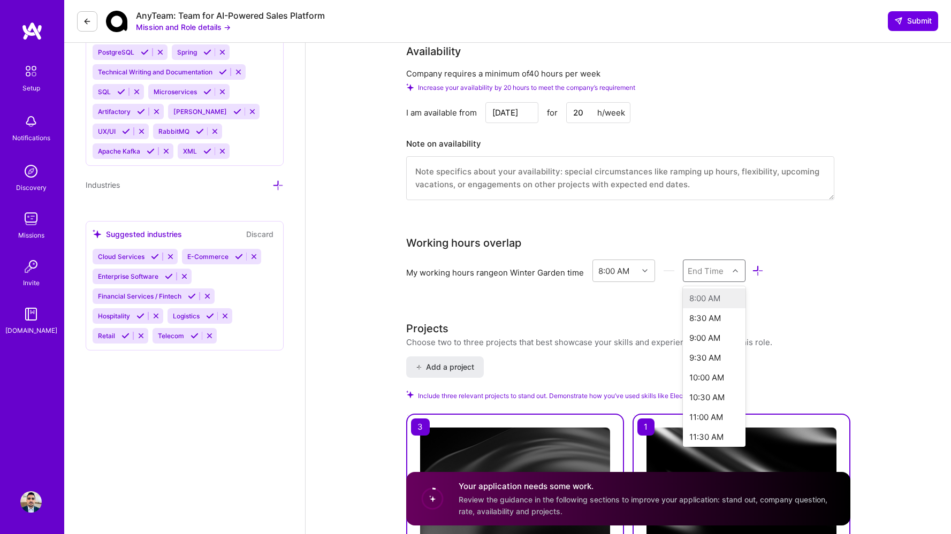
click at [716, 265] on div "End Time" at bounding box center [706, 270] width 45 height 21
click at [715, 347] on div "8:00 PM" at bounding box center [714, 357] width 63 height 20
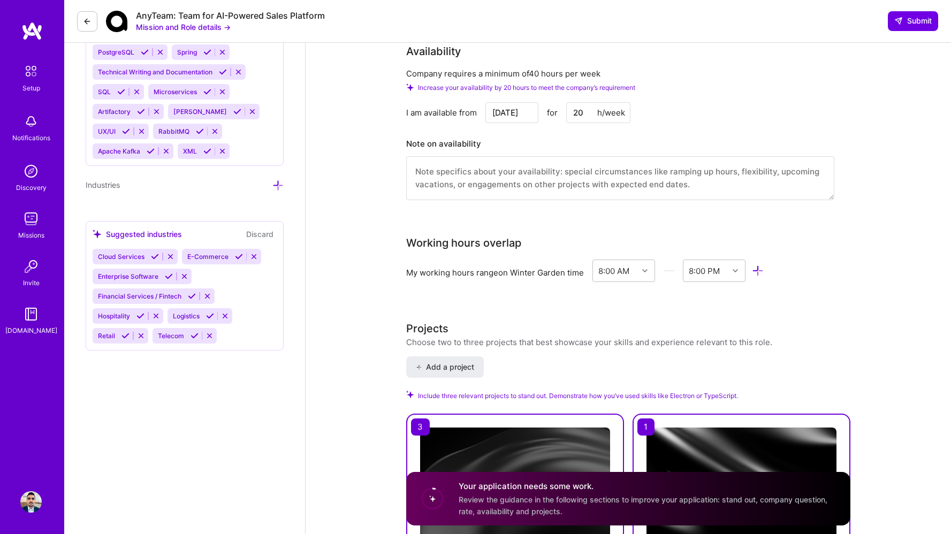
click at [850, 321] on div "Projects Choose two to three projects that best showcase your skills and experi…" at bounding box center [628, 334] width 444 height 27
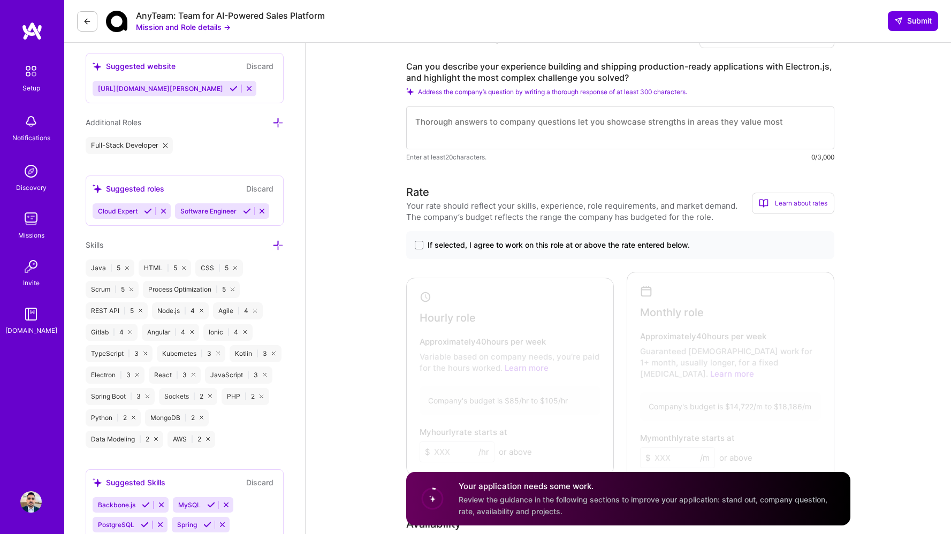
scroll to position [472, 0]
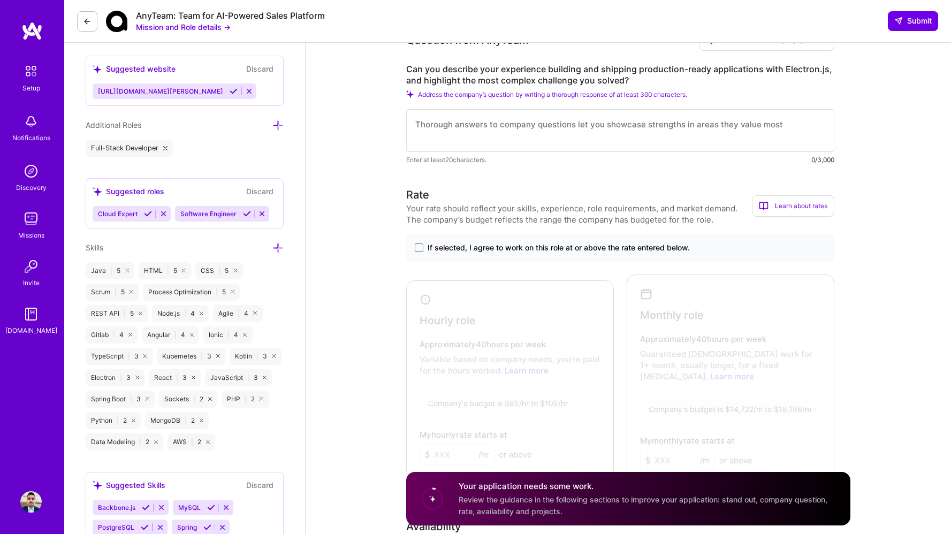
click at [644, 251] on span "If selected, I agree to work on this role at or above the rate entered below." at bounding box center [559, 247] width 262 height 11
click at [0, 0] on input "If selected, I agree to work on this role at or above the rate entered below." at bounding box center [0, 0] width 0 height 0
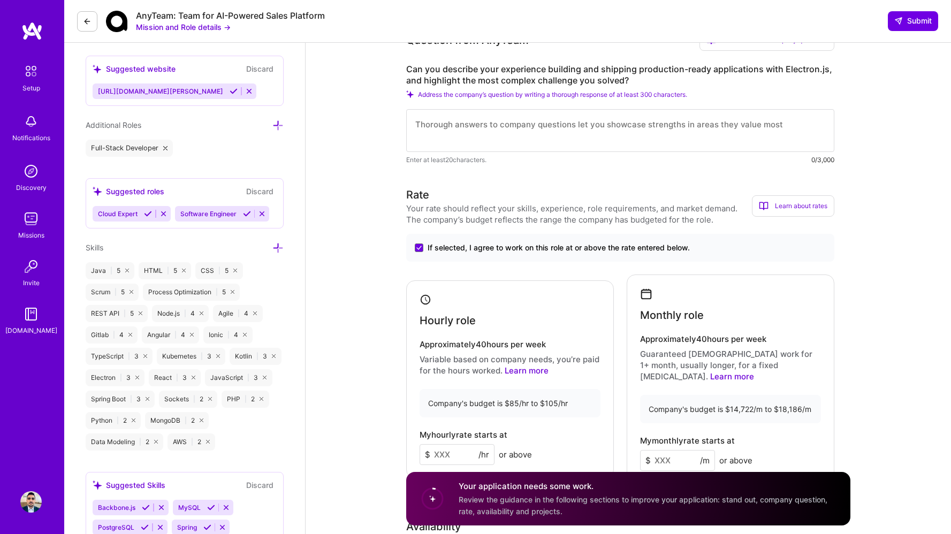
click at [461, 444] on input at bounding box center [457, 454] width 75 height 21
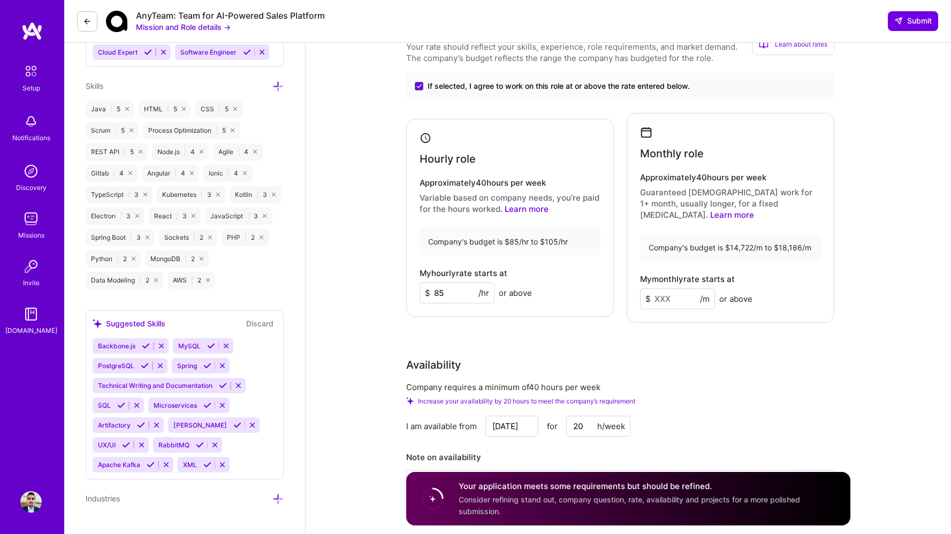
scroll to position [635, 0]
drag, startPoint x: 444, startPoint y: 286, endPoint x: 433, endPoint y: 286, distance: 11.3
click at [433, 286] on input "85" at bounding box center [457, 291] width 75 height 21
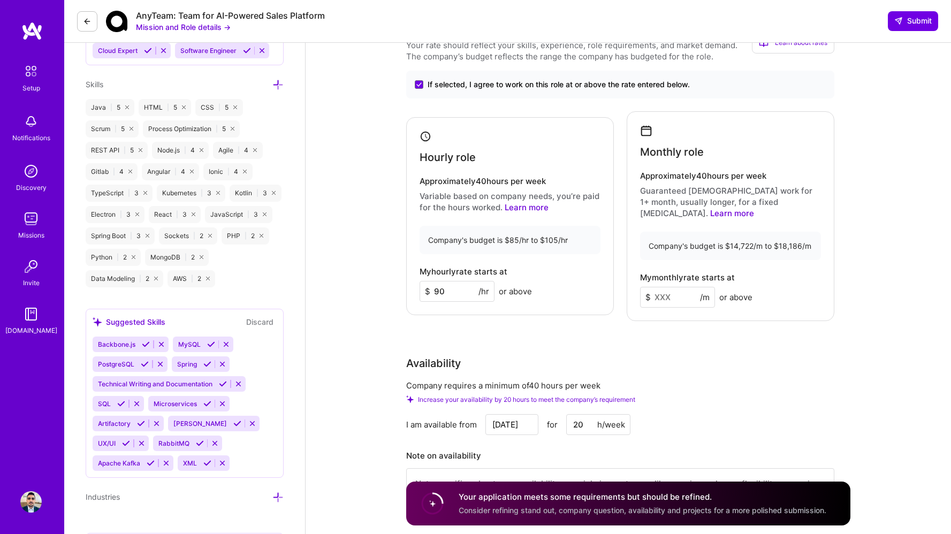
type input "90"
click at [546, 158] on div "Hourly role Approximately 40 hours per week Variable based on company needs, yo…" at bounding box center [510, 216] width 208 height 199
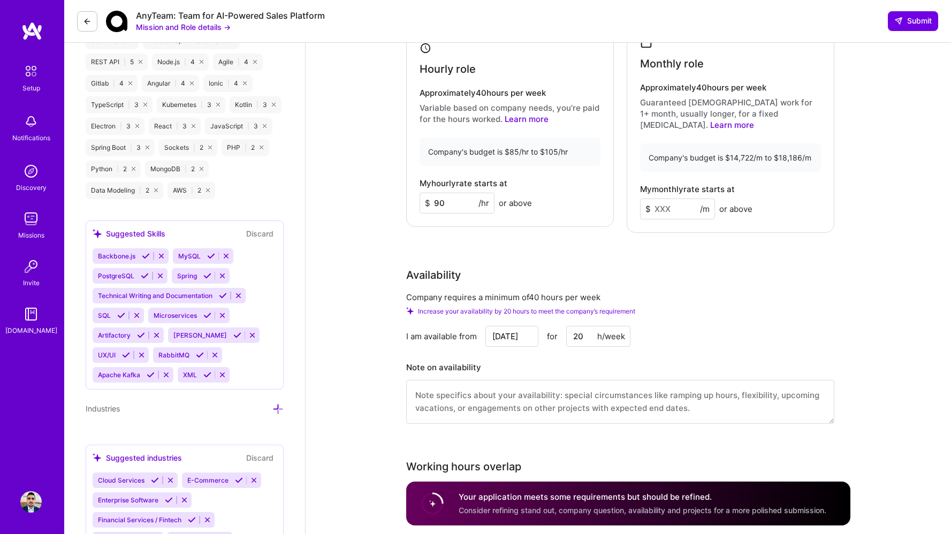
click at [437, 196] on input "90" at bounding box center [457, 203] width 75 height 21
click at [575, 329] on input "20" at bounding box center [598, 336] width 64 height 21
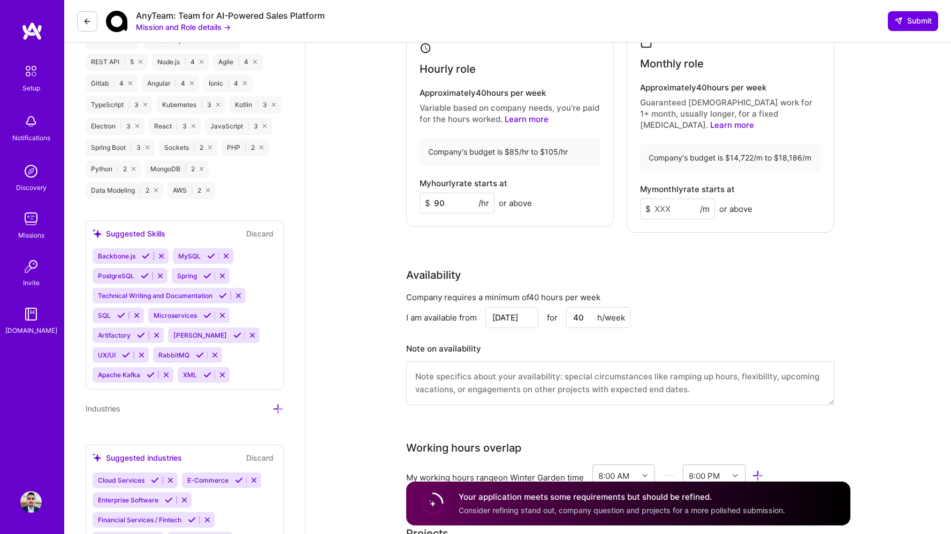
type input "40"
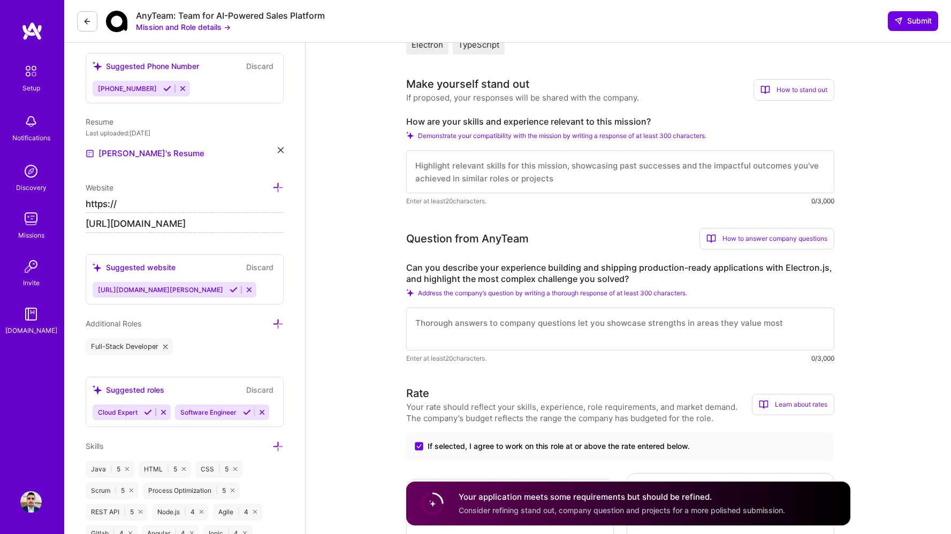
scroll to position [361, 0]
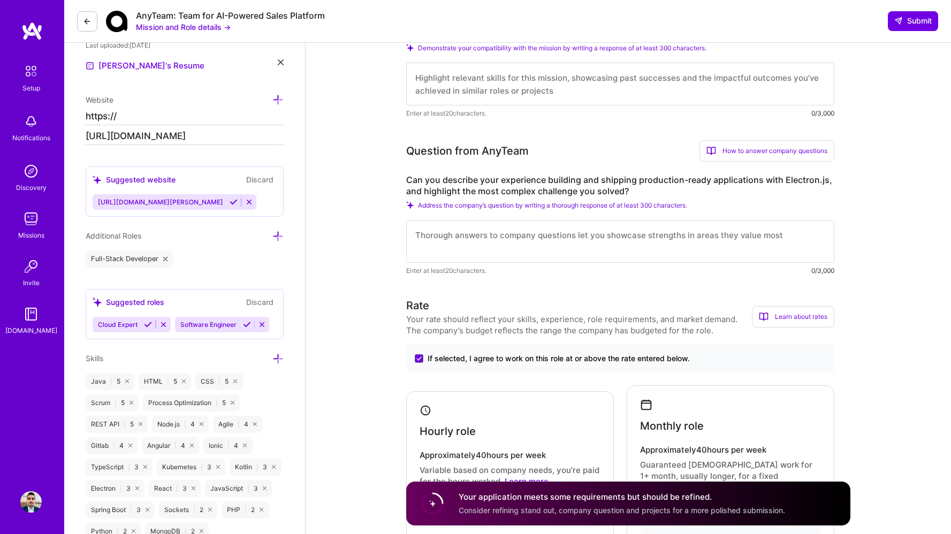
click at [113, 116] on input "https://" at bounding box center [185, 116] width 198 height 17
type input "https://"
click at [245, 204] on icon at bounding box center [249, 202] width 8 height 8
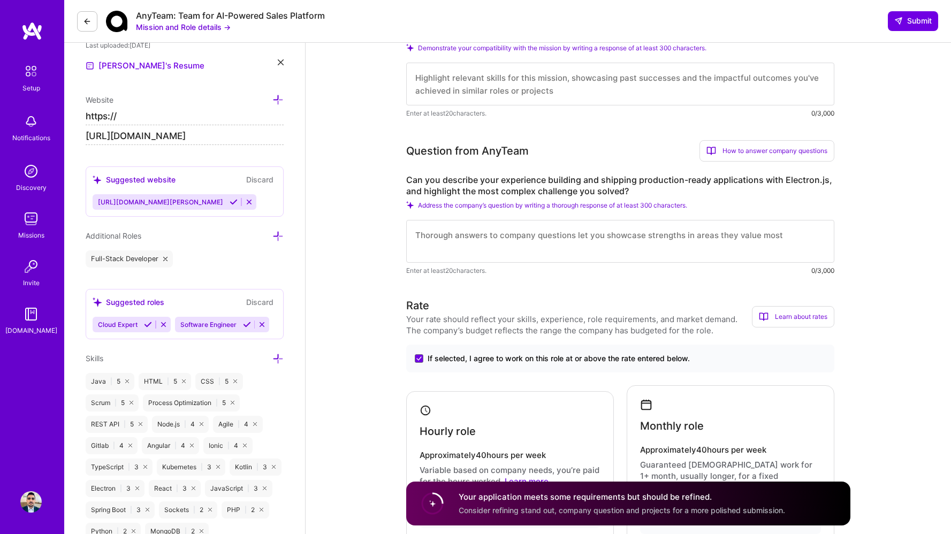
click at [238, 139] on input "[URL][DOMAIN_NAME]" at bounding box center [185, 136] width 198 height 17
click at [239, 137] on input "[URL][DOMAIN_NAME]" at bounding box center [185, 136] width 198 height 17
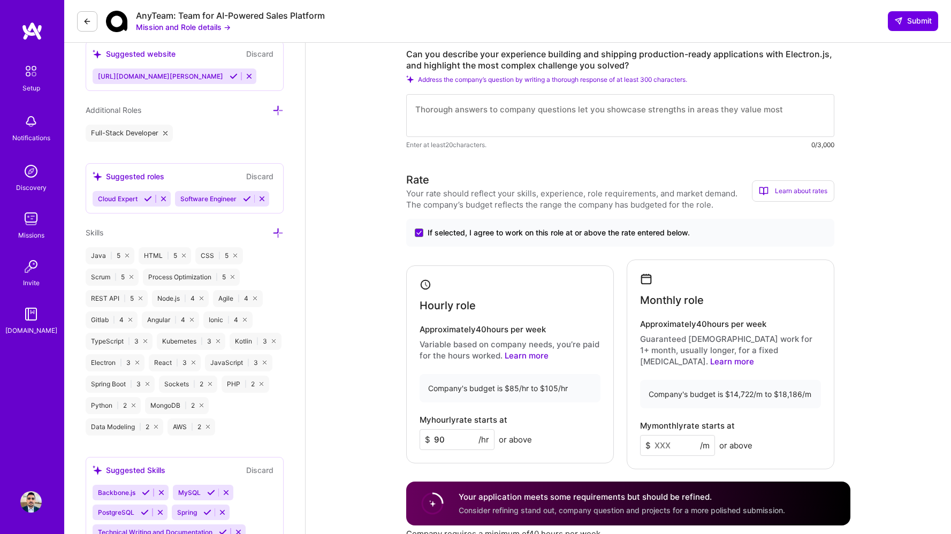
scroll to position [702, 0]
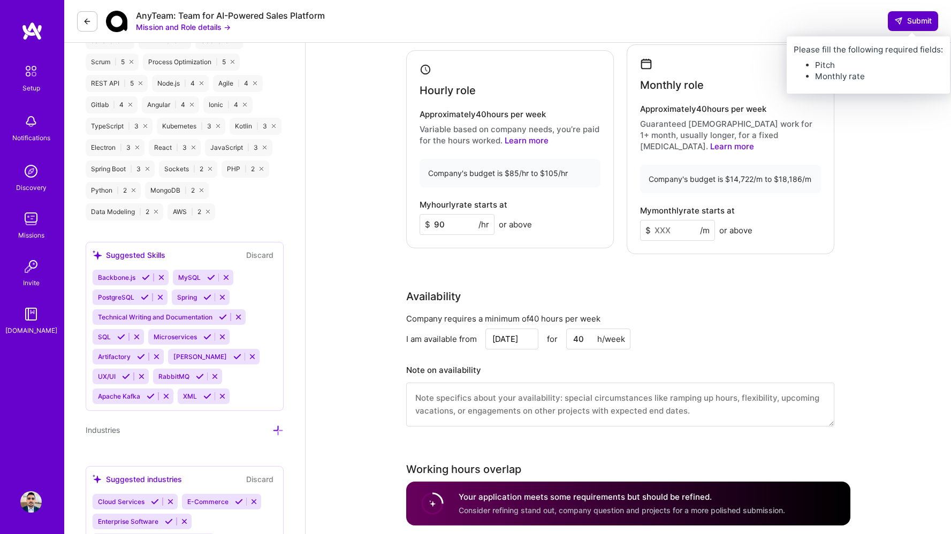
click at [913, 26] on span "Submit" at bounding box center [912, 21] width 37 height 11
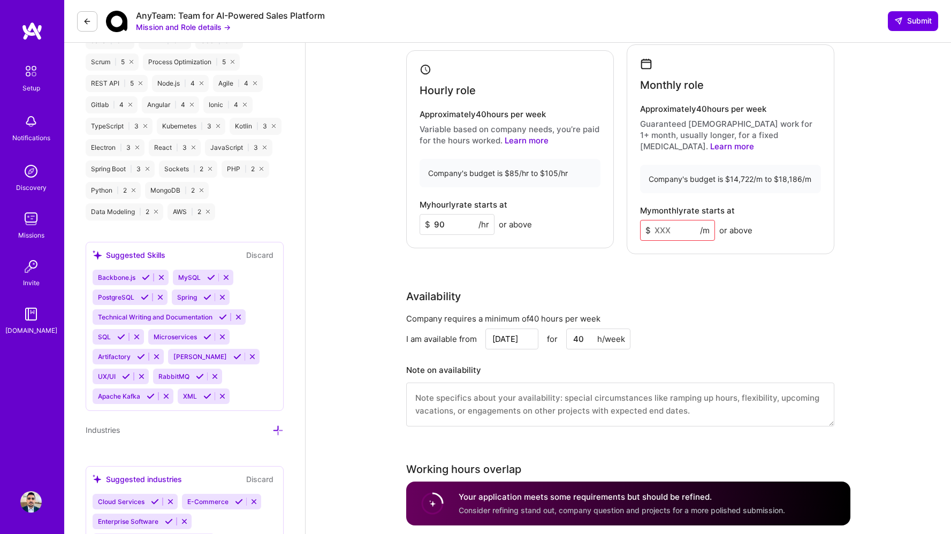
click at [679, 220] on input at bounding box center [677, 230] width 75 height 21
type input "14400"
click at [813, 256] on div "Rate Your rate should reflect your skills, experience, role requirements, and m…" at bounding box center [628, 198] width 444 height 483
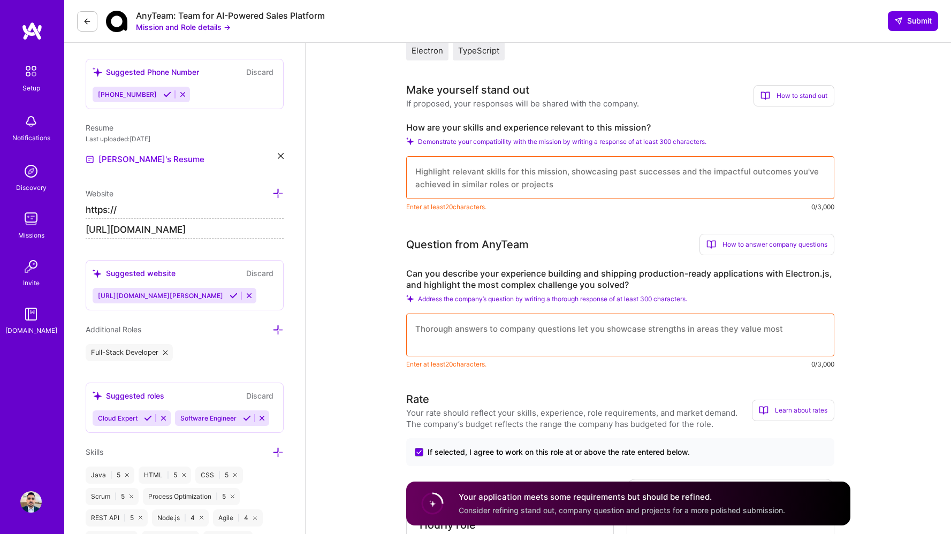
scroll to position [0, 0]
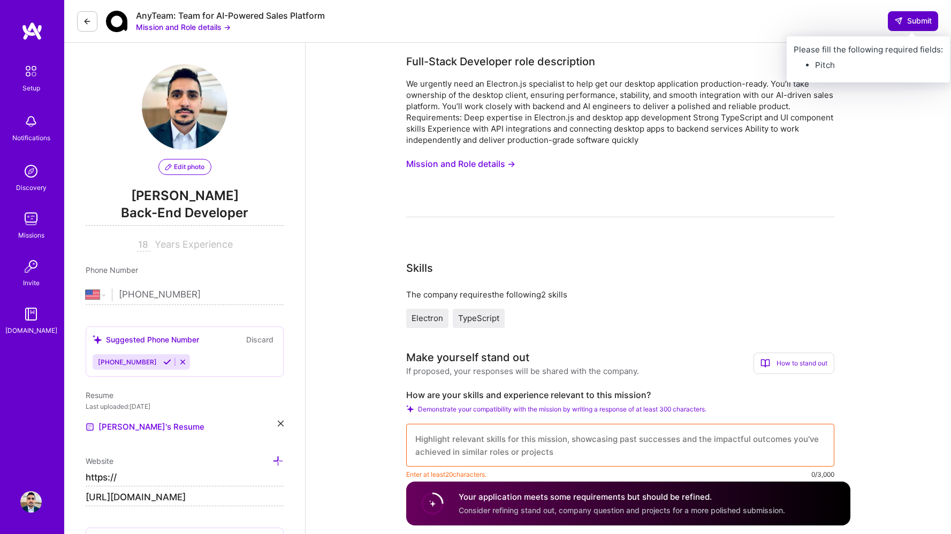
click at [917, 19] on span "Submit" at bounding box center [912, 21] width 37 height 11
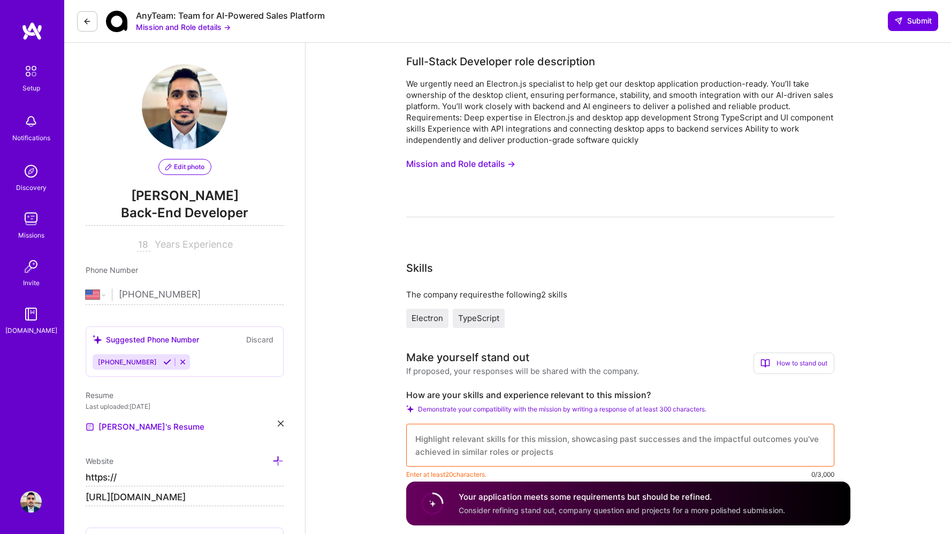
click at [541, 454] on textarea at bounding box center [620, 445] width 428 height 43
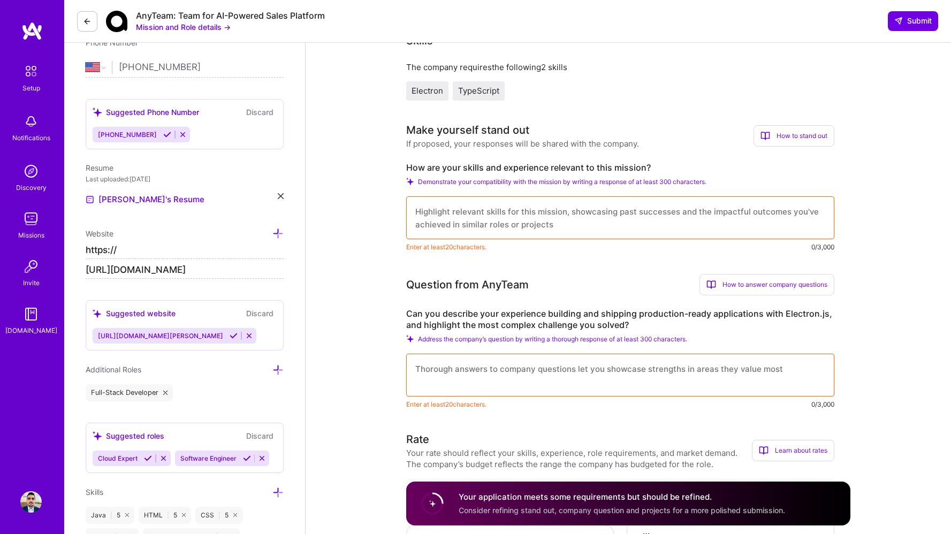
scroll to position [230, 0]
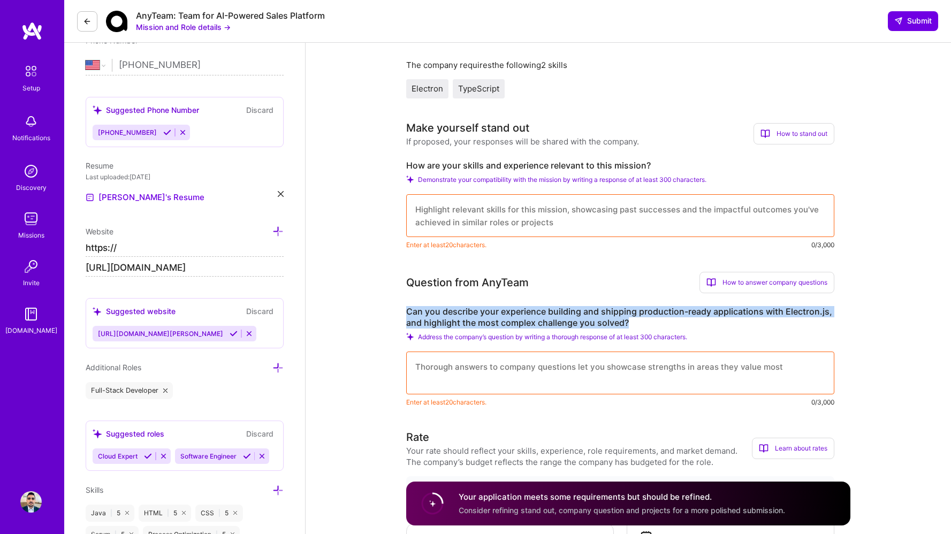
drag, startPoint x: 407, startPoint y: 314, endPoint x: 628, endPoint y: 322, distance: 221.8
click at [628, 322] on label "Can you describe your experience building and shipping production-ready applica…" at bounding box center [620, 317] width 428 height 22
copy label "Can you describe your experience building and shipping production-ready applica…"
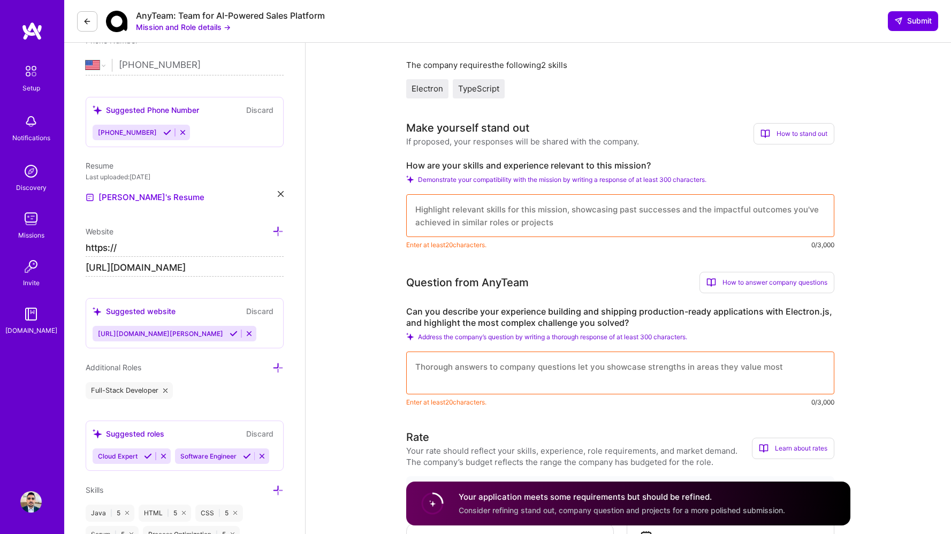
click at [487, 371] on textarea at bounding box center [620, 373] width 428 height 43
paste textarea "I have been working with Electron.js since [DATE] at [PERSON_NAME] Technology S…"
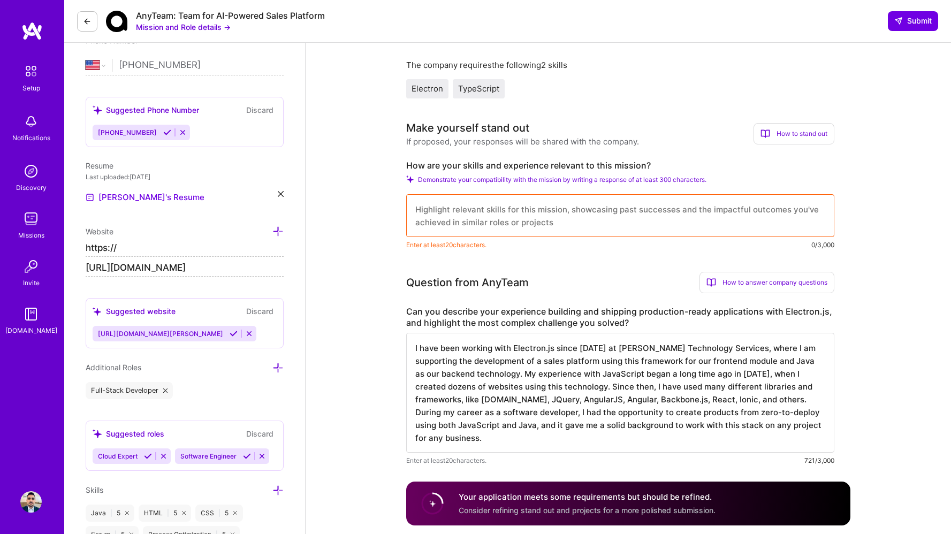
type textarea "I have been working with Electron.js since [DATE] at [PERSON_NAME] Technology S…"
click at [498, 202] on textarea at bounding box center [620, 215] width 428 height 43
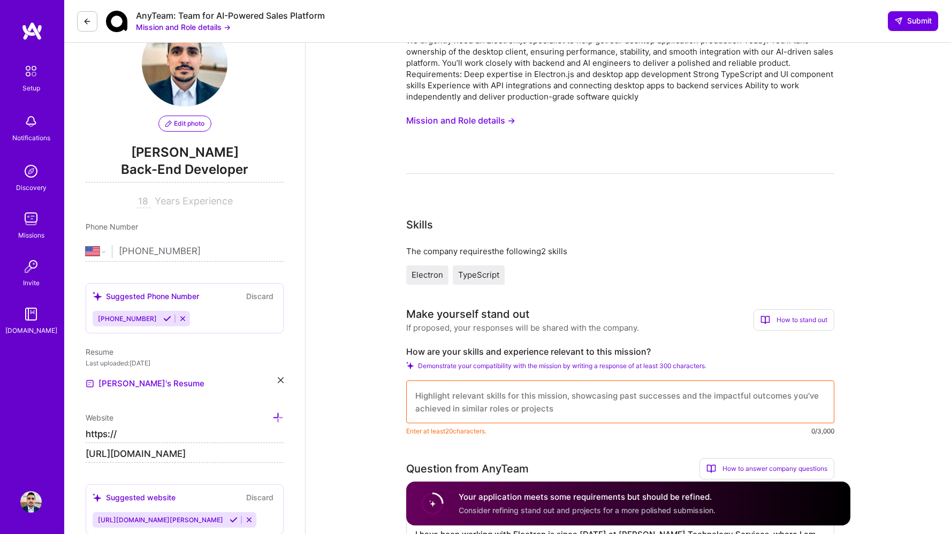
scroll to position [0, 0]
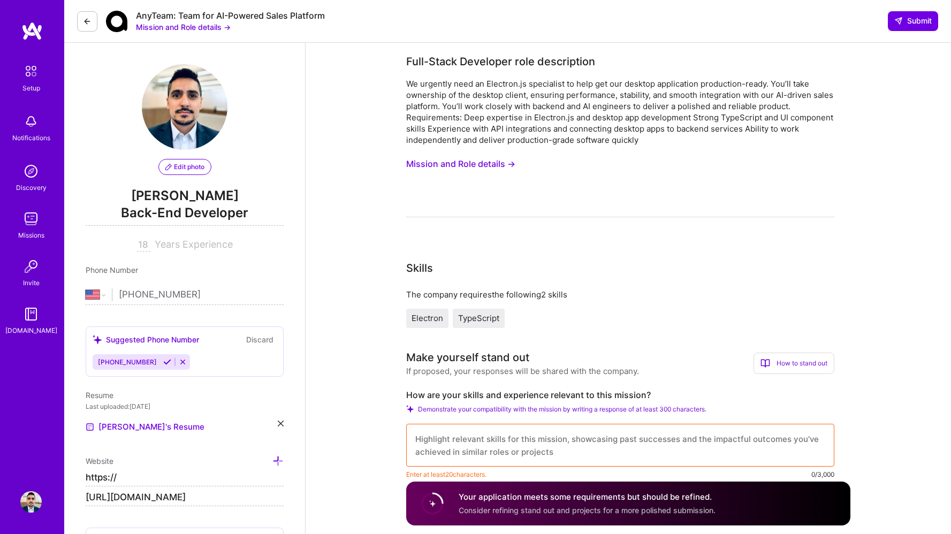
click at [443, 396] on label "How are your skills and experience relevant to this mission?" at bounding box center [620, 395] width 428 height 11
drag, startPoint x: 464, startPoint y: 396, endPoint x: 648, endPoint y: 397, distance: 184.7
click at [648, 397] on label "How are your skills and experience relevant to this mission?" at bounding box center [620, 395] width 428 height 11
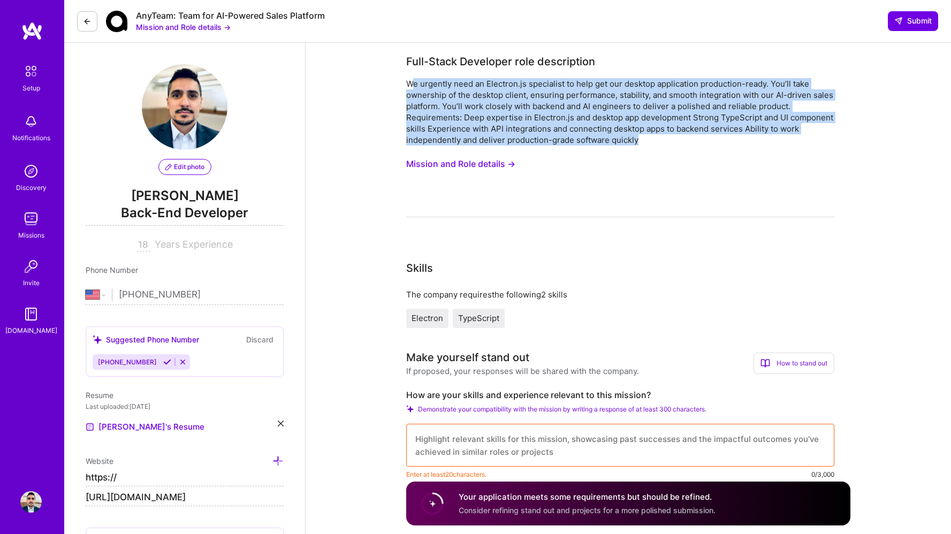
drag, startPoint x: 410, startPoint y: 82, endPoint x: 653, endPoint y: 140, distance: 249.8
click at [653, 140] on div "We urgently need an Electron.js specialist to help get our desktop application …" at bounding box center [620, 111] width 428 height 67
drag, startPoint x: 406, startPoint y: 62, endPoint x: 652, endPoint y: 136, distance: 256.7
click at [652, 136] on div "Full-Stack Developer role description We urgently need an Electron.js specialis…" at bounding box center [620, 136] width 428 height 164
copy div "Full-Stack Developer role description We urgently need an Electron.js specialis…"
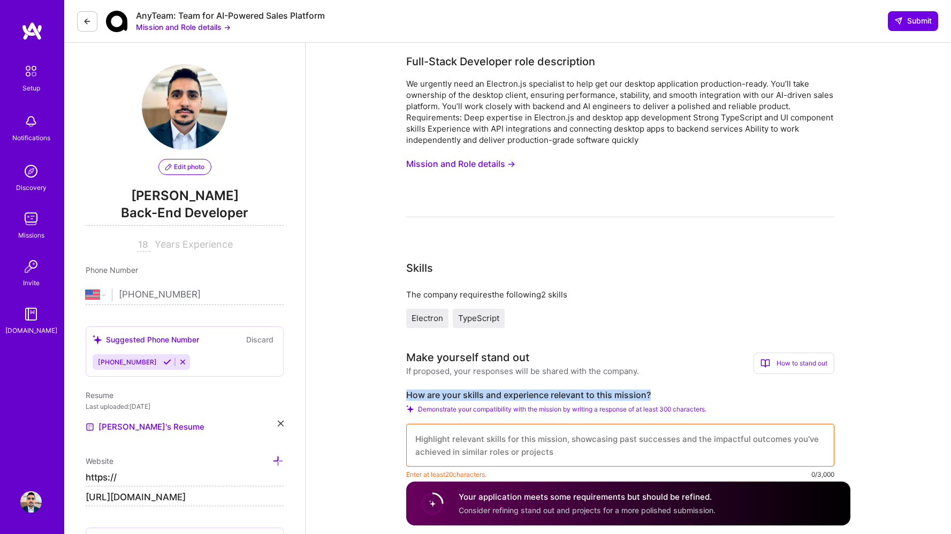
drag, startPoint x: 408, startPoint y: 396, endPoint x: 657, endPoint y: 395, distance: 248.9
click at [657, 395] on label "How are your skills and experience relevant to this mission?" at bounding box center [620, 395] width 428 height 11
copy label "How are your skills and experience relevant to this mission?"
click at [501, 439] on textarea at bounding box center [620, 445] width 428 height 43
paste textarea "My background, as a software developer, strongly aligns with your needs for get…"
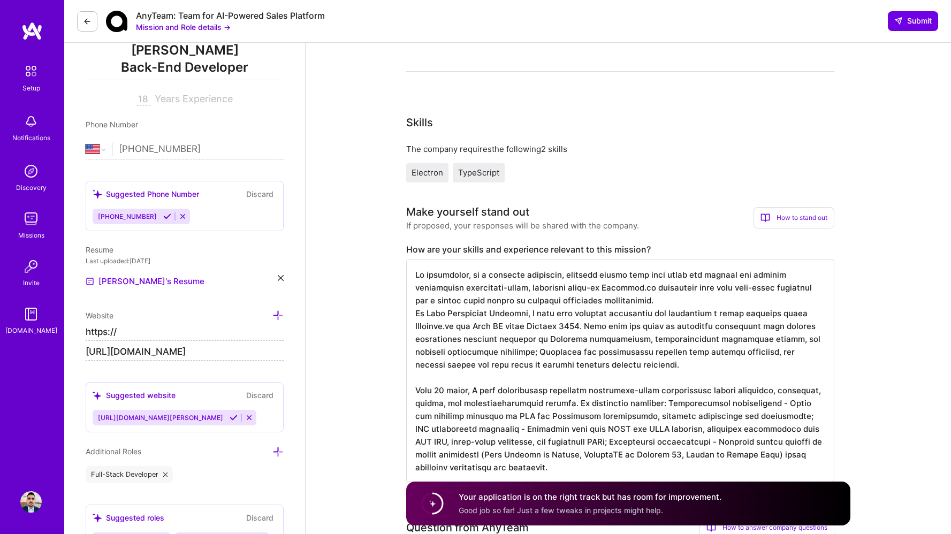
scroll to position [361, 0]
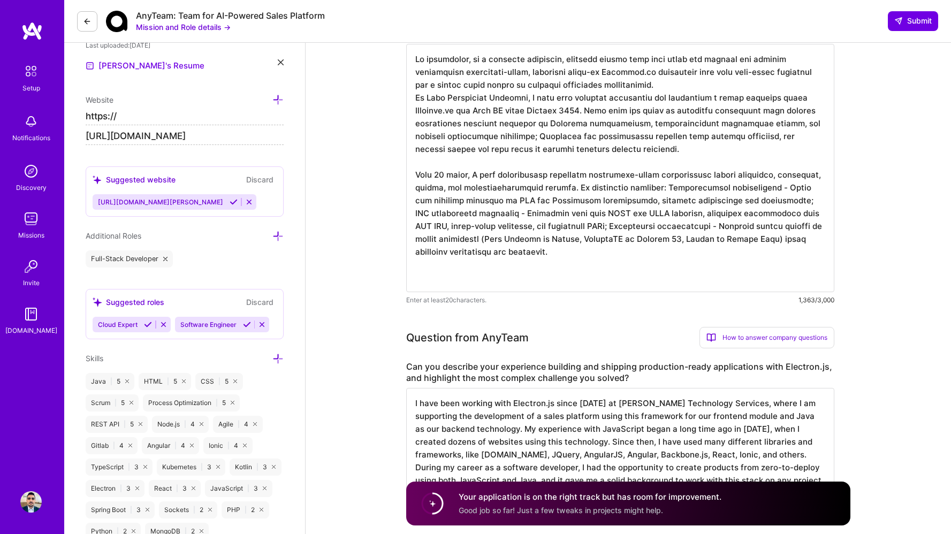
paste textarea "My track record demonstrates the ability to work autonomously and deliver quick…"
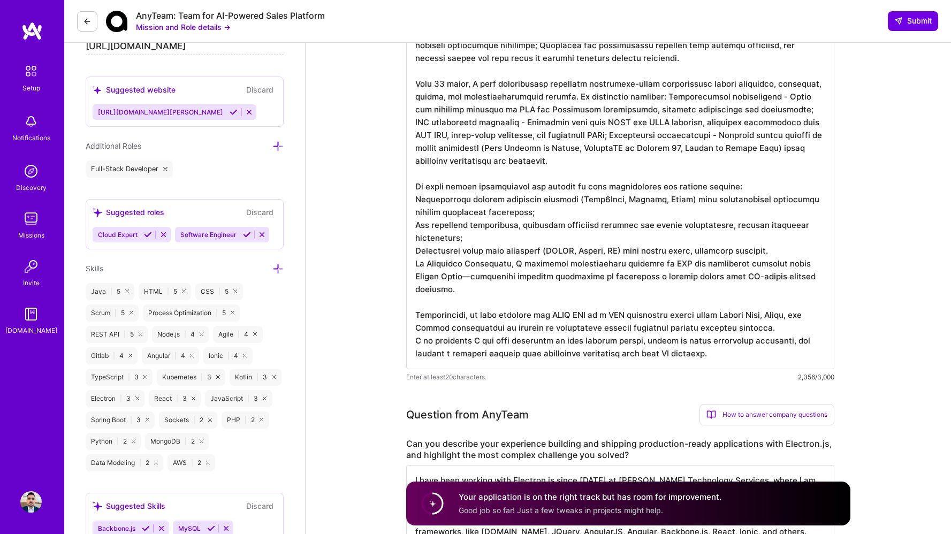
scroll to position [452, 0]
click at [418, 201] on textarea at bounding box center [620, 160] width 428 height 415
click at [419, 227] on textarea at bounding box center [620, 160] width 428 height 415
click at [416, 227] on textarea at bounding box center [620, 160] width 428 height 415
click at [417, 253] on textarea at bounding box center [620, 160] width 428 height 415
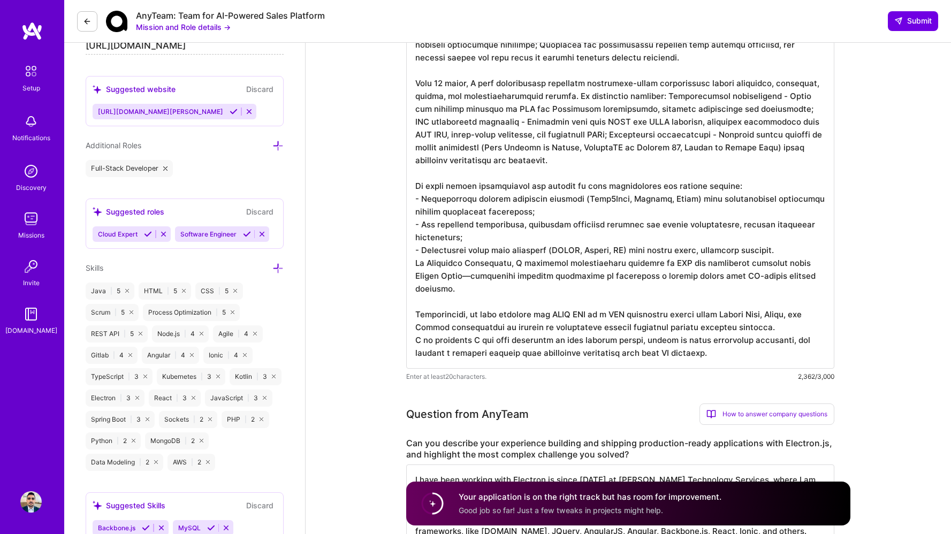
click at [784, 250] on textarea at bounding box center [620, 160] width 428 height 415
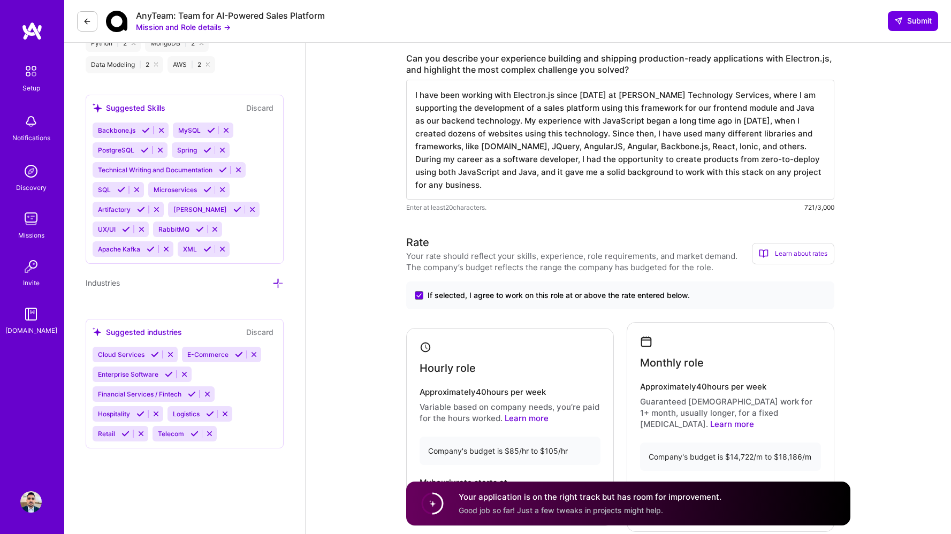
scroll to position [851, 0]
type textarea "My background, as a software developer, strongly aligns with your needs for get…"
click at [433, 506] on circle at bounding box center [432, 504] width 20 height 20
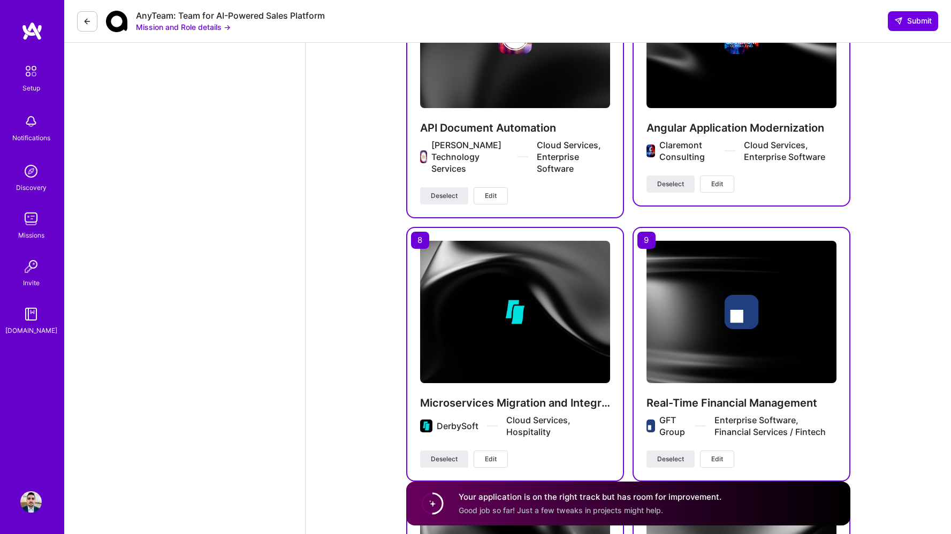
scroll to position [1817, 0]
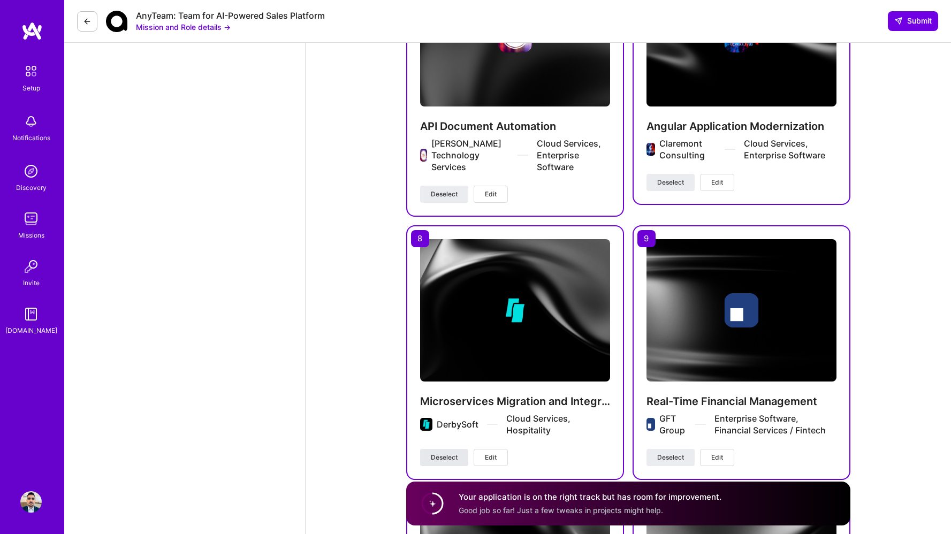
click at [449, 453] on span "Deselect" at bounding box center [444, 458] width 27 height 10
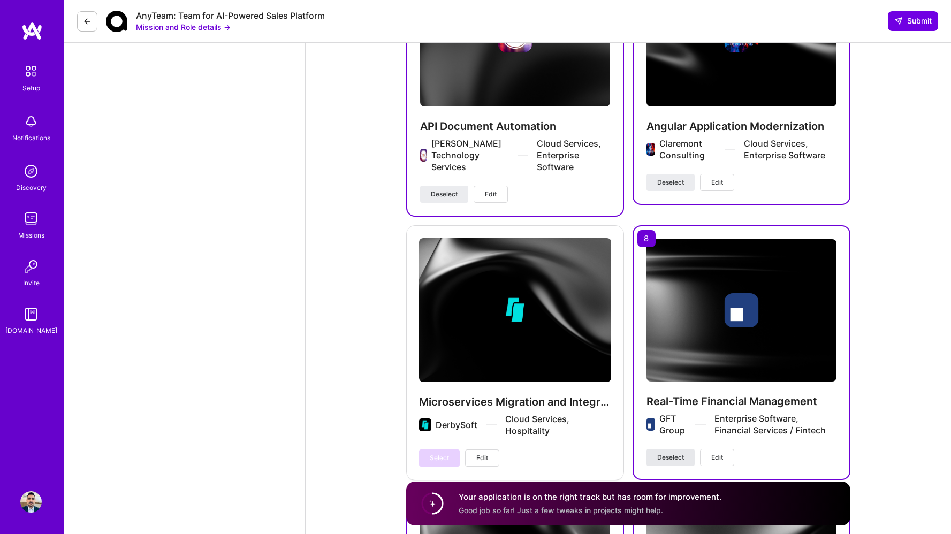
click at [663, 453] on span "Deselect" at bounding box center [670, 458] width 27 height 10
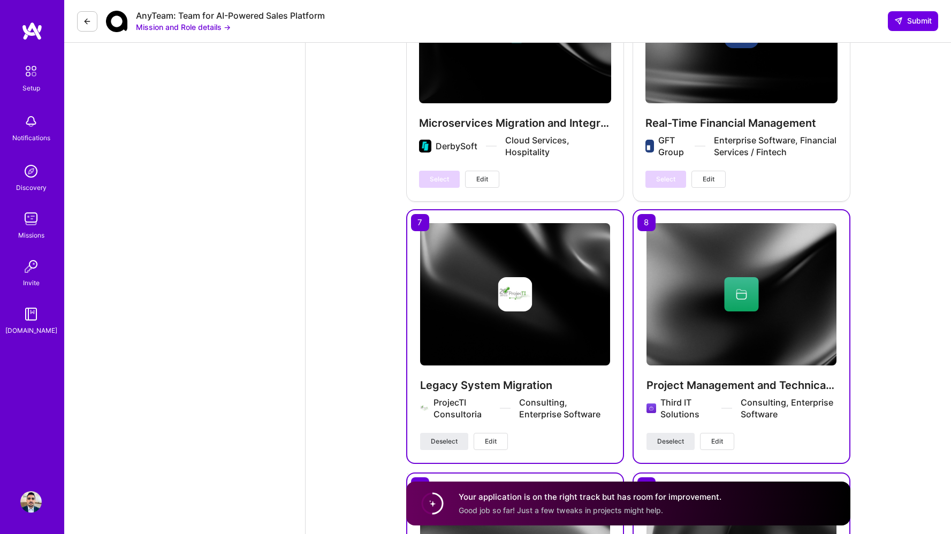
scroll to position [2139, 0]
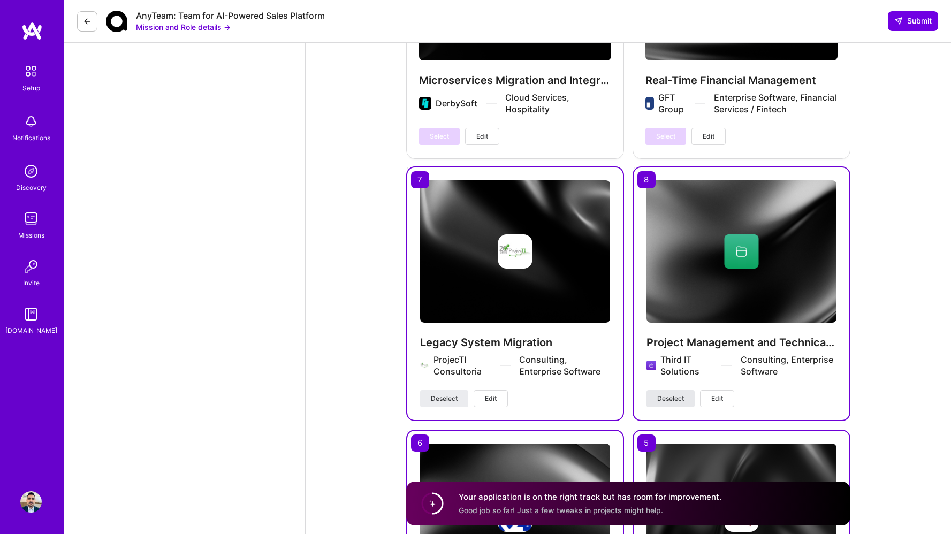
click at [674, 394] on span "Deselect" at bounding box center [670, 399] width 27 height 10
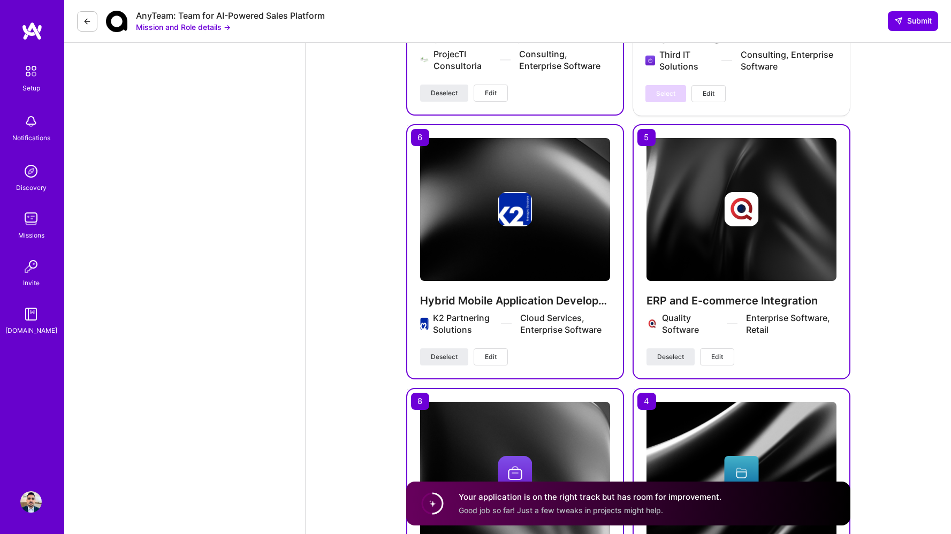
scroll to position [2493, 0]
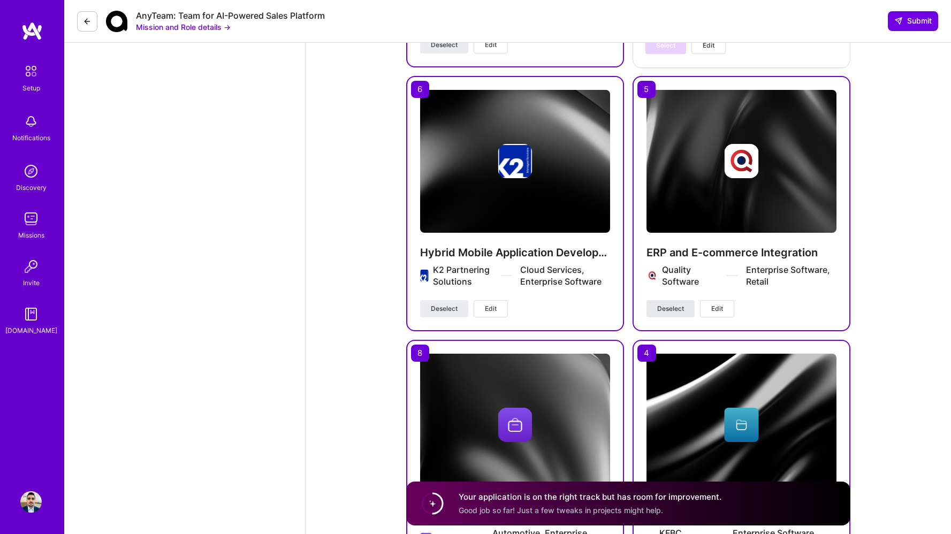
click at [666, 304] on span "Deselect" at bounding box center [670, 309] width 27 height 10
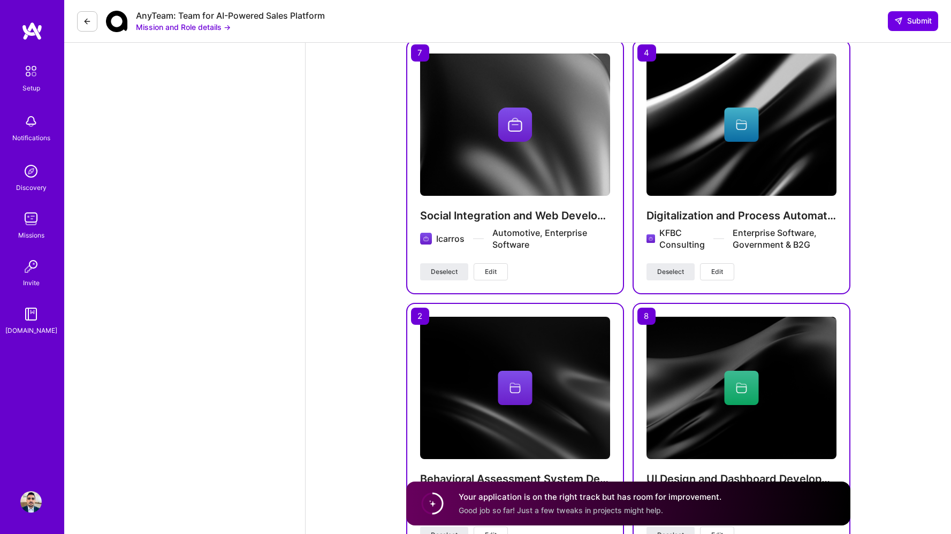
scroll to position [2834, 0]
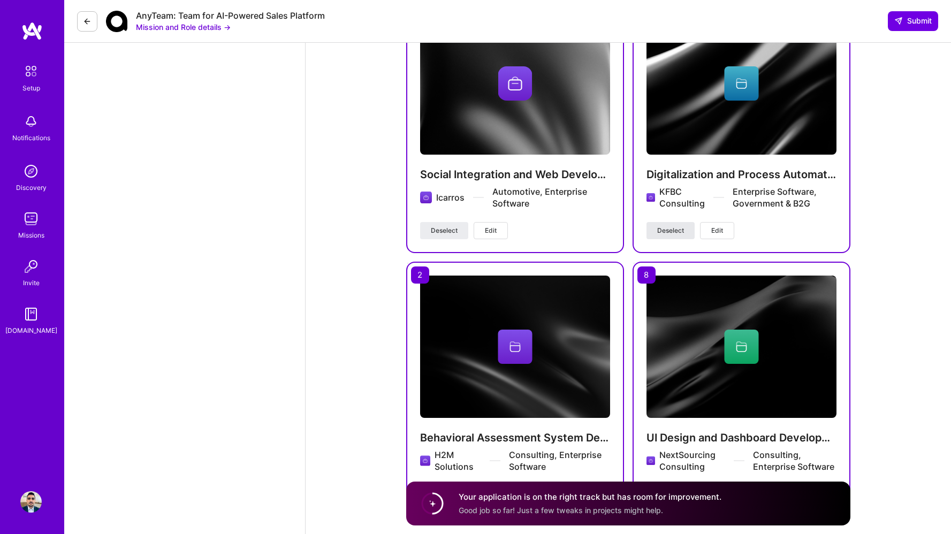
click at [681, 226] on span "Deselect" at bounding box center [670, 231] width 27 height 10
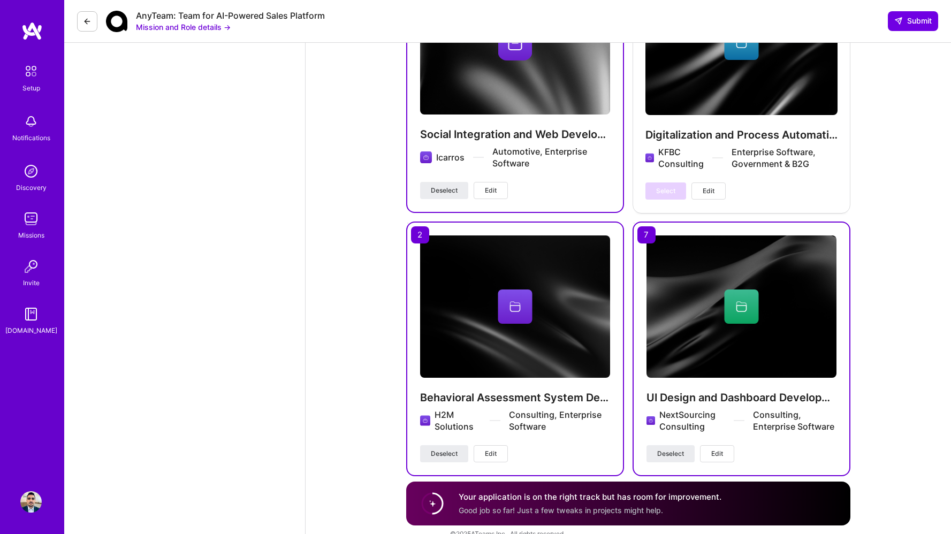
scroll to position [2881, 0]
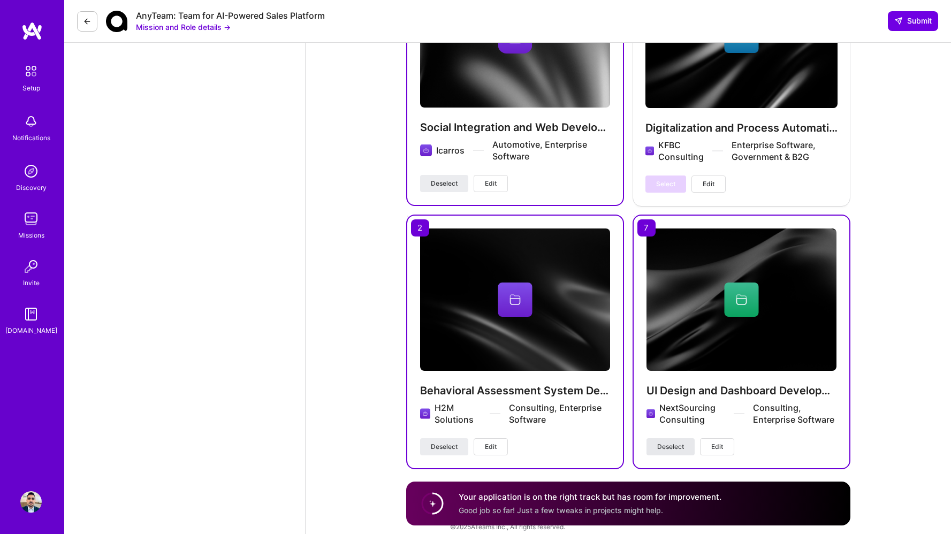
click at [670, 442] on span "Deselect" at bounding box center [670, 447] width 27 height 10
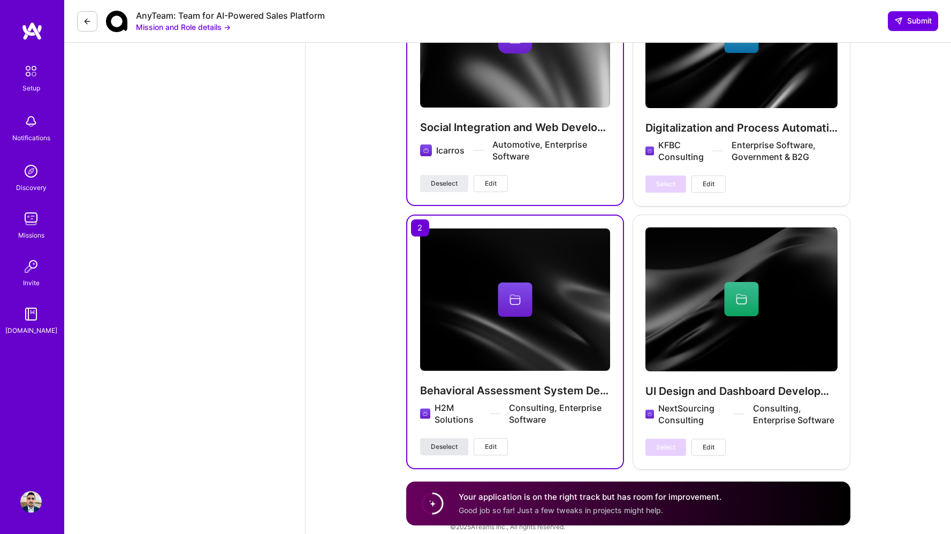
click at [427, 438] on button "Deselect" at bounding box center [444, 446] width 48 height 17
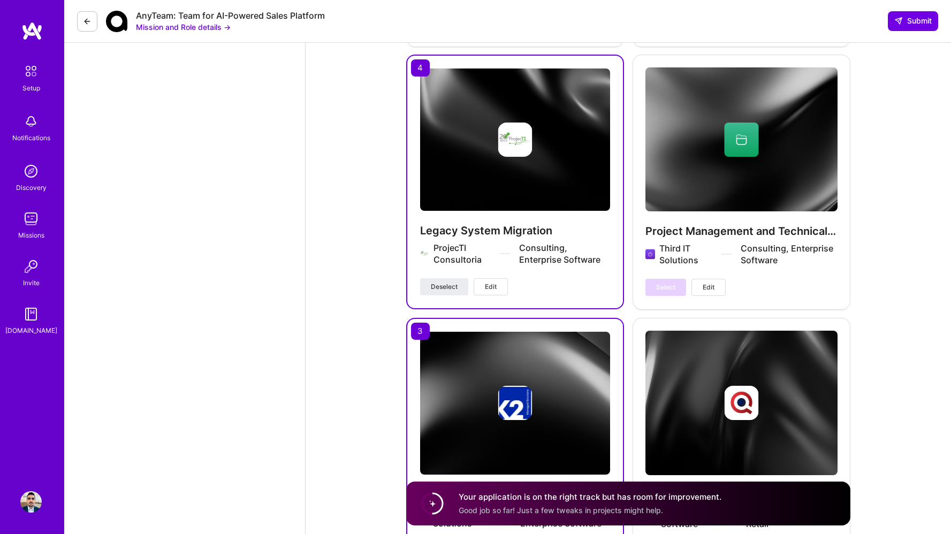
scroll to position [2283, 0]
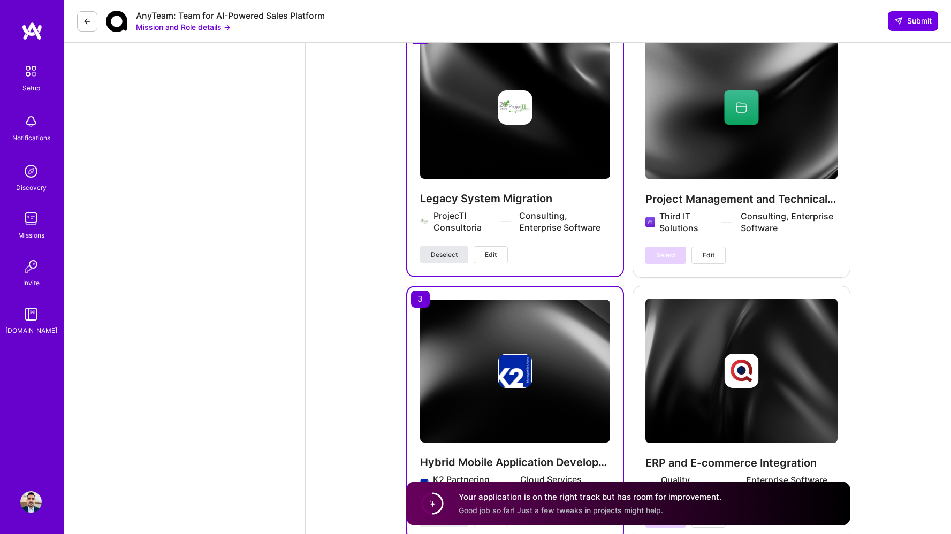
click at [455, 250] on span "Deselect" at bounding box center [444, 255] width 27 height 10
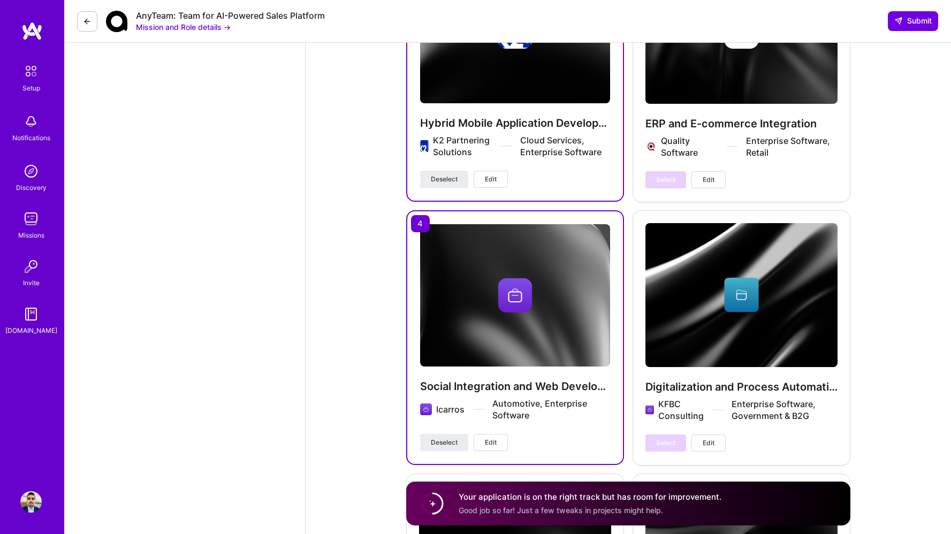
scroll to position [2629, 0]
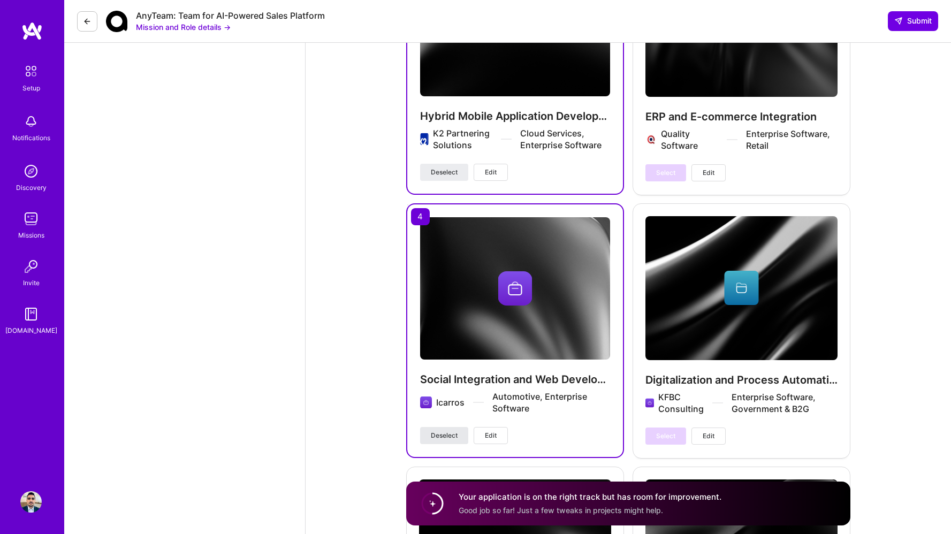
click at [449, 431] on span "Deselect" at bounding box center [444, 436] width 27 height 10
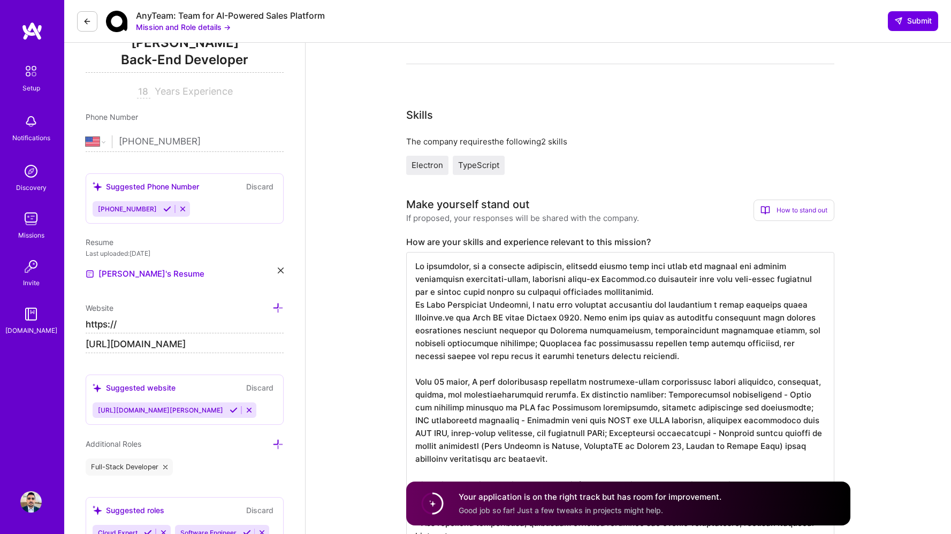
scroll to position [134, 0]
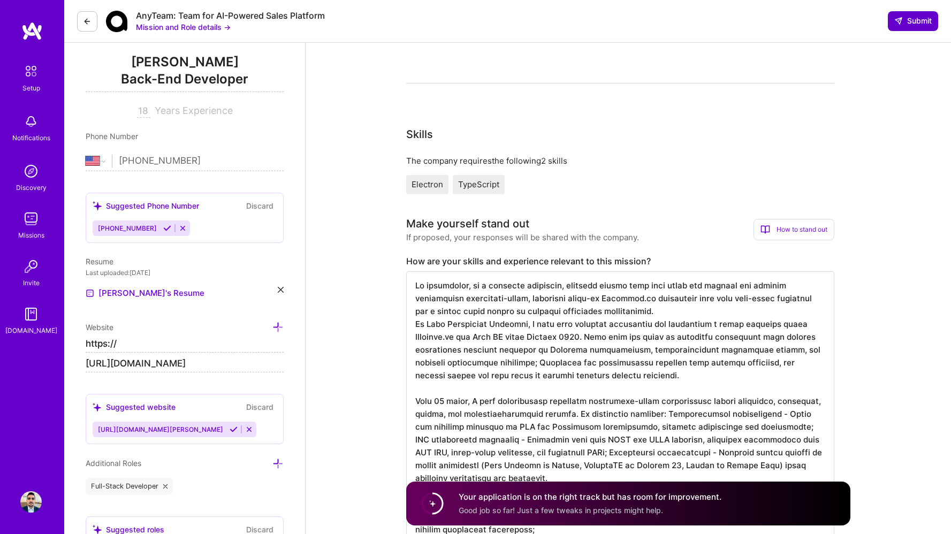
click at [903, 26] on button "Submit" at bounding box center [913, 20] width 50 height 19
click at [880, 500] on span "websites: Invalid URL" at bounding box center [877, 499] width 81 height 11
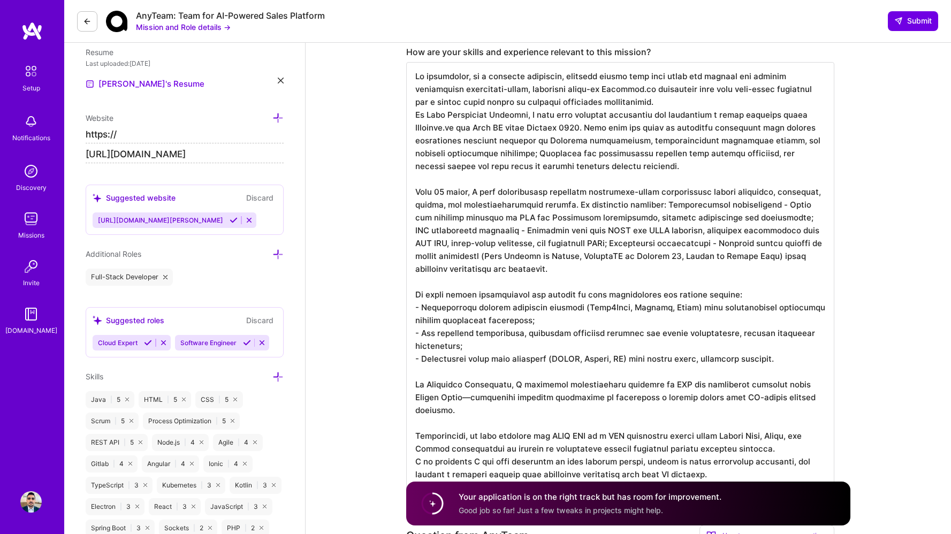
scroll to position [333, 0]
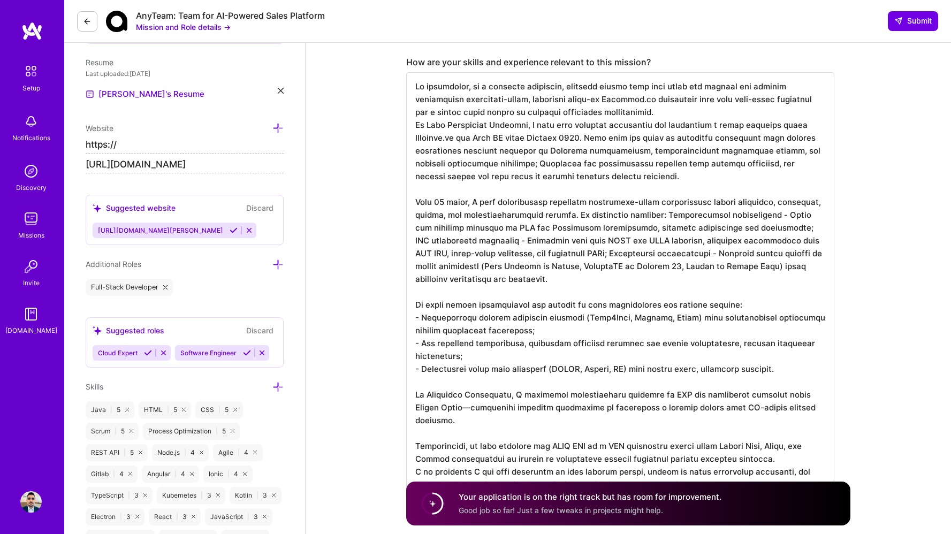
drag, startPoint x: 206, startPoint y: 168, endPoint x: 204, endPoint y: 189, distance: 21.5
click at [224, 171] on input "[URL][DOMAIN_NAME]" at bounding box center [185, 164] width 198 height 17
click at [245, 233] on icon at bounding box center [249, 230] width 8 height 8
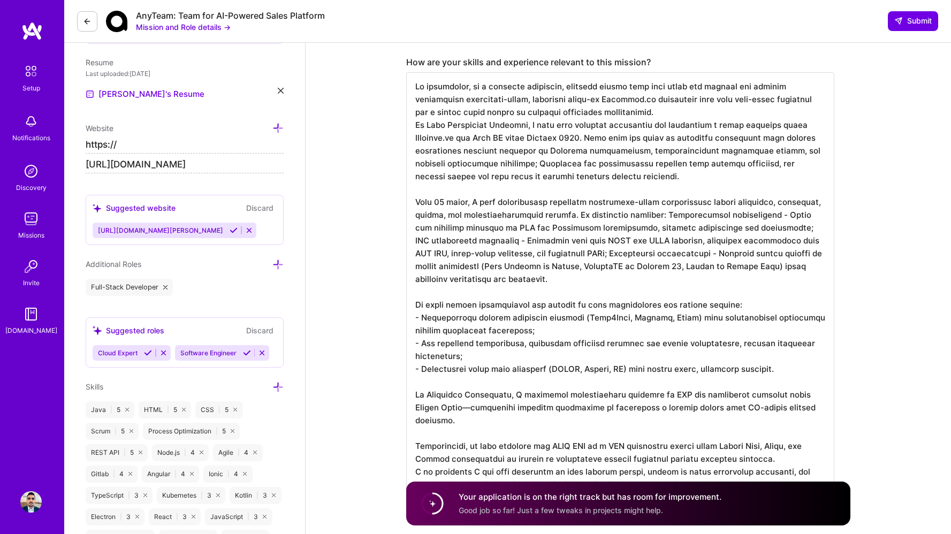
click at [230, 230] on icon at bounding box center [234, 230] width 8 height 8
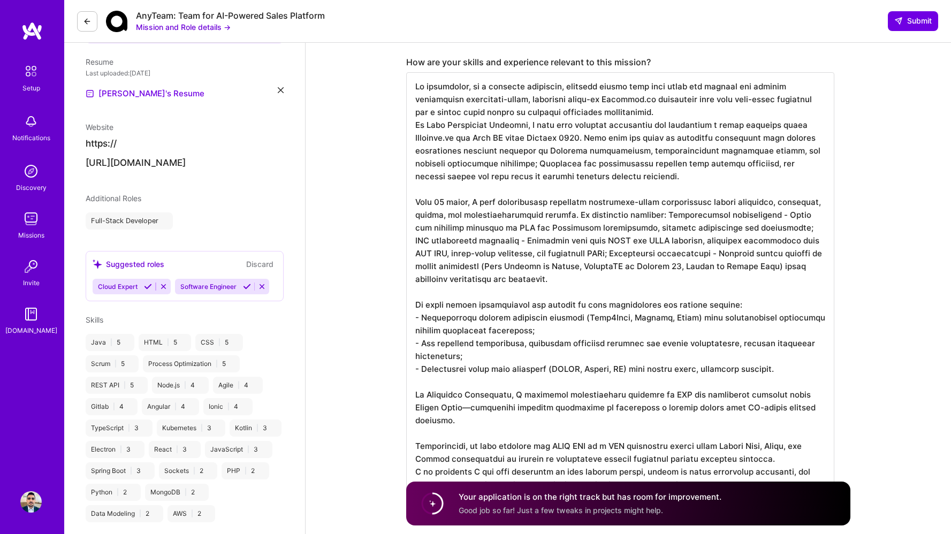
scroll to position [299, 0]
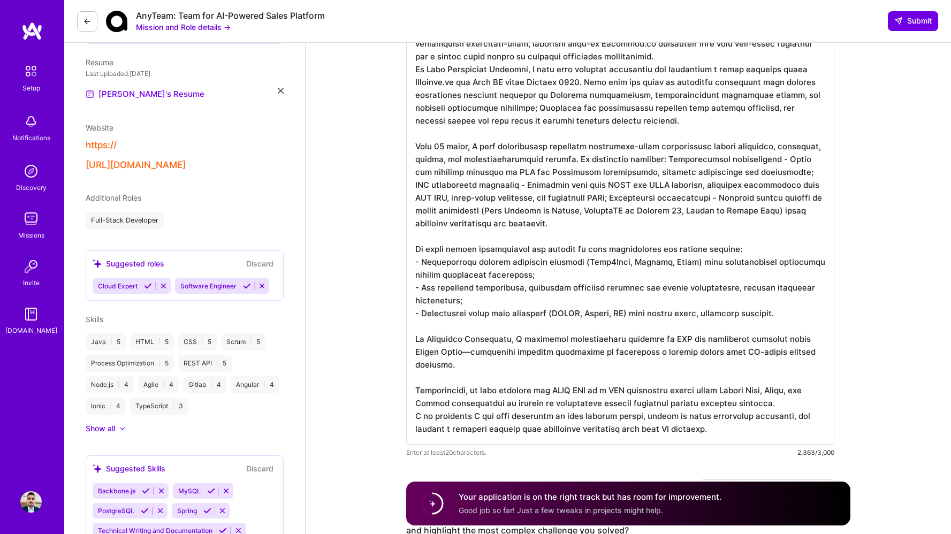
click at [186, 165] on button "[URL][DOMAIN_NAME]" at bounding box center [136, 165] width 100 height 11
click at [134, 141] on div "https://" at bounding box center [185, 145] width 198 height 11
click at [143, 141] on div "https://" at bounding box center [185, 145] width 198 height 11
click at [905, 13] on button "Submit" at bounding box center [913, 20] width 50 height 19
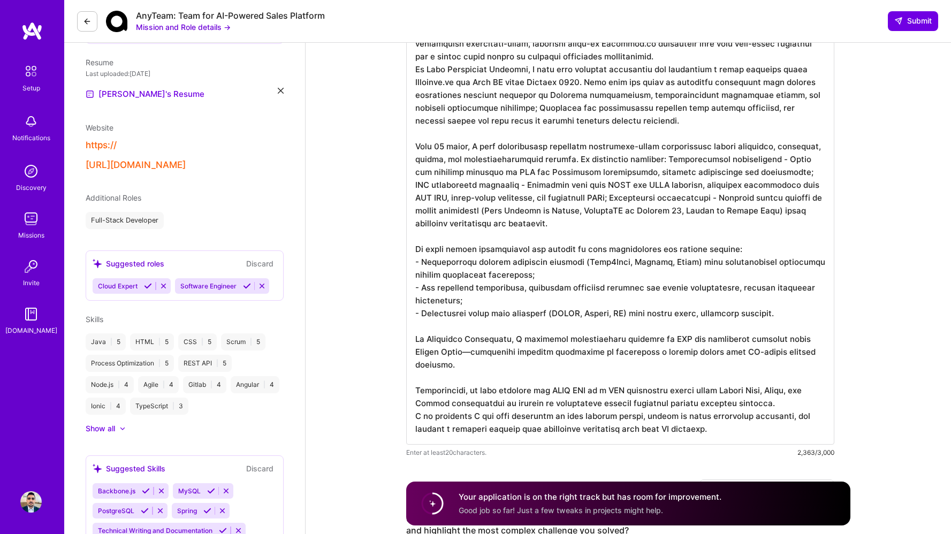
click at [237, 165] on div "[URL][DOMAIN_NAME]" at bounding box center [185, 165] width 198 height 11
click at [236, 165] on div "[URL][DOMAIN_NAME]" at bounding box center [185, 165] width 198 height 11
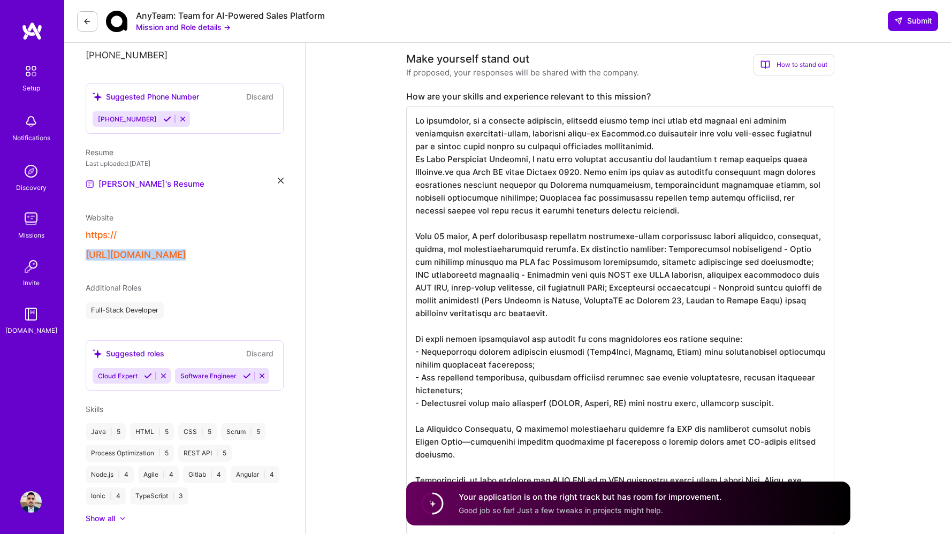
scroll to position [0, 0]
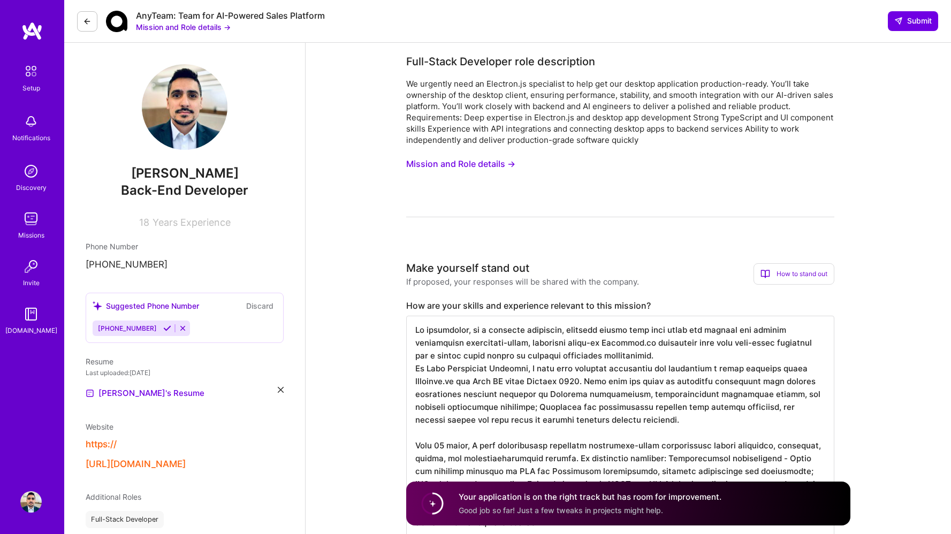
click at [149, 429] on div "Website" at bounding box center [185, 426] width 198 height 11
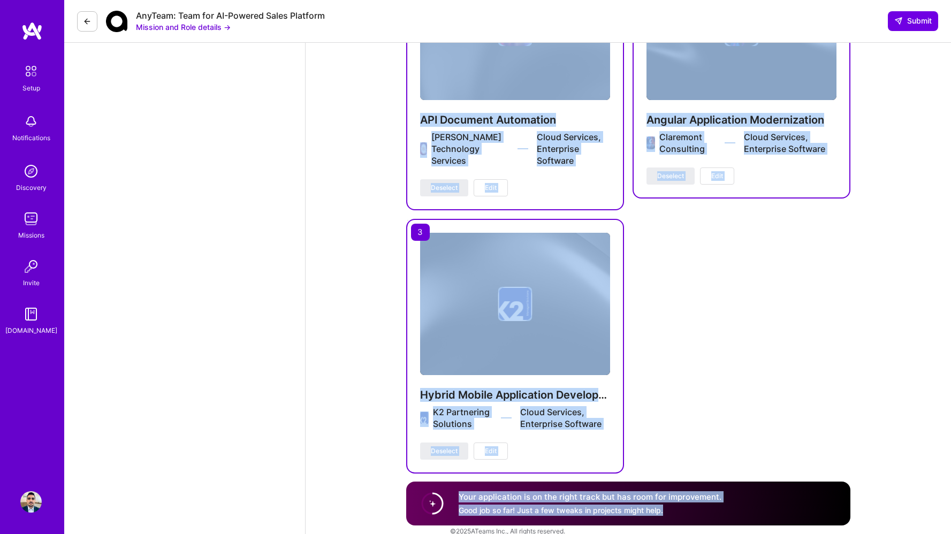
scroll to position [1709, 0]
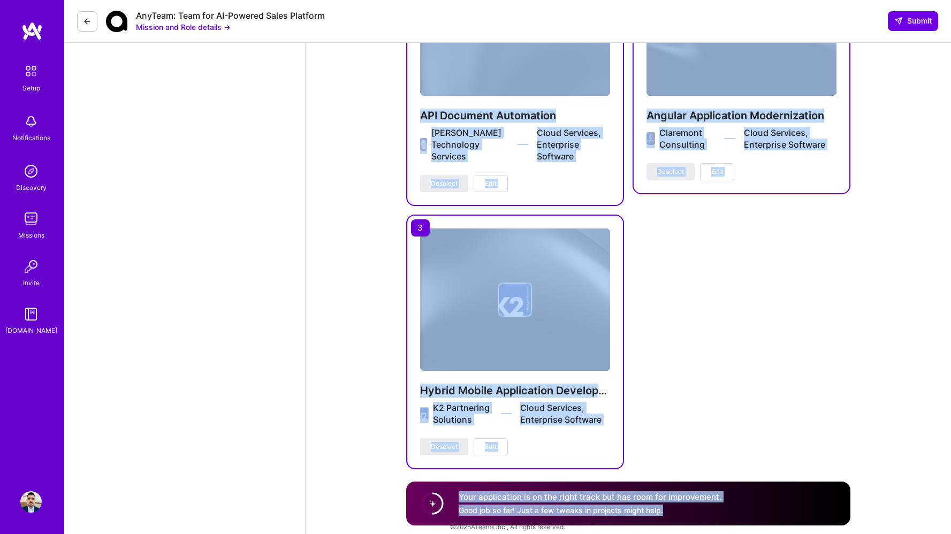
drag, startPoint x: 959, startPoint y: 113, endPoint x: 926, endPoint y: 499, distance: 386.8
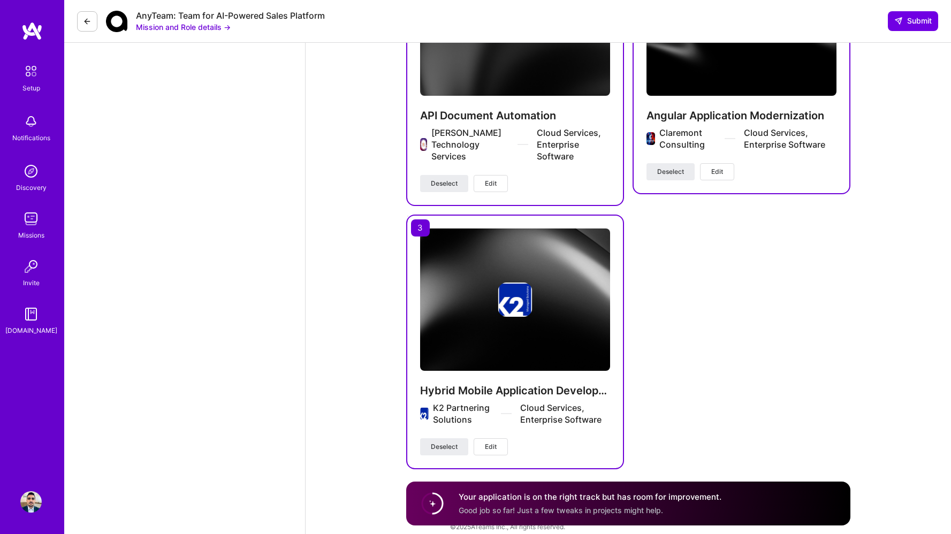
click at [516, 511] on span "Good job so far! Just a few tweaks in projects might help." at bounding box center [561, 510] width 204 height 9
click at [413, 505] on div "Your application is on the right track but has room for improvement. Good job s…" at bounding box center [628, 504] width 444 height 44
click at [428, 503] on circle at bounding box center [432, 504] width 20 height 20
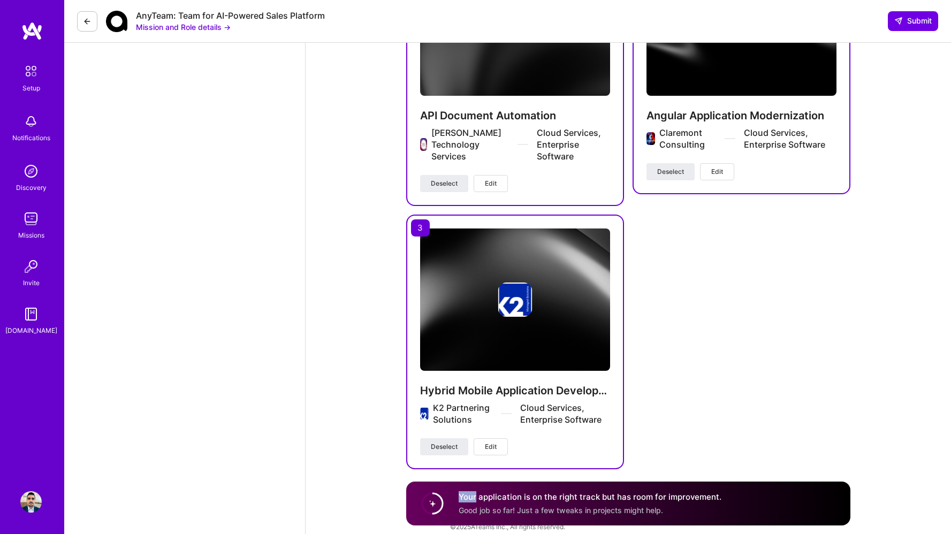
click at [207, 24] on button "Mission and Role details →" at bounding box center [183, 26] width 95 height 11
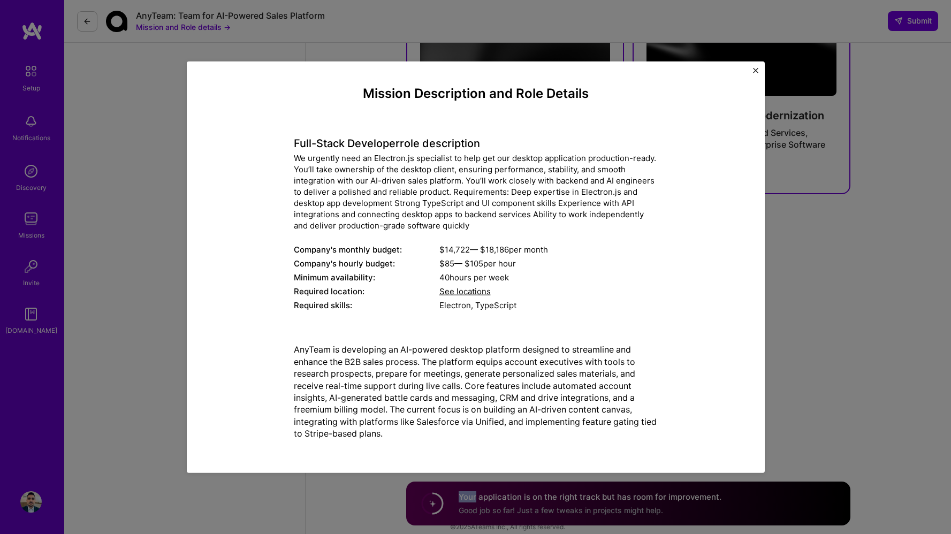
click at [754, 74] on button "Close" at bounding box center [755, 73] width 5 height 11
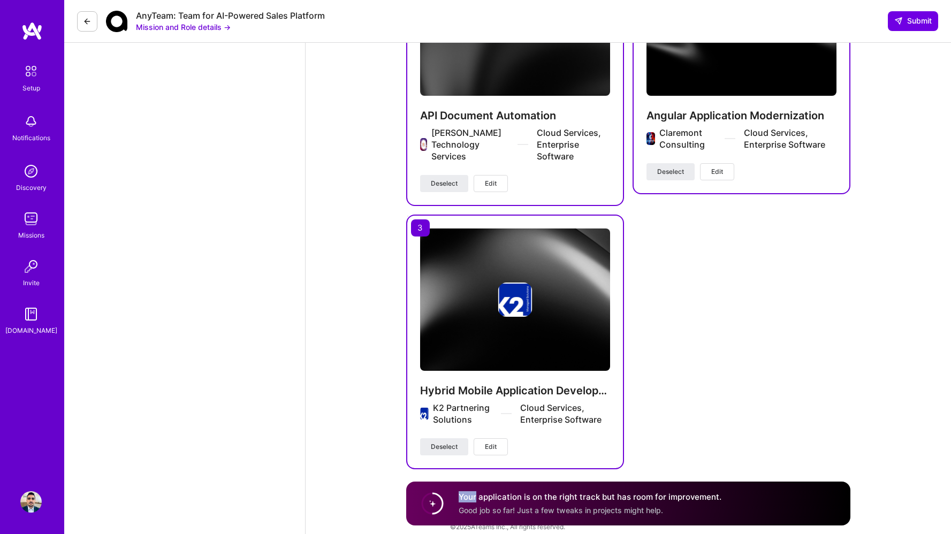
click at [87, 21] on icon at bounding box center [87, 21] width 9 height 9
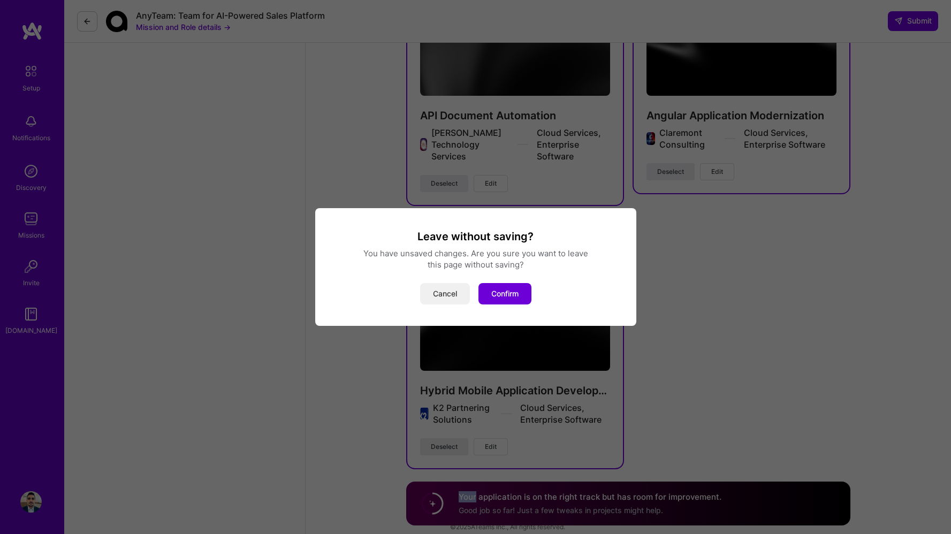
click at [441, 293] on button "Cancel" at bounding box center [445, 293] width 50 height 21
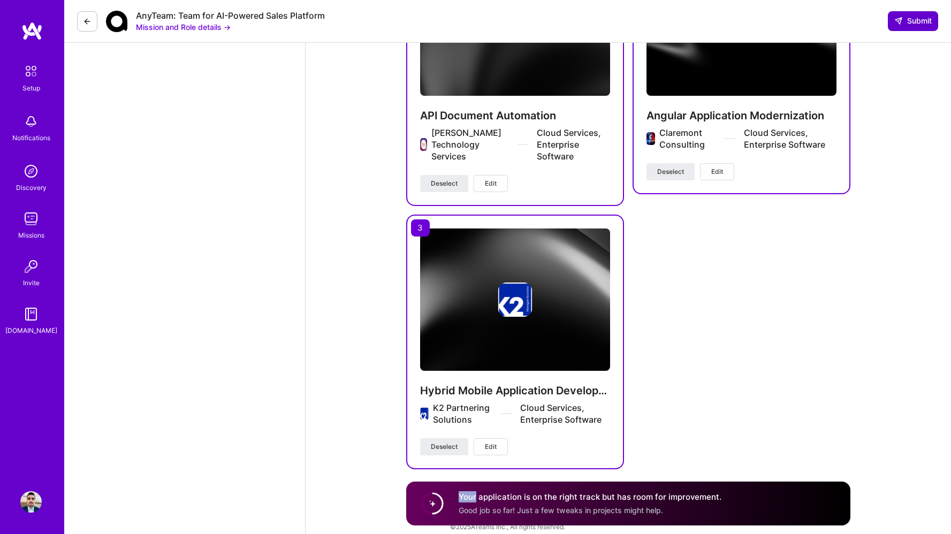
click at [923, 25] on span "Submit" at bounding box center [912, 21] width 37 height 11
click at [831, 505] on div "websites: Invalid URL" at bounding box center [871, 498] width 118 height 27
click at [868, 502] on span "websites: Invalid URL" at bounding box center [877, 499] width 81 height 11
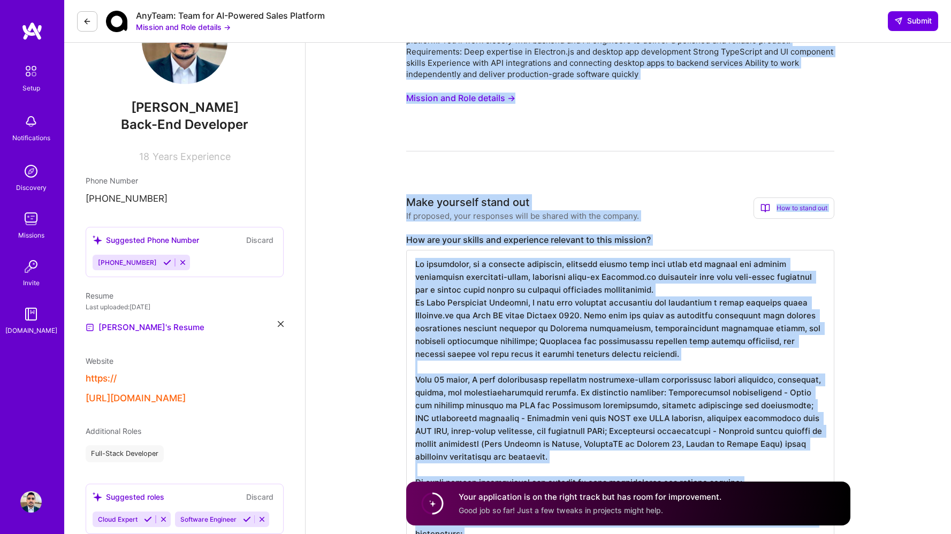
scroll to position [0, 0]
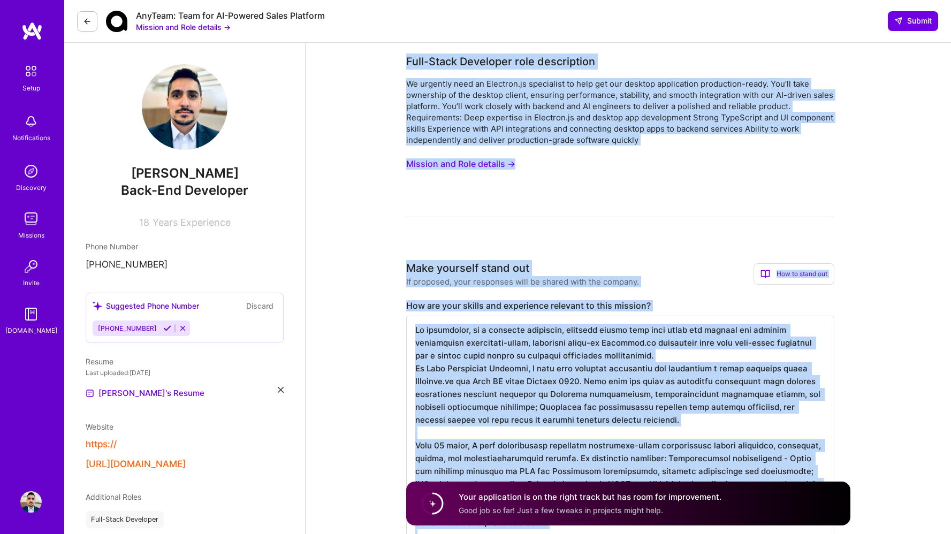
drag, startPoint x: 955, startPoint y: 494, endPoint x: 952, endPoint y: 53, distance: 441.1
